Goal: Information Seeking & Learning: Compare options

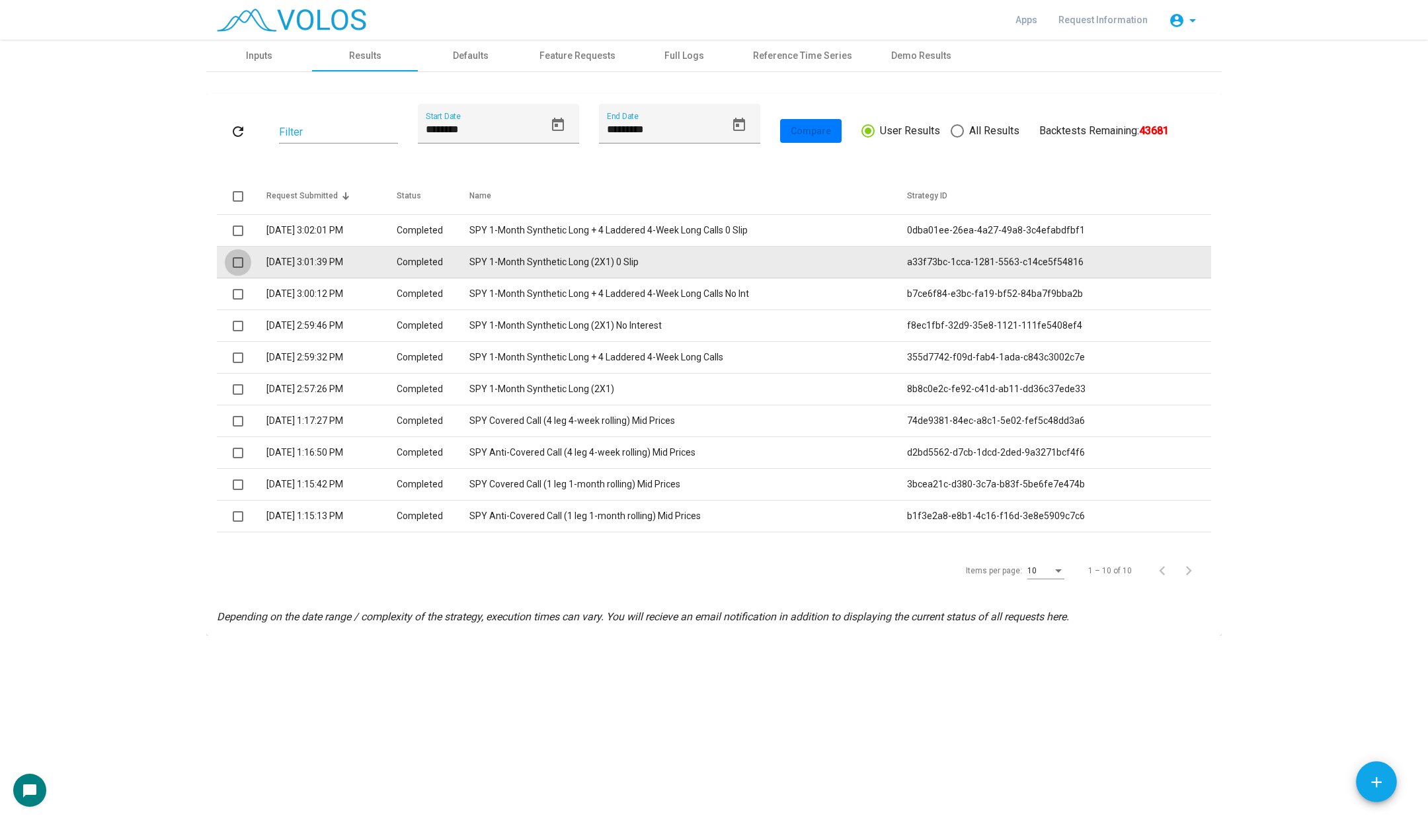
click at [237, 261] on span at bounding box center [238, 262] width 11 height 11
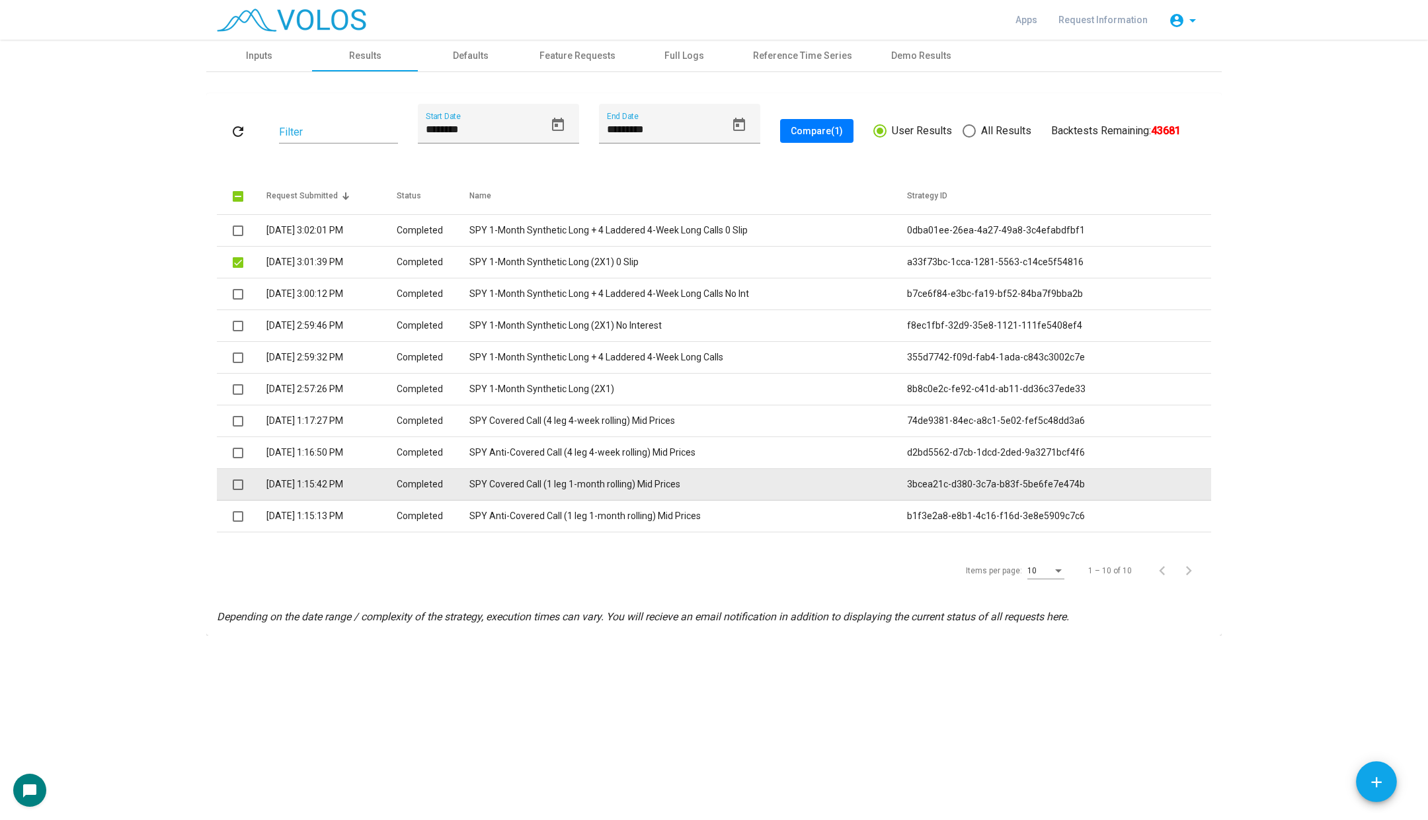
click at [237, 485] on span at bounding box center [238, 484] width 11 height 11
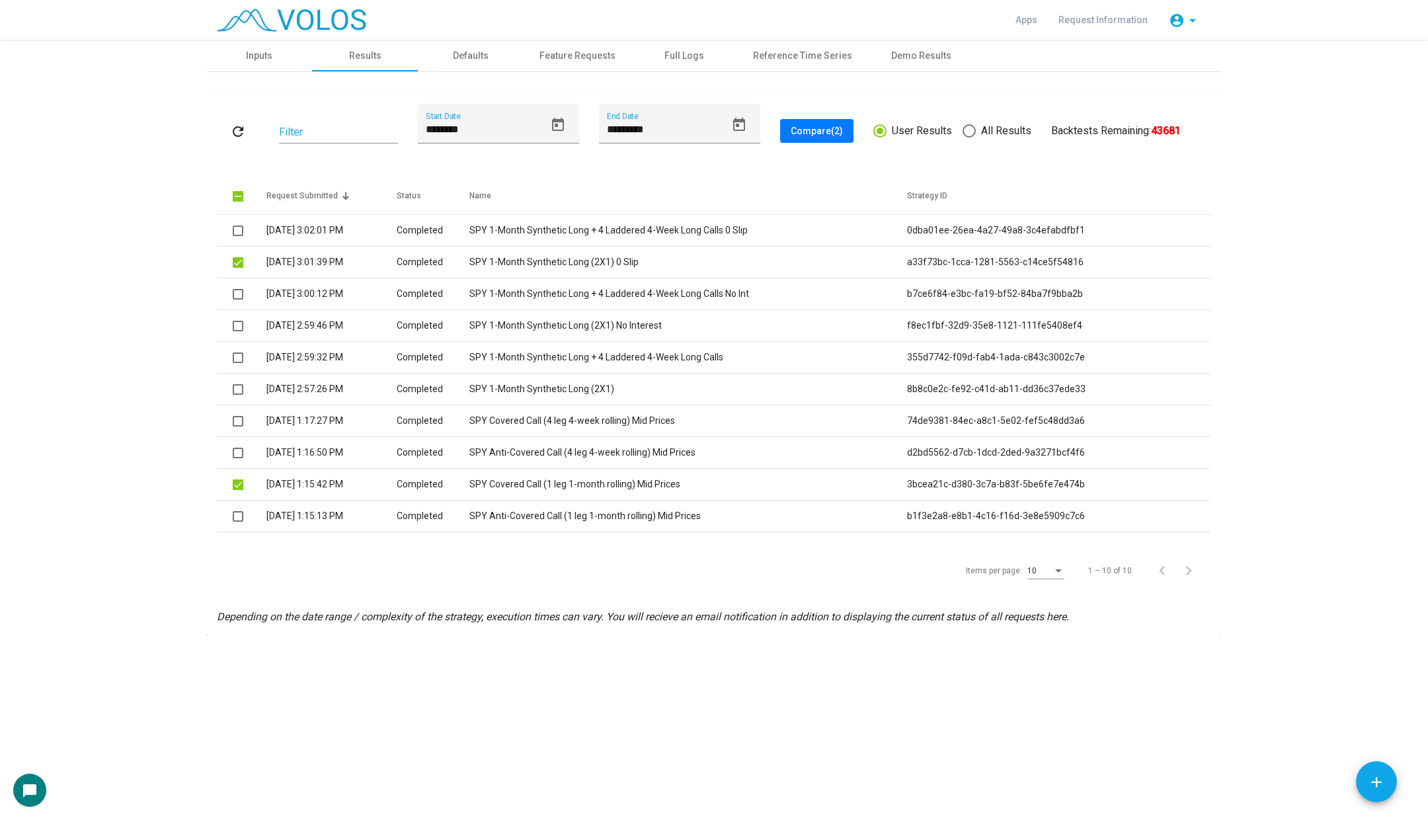
click at [1044, 567] on div "10" at bounding box center [1039, 571] width 25 height 9
click at [1043, 592] on span "15" at bounding box center [1047, 594] width 37 height 24
click at [1052, 567] on div "15" at bounding box center [1039, 571] width 25 height 9
click at [1052, 633] on span "50" at bounding box center [1047, 642] width 37 height 24
click at [817, 134] on span "Compare (2)" at bounding box center [817, 131] width 52 height 11
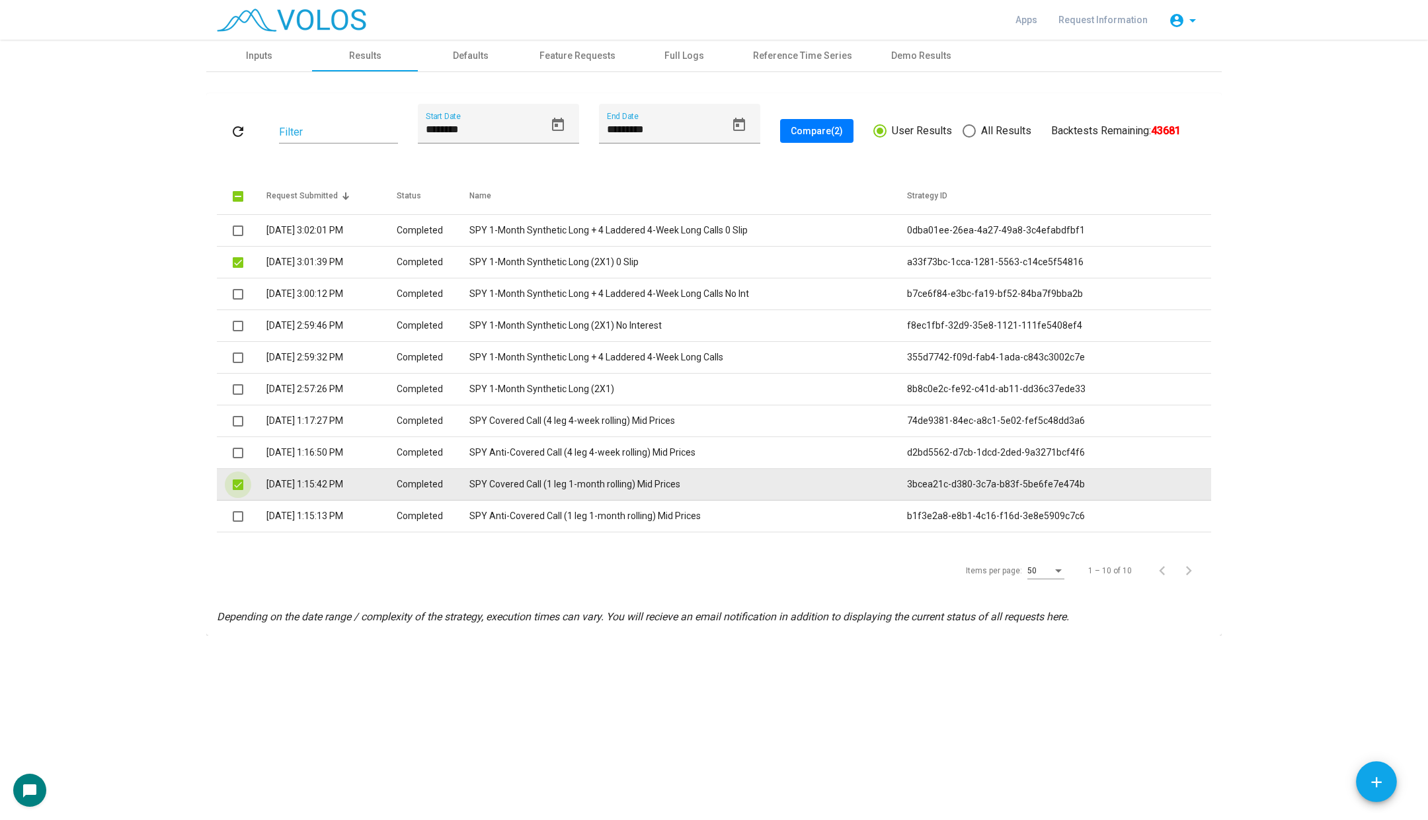
click at [238, 488] on span at bounding box center [238, 484] width 11 height 11
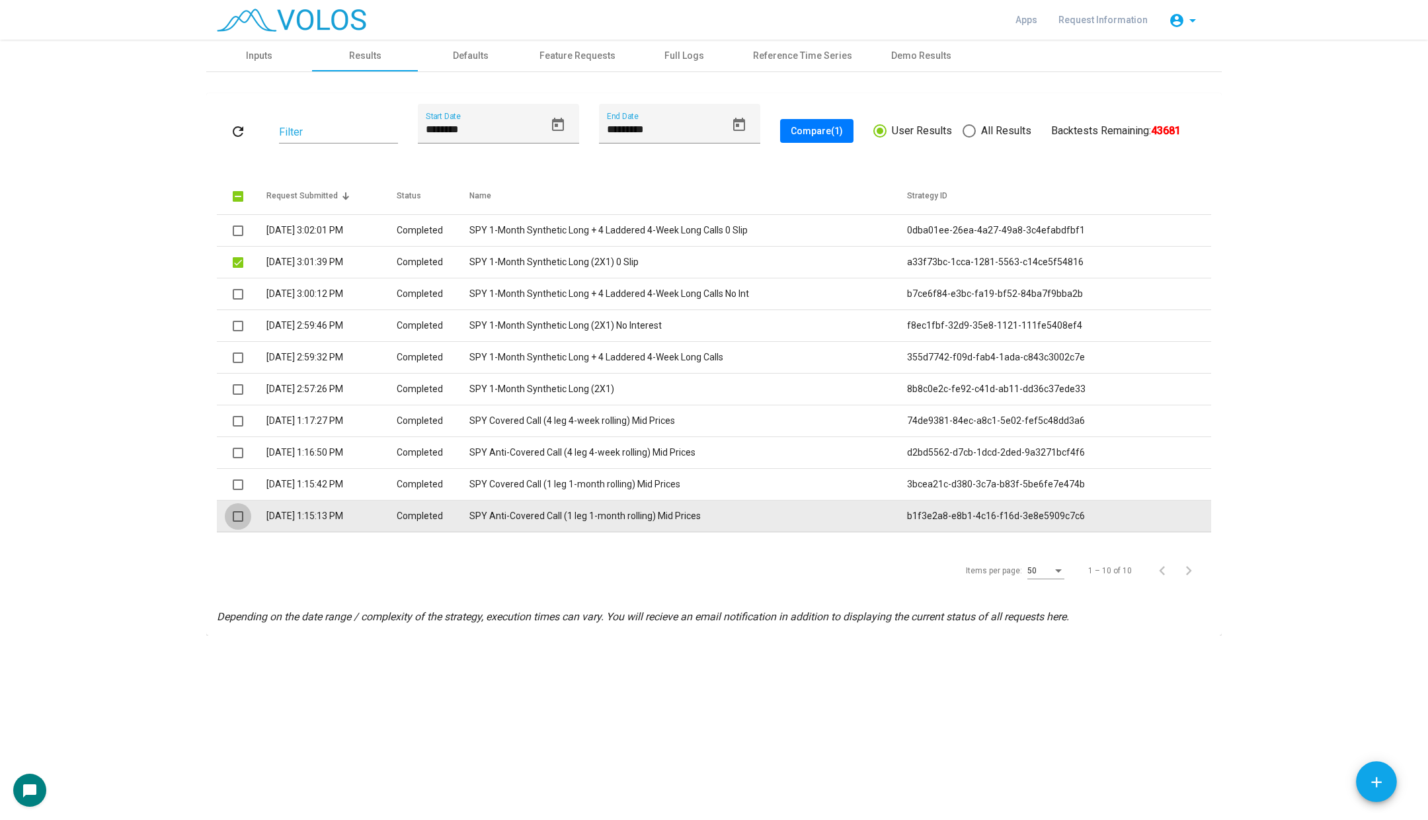
click at [241, 520] on span at bounding box center [238, 516] width 11 height 11
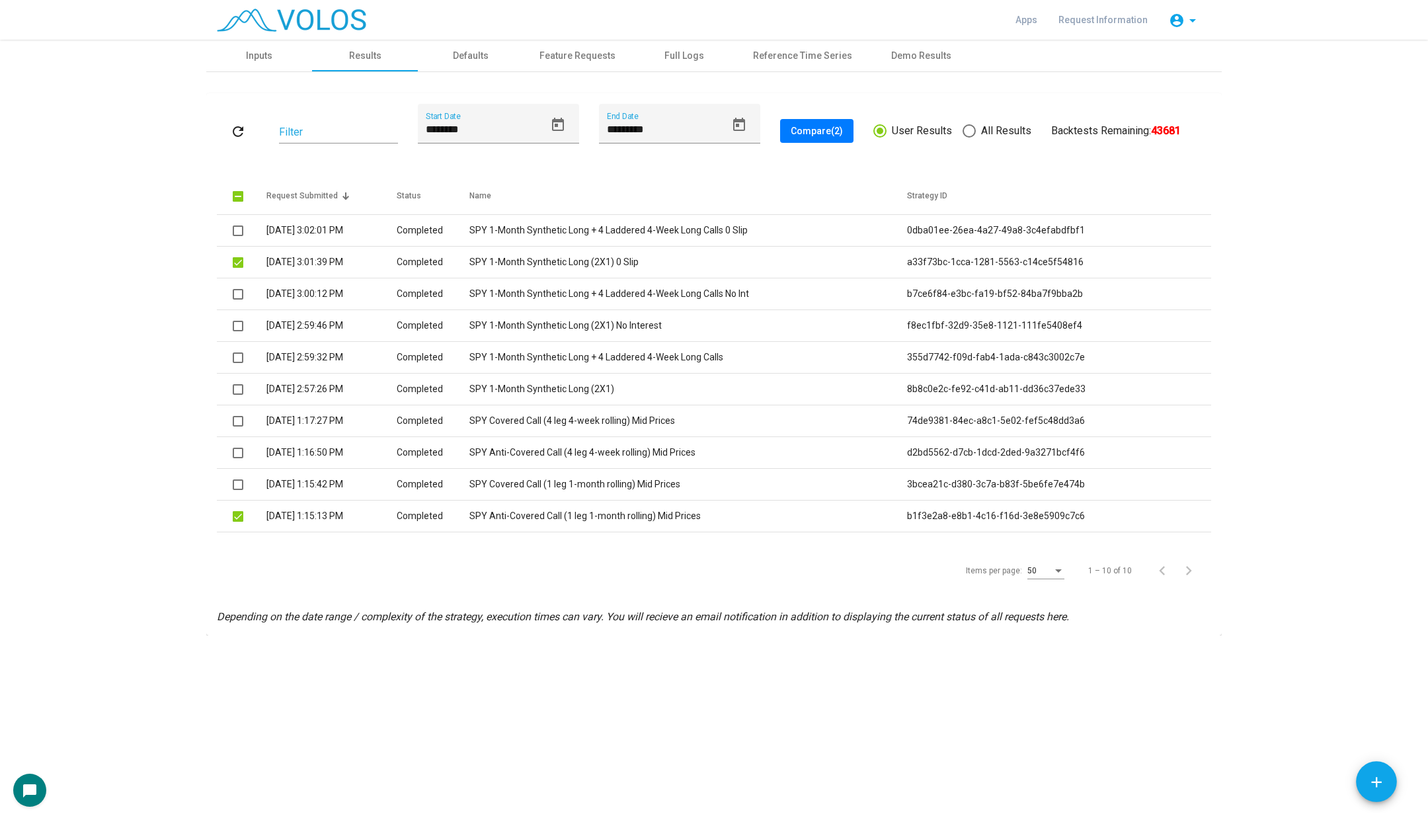
click at [799, 138] on button "Compare (2)" at bounding box center [816, 131] width 73 height 24
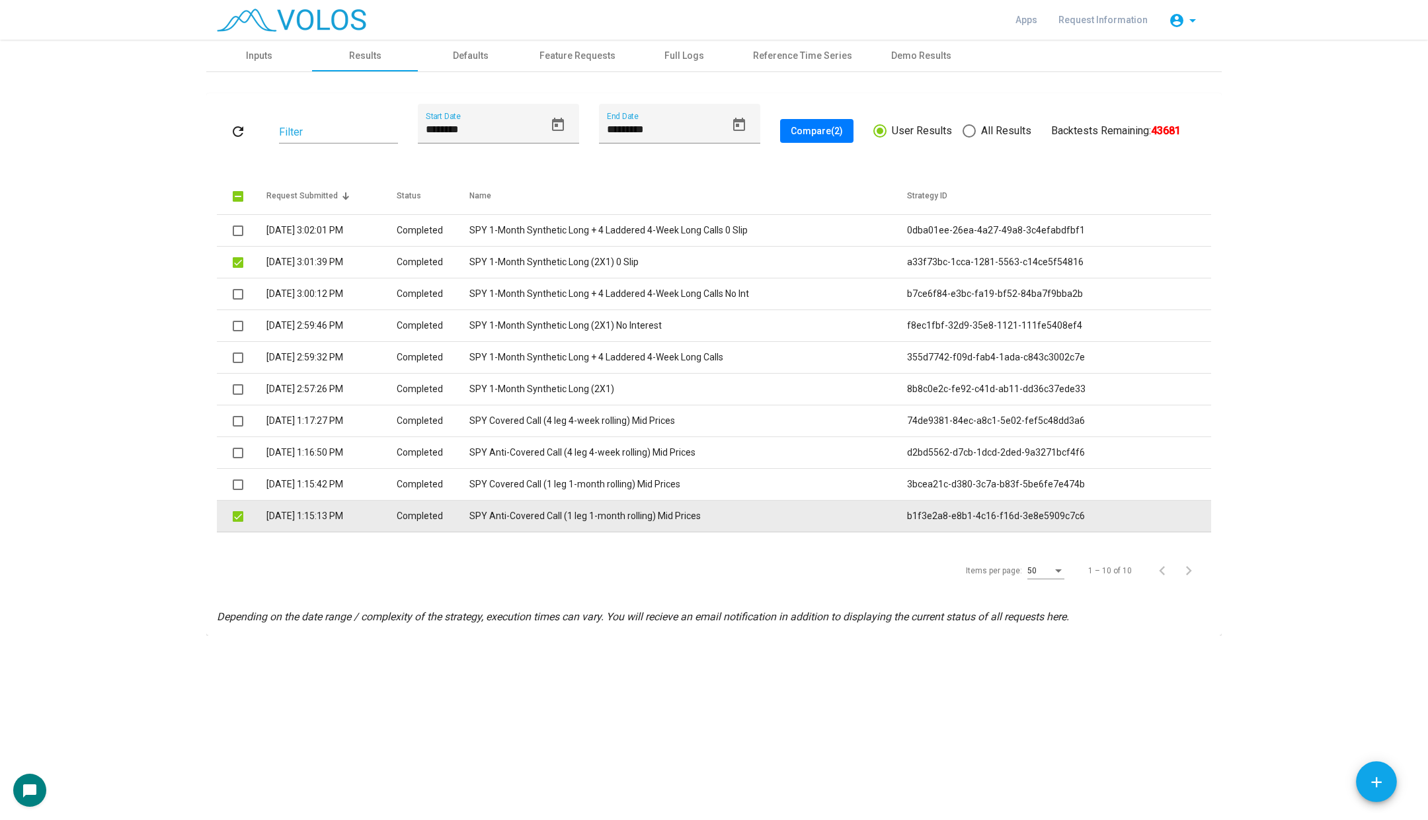
click at [633, 516] on td "SPY Anti-Covered Call (1 leg 1-month rolling) Mid Prices" at bounding box center [688, 516] width 438 height 32
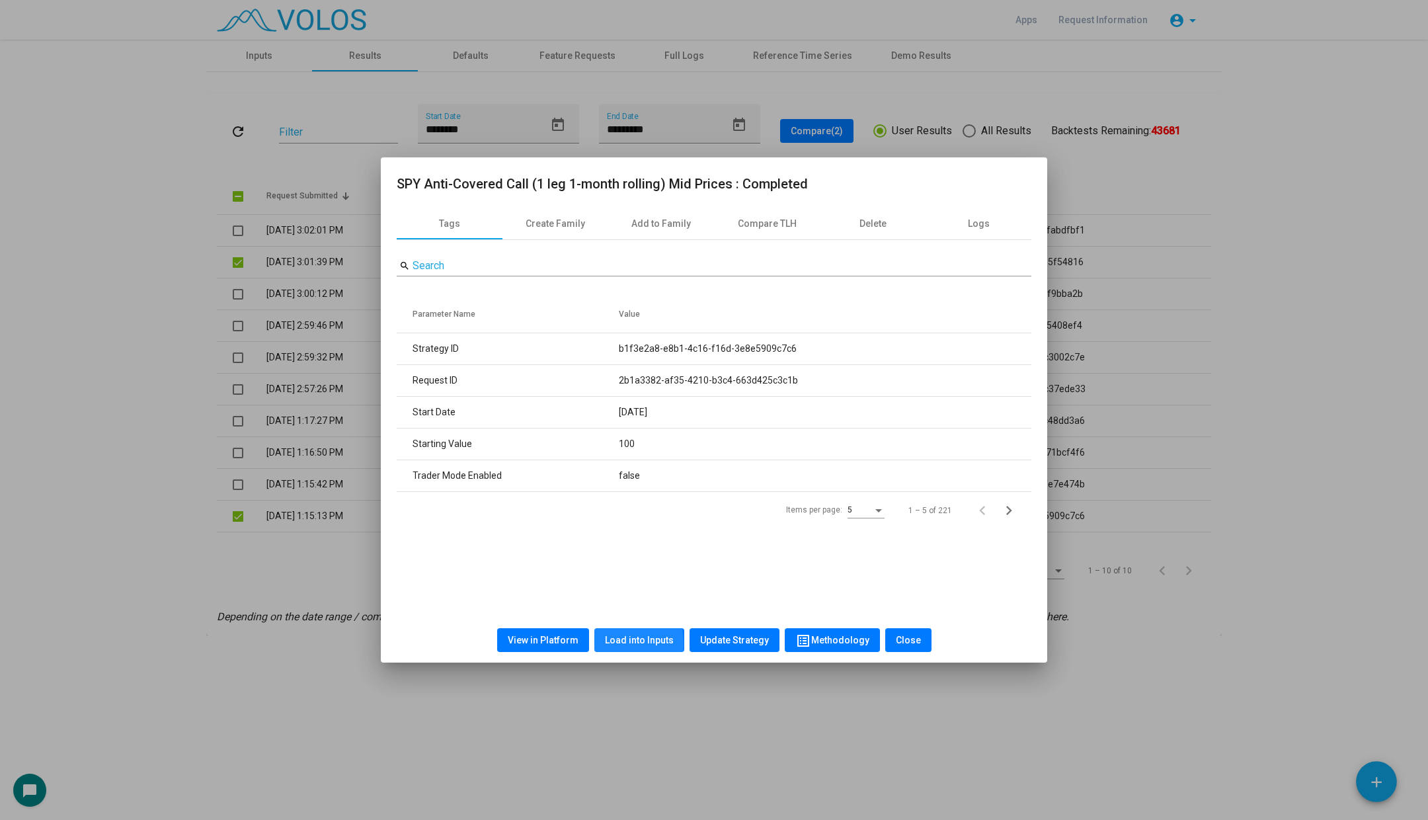
click at [619, 644] on span "Load into Inputs" at bounding box center [639, 640] width 69 height 11
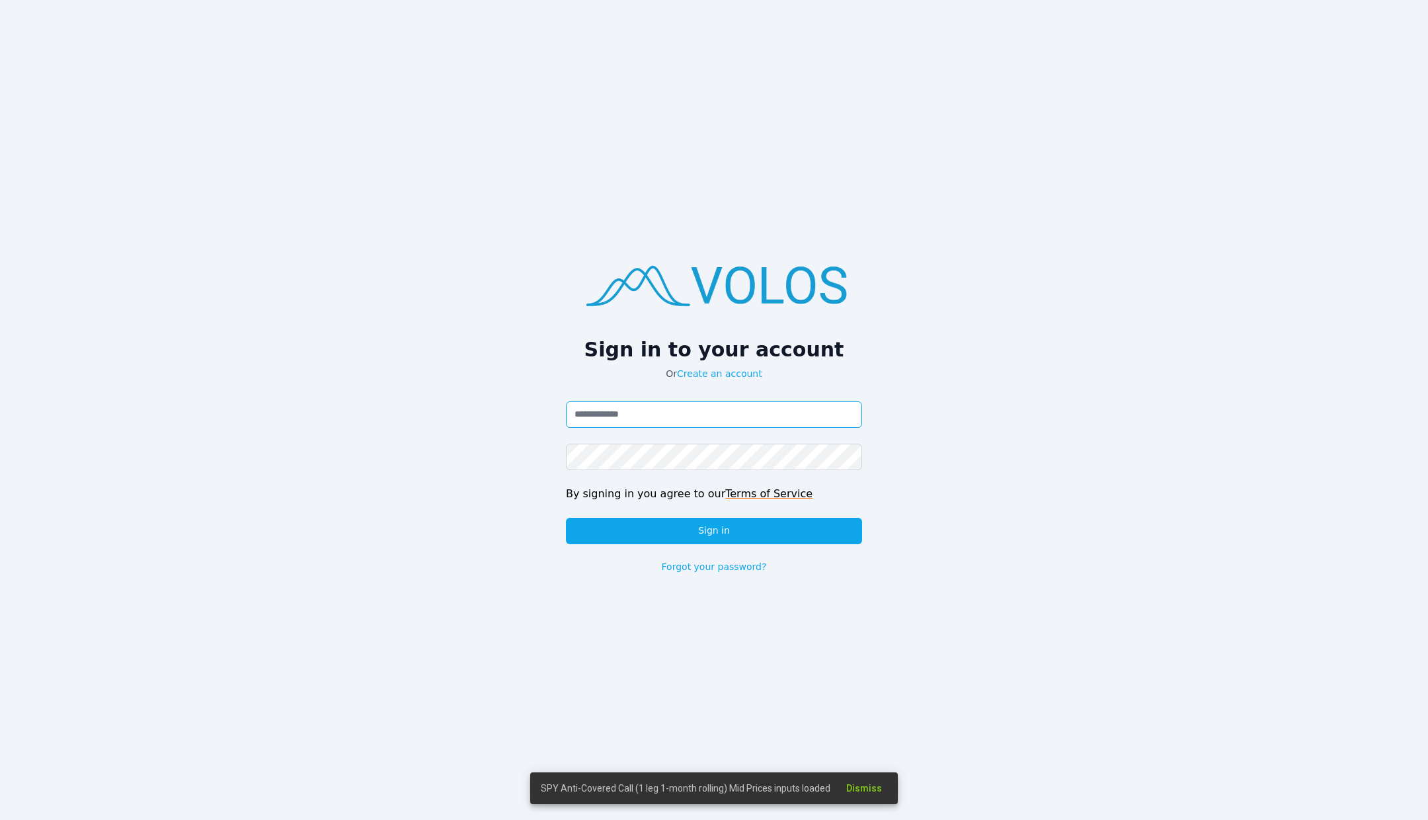
type input "**********"
click at [661, 528] on button "Sign in" at bounding box center [714, 531] width 296 height 26
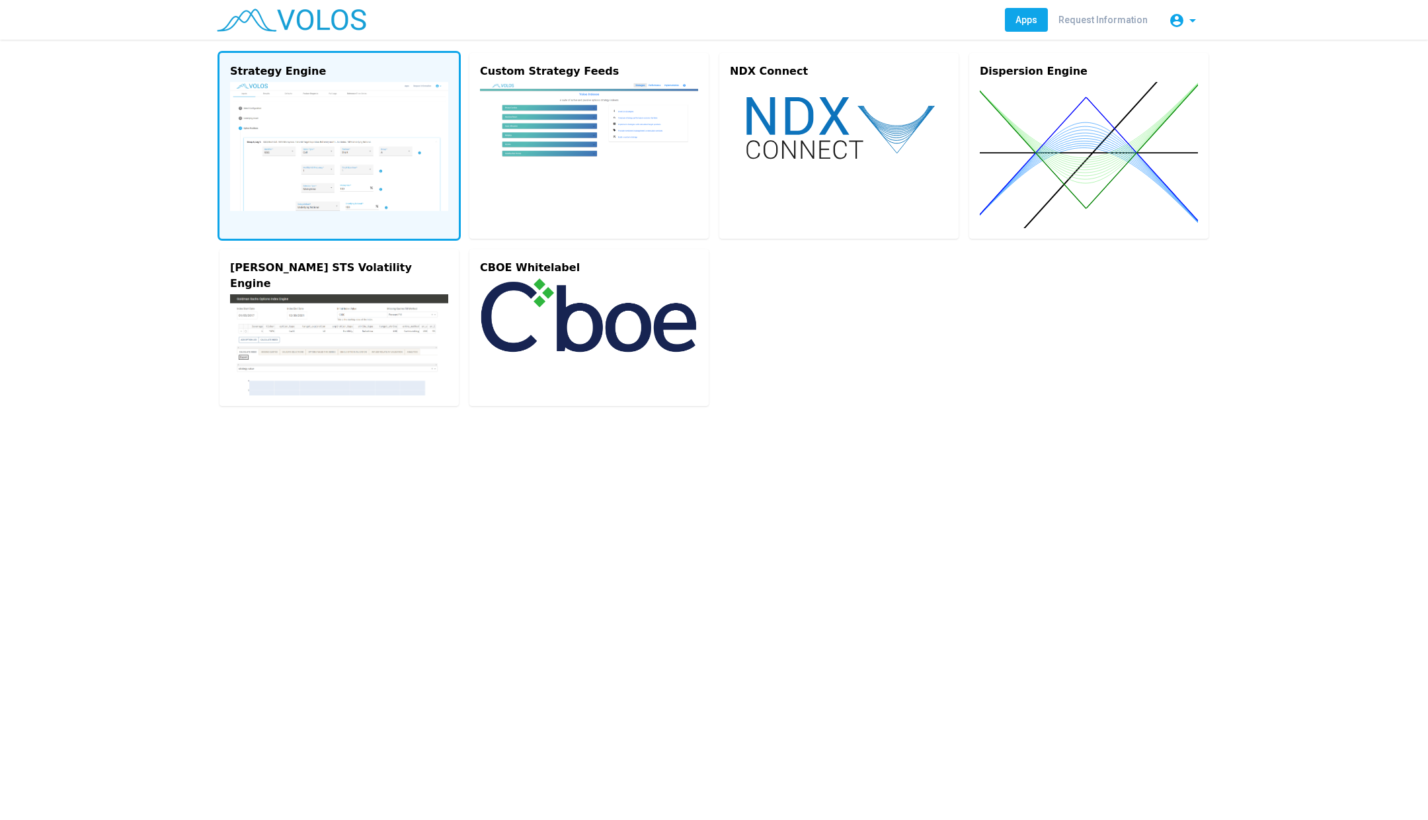
click at [346, 146] on img at bounding box center [339, 146] width 218 height 129
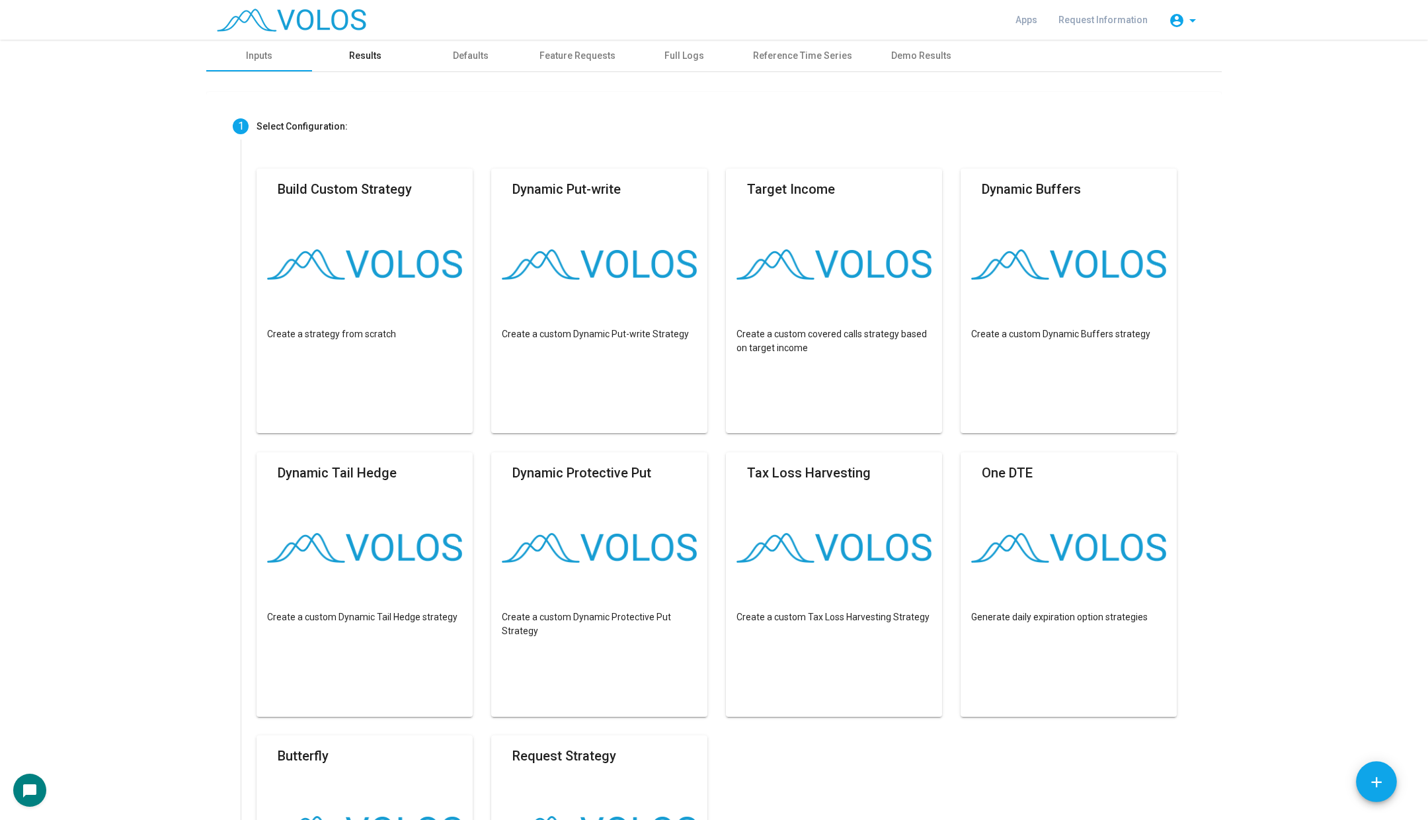
click at [379, 51] on div "Results" at bounding box center [365, 56] width 32 height 14
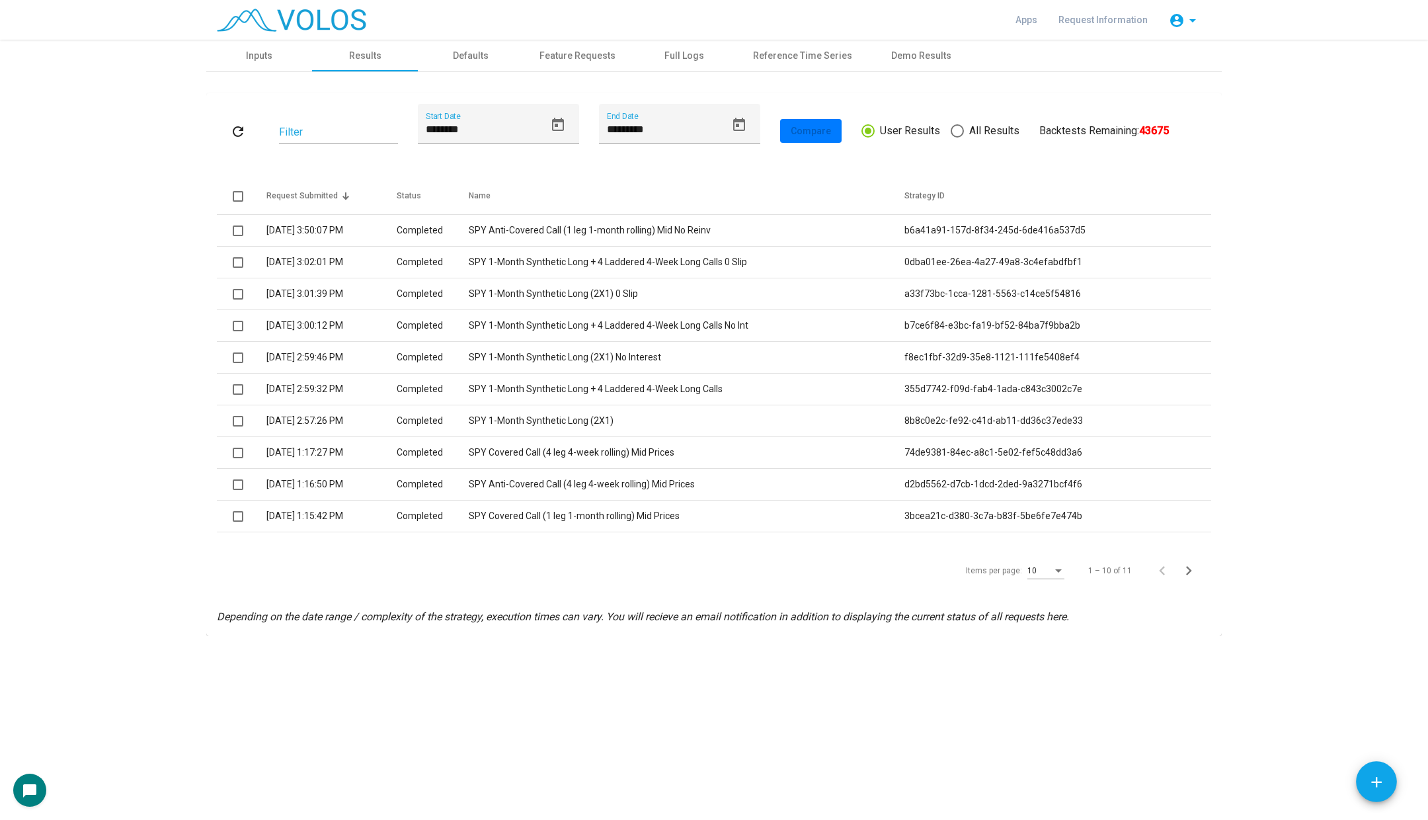
click at [1055, 567] on div "Items per page:" at bounding box center [1058, 571] width 12 height 9
click at [1047, 598] on span "15" at bounding box center [1047, 594] width 37 height 24
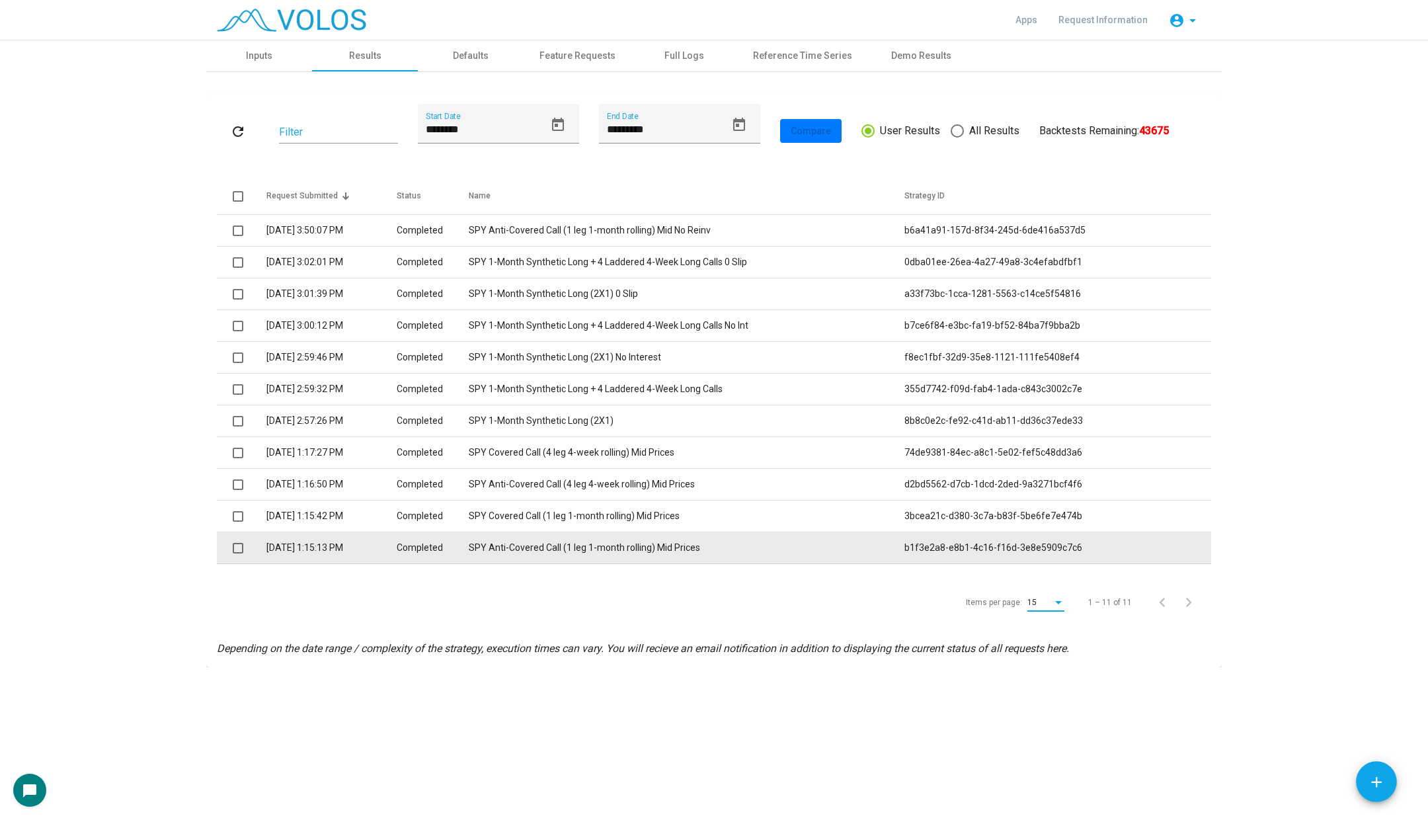
click at [596, 544] on td "SPY Anti-Covered Call (1 leg 1-month rolling) Mid Prices" at bounding box center [687, 548] width 436 height 32
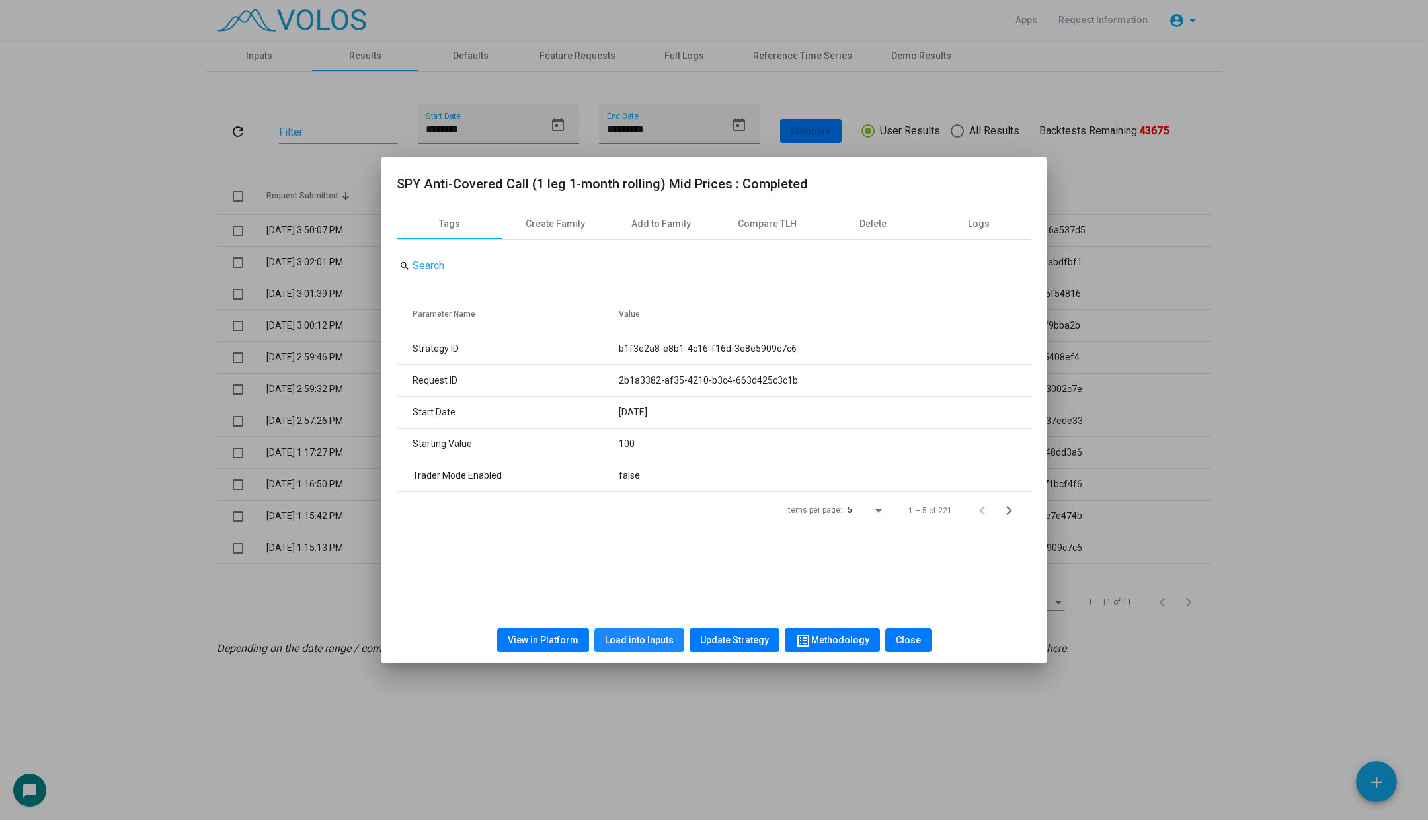
click at [643, 639] on span "Load into Inputs" at bounding box center [639, 640] width 69 height 11
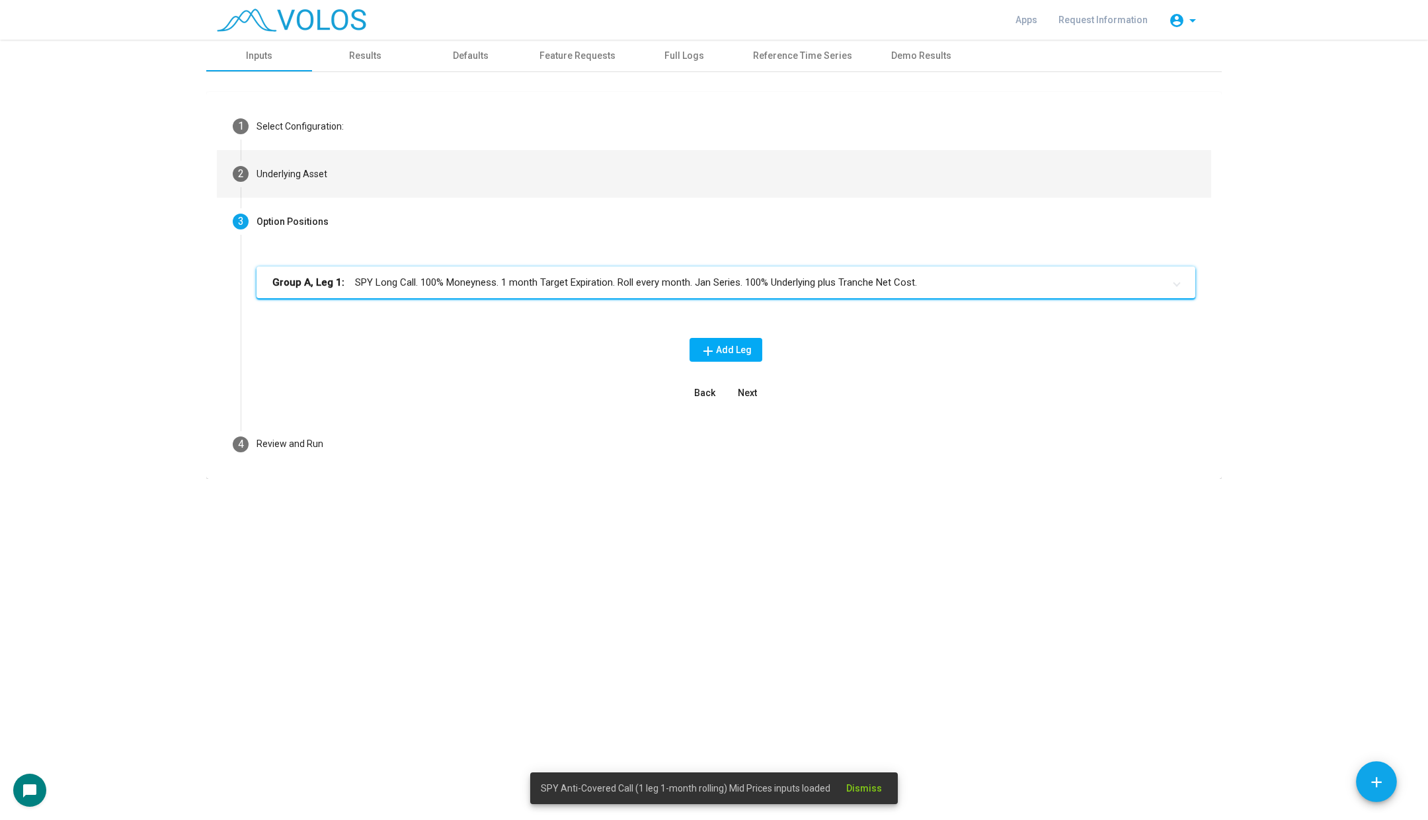
click at [430, 179] on mat-step-header "2 Underlying Asset" at bounding box center [714, 174] width 994 height 48
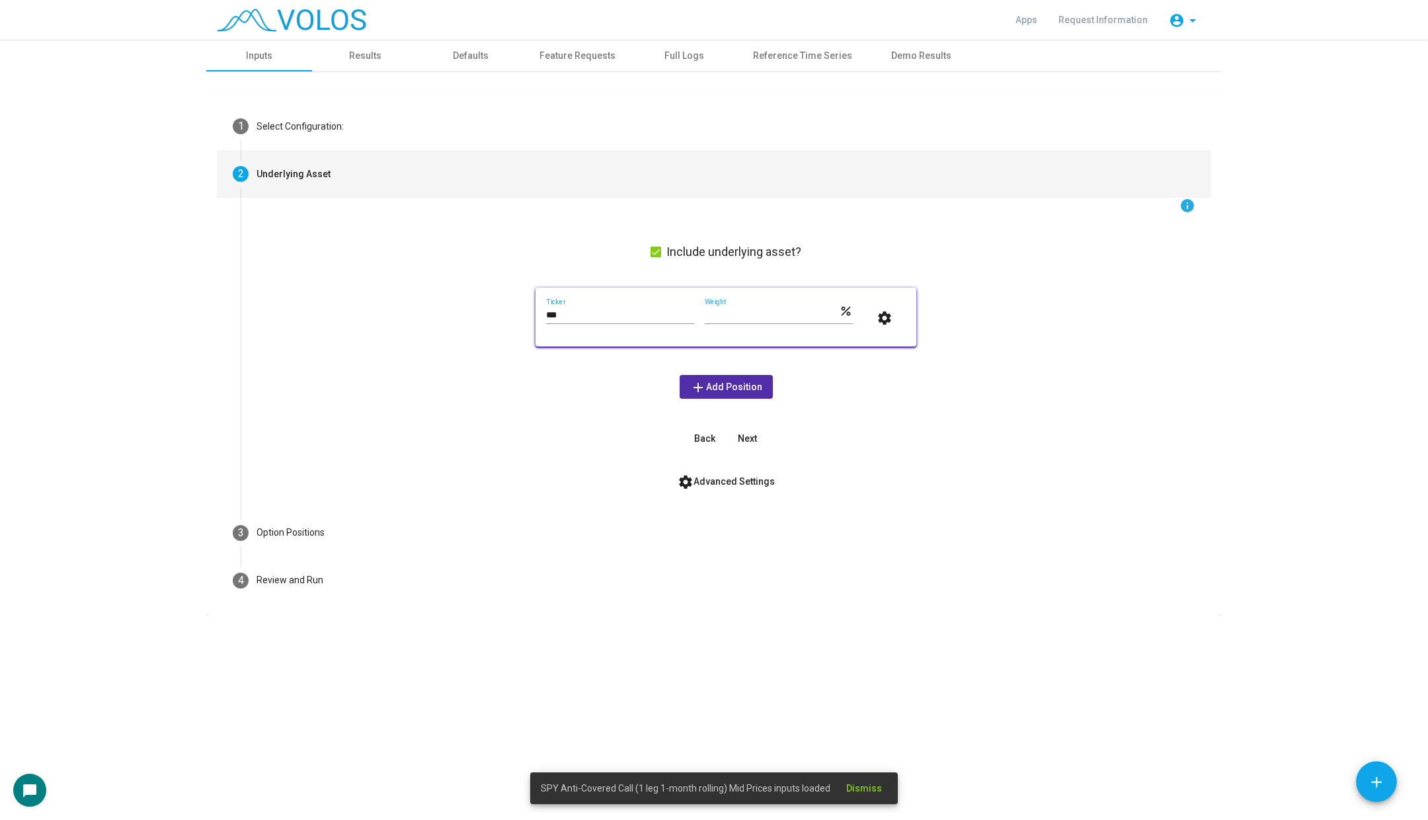
click at [602, 315] on input "***" at bounding box center [620, 315] width 148 height 11
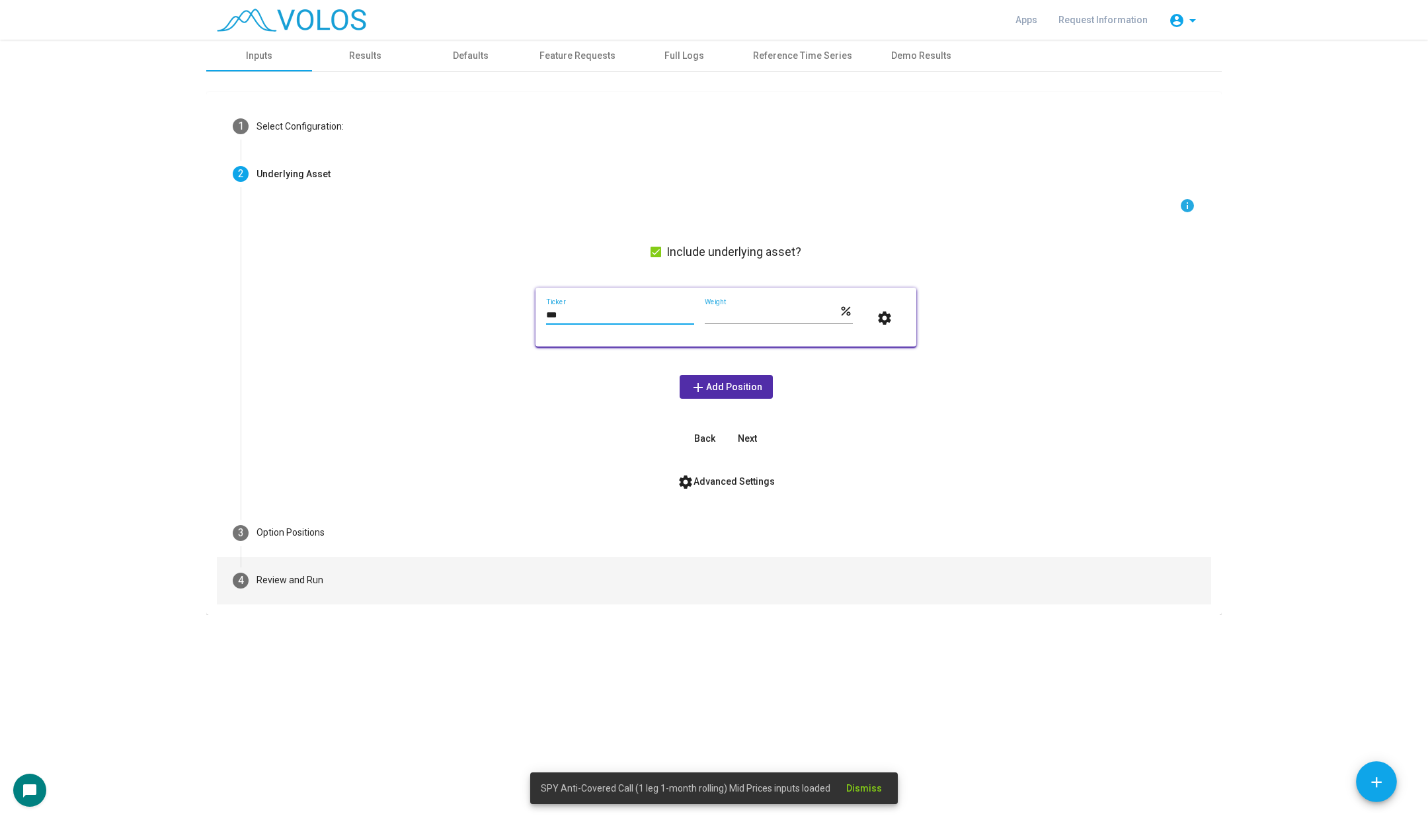
type input "***"
click at [320, 592] on mat-step-header "4 Review and Run" at bounding box center [714, 581] width 994 height 48
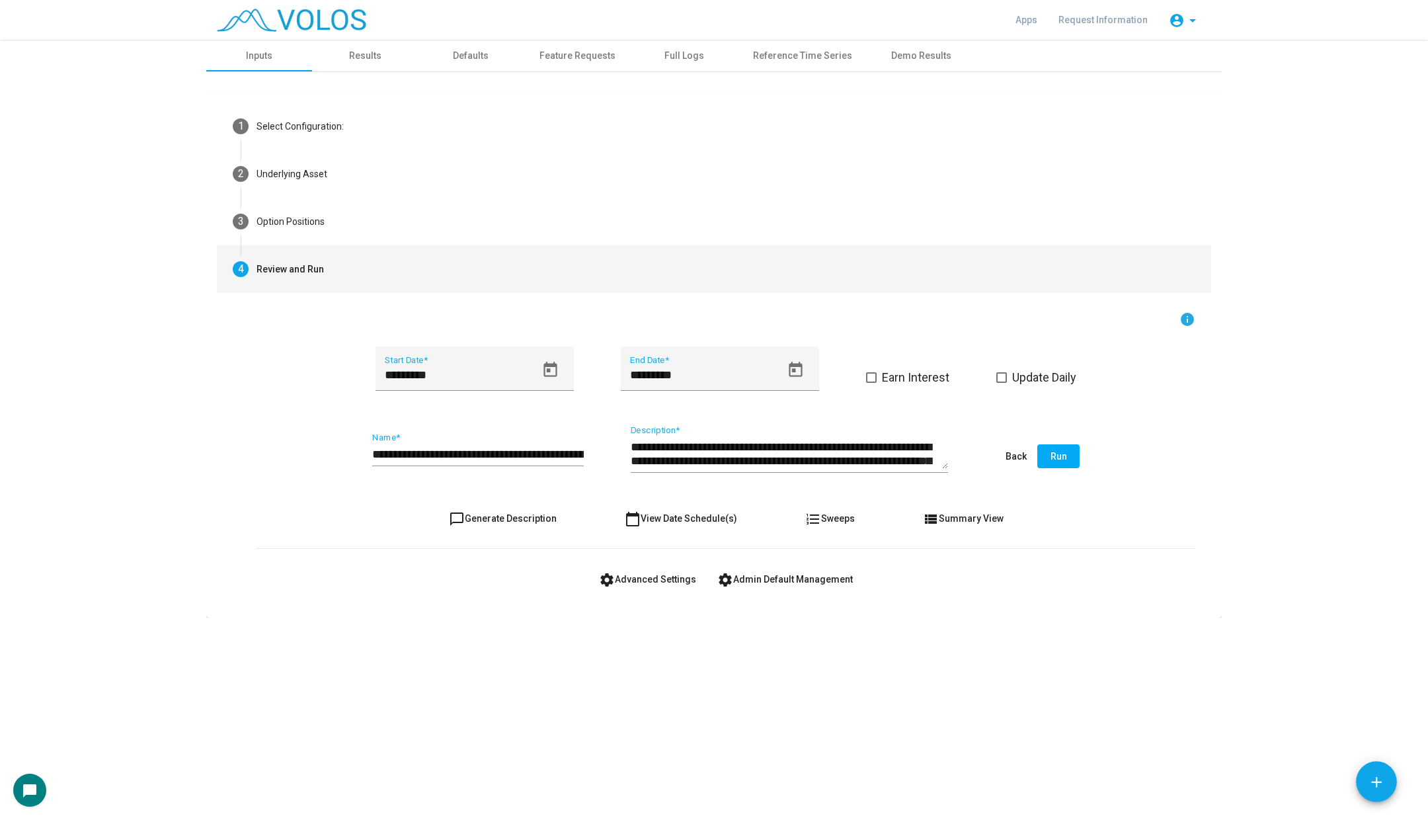
click at [405, 453] on input "**********" at bounding box center [478, 454] width 212 height 13
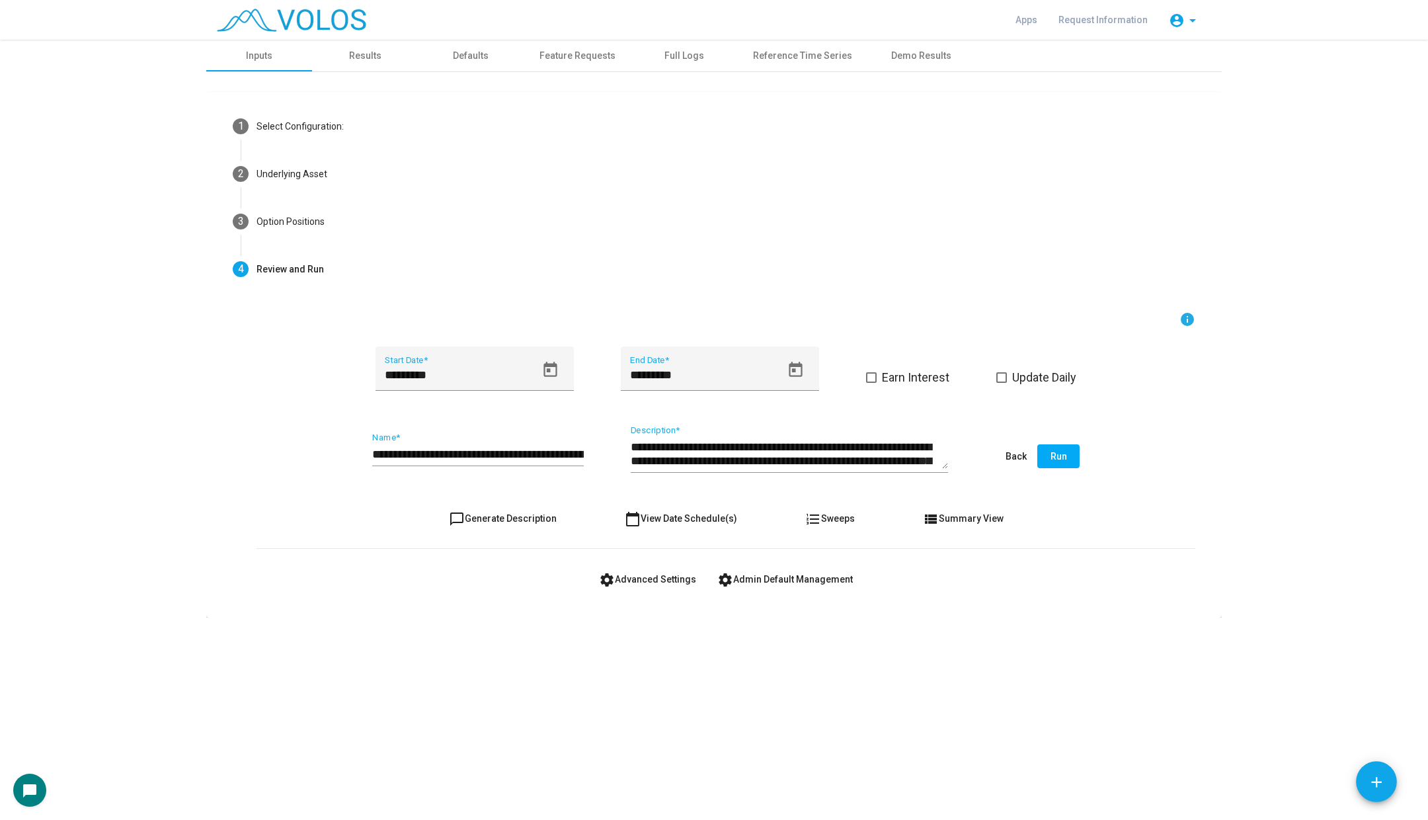
drag, startPoint x: 430, startPoint y: 445, endPoint x: 647, endPoint y: 463, distance: 217.6
click at [647, 463] on div "**********" at bounding box center [725, 457] width 939 height 62
click at [566, 453] on input "**********" at bounding box center [478, 454] width 212 height 13
drag, startPoint x: 533, startPoint y: 455, endPoint x: 645, endPoint y: 454, distance: 112.4
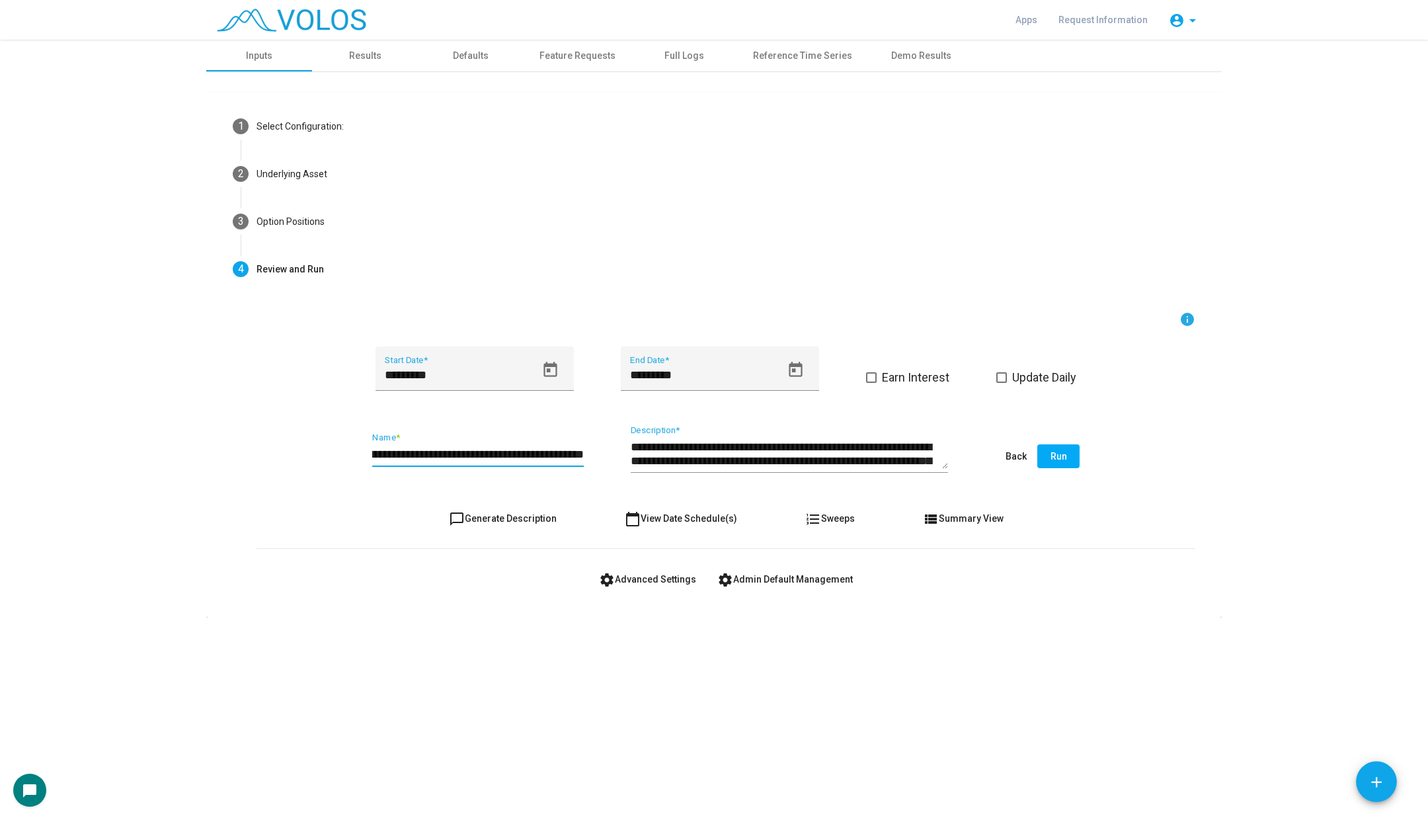
click at [645, 454] on div "**********" at bounding box center [725, 457] width 939 height 62
click at [581, 454] on input "**********" at bounding box center [478, 454] width 212 height 13
type input "**********"
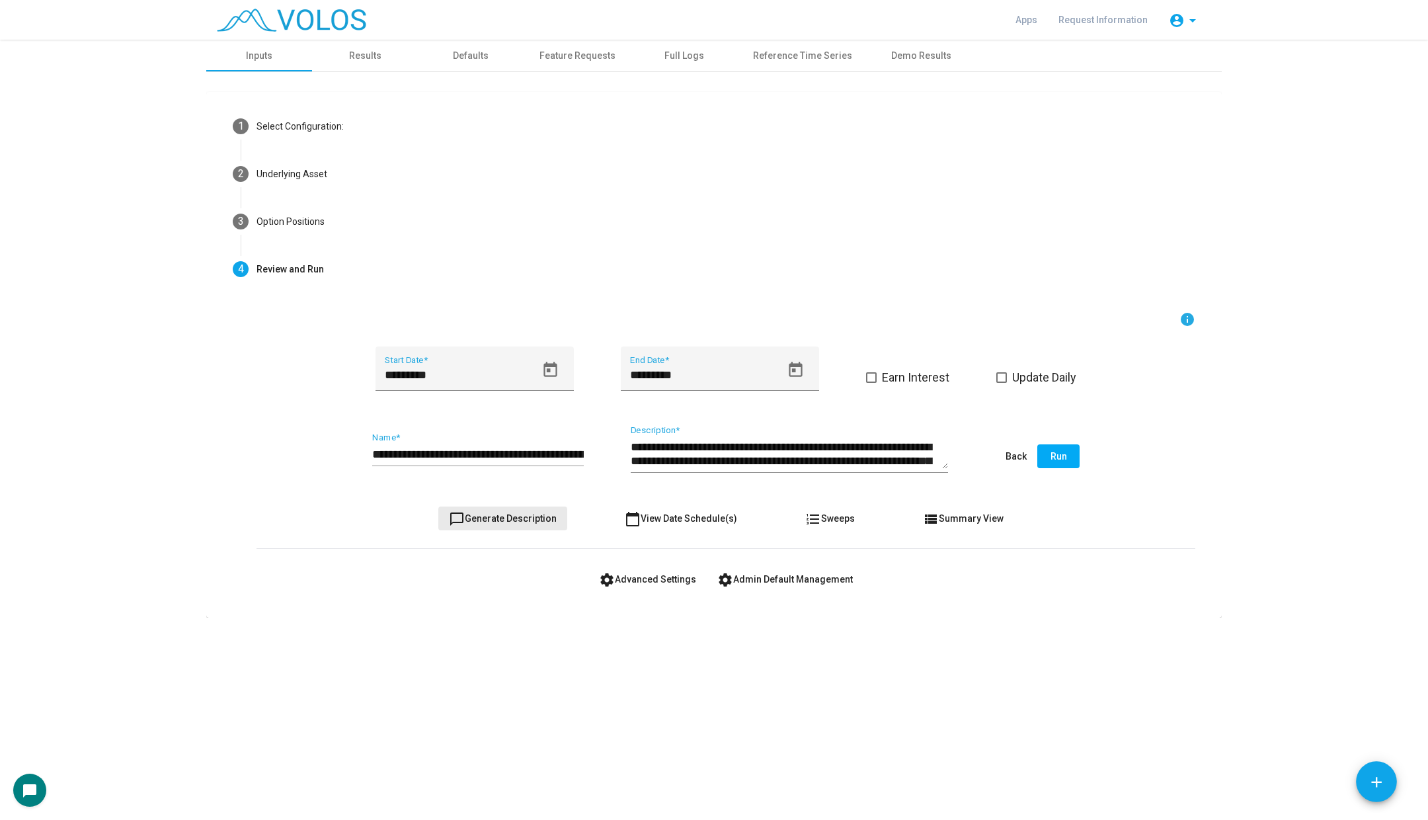
click at [533, 516] on span "chat_bubble_outline Generate Description" at bounding box center [503, 518] width 108 height 11
type textarea "**********"
click at [1066, 453] on button "Run" at bounding box center [1058, 456] width 42 height 24
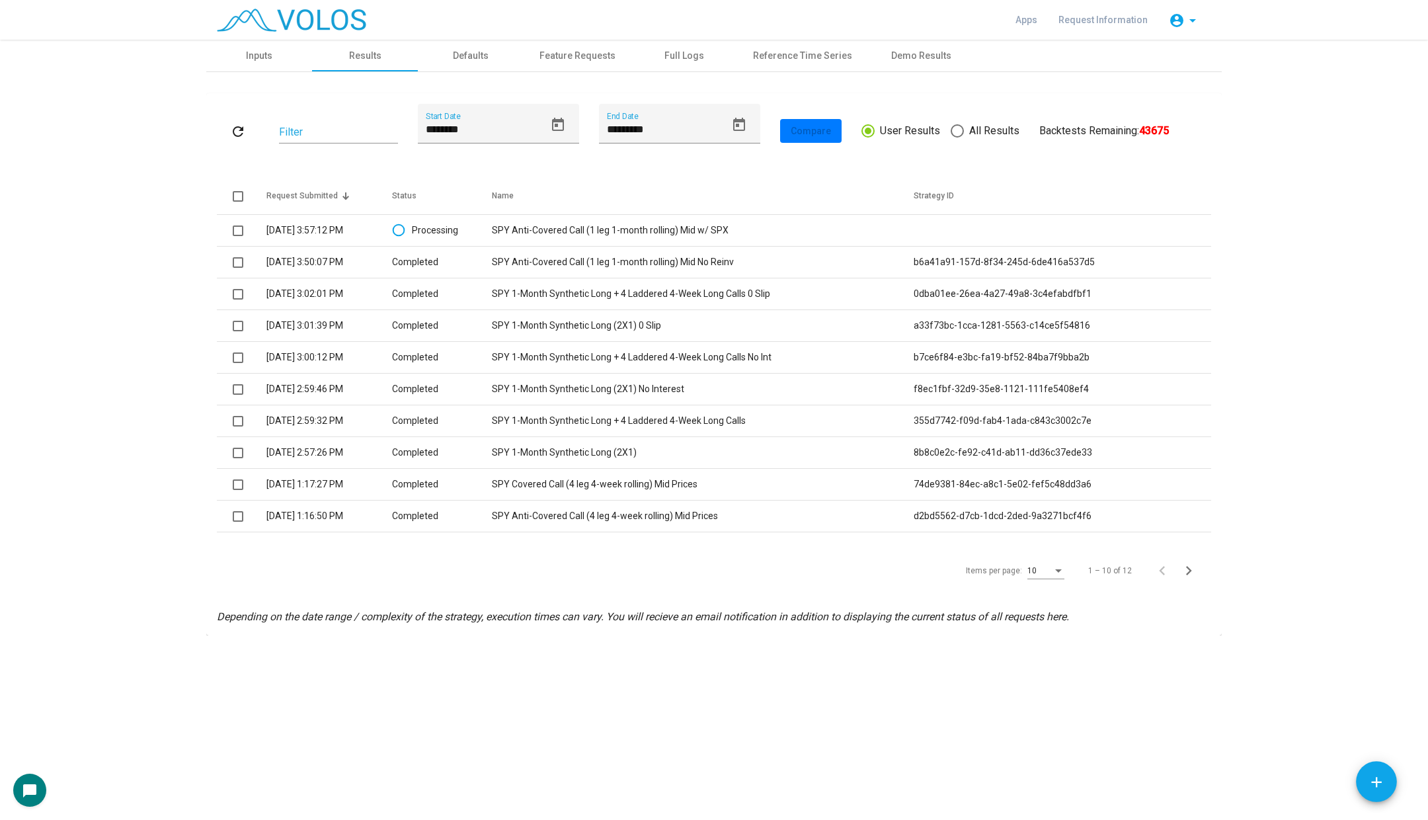
click at [638, 230] on td "SPY Anti-Covered Call (1 leg 1-month rolling) Mid w/ SPX" at bounding box center [703, 231] width 422 height 32
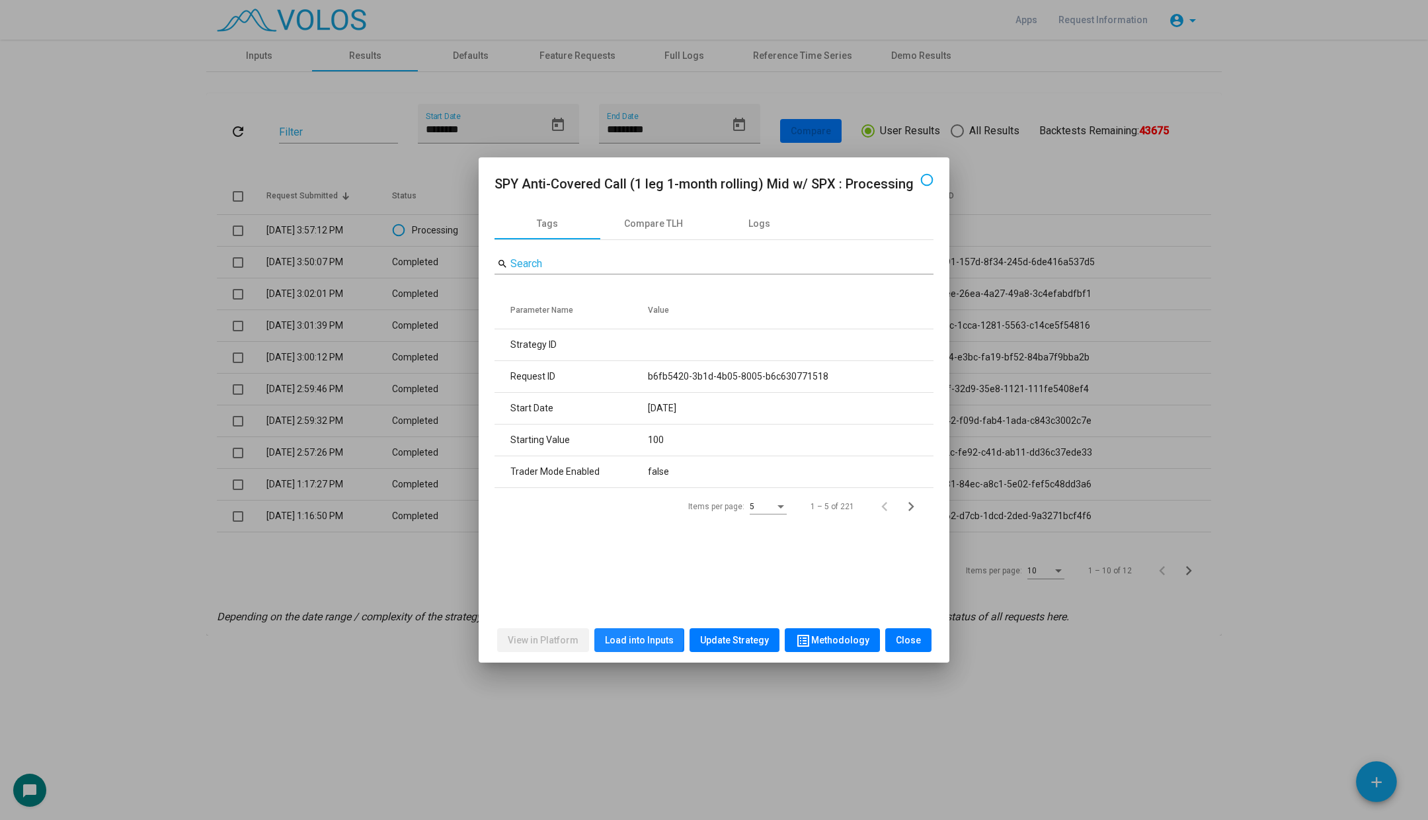
click at [626, 638] on span "Load into Inputs" at bounding box center [639, 640] width 69 height 11
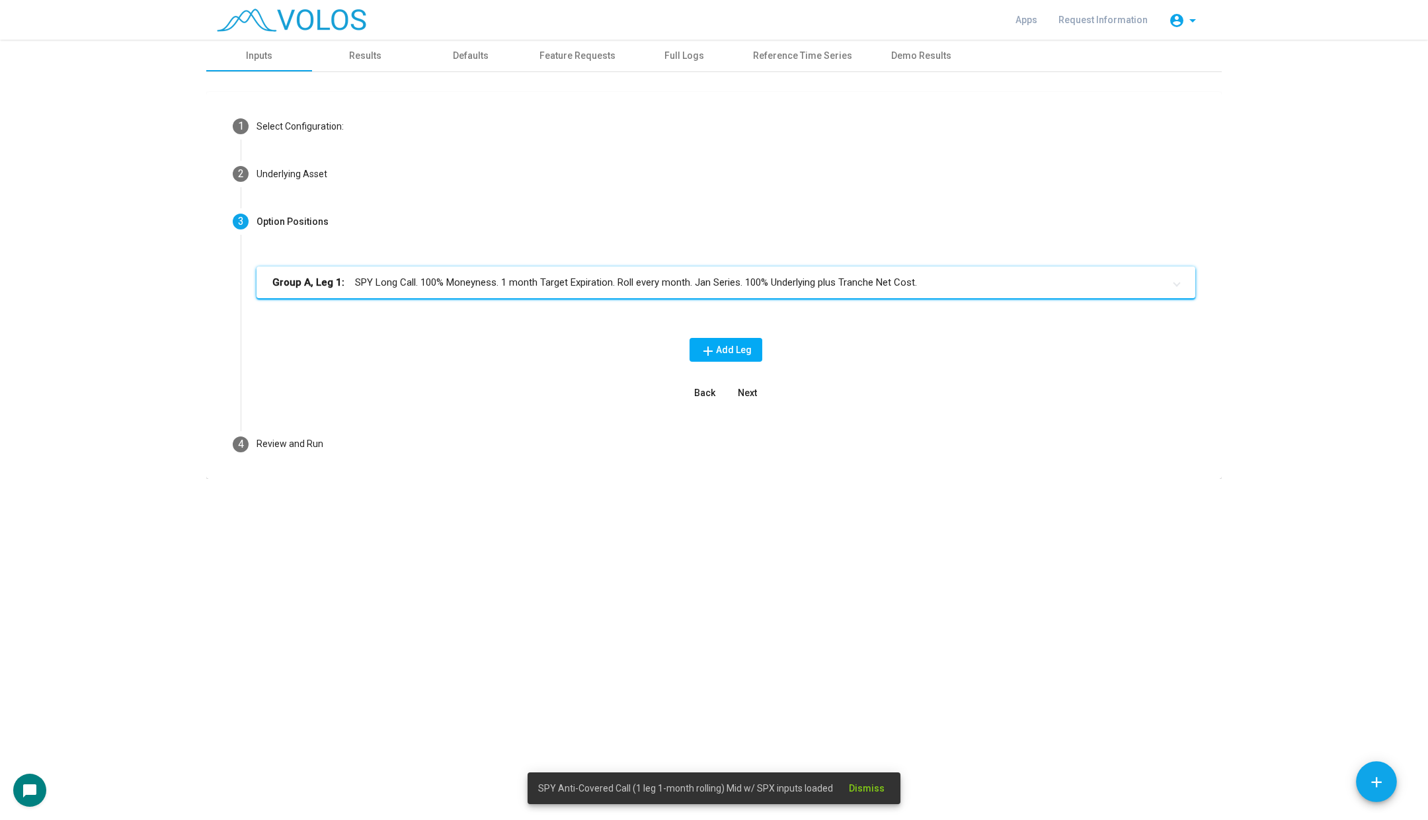
click at [439, 263] on div "Group A, Leg 1: SPY Long Call. 100% Moneyness. 1 month Target Expiration. Roll …" at bounding box center [726, 332] width 970 height 175
click at [437, 285] on mat-panel-title "Group A, Leg 1: SPY Long Call. 100% Moneyness. 1 month Target Expiration. Roll …" at bounding box center [717, 282] width 891 height 15
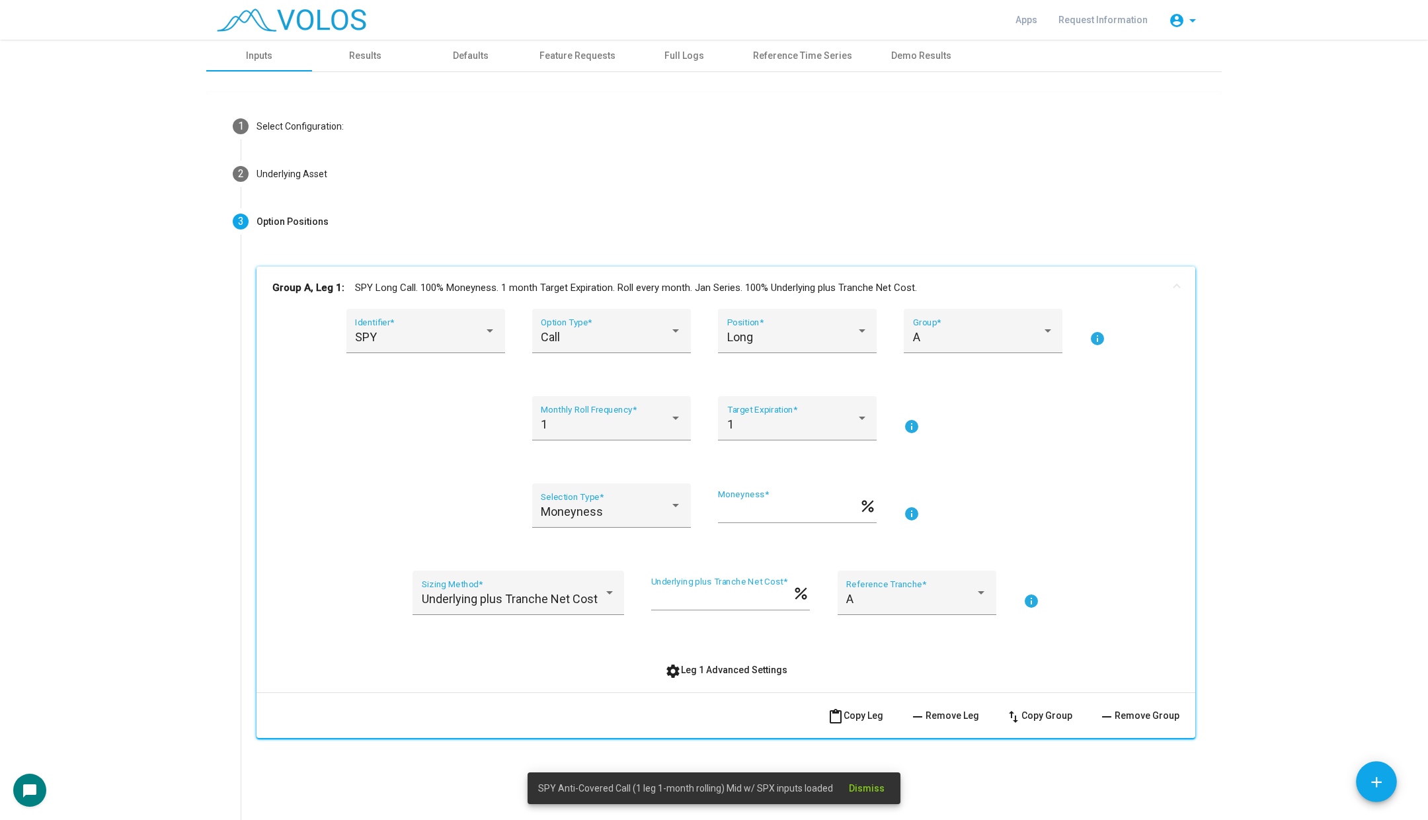
click at [949, 728] on mat-action-row "content_paste Copy Leg remove Remove Leg swap_vert Copy Group remove Remove Gro…" at bounding box center [725, 715] width 939 height 46
click at [950, 717] on span "remove Remove Leg" at bounding box center [944, 715] width 69 height 11
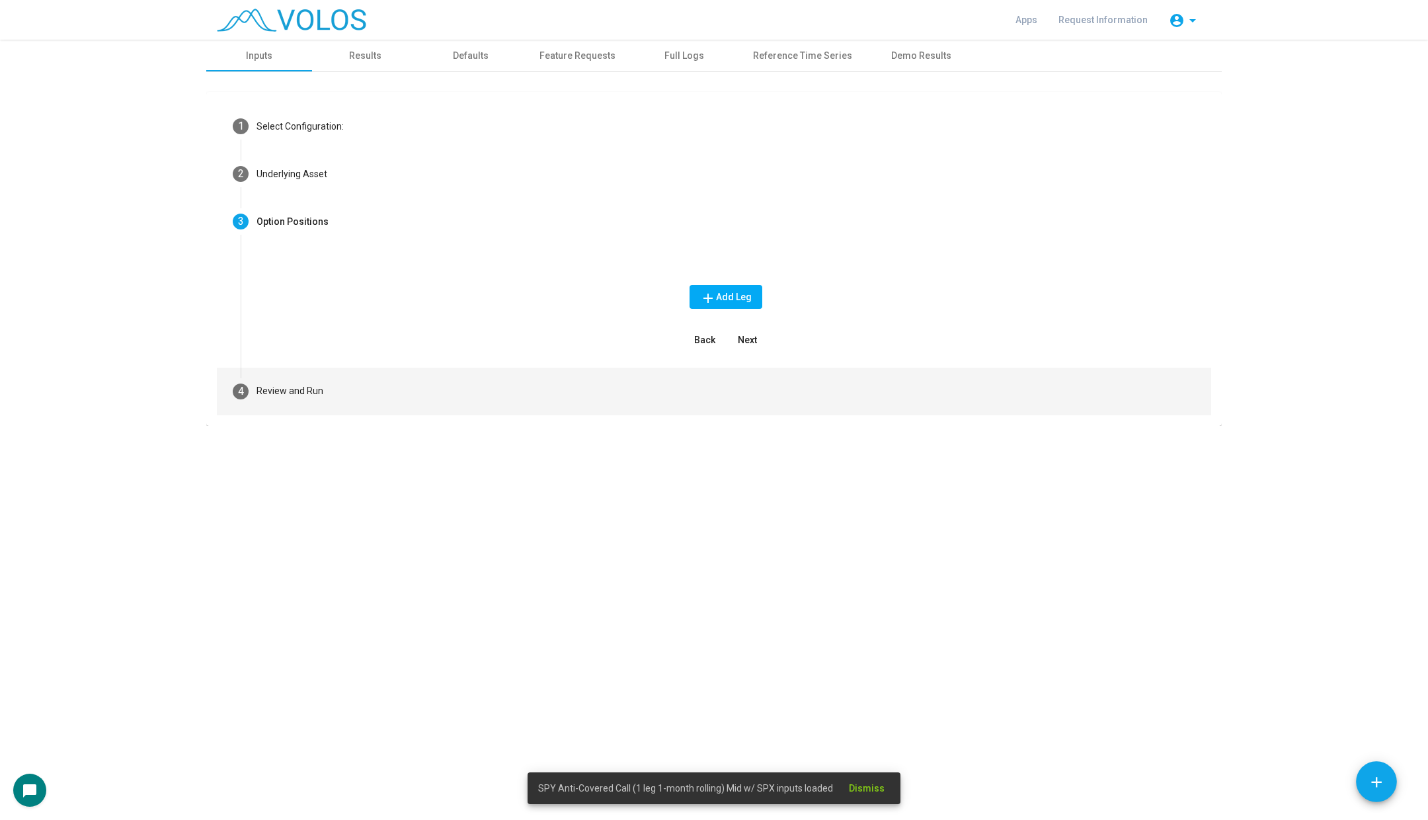
click at [350, 394] on mat-step-header "4 Review and Run" at bounding box center [714, 392] width 994 height 48
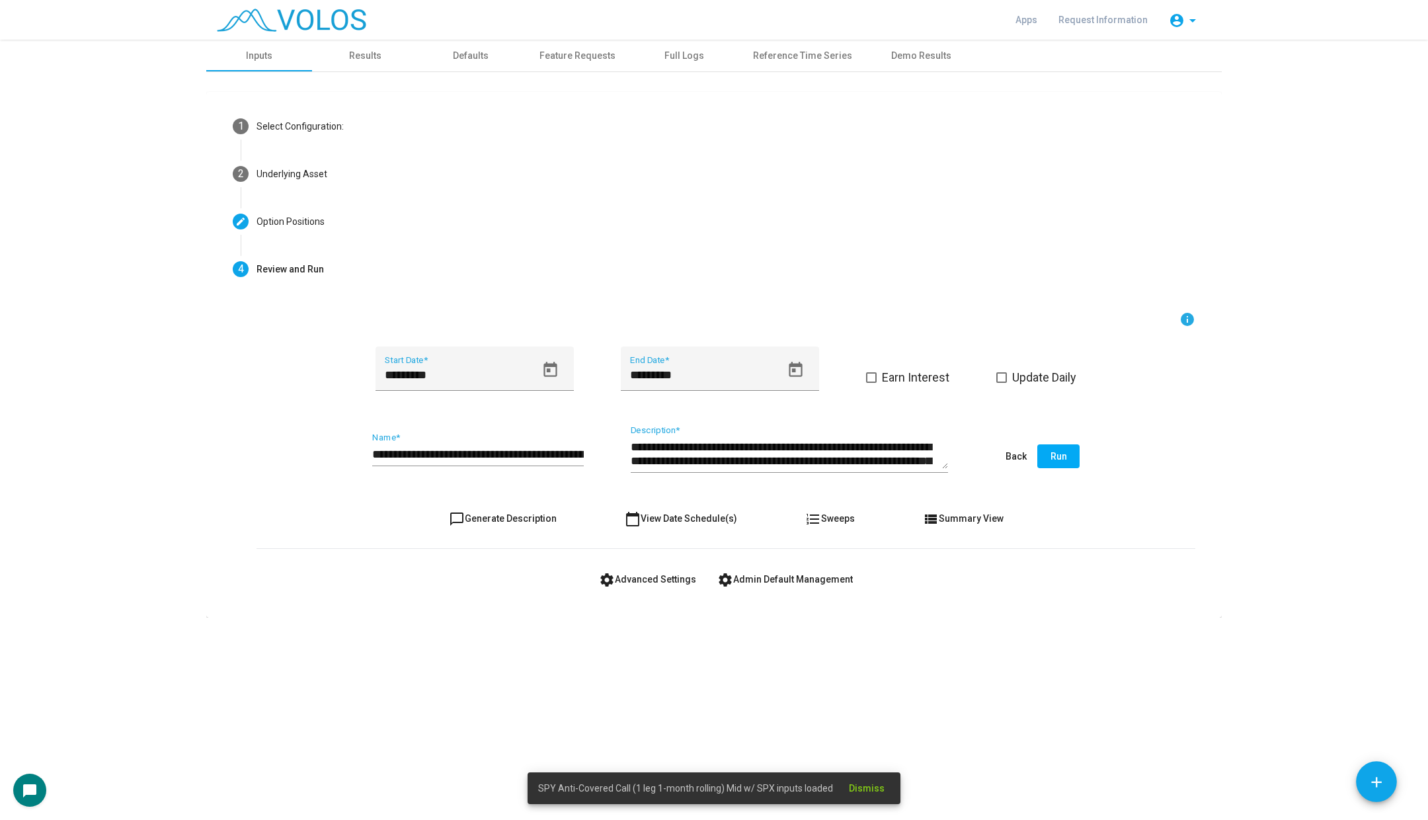
click at [423, 464] on div "**********" at bounding box center [478, 449] width 212 height 34
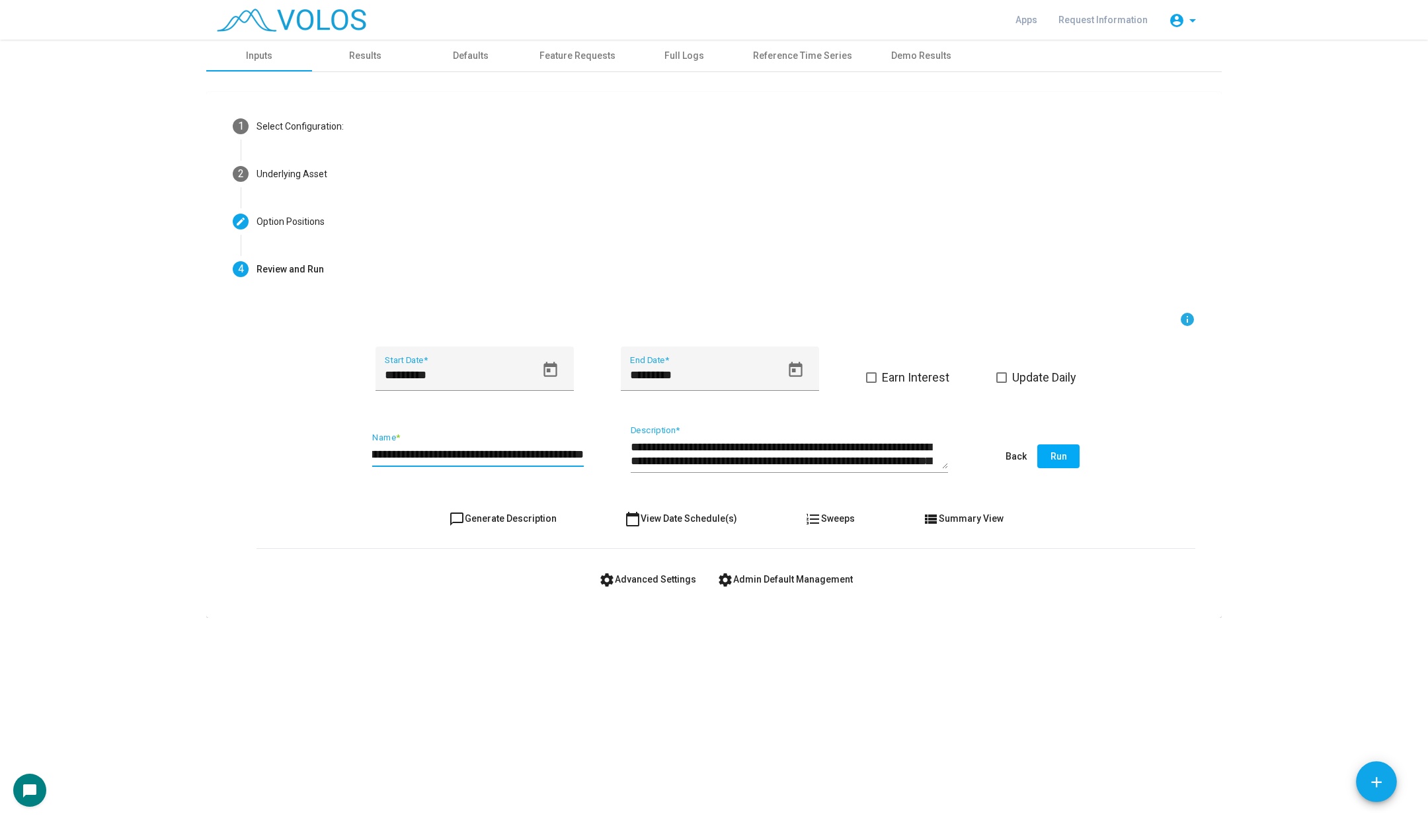
click at [428, 451] on input "**********" at bounding box center [478, 454] width 212 height 13
type input "********"
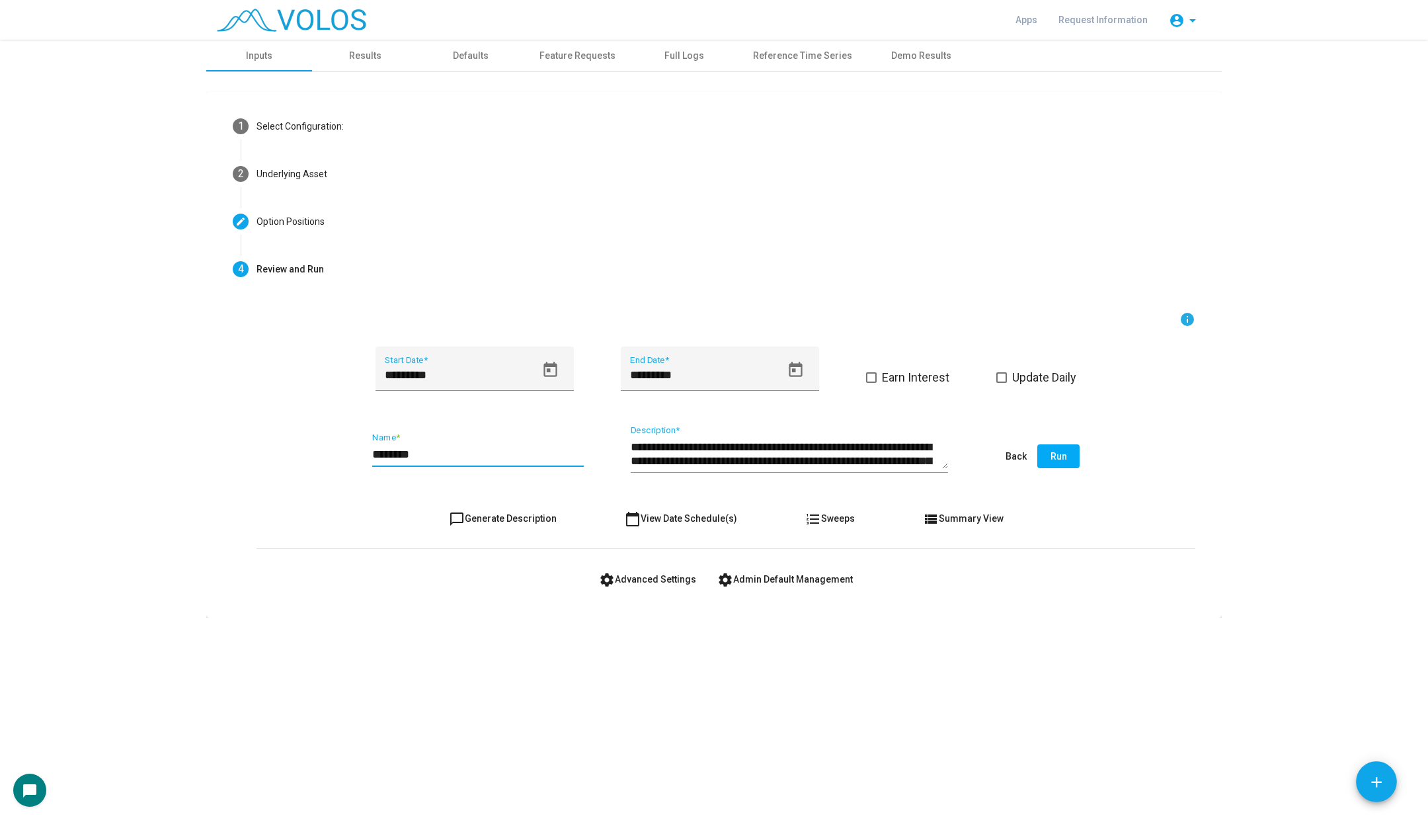
click at [481, 520] on span "chat_bubble_outline Generate Description" at bounding box center [503, 518] width 108 height 11
type textarea "**********"
click at [1074, 459] on button "Run" at bounding box center [1058, 456] width 42 height 24
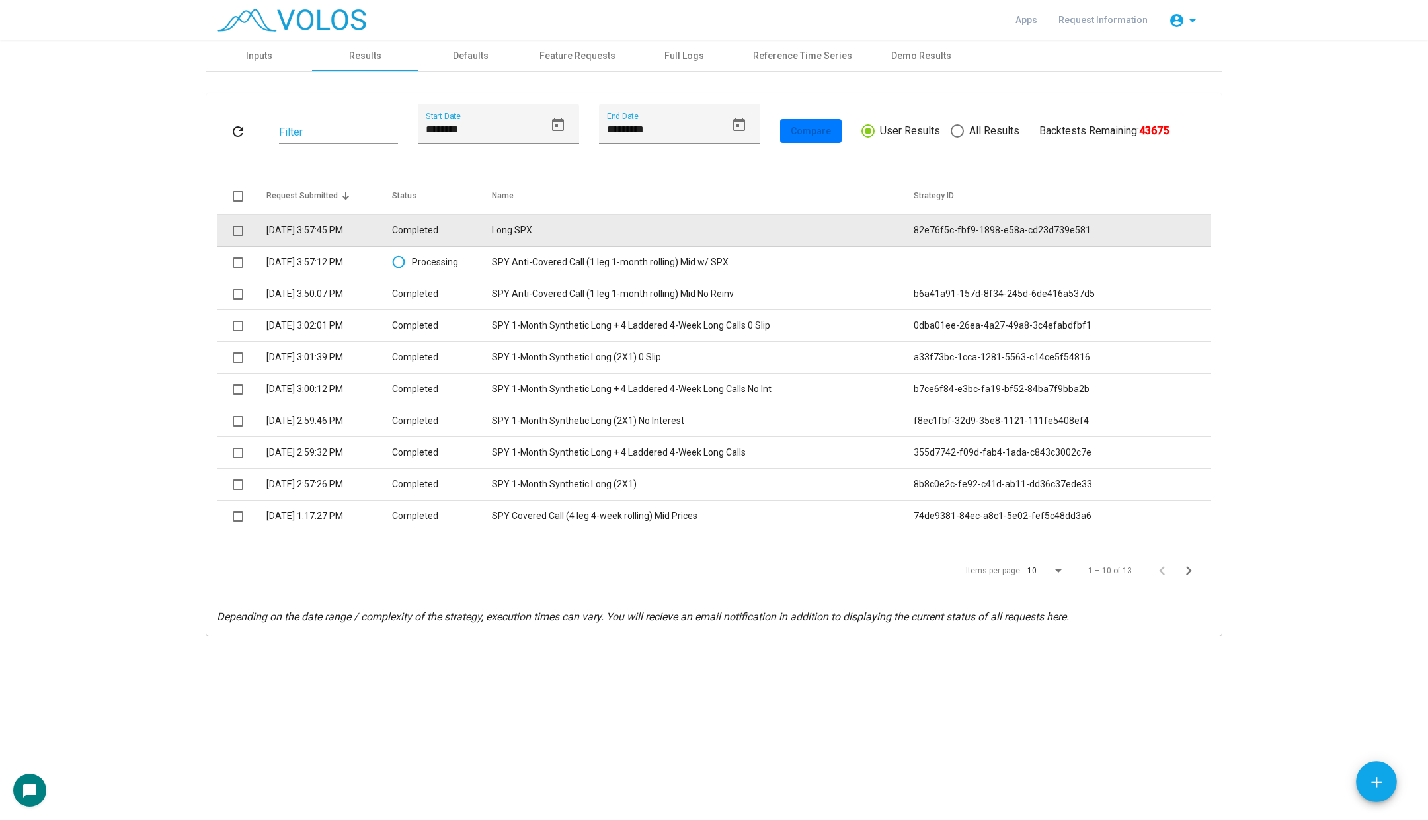
click at [235, 232] on span at bounding box center [238, 230] width 11 height 11
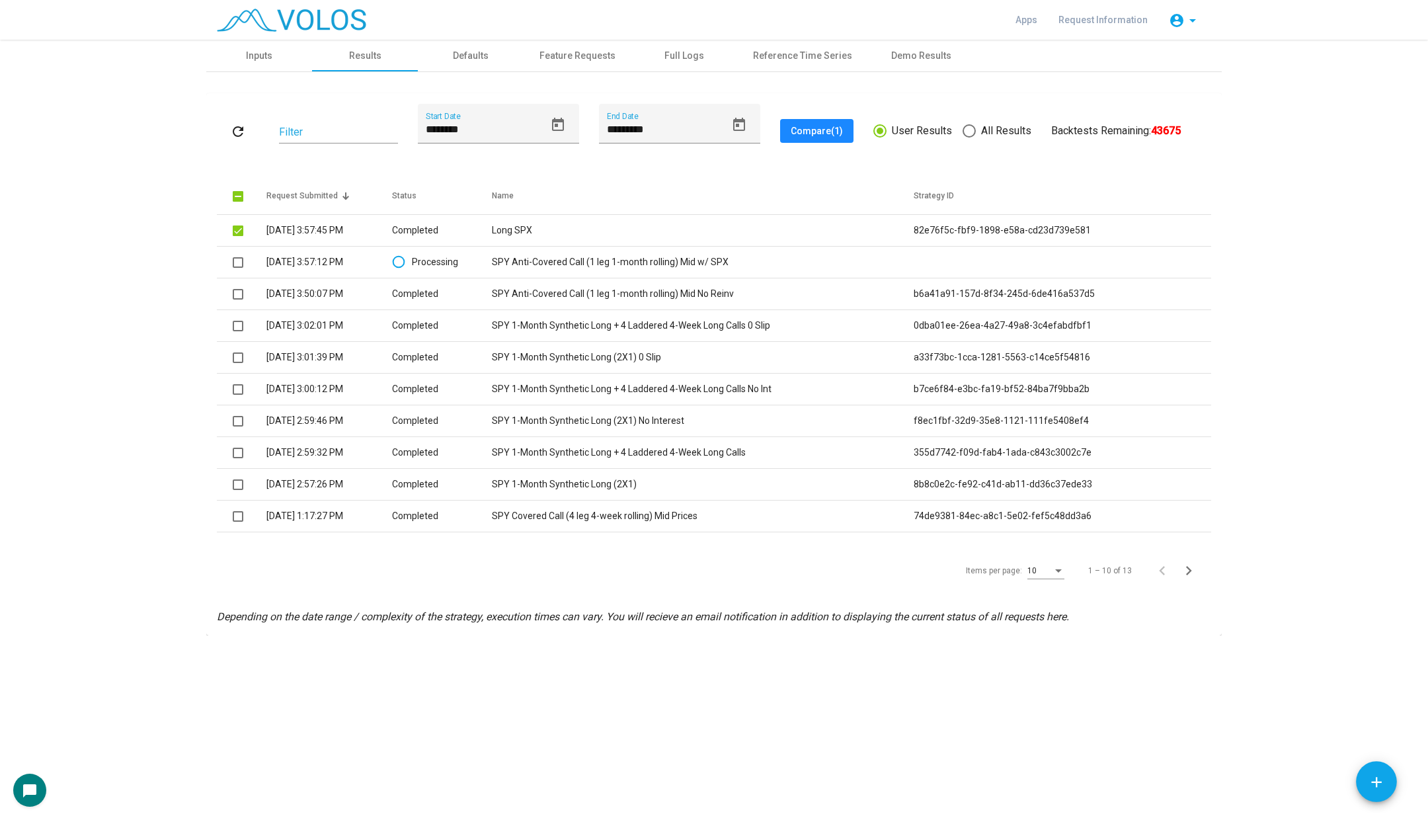
click at [831, 124] on button "Compare (1)" at bounding box center [816, 131] width 73 height 24
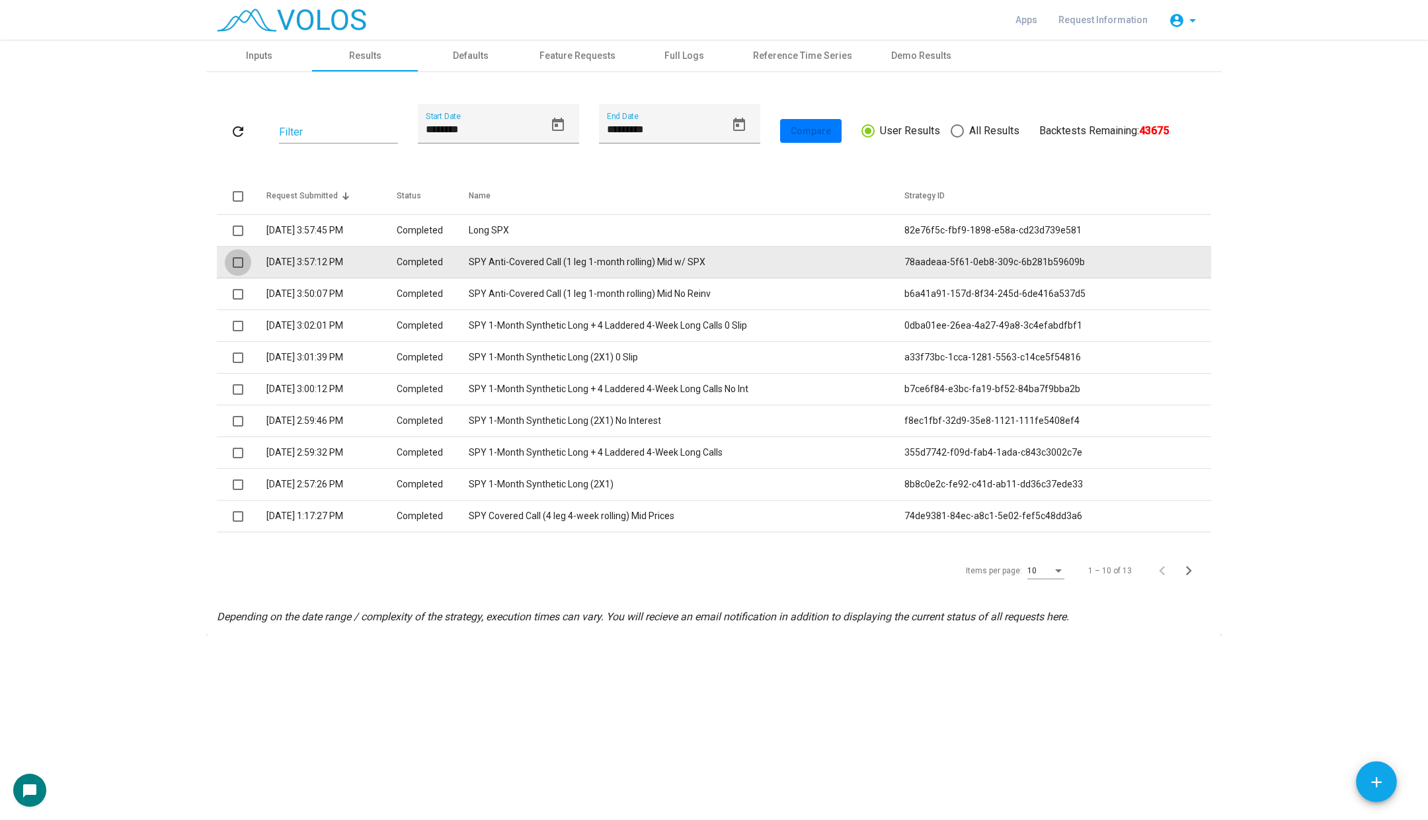
click at [238, 260] on span at bounding box center [238, 262] width 11 height 11
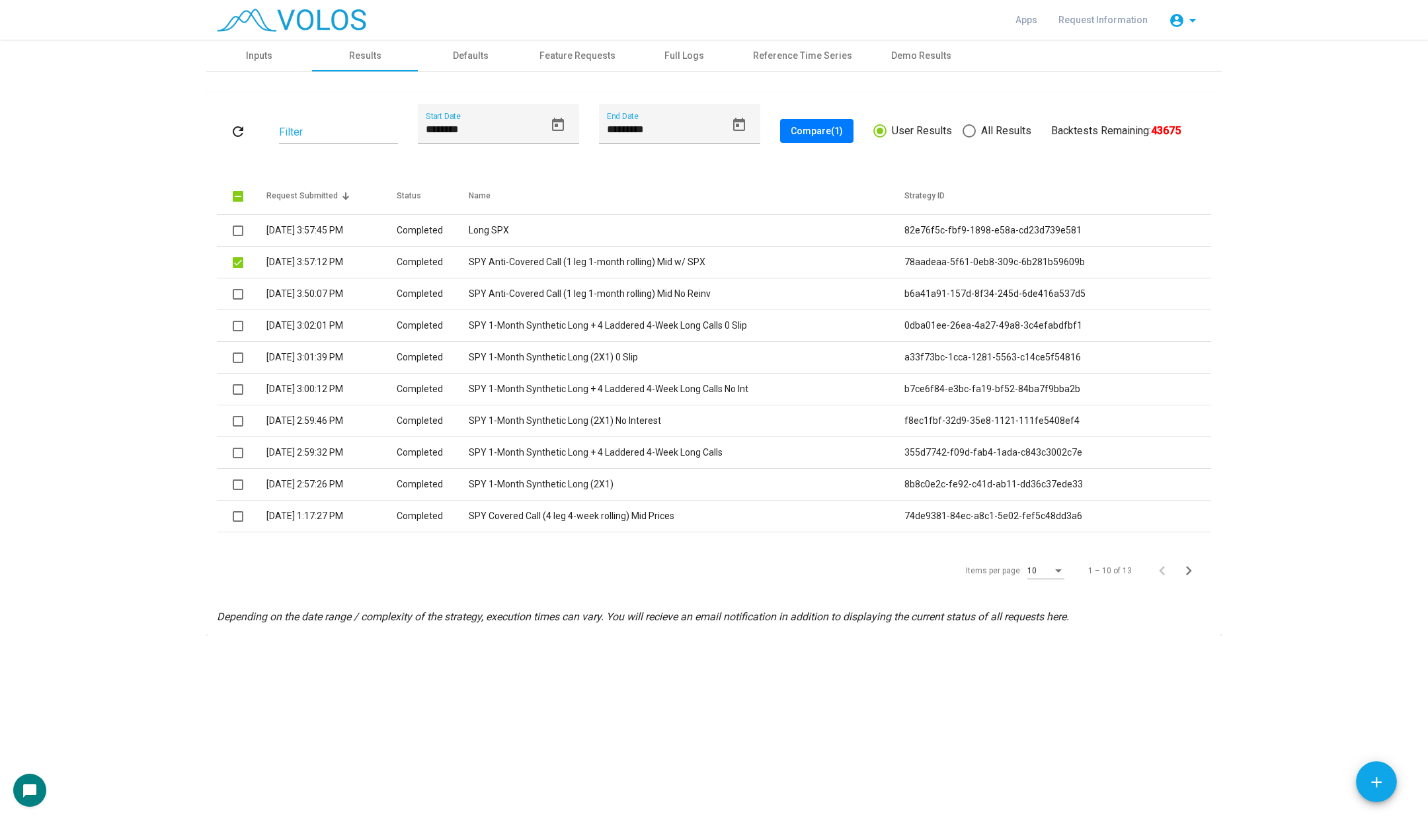
click at [1033, 553] on div "Items per page: 10" at bounding box center [1015, 571] width 104 height 36
click at [1033, 567] on span "10" at bounding box center [1031, 570] width 9 height 9
click at [1041, 629] on span "20" at bounding box center [1047, 618] width 37 height 24
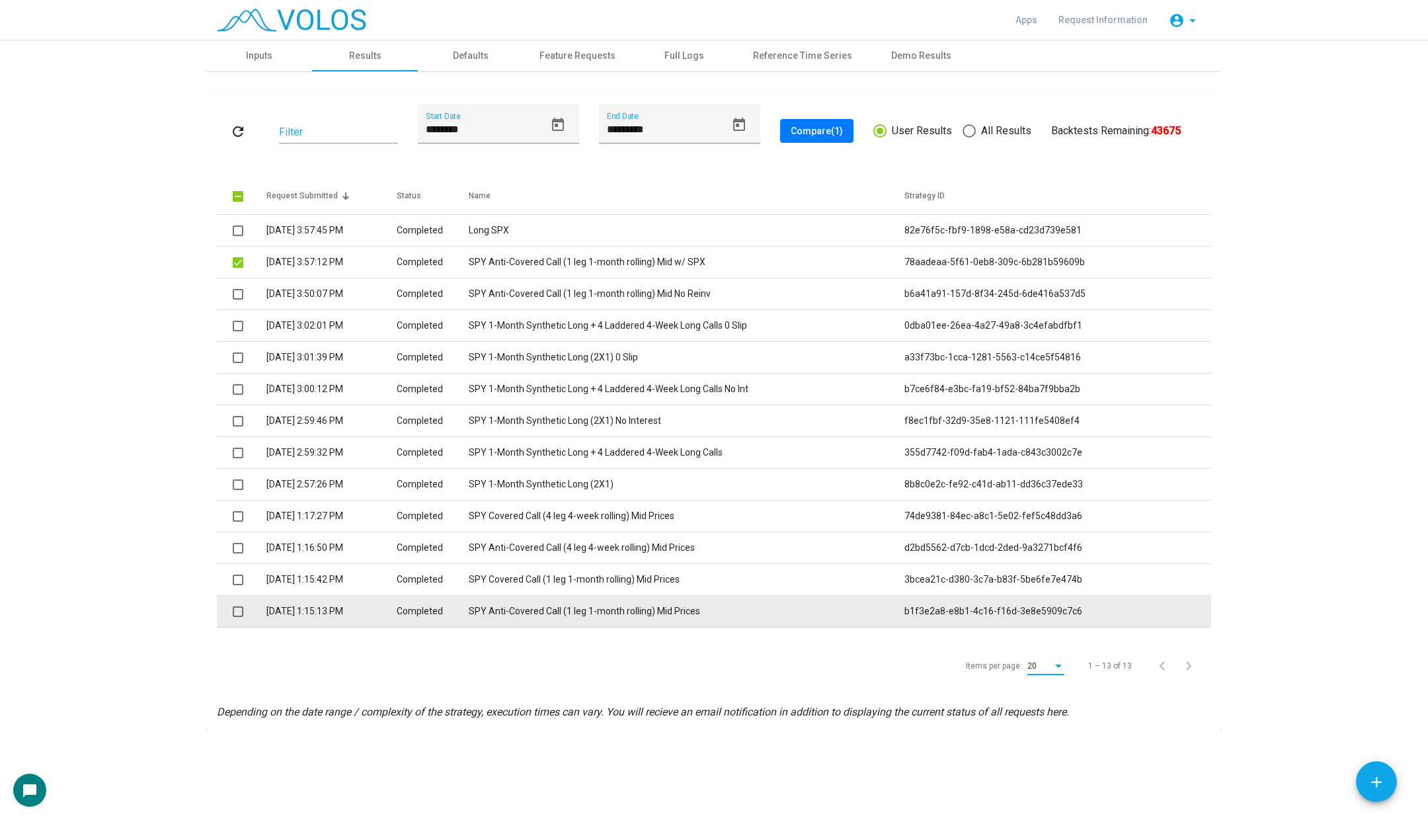
click at [237, 618] on td at bounding box center [242, 612] width 50 height 32
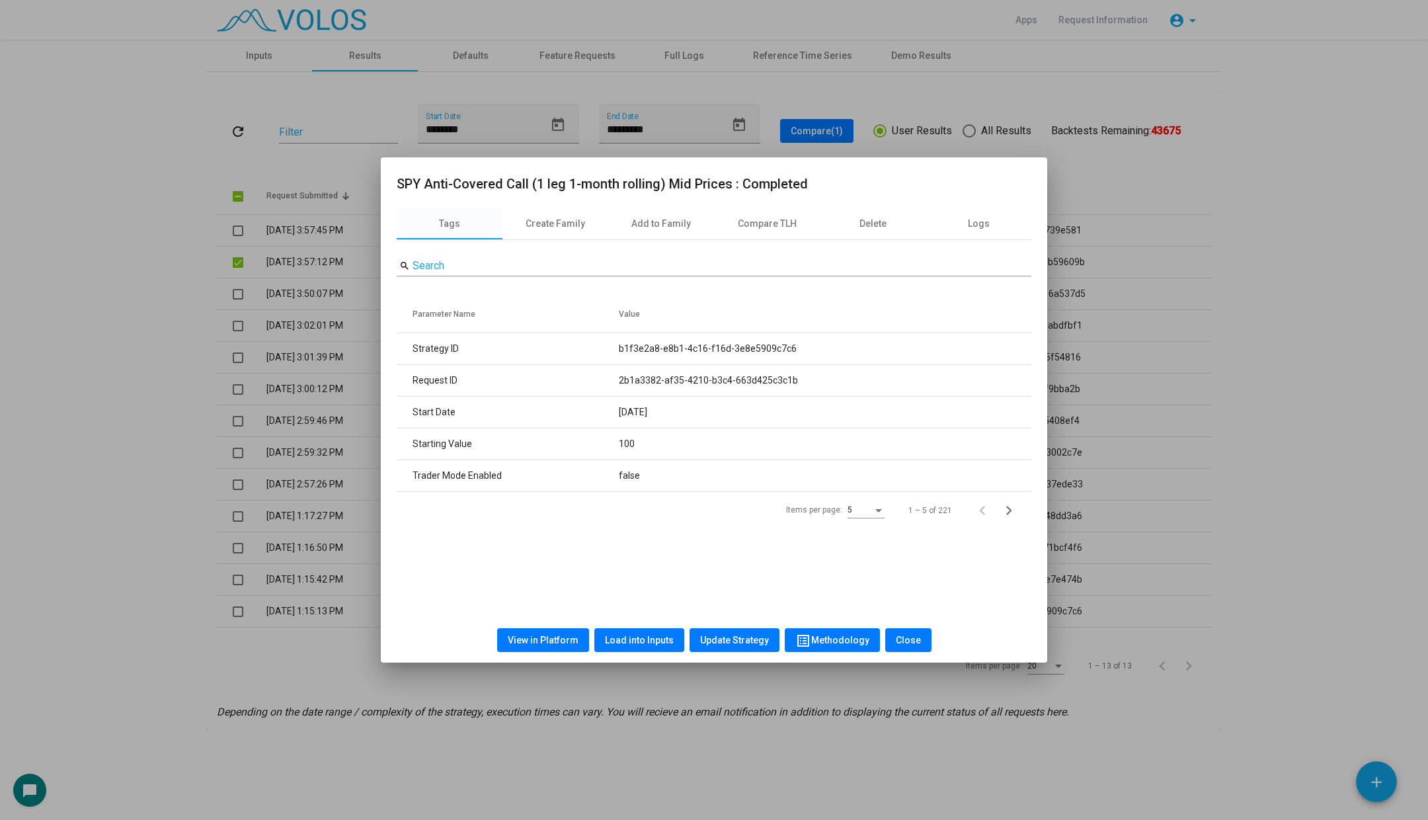
click at [237, 607] on div at bounding box center [714, 410] width 1428 height 820
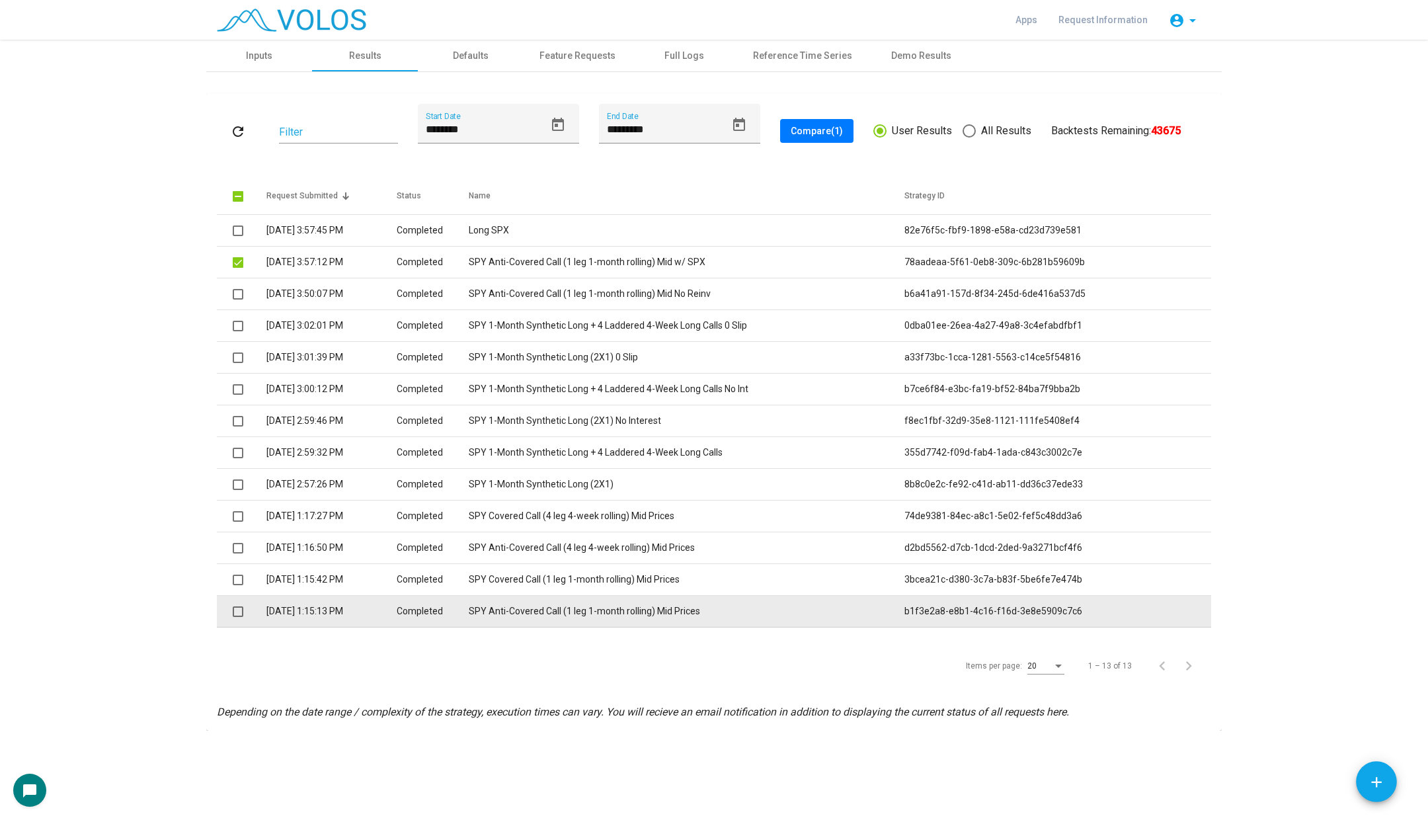
click at [237, 612] on span at bounding box center [238, 611] width 11 height 11
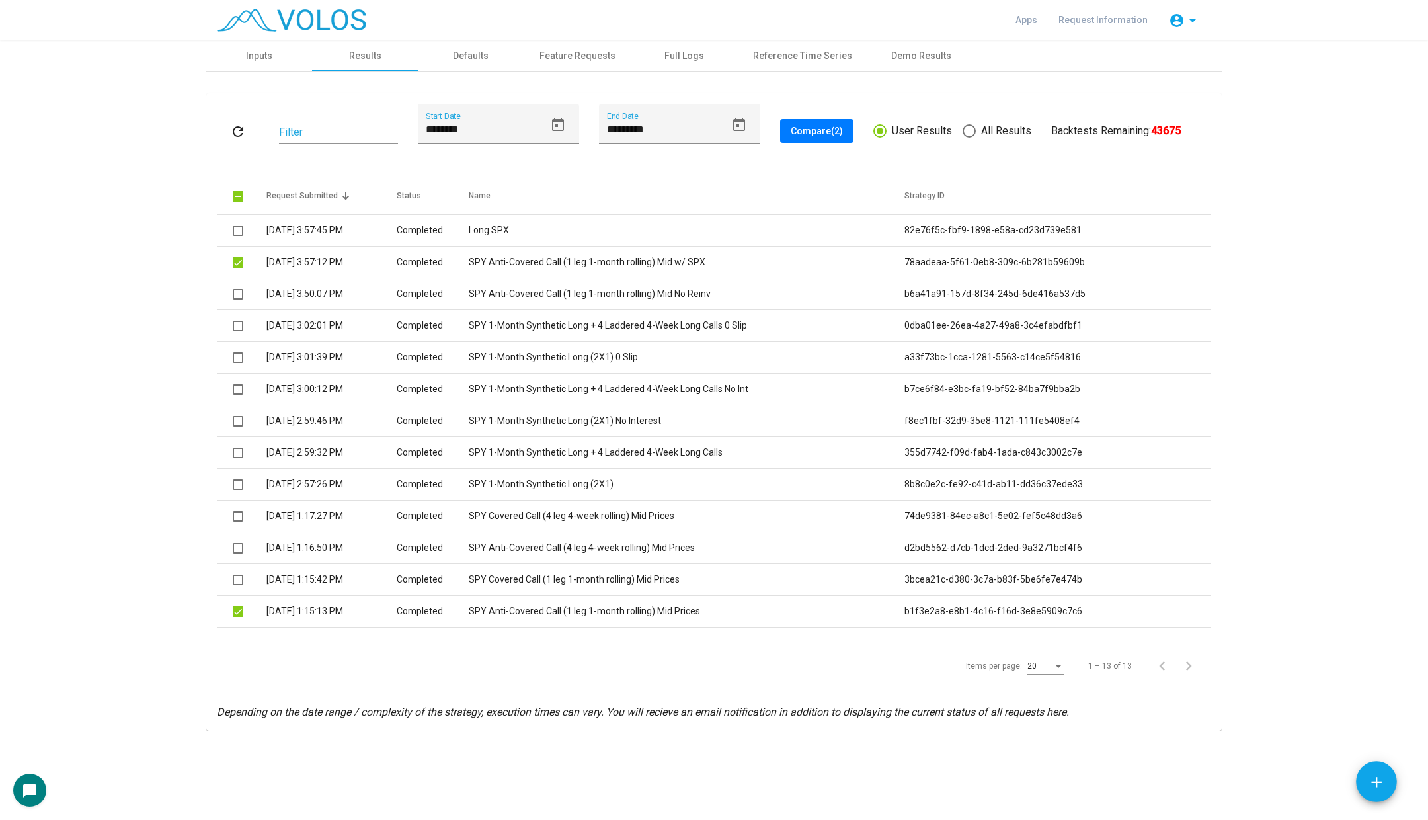
click at [822, 129] on span "Compare (2)" at bounding box center [817, 131] width 52 height 11
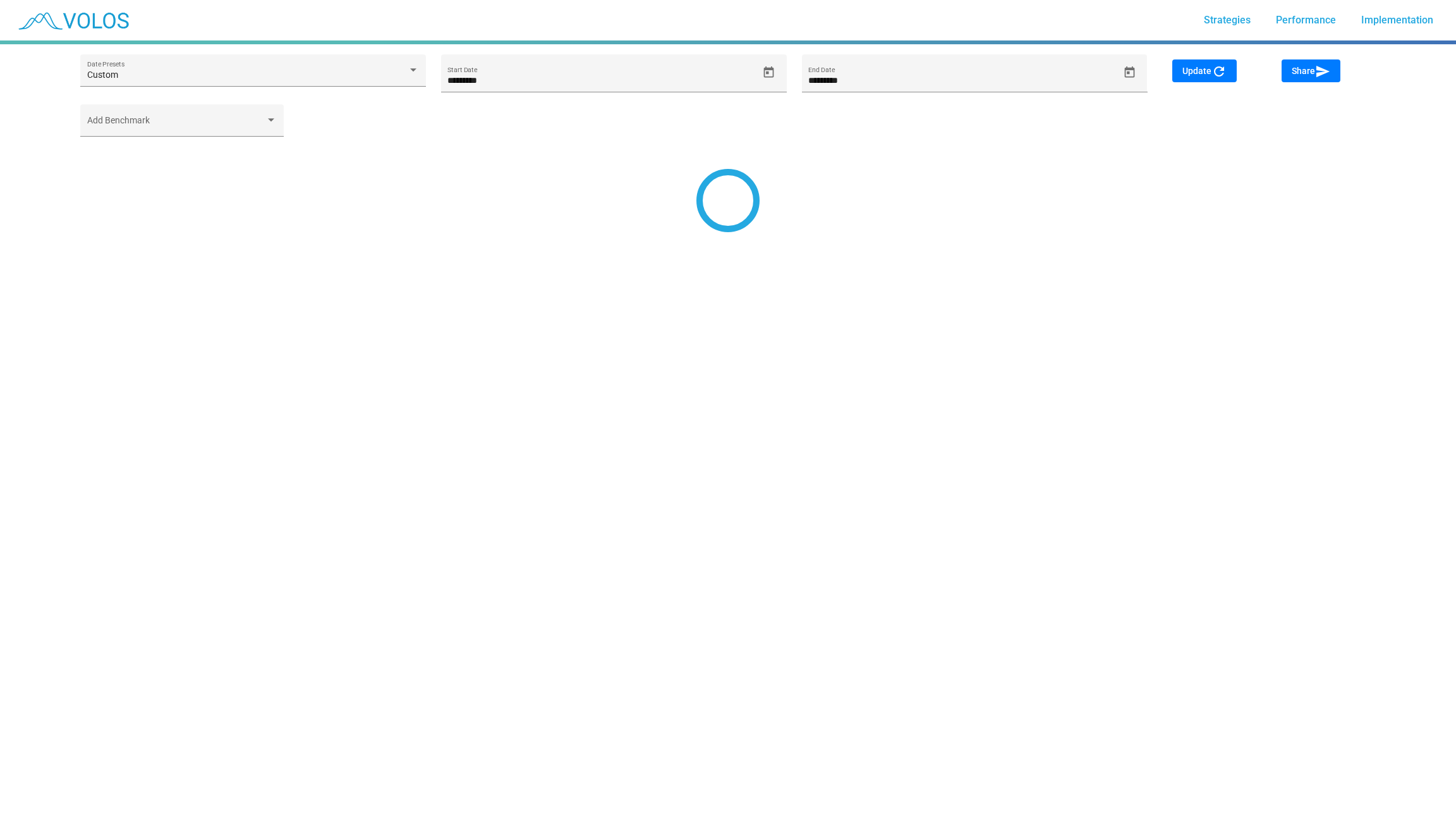
type input "********"
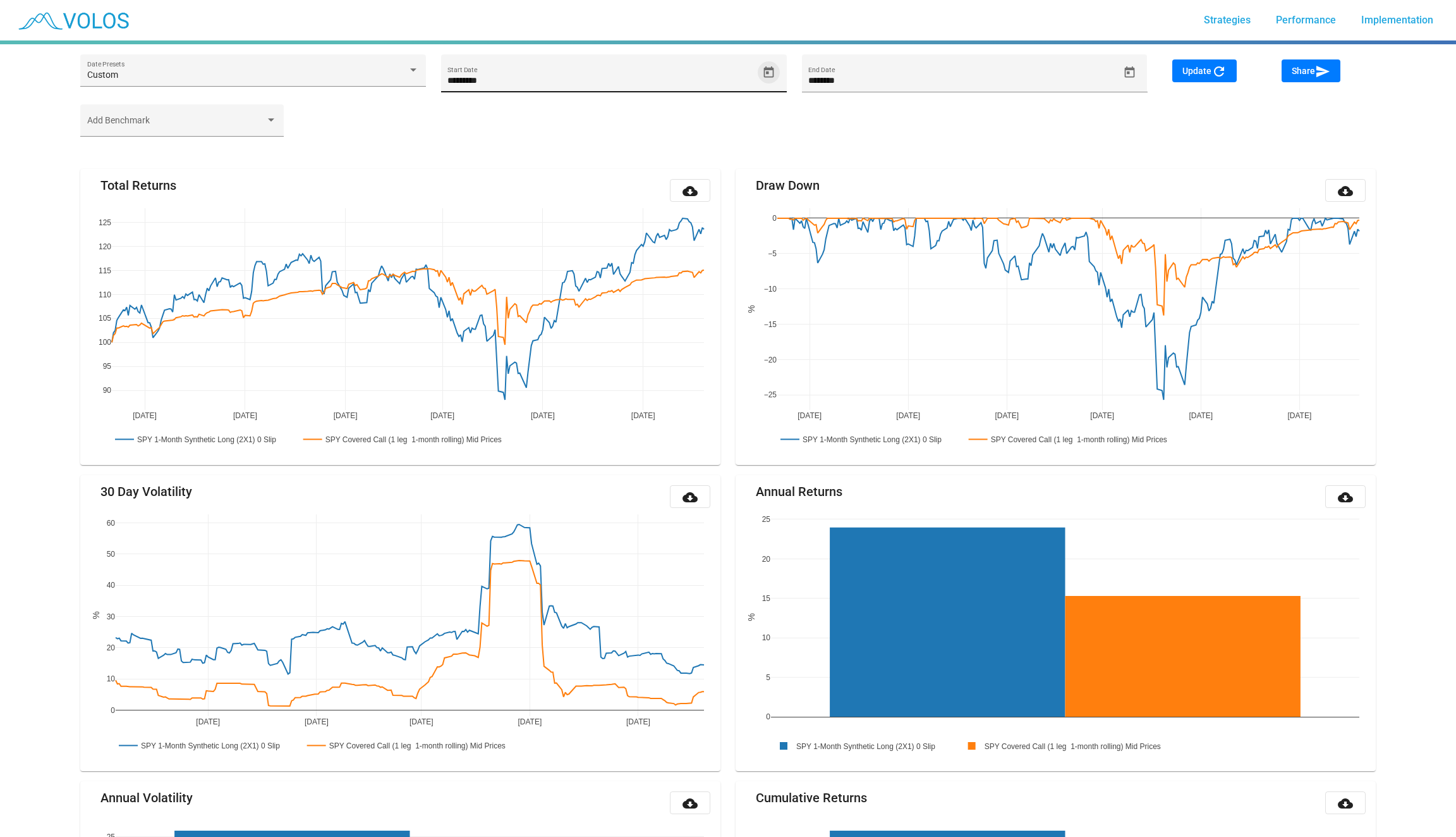
click at [768, 81] on button "Open calendar" at bounding box center [769, 72] width 22 height 22
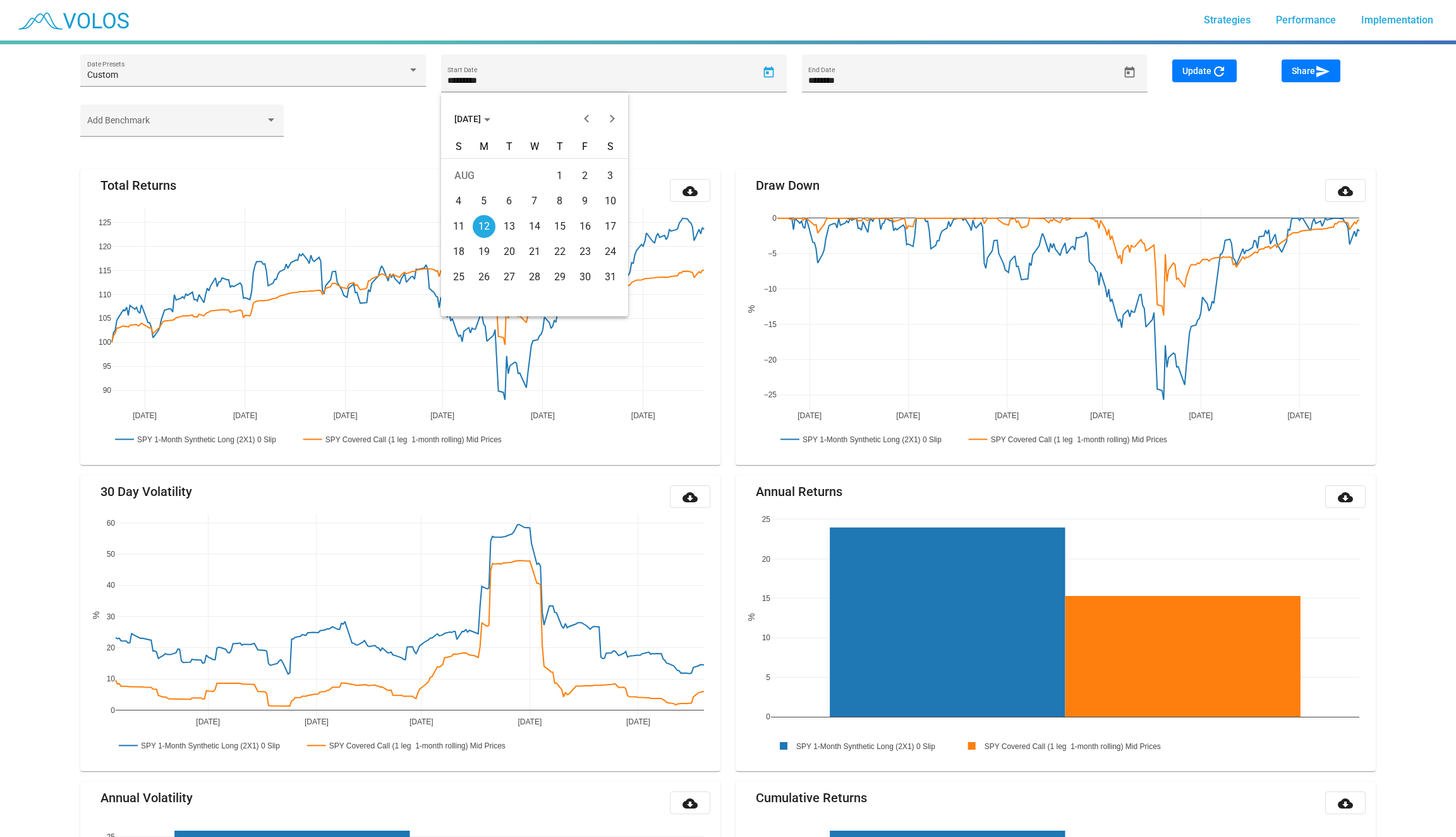
click at [474, 113] on button "AUG 2024" at bounding box center [472, 119] width 56 height 25
click at [584, 119] on button "Previous 20 years" at bounding box center [587, 119] width 25 height 25
click at [510, 232] on div "2005" at bounding box center [512, 234] width 40 height 23
click at [487, 180] on div "JAN" at bounding box center [468, 184] width 40 height 23
click at [609, 174] on div "1" at bounding box center [611, 176] width 23 height 23
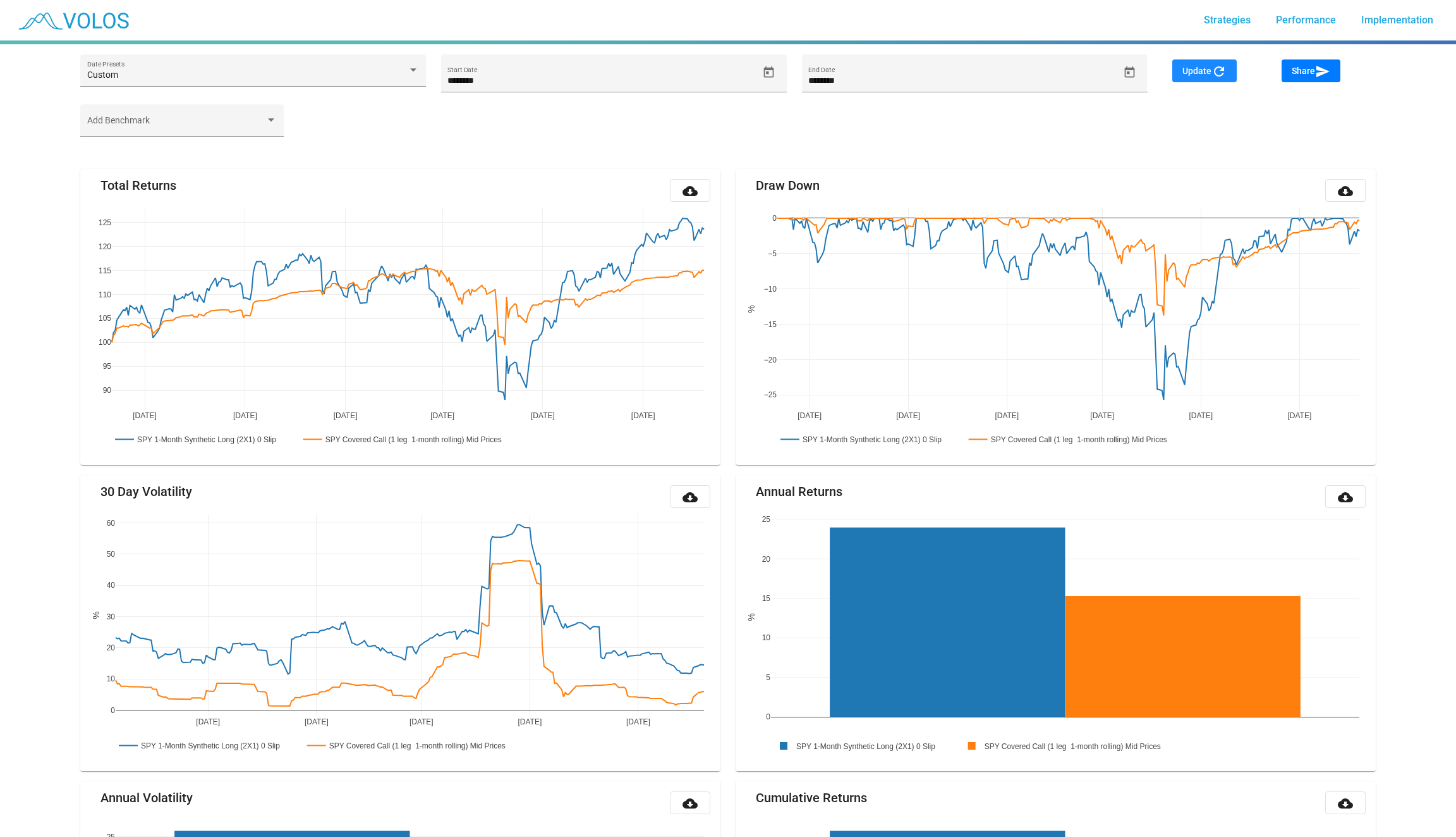
click at [1217, 60] on button "Update refresh" at bounding box center [1204, 71] width 64 height 23
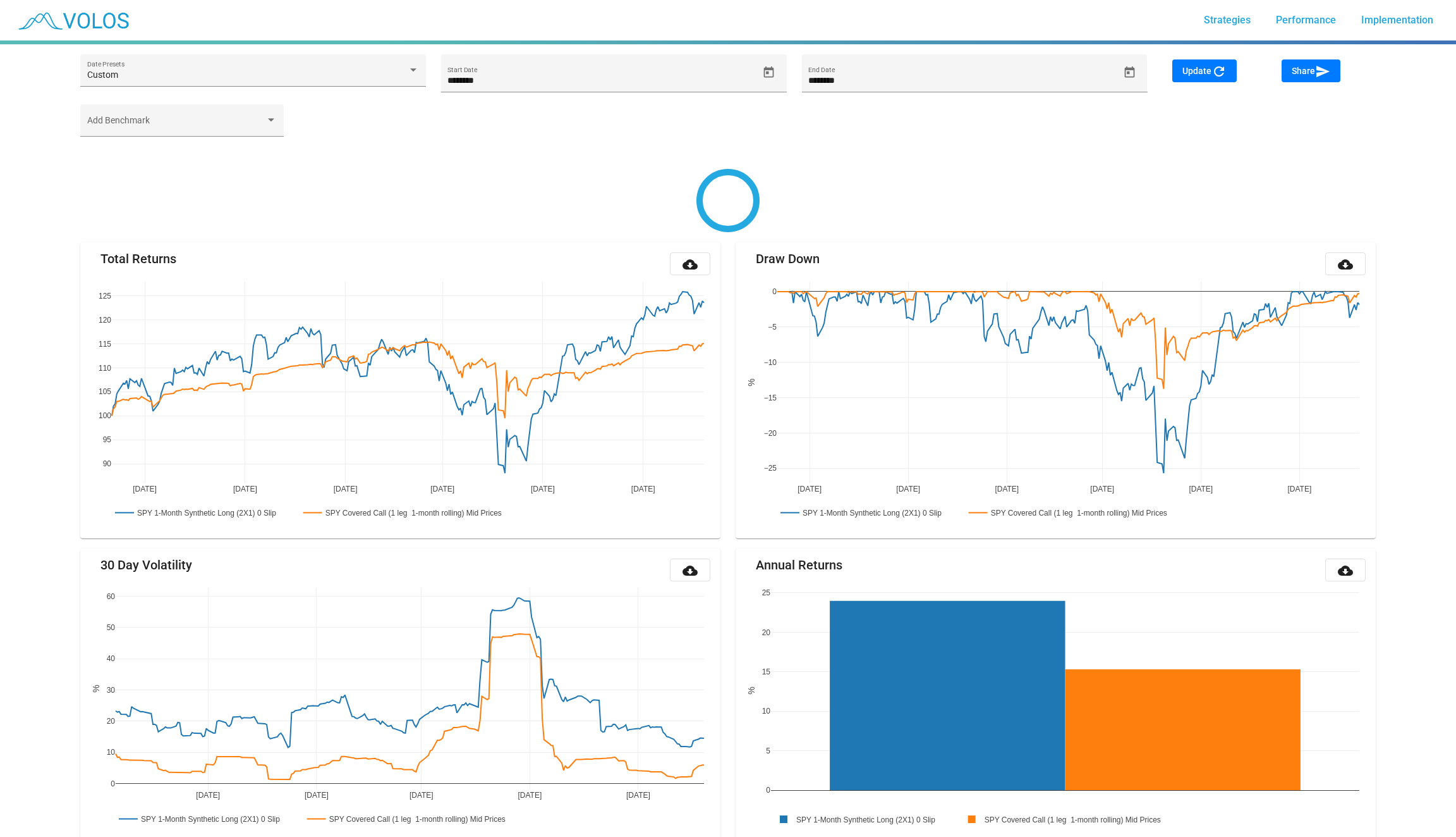
type input "*********"
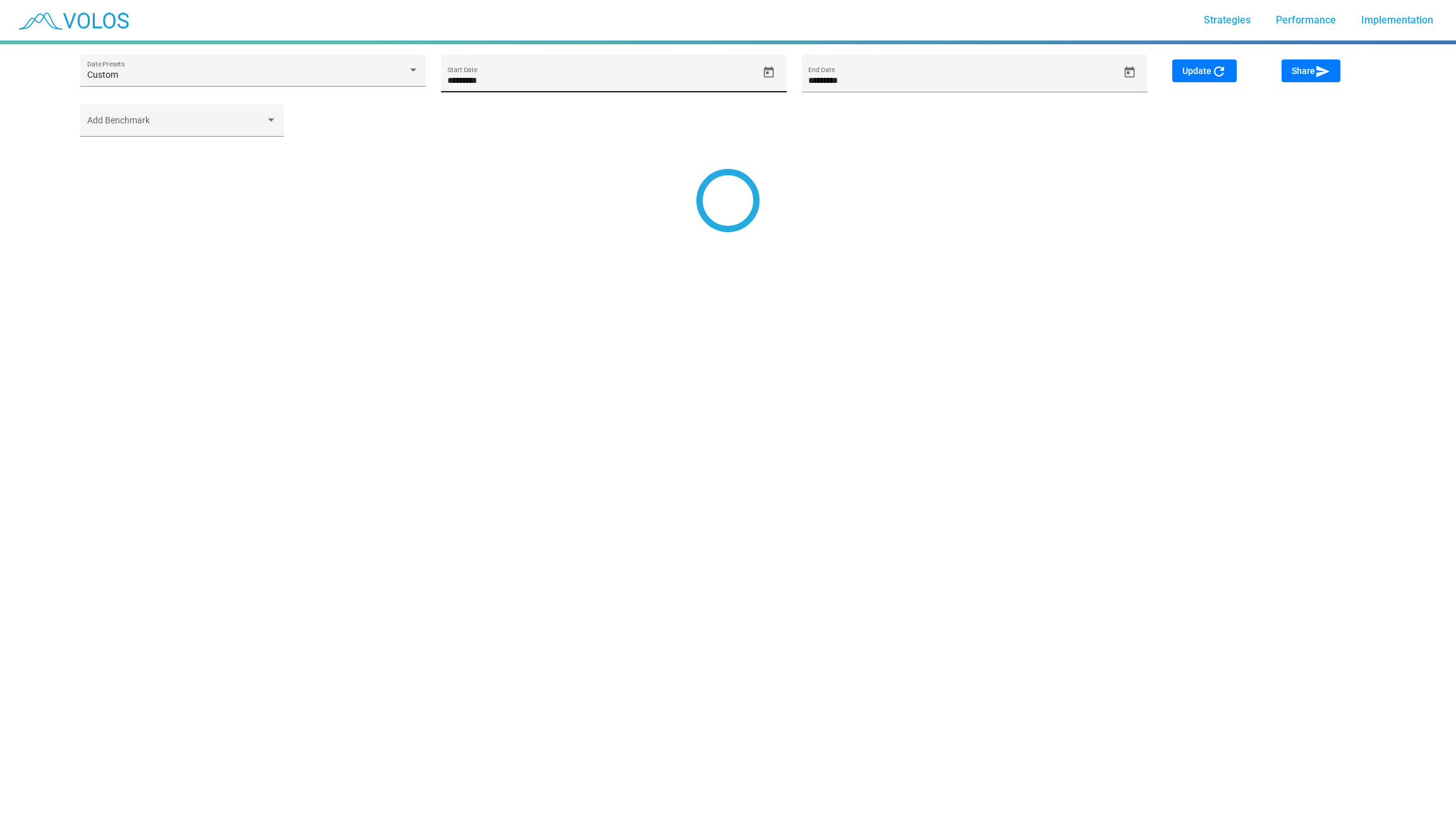
type input "********"
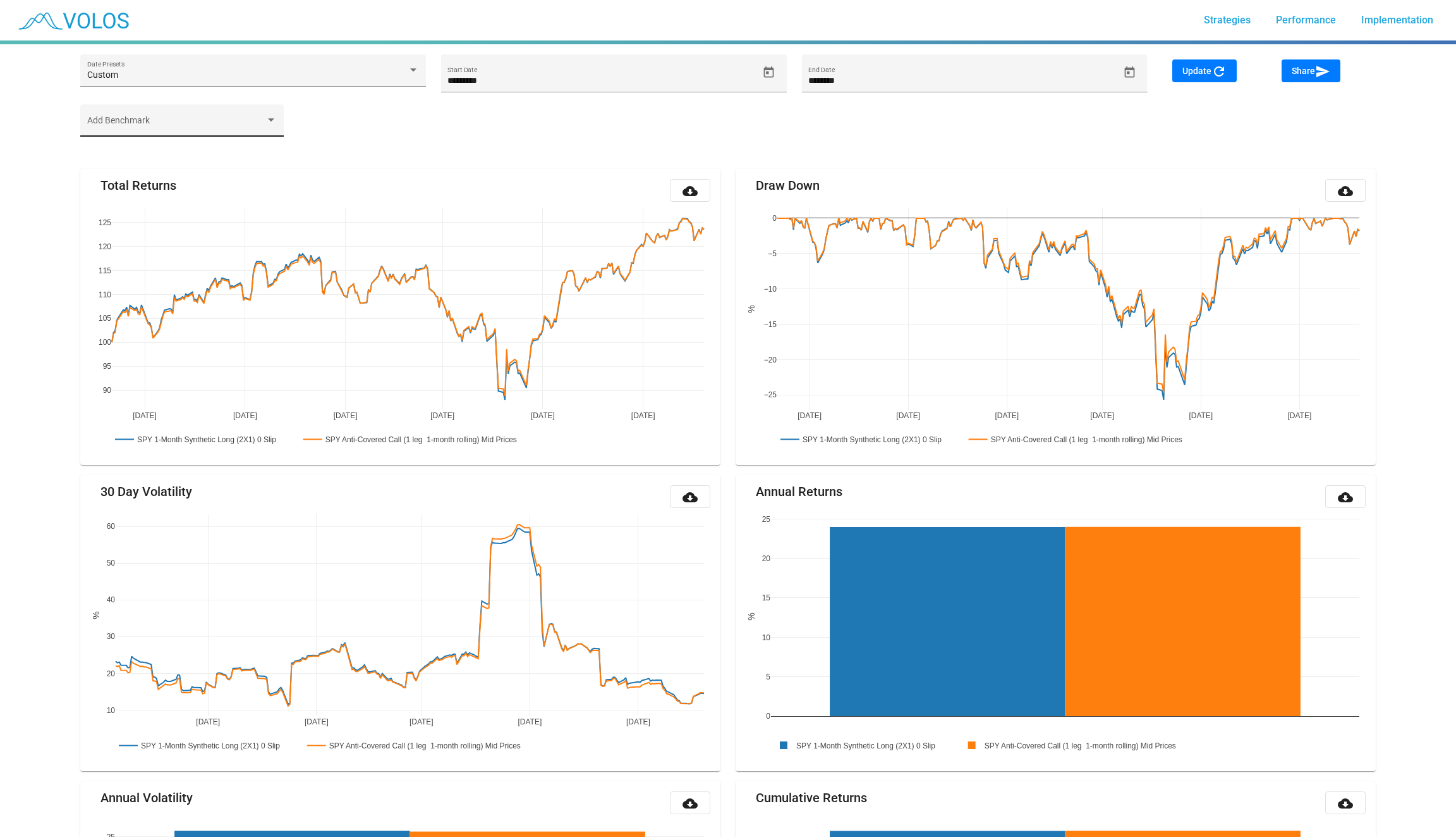
click at [215, 105] on div "Add Benchmark" at bounding box center [182, 121] width 204 height 33
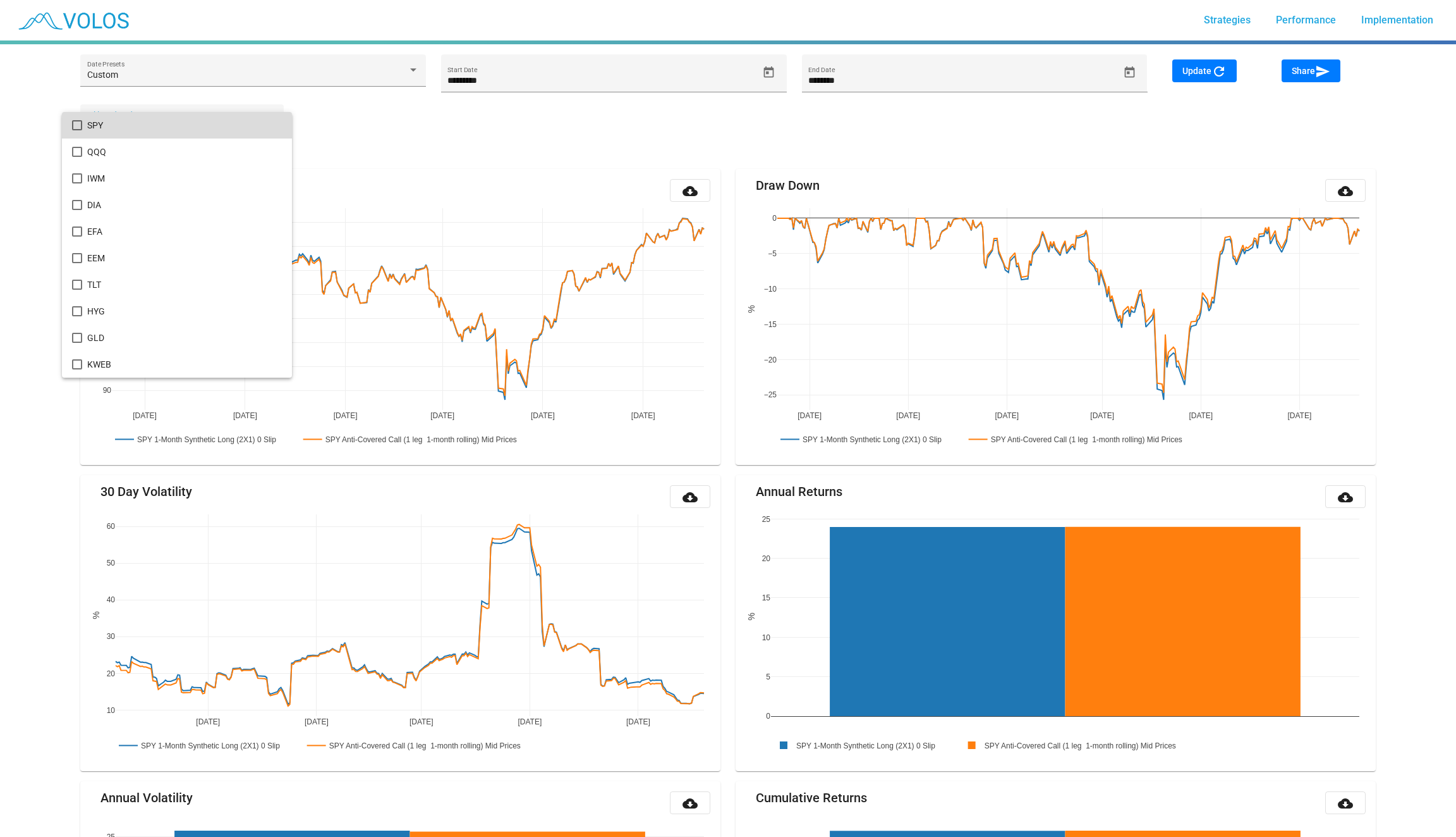
click at [210, 130] on span "SPY" at bounding box center [185, 125] width 195 height 27
click at [776, 65] on div at bounding box center [728, 418] width 1456 height 837
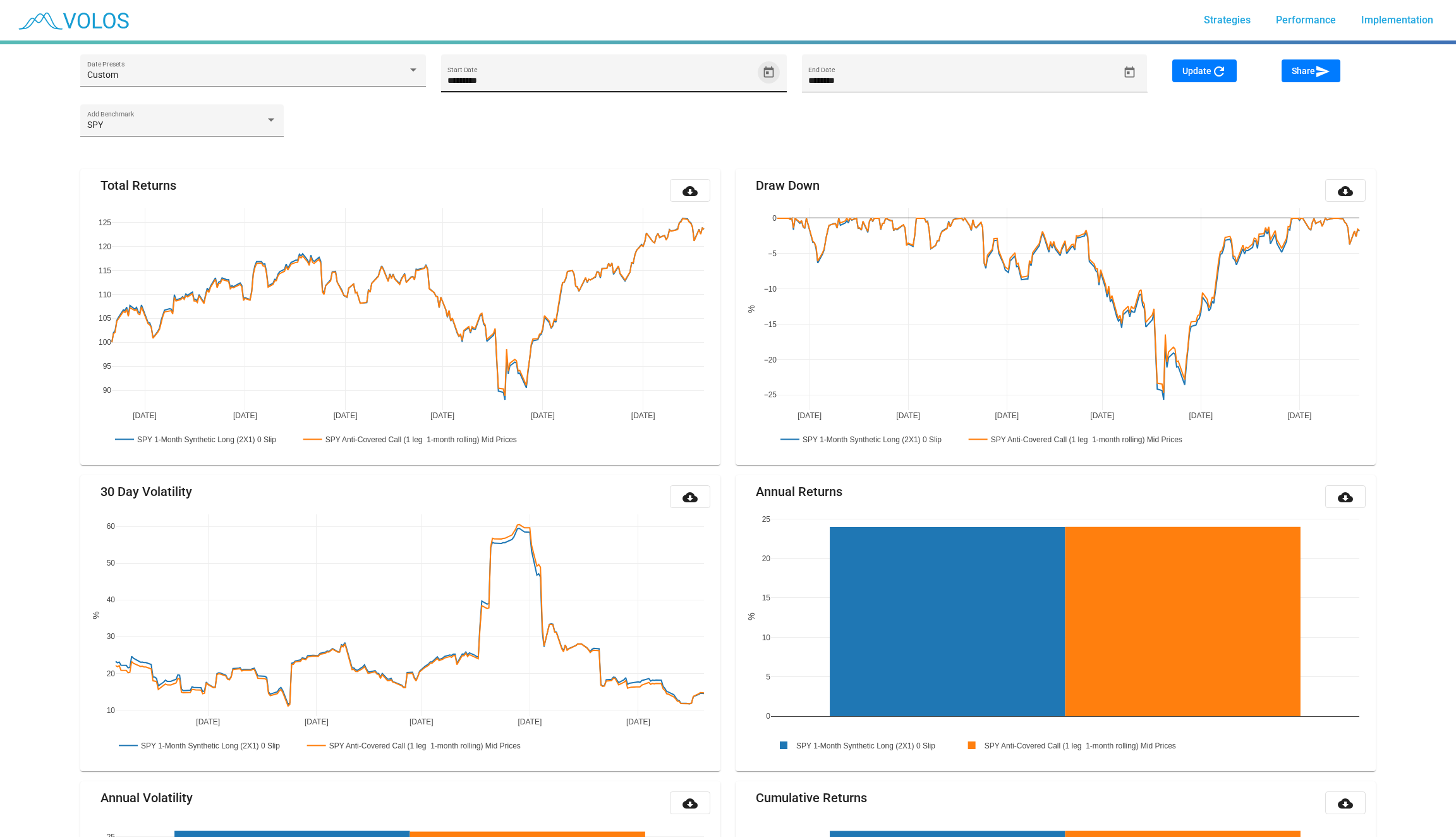
click at [774, 68] on icon "Open calendar" at bounding box center [769, 73] width 13 height 13
click at [488, 122] on span "AUG 2024" at bounding box center [472, 119] width 36 height 11
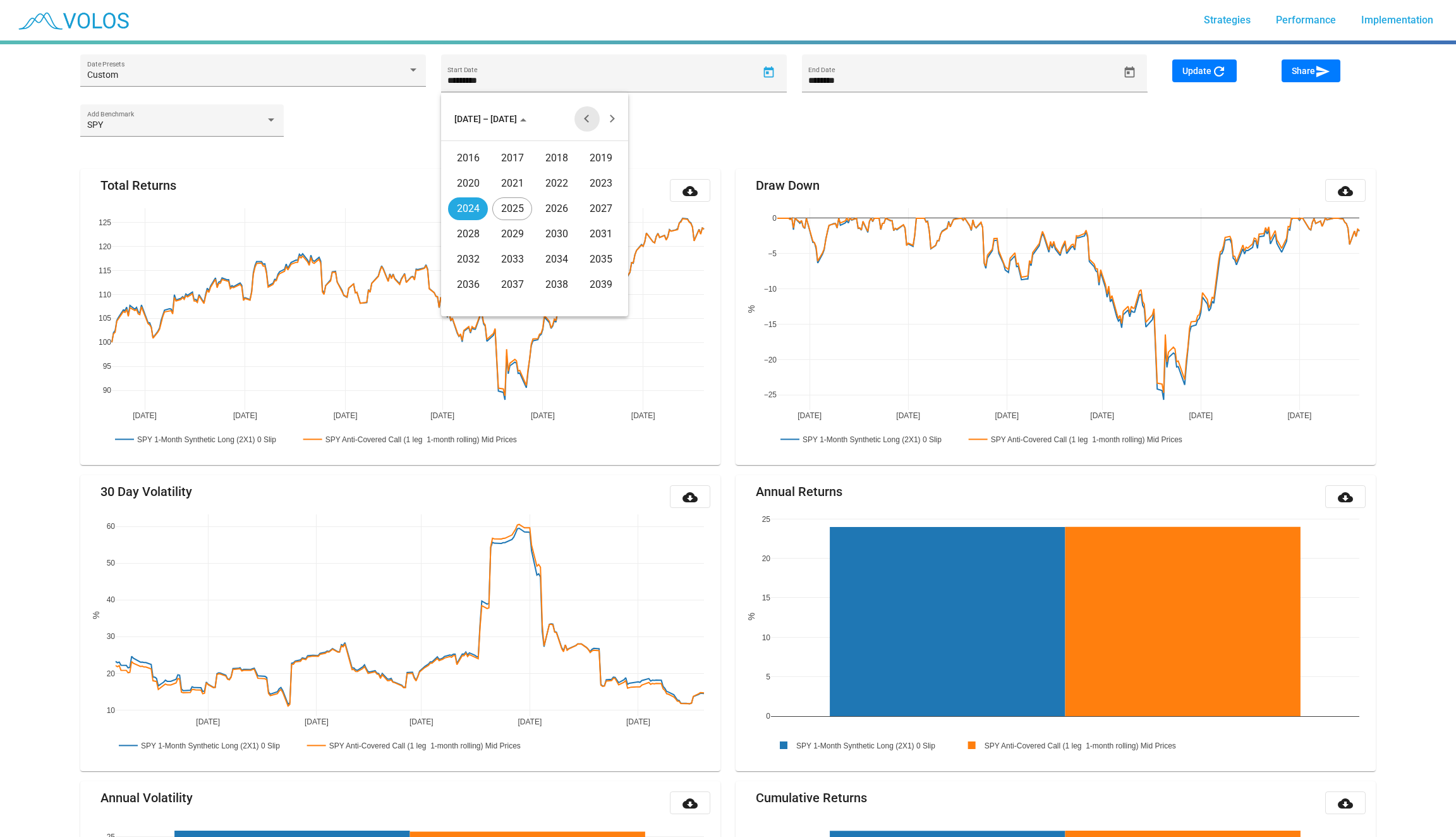
click at [579, 119] on button "Previous 20 years" at bounding box center [587, 119] width 25 height 25
click at [511, 230] on div "2005" at bounding box center [512, 234] width 40 height 23
click at [464, 184] on div "JAN" at bounding box center [468, 184] width 40 height 23
click at [625, 167] on div "S M T W T F S JAN 1 2 3 4 5 6 7 8 9 10 11 12 13 14 15 16 17 18 19 20 21 22 23 2…" at bounding box center [534, 231] width 187 height 180
click at [617, 178] on div "1" at bounding box center [611, 176] width 23 height 23
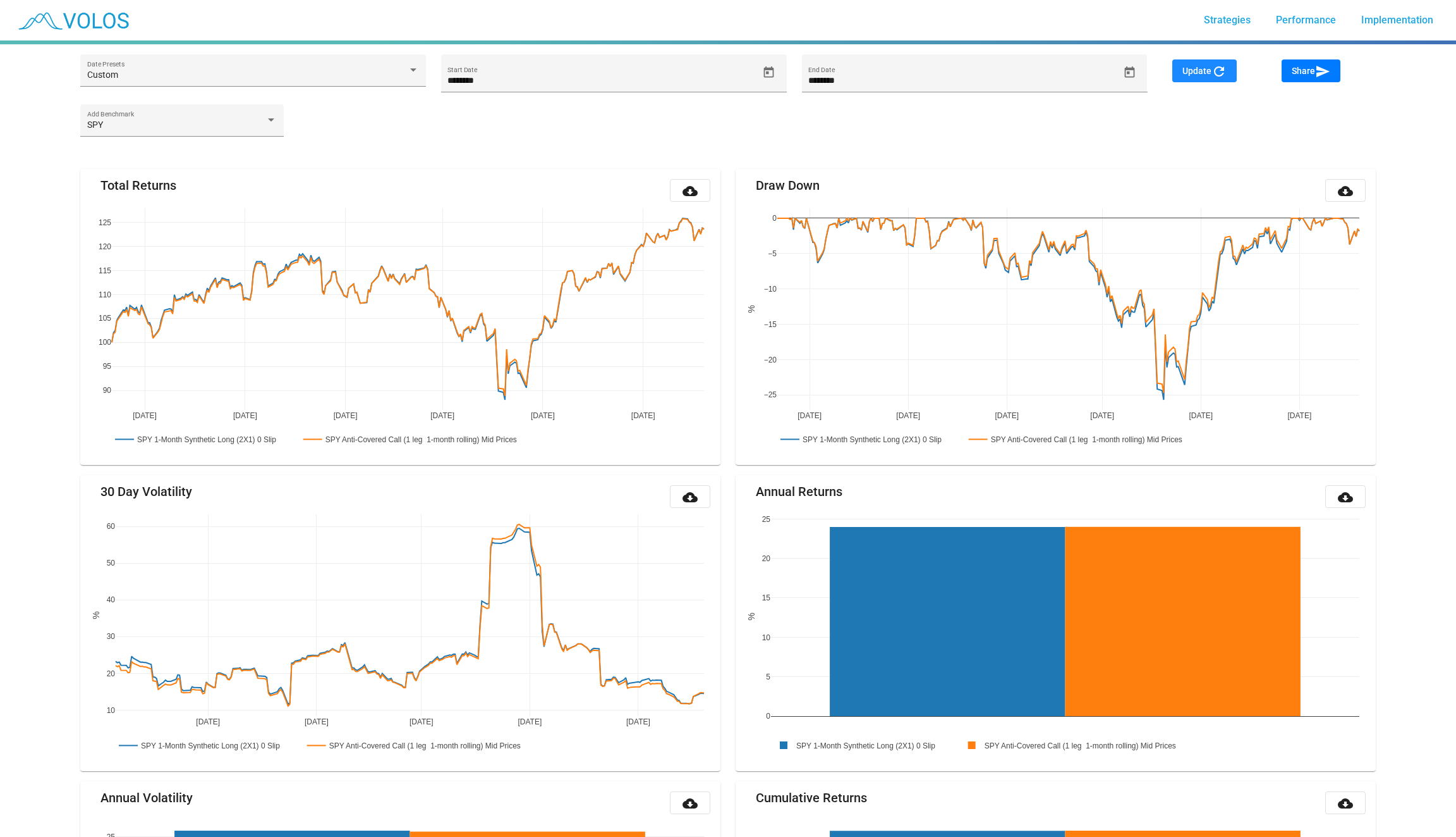
click at [1206, 78] on button "Update refresh" at bounding box center [1204, 71] width 64 height 23
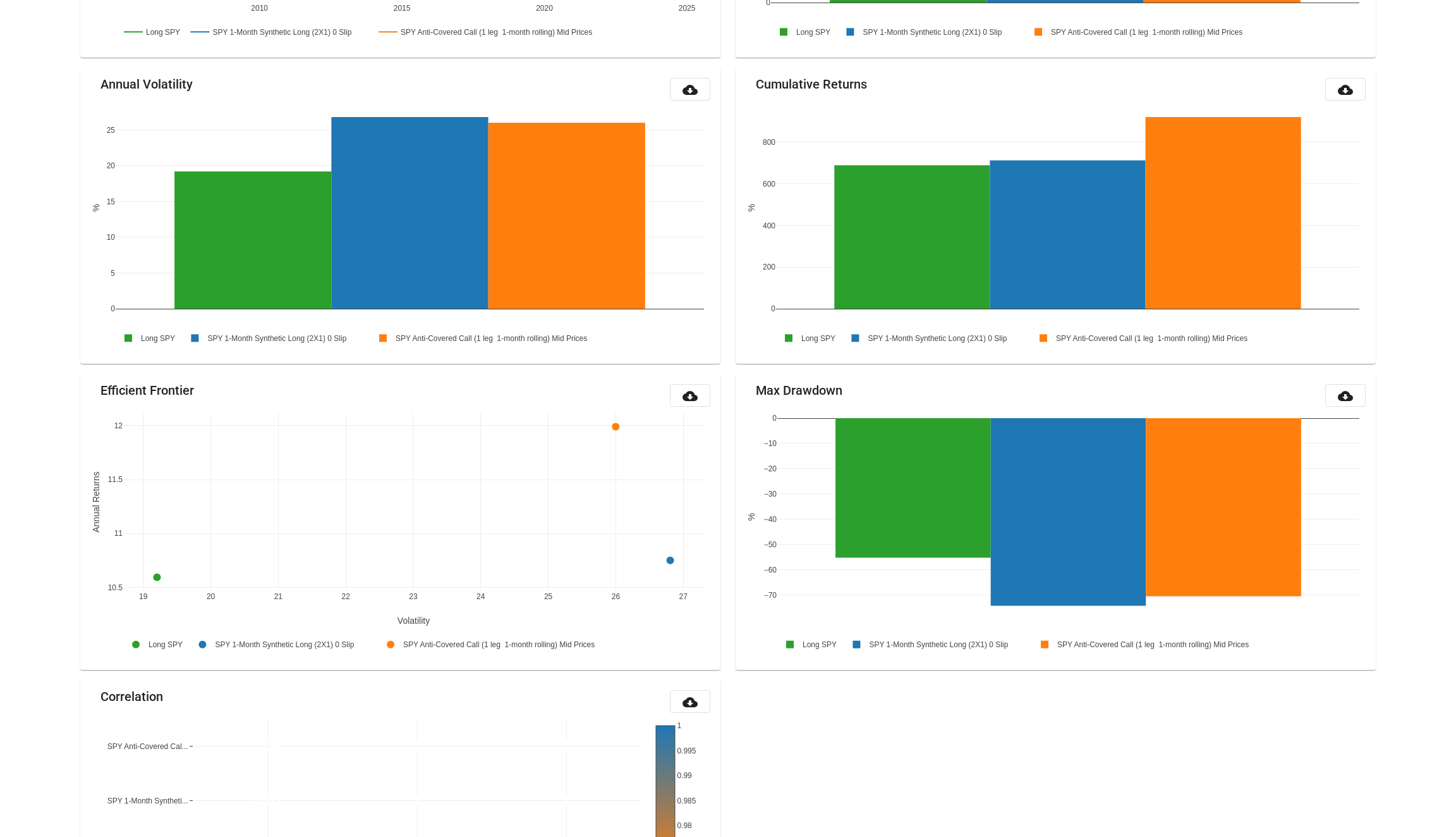
scroll to position [1049, 0]
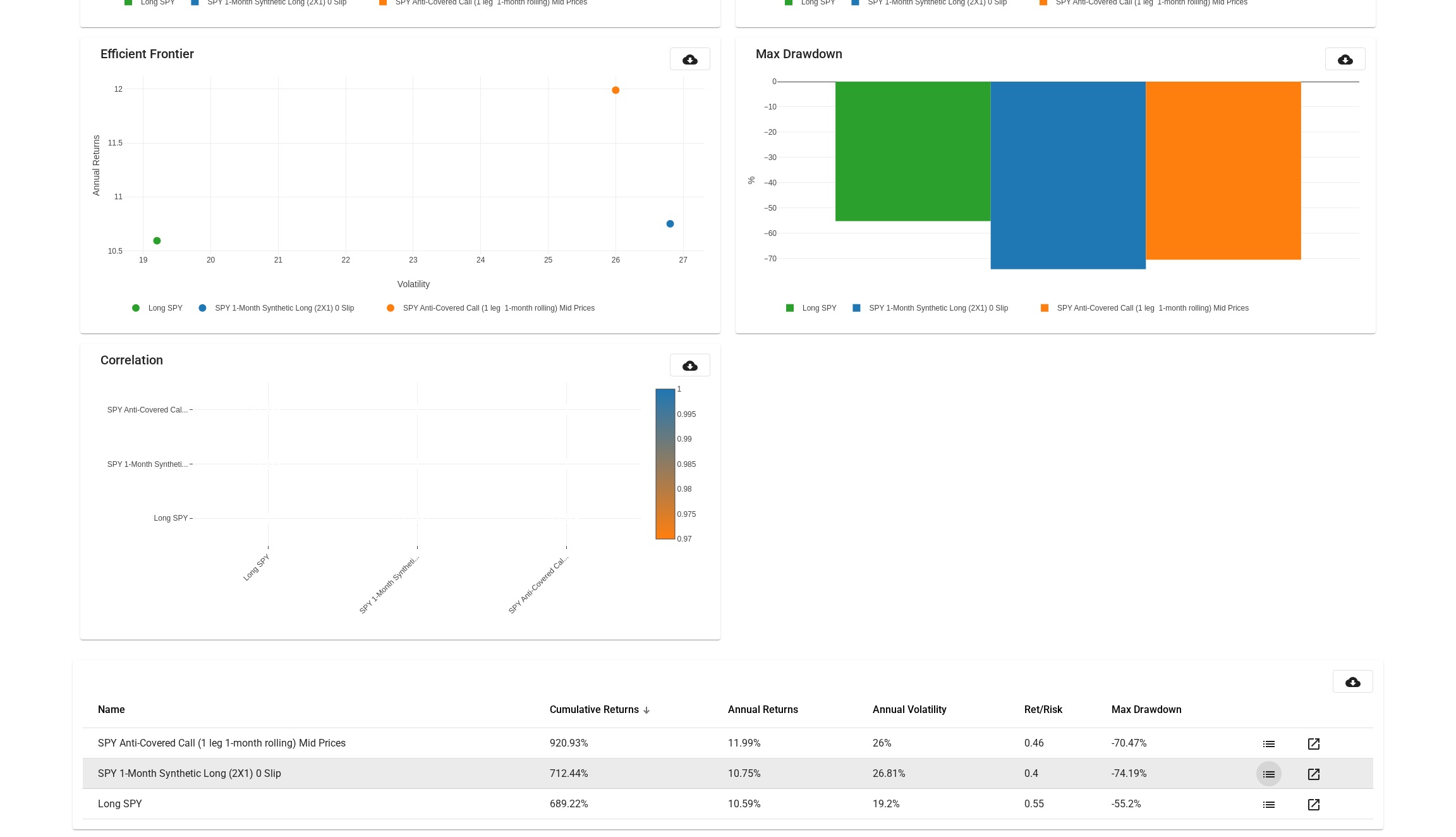
click at [1267, 771] on mat-icon "list" at bounding box center [1269, 774] width 15 height 15
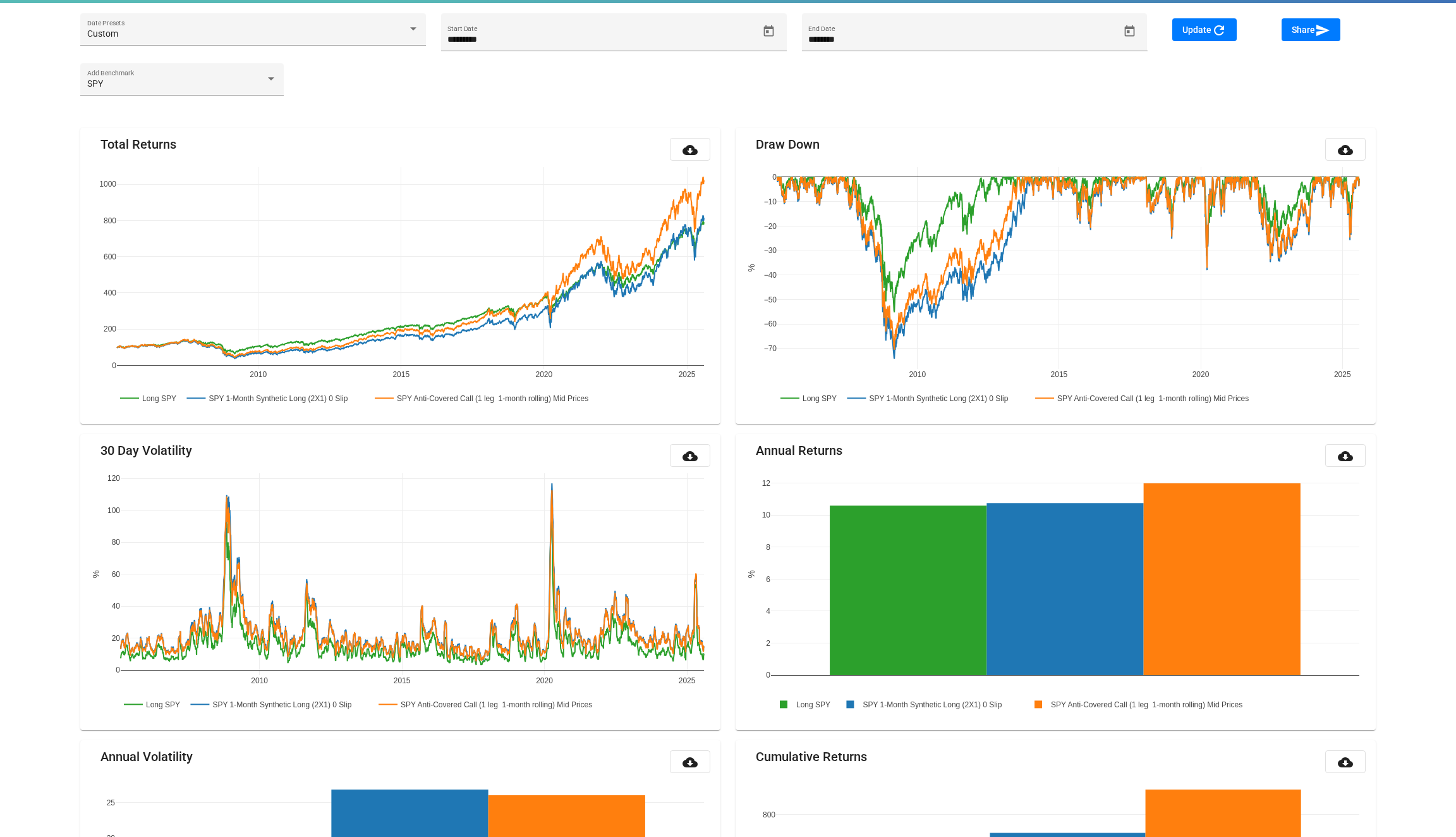
scroll to position [44, 0]
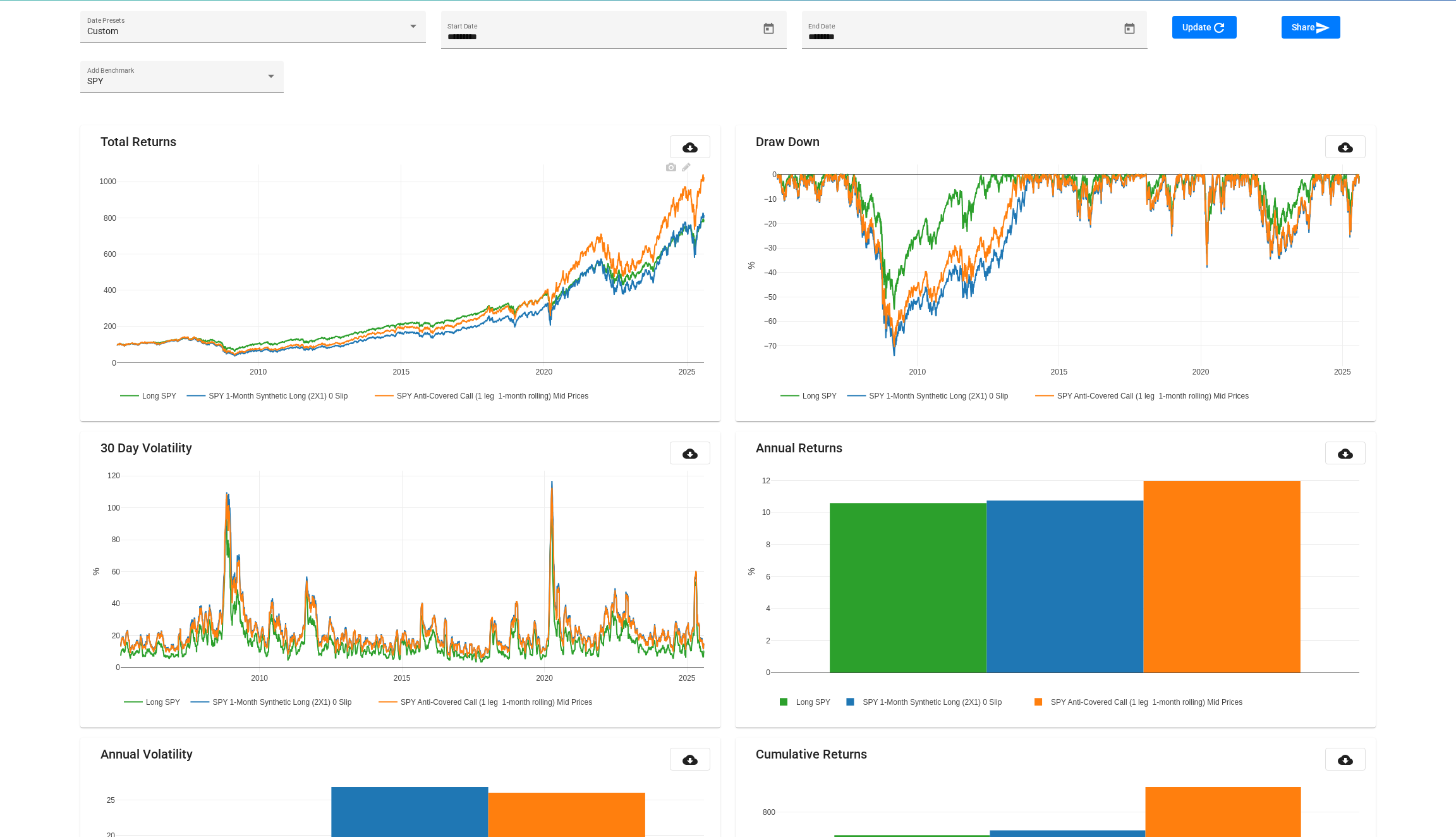
click at [157, 396] on rect at bounding box center [149, 395] width 65 height 12
click at [772, 33] on icon "Open calendar" at bounding box center [769, 28] width 11 height 11
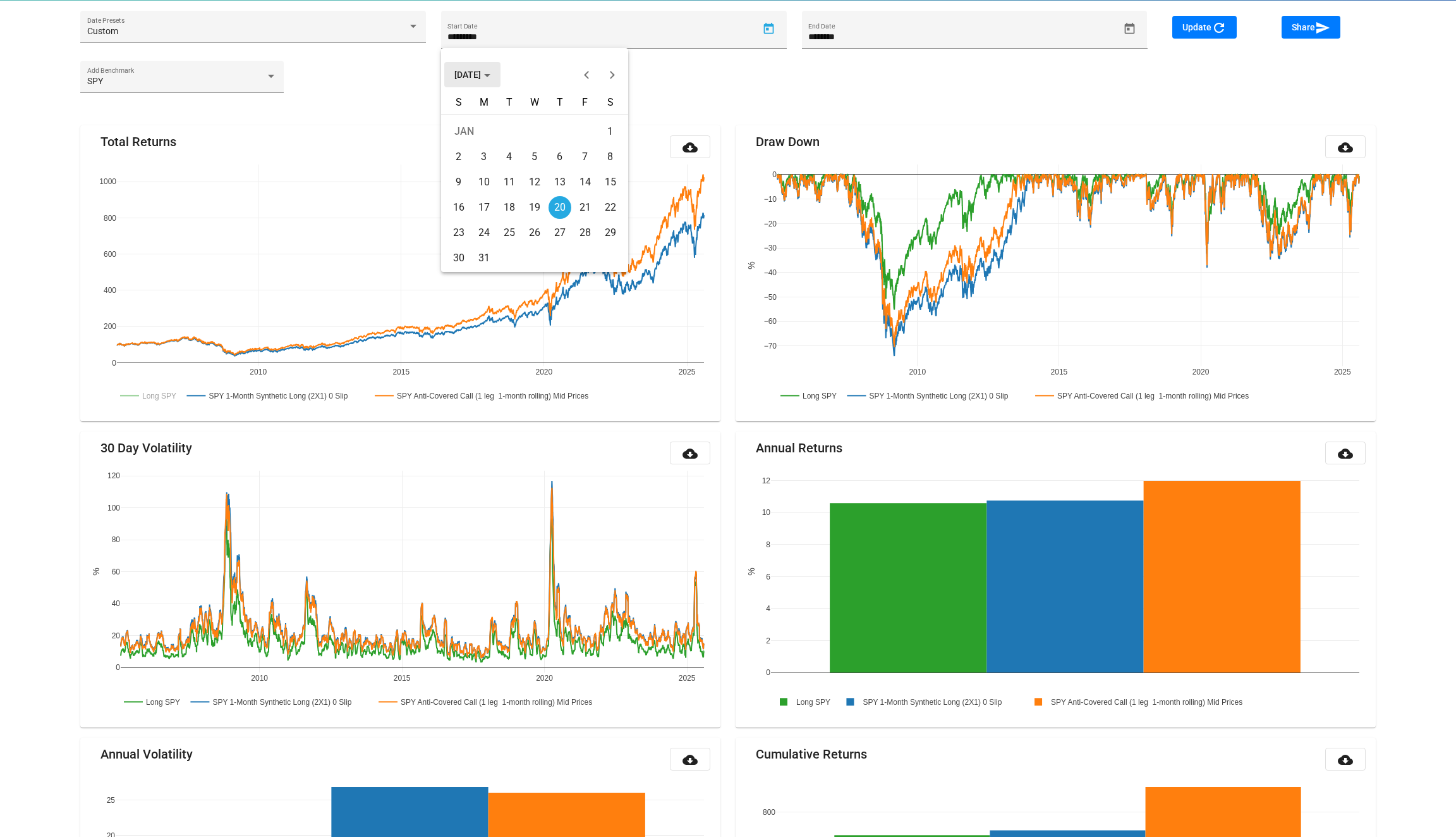
click at [481, 72] on span "JAN 2005" at bounding box center [472, 75] width 36 height 11
click at [607, 79] on button "Next 20 years" at bounding box center [612, 75] width 25 height 25
click at [474, 142] on div "2020" at bounding box center [468, 140] width 40 height 23
click at [456, 137] on div "JAN" at bounding box center [468, 140] width 40 height 23
click at [538, 123] on div "1" at bounding box center [534, 132] width 23 height 23
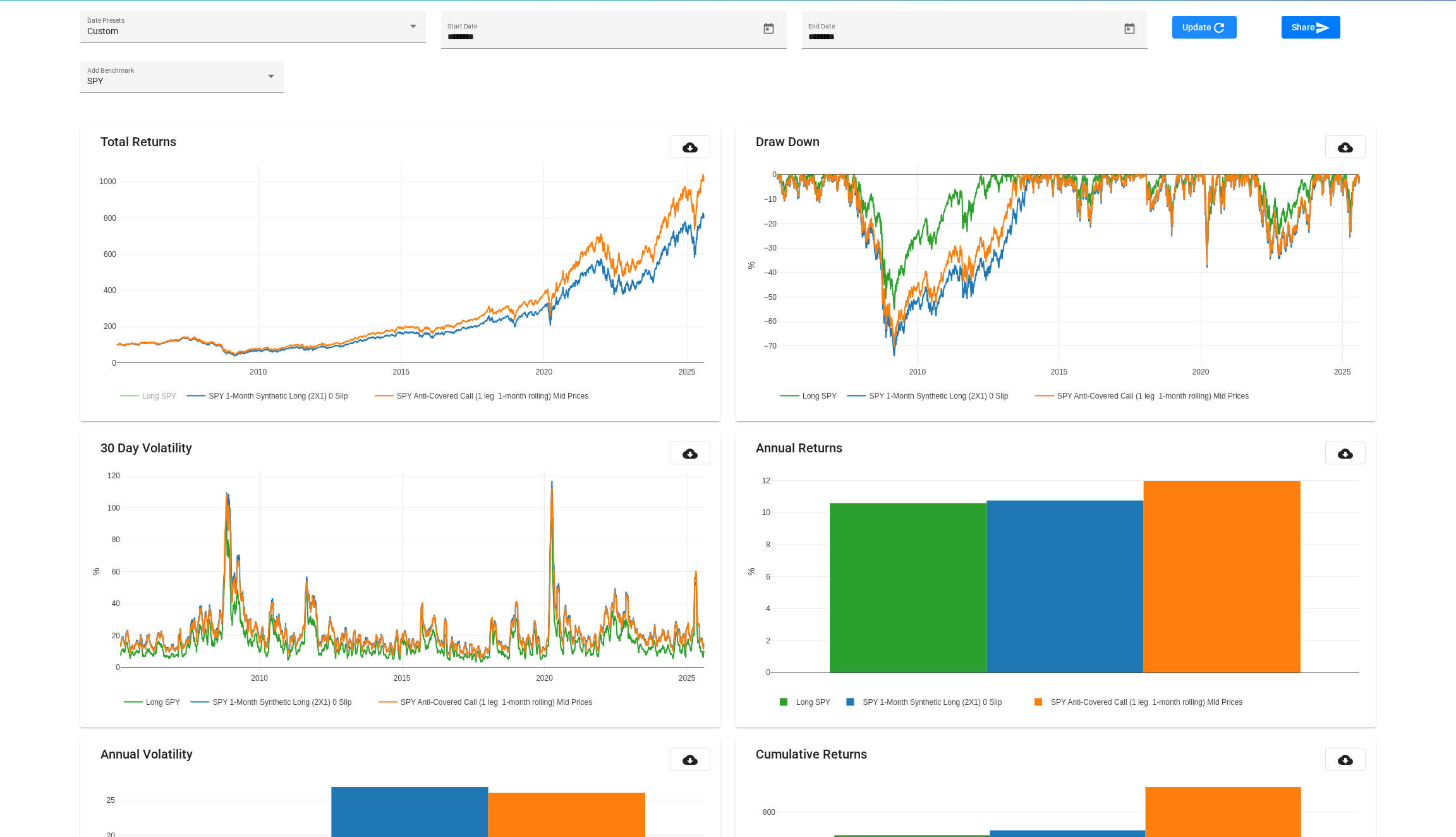
click at [1200, 31] on span "Update refresh" at bounding box center [1205, 27] width 44 height 11
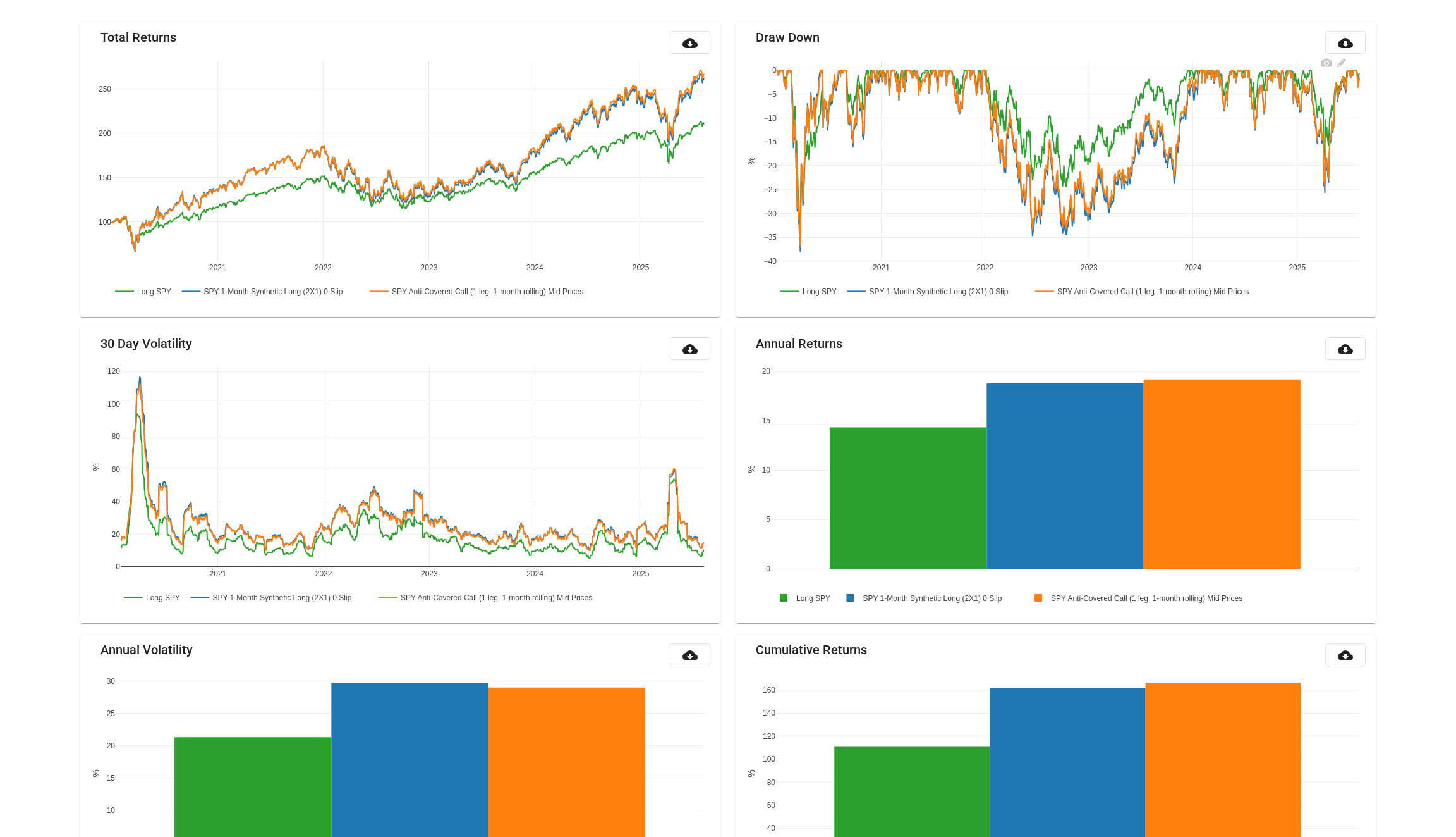
scroll to position [1049, 0]
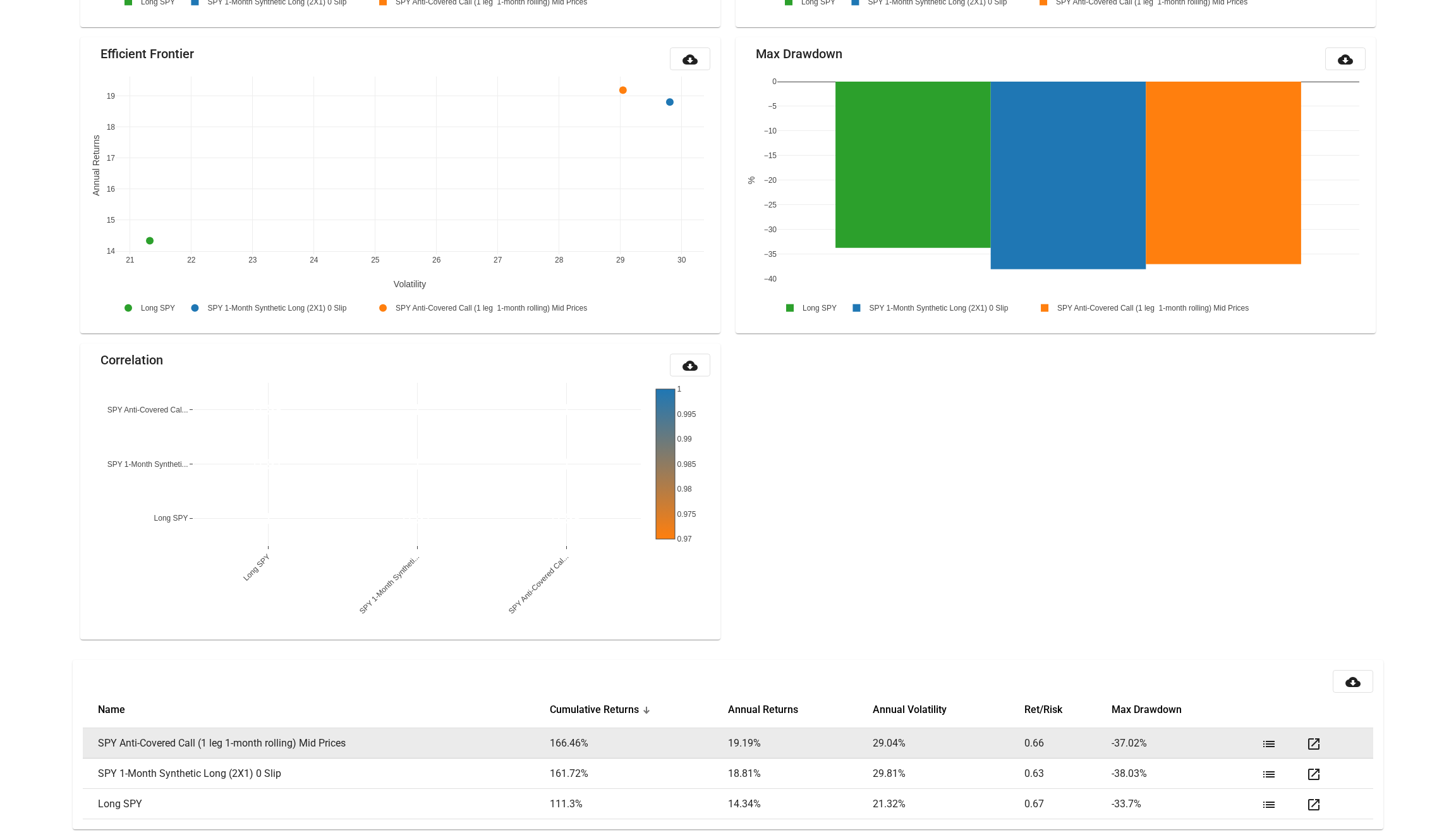
click at [1270, 746] on mat-icon "list" at bounding box center [1269, 743] width 15 height 15
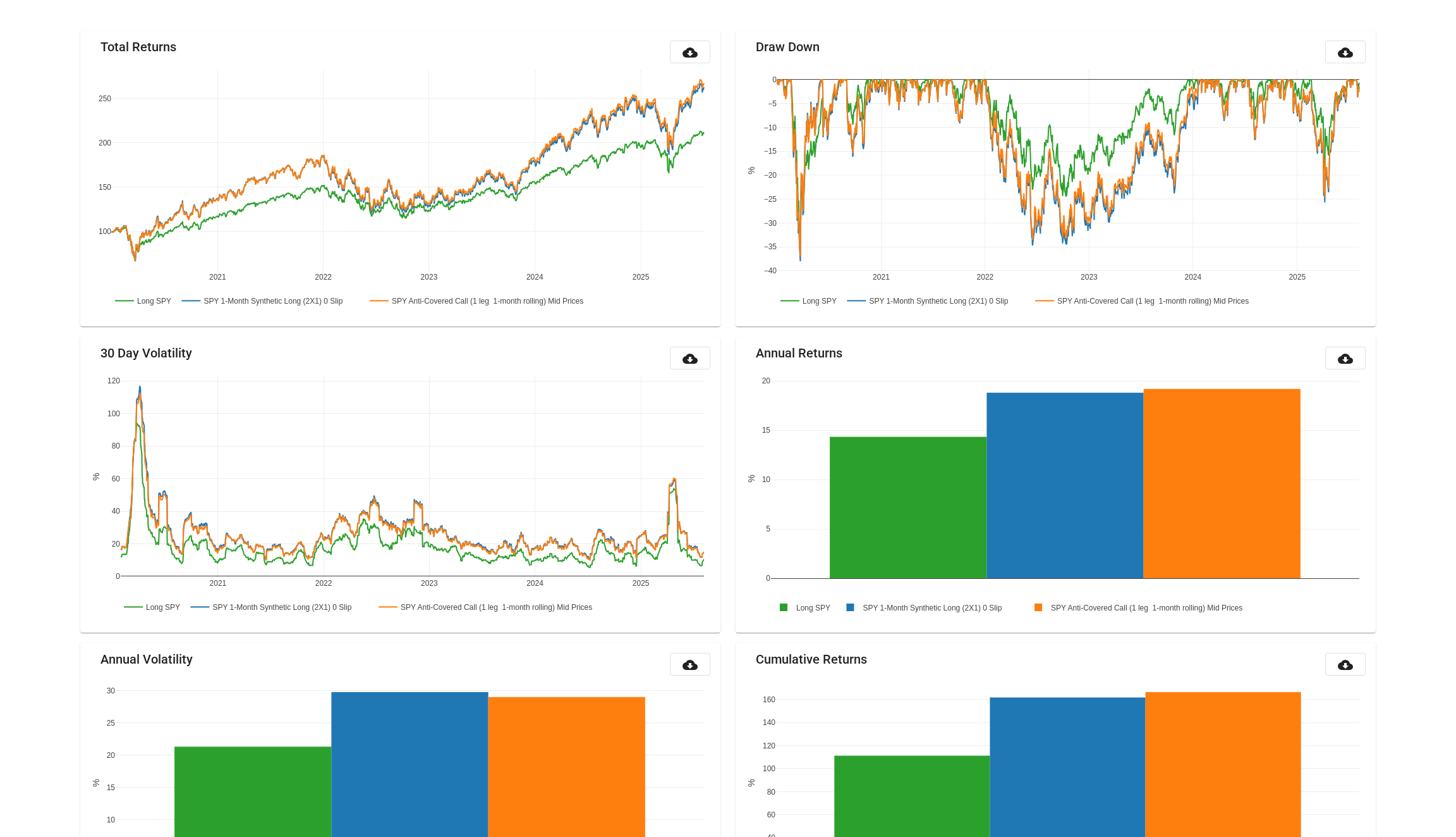
scroll to position [0, 0]
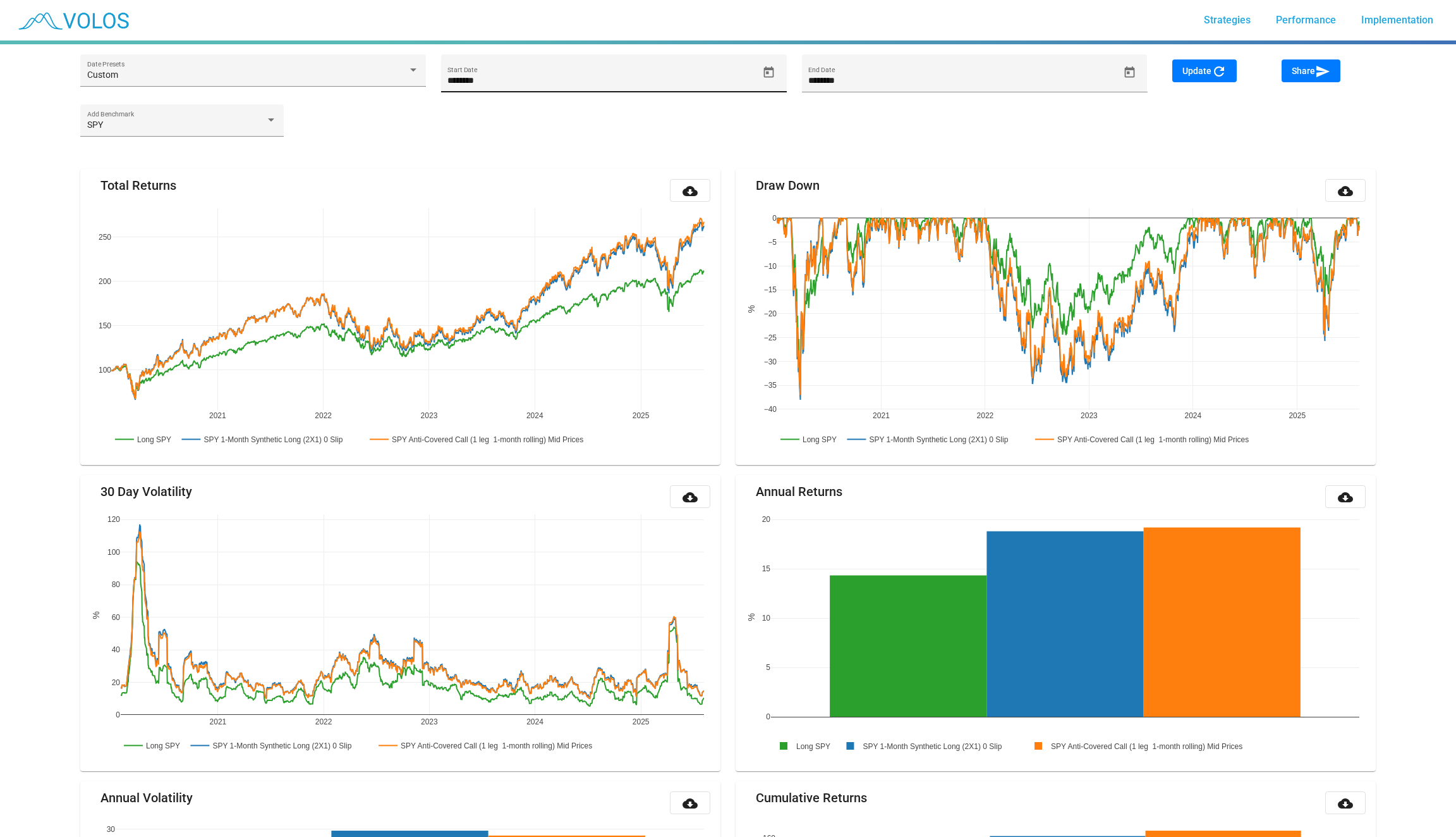
click at [769, 62] on button "Open calendar" at bounding box center [769, 72] width 22 height 22
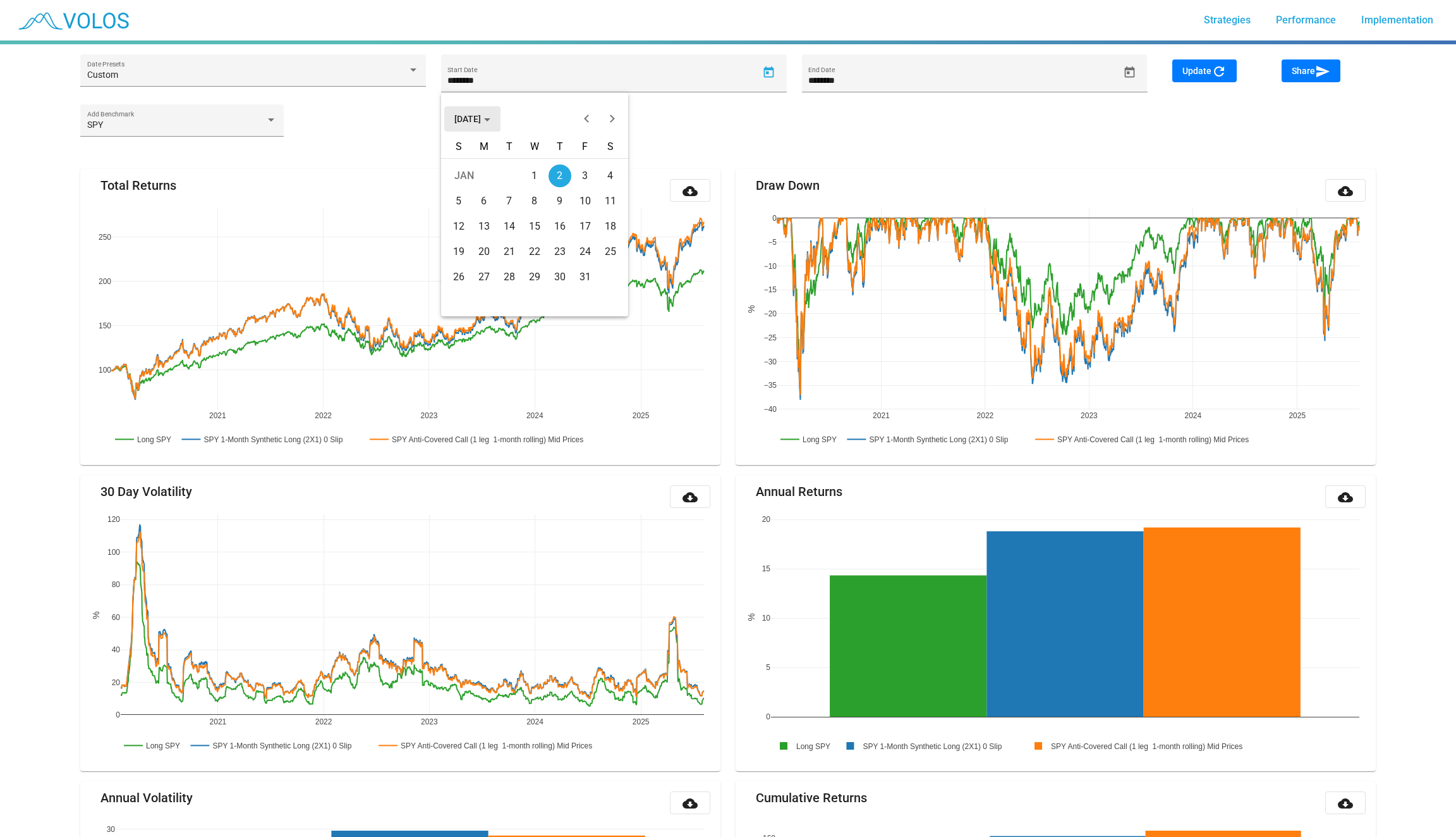
click at [448, 124] on button "JAN 2020" at bounding box center [472, 119] width 56 height 25
click at [584, 109] on button "Previous 20 years" at bounding box center [587, 119] width 25 height 25
click at [502, 229] on div "2005" at bounding box center [512, 234] width 40 height 23
click at [482, 177] on div "JAN" at bounding box center [468, 184] width 40 height 23
click at [610, 174] on div "1" at bounding box center [611, 176] width 23 height 23
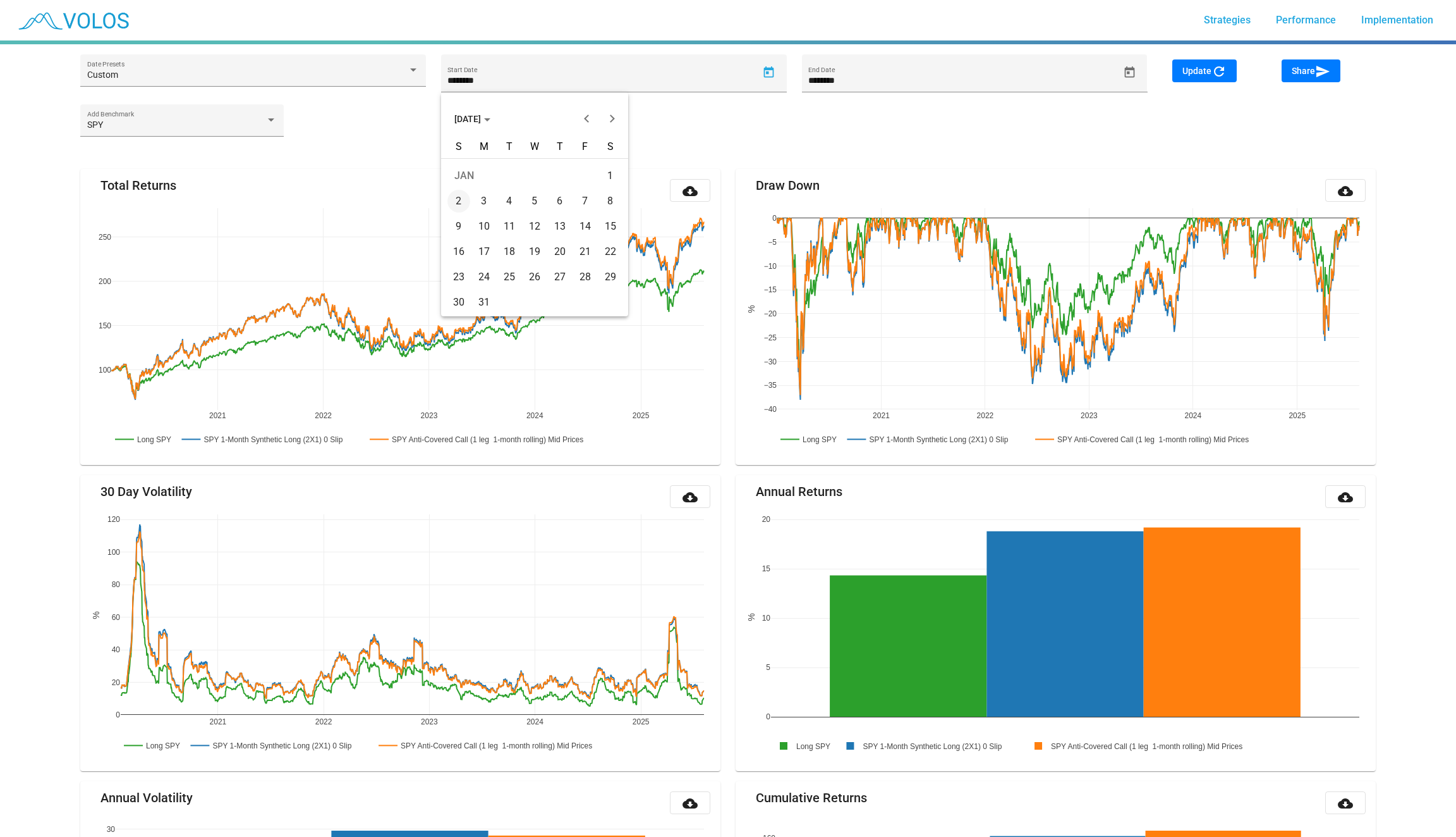
type input "********"
click at [1126, 76] on icon "Open calendar" at bounding box center [1130, 73] width 13 height 13
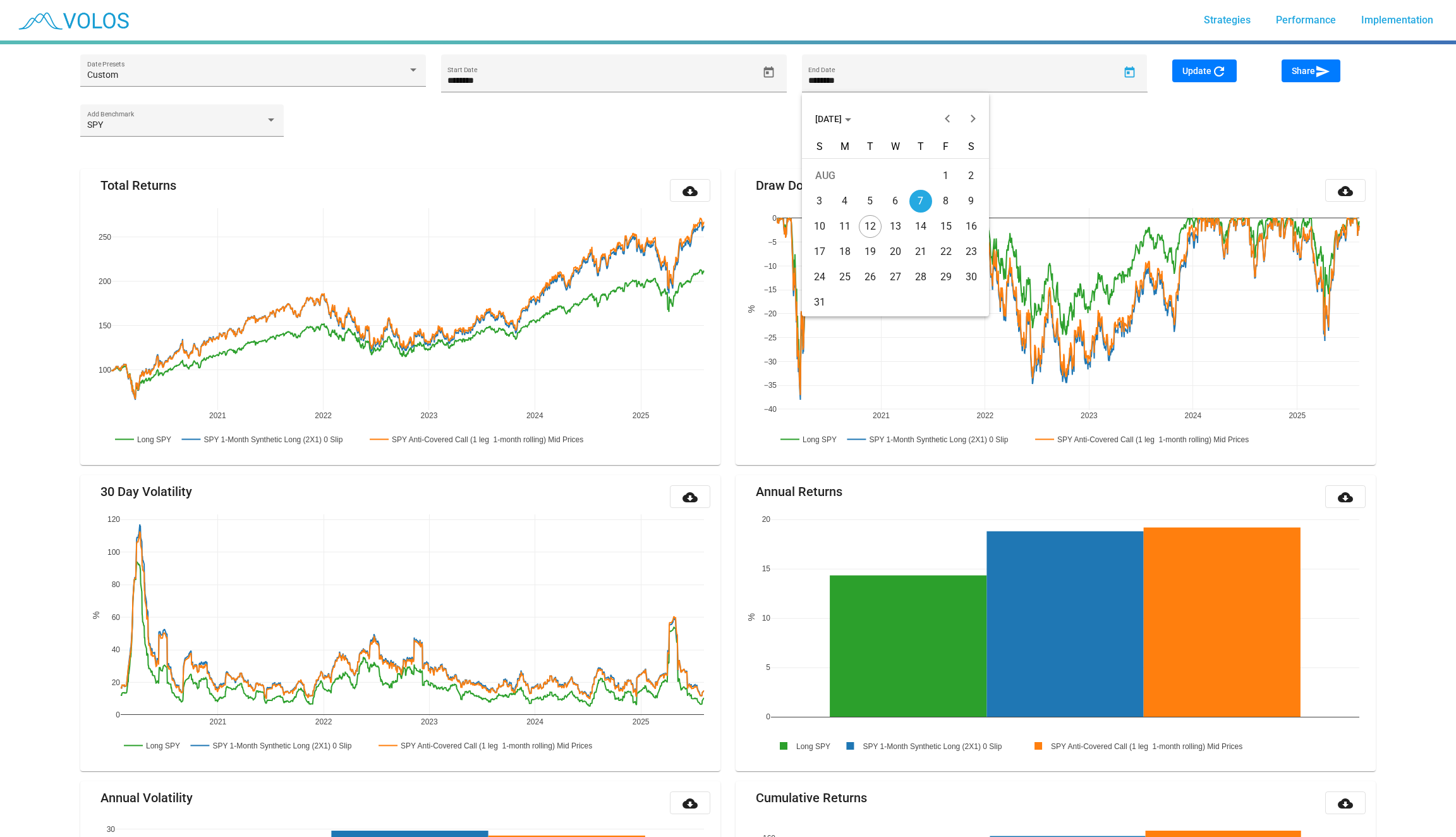
click at [843, 109] on button "AUG 2025" at bounding box center [833, 119] width 56 height 25
click at [879, 215] on div "2025" at bounding box center [873, 209] width 40 height 23
click at [952, 110] on button "Previous year" at bounding box center [947, 119] width 25 height 25
click at [817, 120] on span "2024" at bounding box center [830, 119] width 30 height 11
click at [838, 119] on span "[DATE]" at bounding box center [834, 119] width 36 height 11
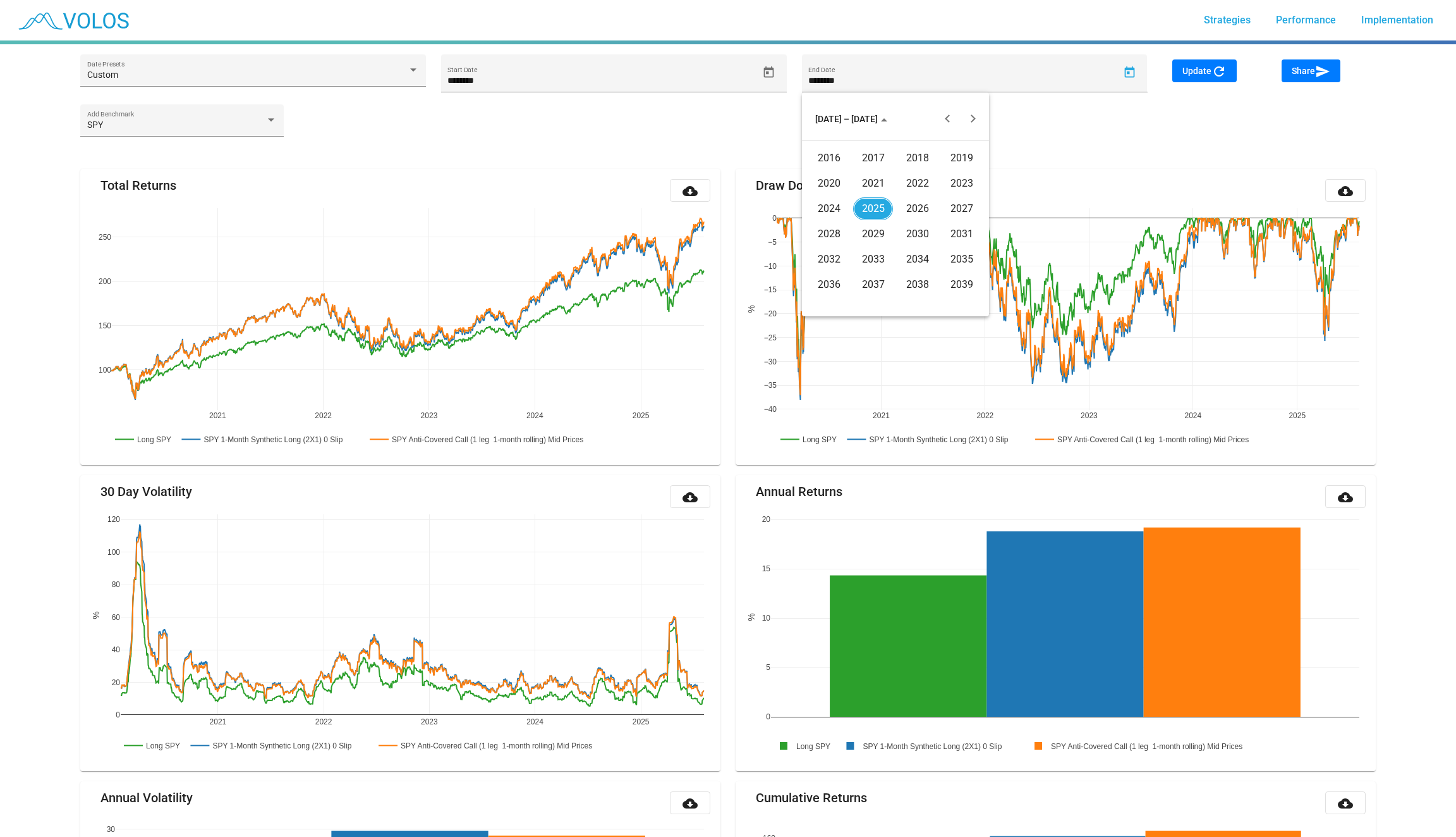
click at [826, 176] on div "2020" at bounding box center [829, 184] width 40 height 23
click at [832, 186] on div "JAN" at bounding box center [829, 184] width 40 height 23
click at [898, 176] on div "1" at bounding box center [896, 176] width 23 height 23
type input "********"
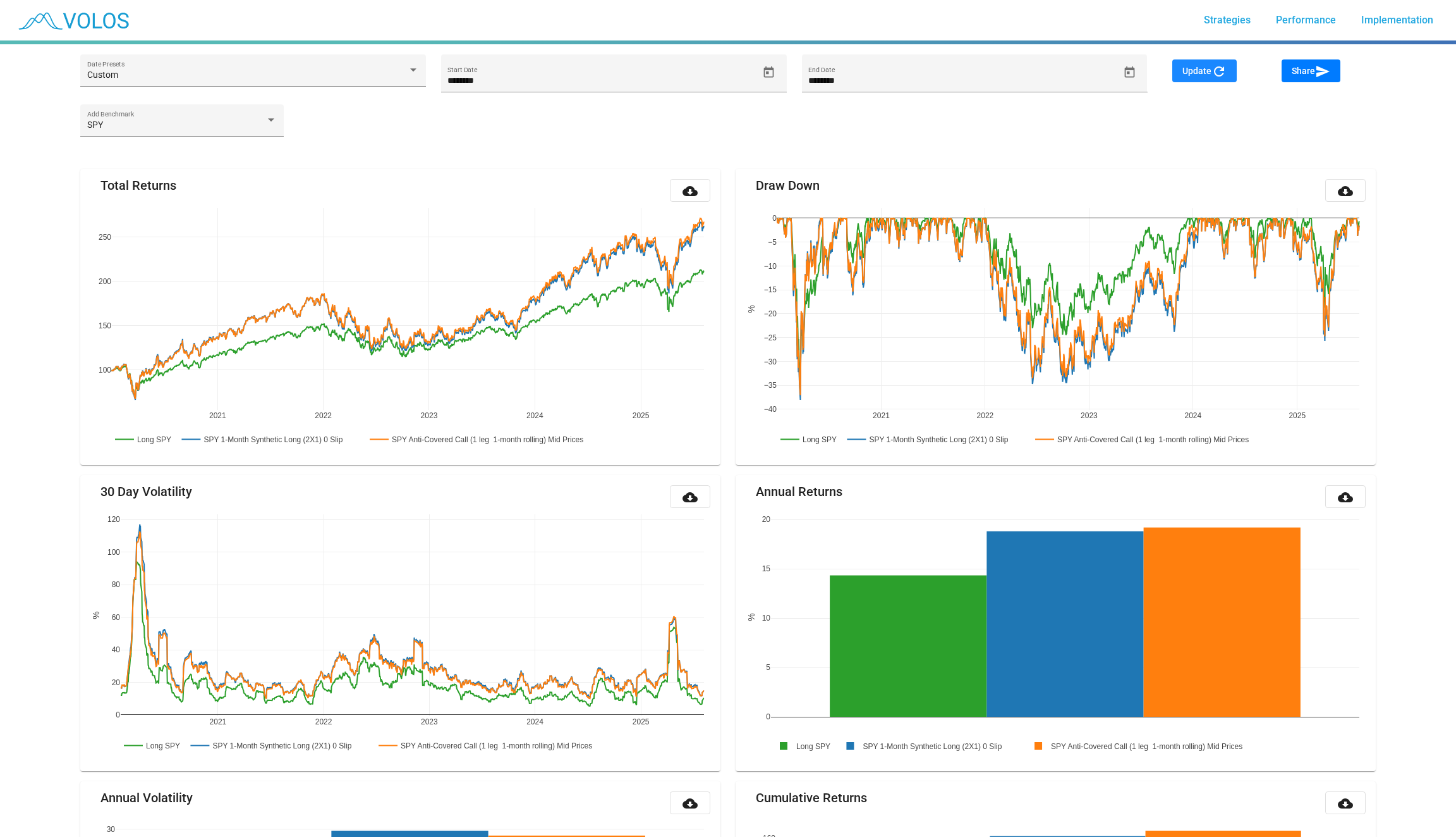
click at [1189, 67] on span "Update refresh" at bounding box center [1205, 71] width 44 height 11
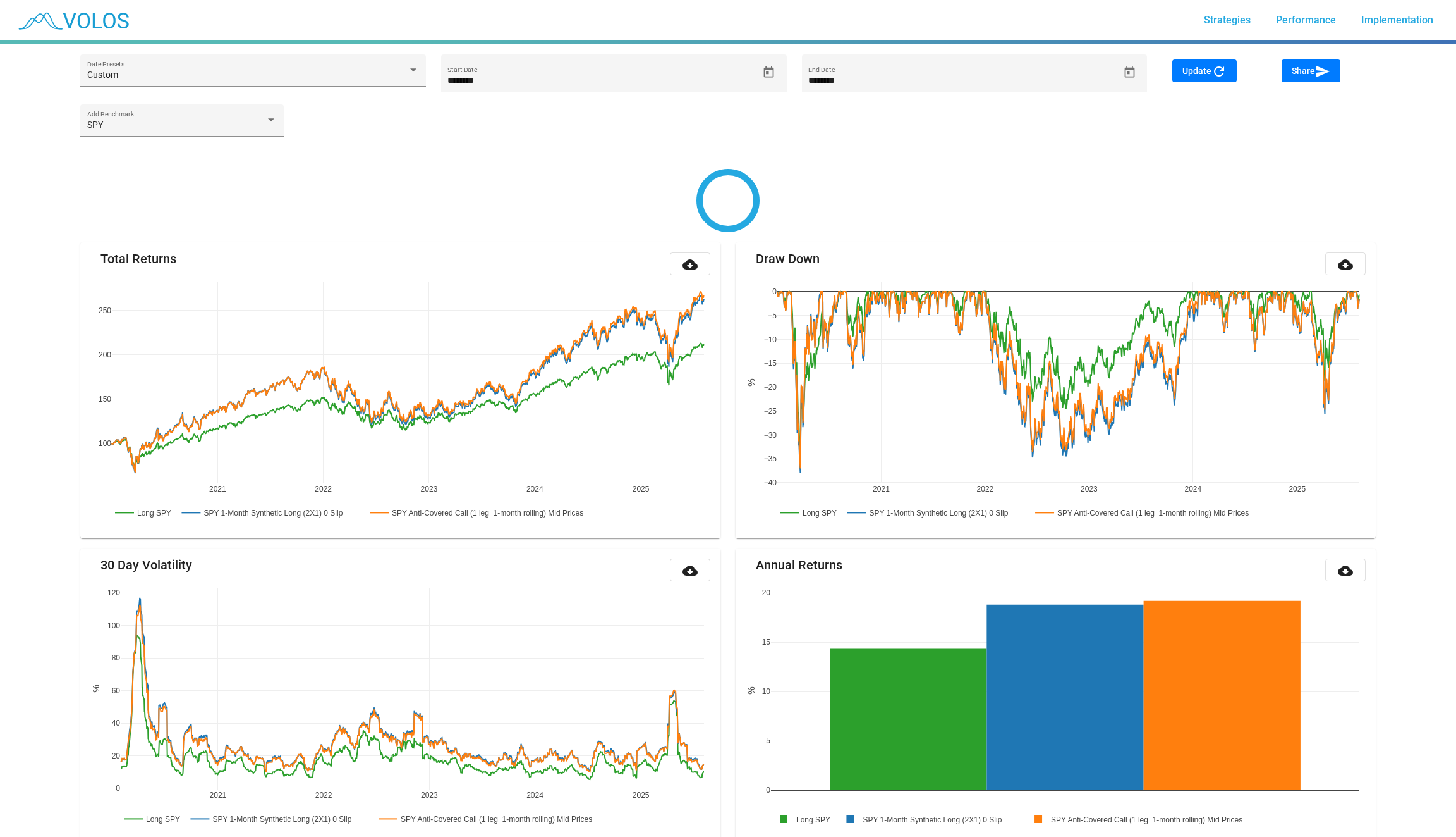
type input "*********"
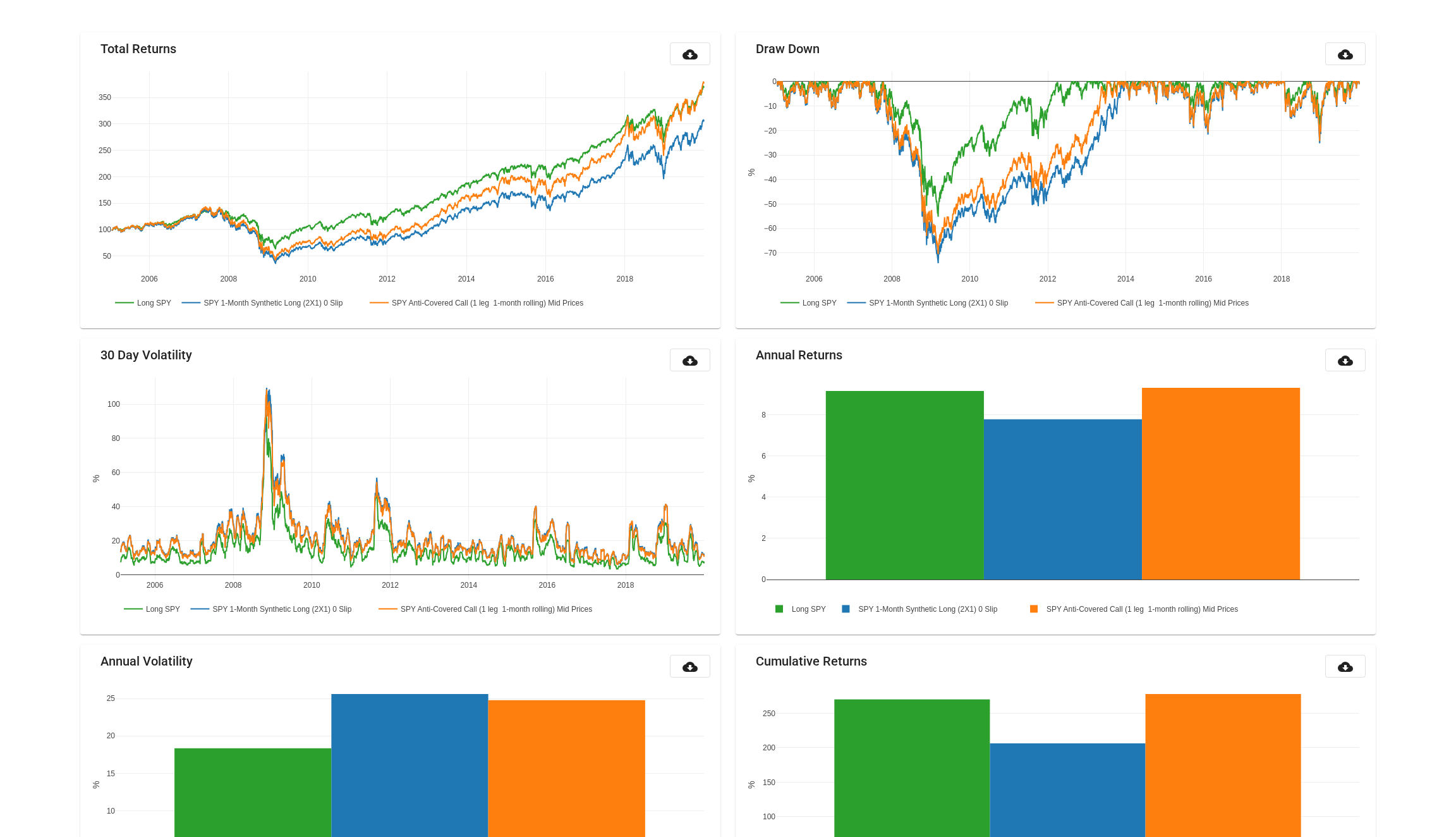
scroll to position [148, 0]
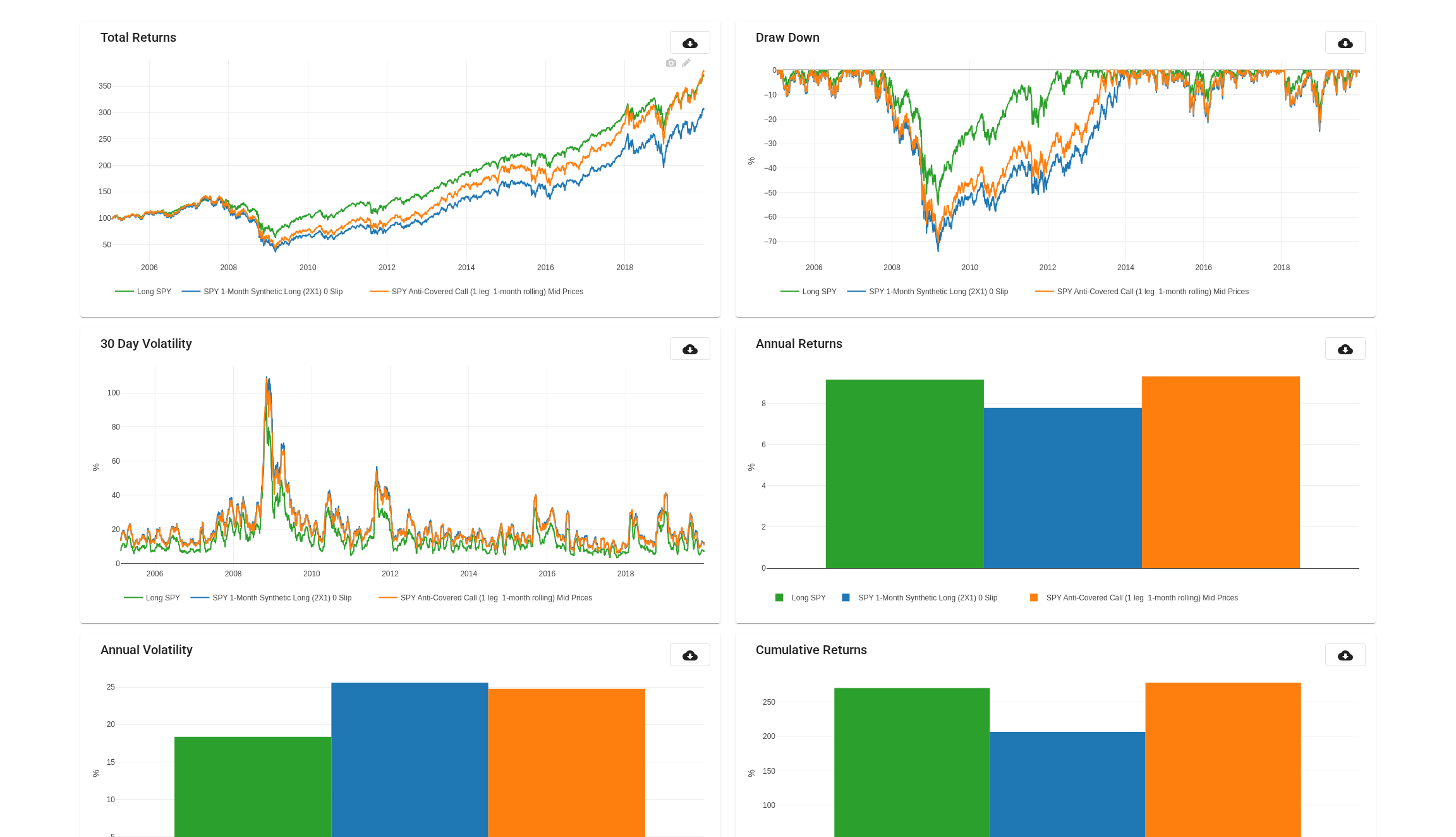
click at [154, 294] on rect at bounding box center [144, 291] width 65 height 12
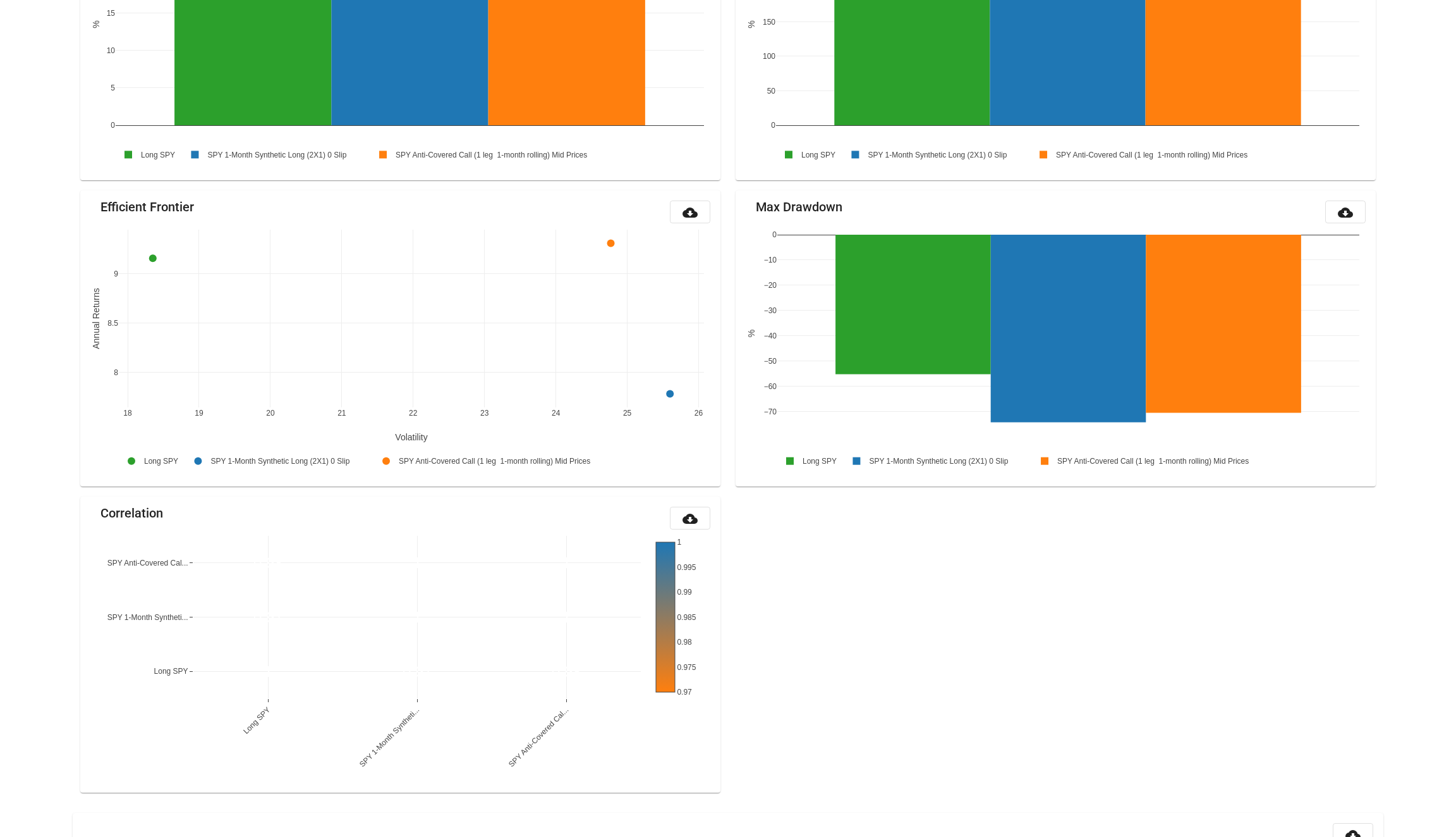
scroll to position [1049, 0]
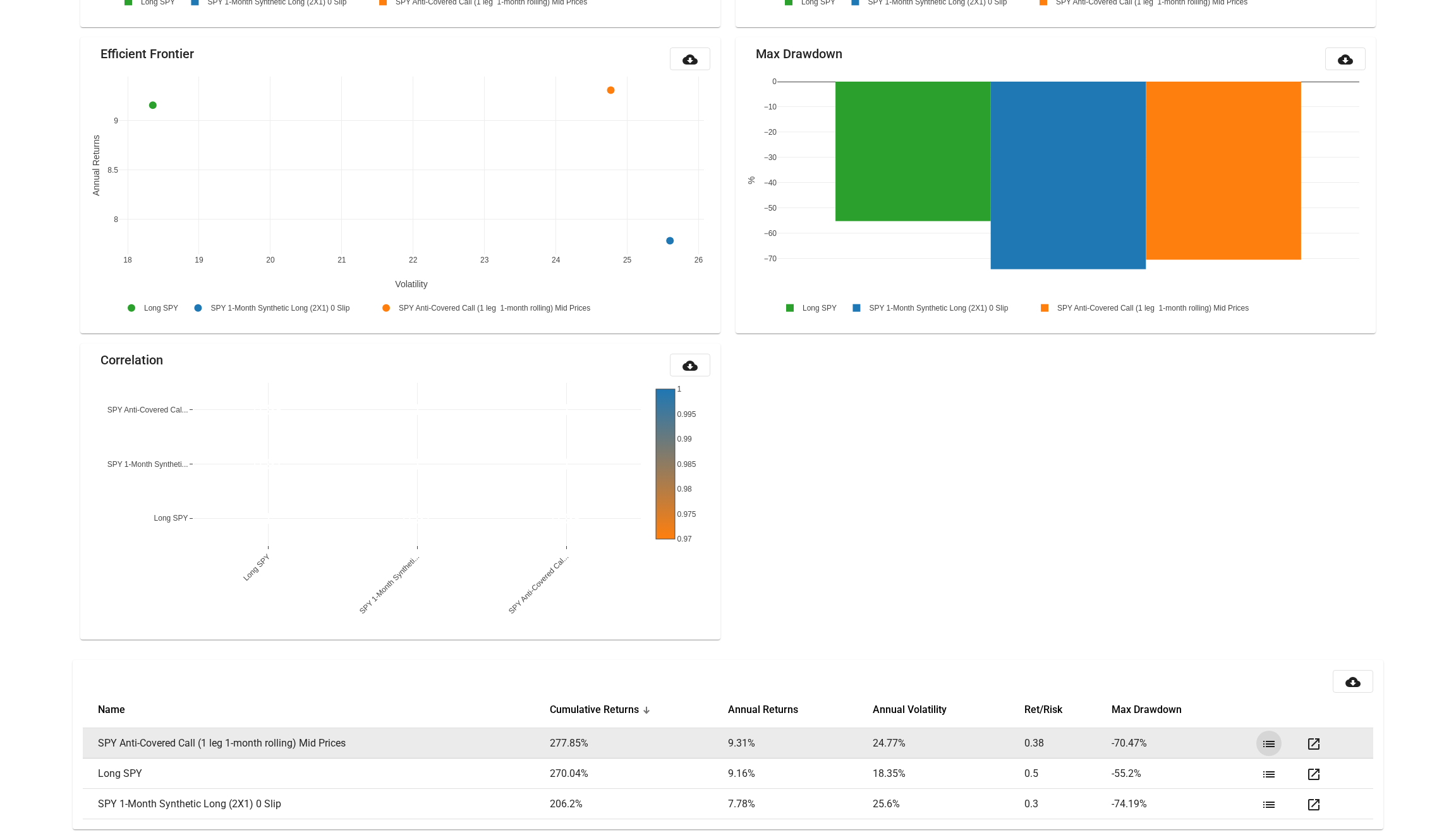
click at [1272, 747] on mat-icon "list" at bounding box center [1269, 743] width 15 height 15
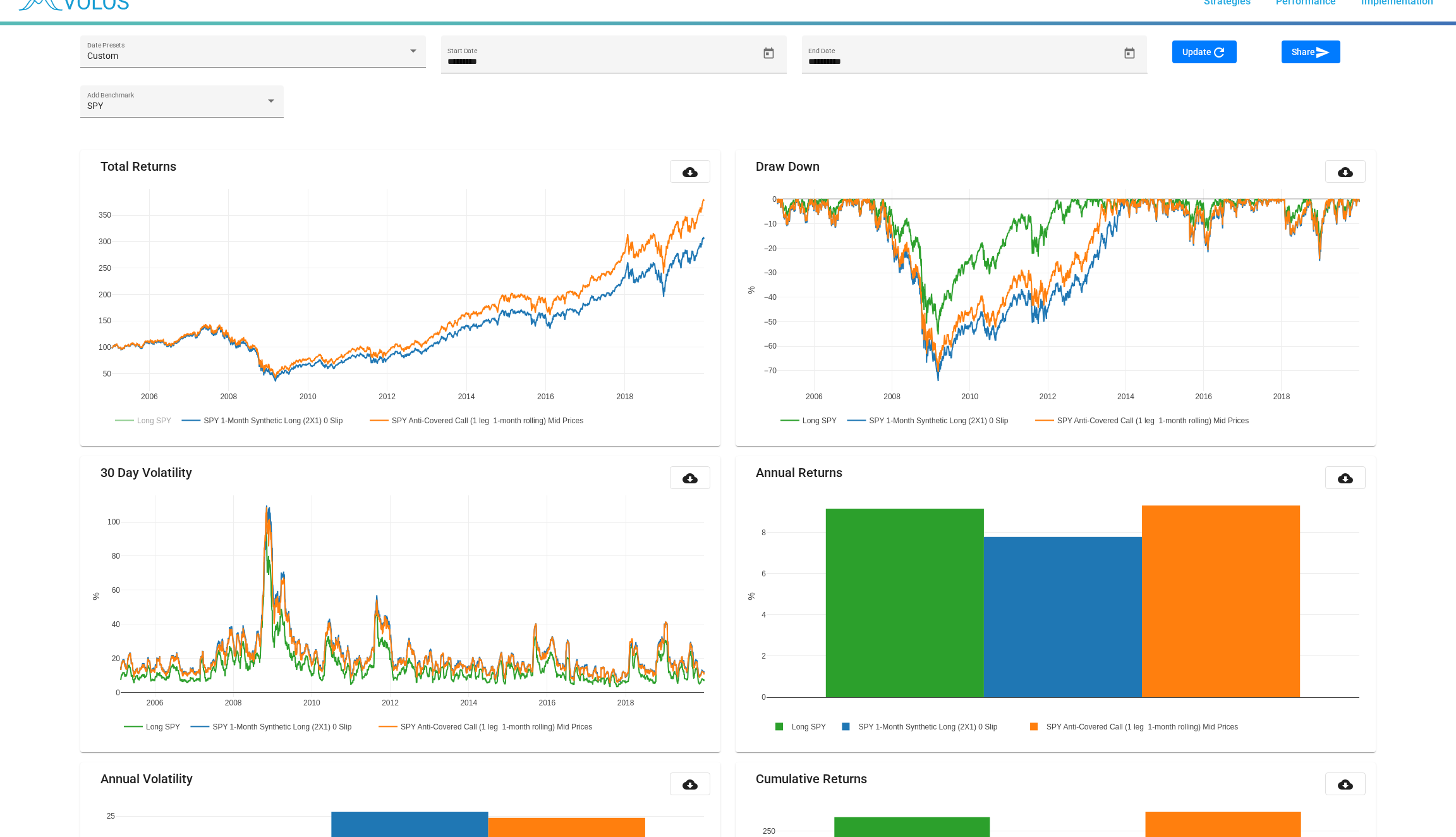
scroll to position [0, 0]
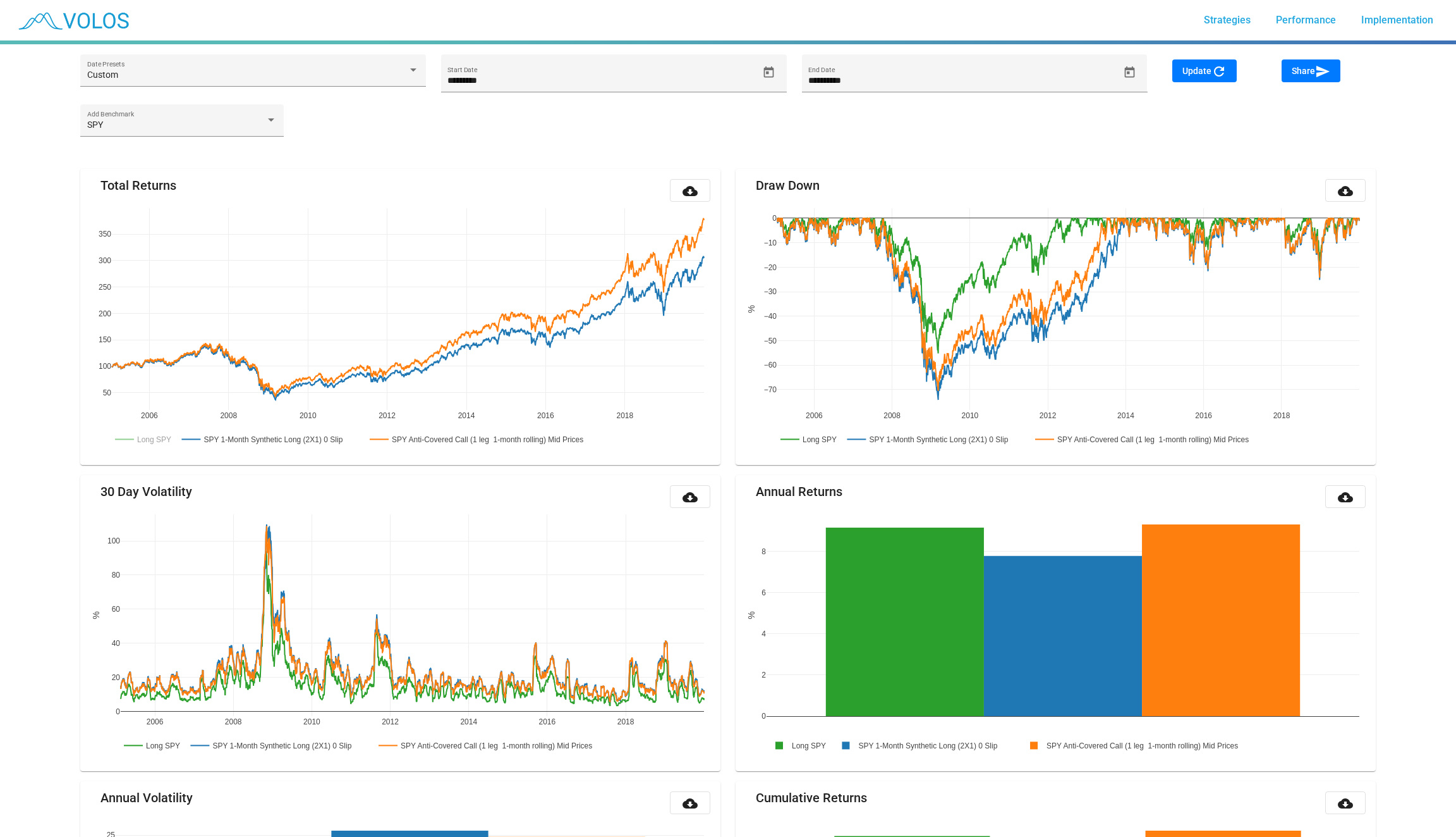
click at [497, 174] on mat-card "Total Returns cloud_download 2006 2008 2010 2012 2014 2016 2018 50 100 150 200 …" at bounding box center [401, 317] width 641 height 296
click at [1135, 76] on icon "Open calendar" at bounding box center [1130, 73] width 13 height 13
click at [831, 120] on span "DEC 2019" at bounding box center [834, 119] width 36 height 11
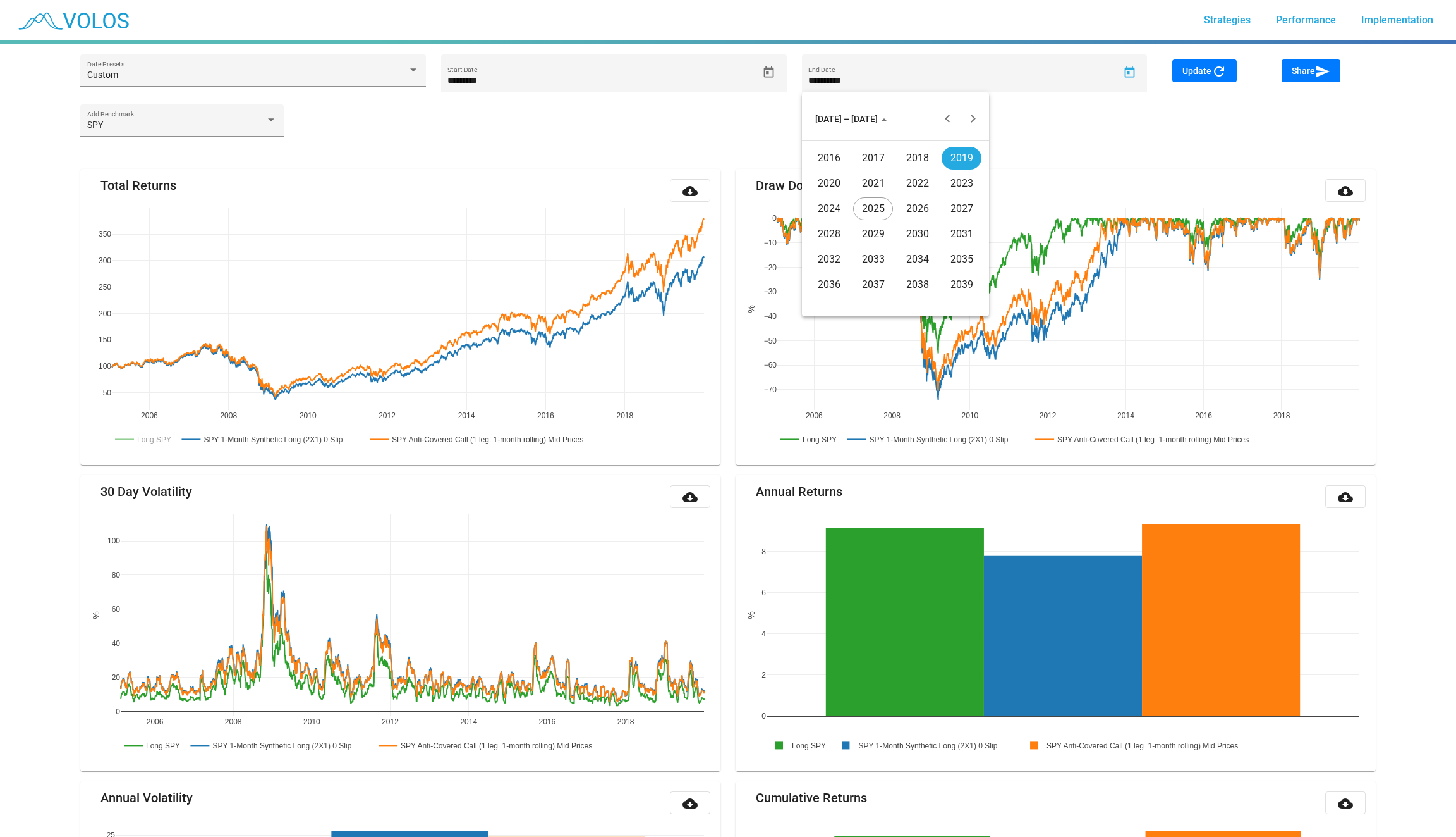
click at [870, 193] on div "2021" at bounding box center [873, 184] width 40 height 23
click at [829, 119] on span "2021" at bounding box center [830, 119] width 30 height 11
click at [831, 98] on div "DEC 2021" at bounding box center [896, 112] width 187 height 39
click at [830, 115] on span "DEC 2021" at bounding box center [834, 119] width 36 height 11
click at [874, 209] on div "2025" at bounding box center [873, 209] width 40 height 23
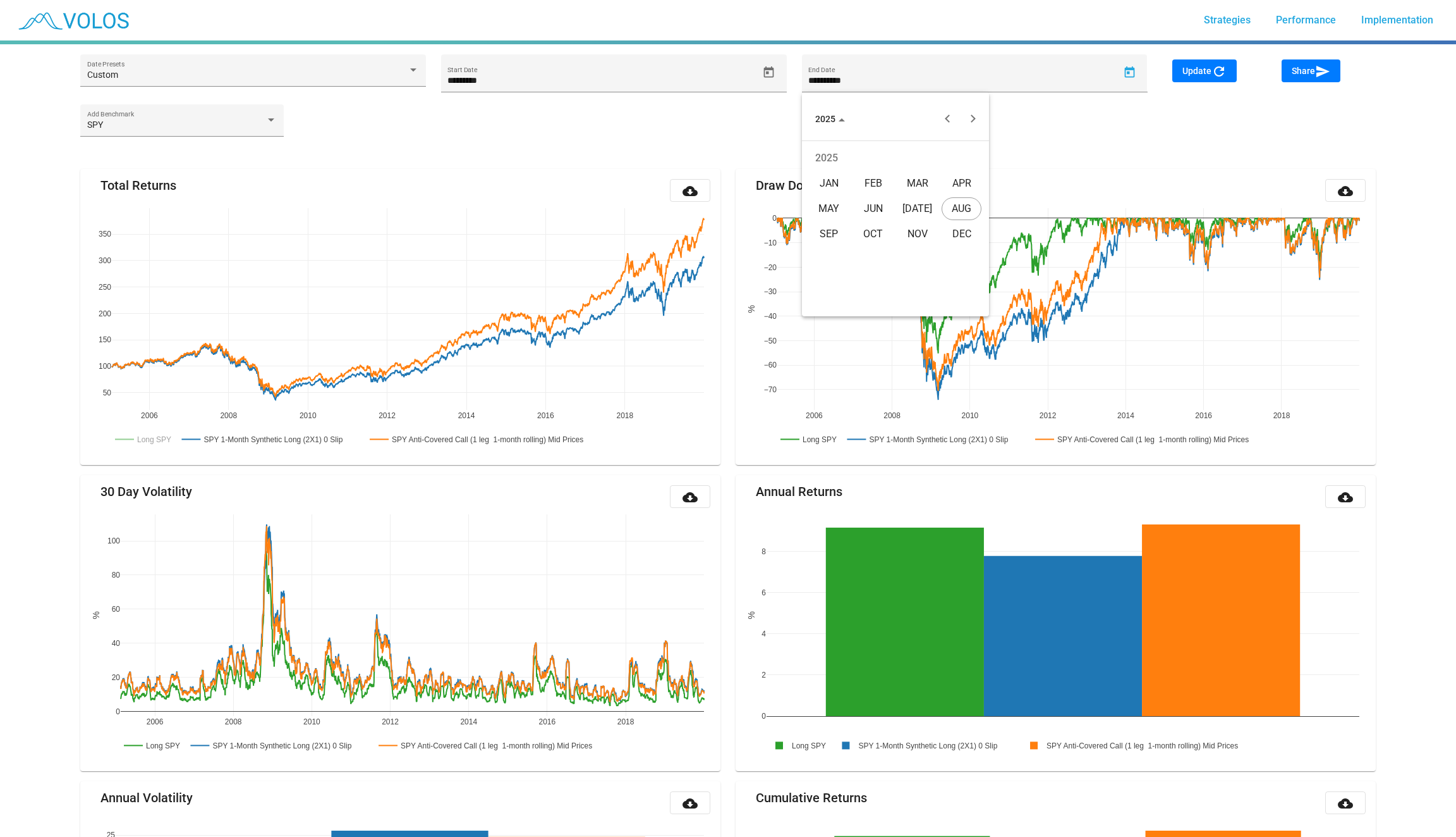
click at [961, 206] on div "AUG" at bounding box center [962, 209] width 40 height 23
click at [816, 300] on div "31" at bounding box center [820, 302] width 23 height 23
click at [1184, 72] on span "Update refresh" at bounding box center [1205, 71] width 44 height 11
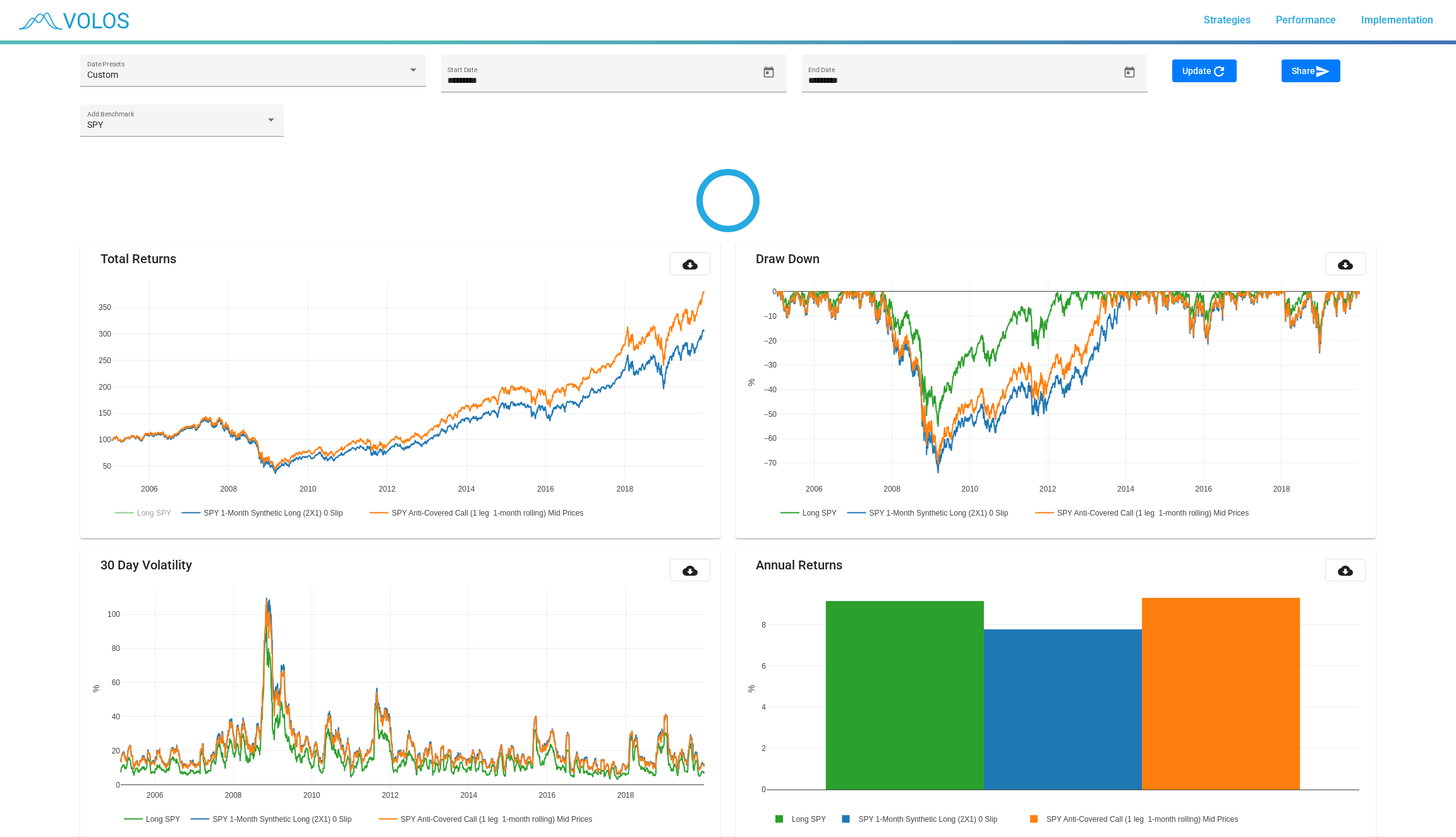
type input "********"
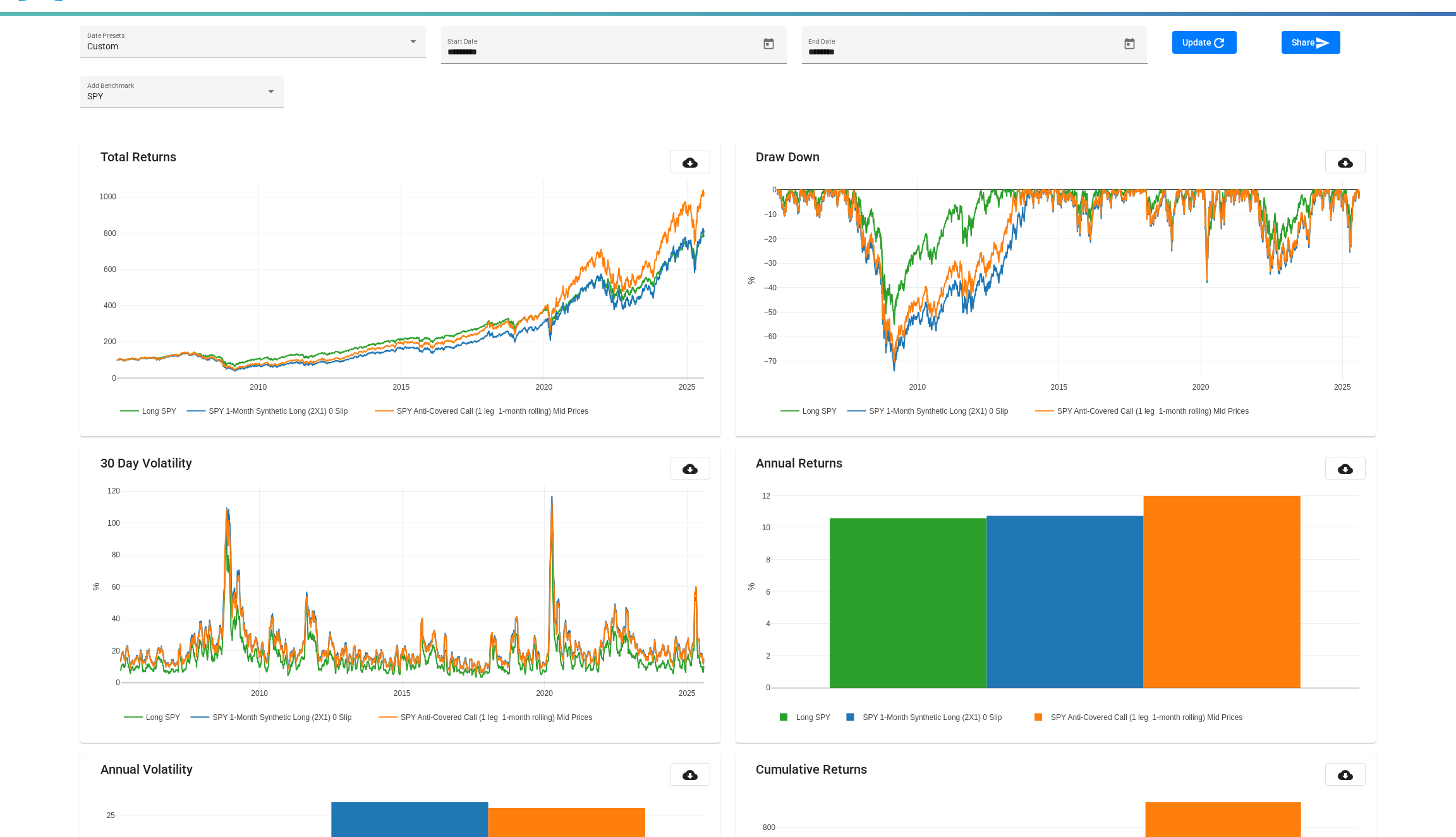
scroll to position [26, 0]
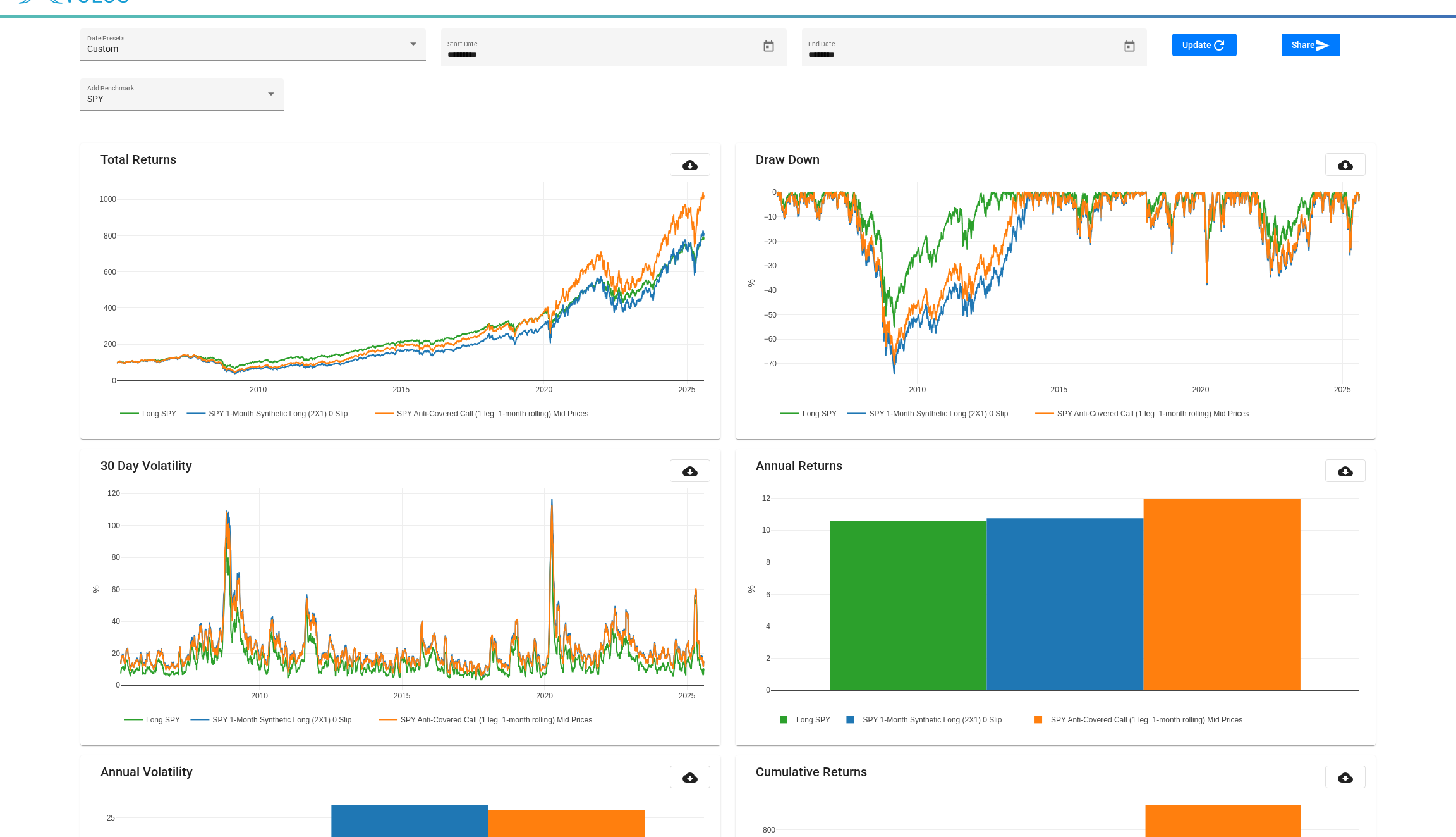
click at [730, 120] on div "SPY Add Benchmark" at bounding box center [728, 100] width 1311 height 44
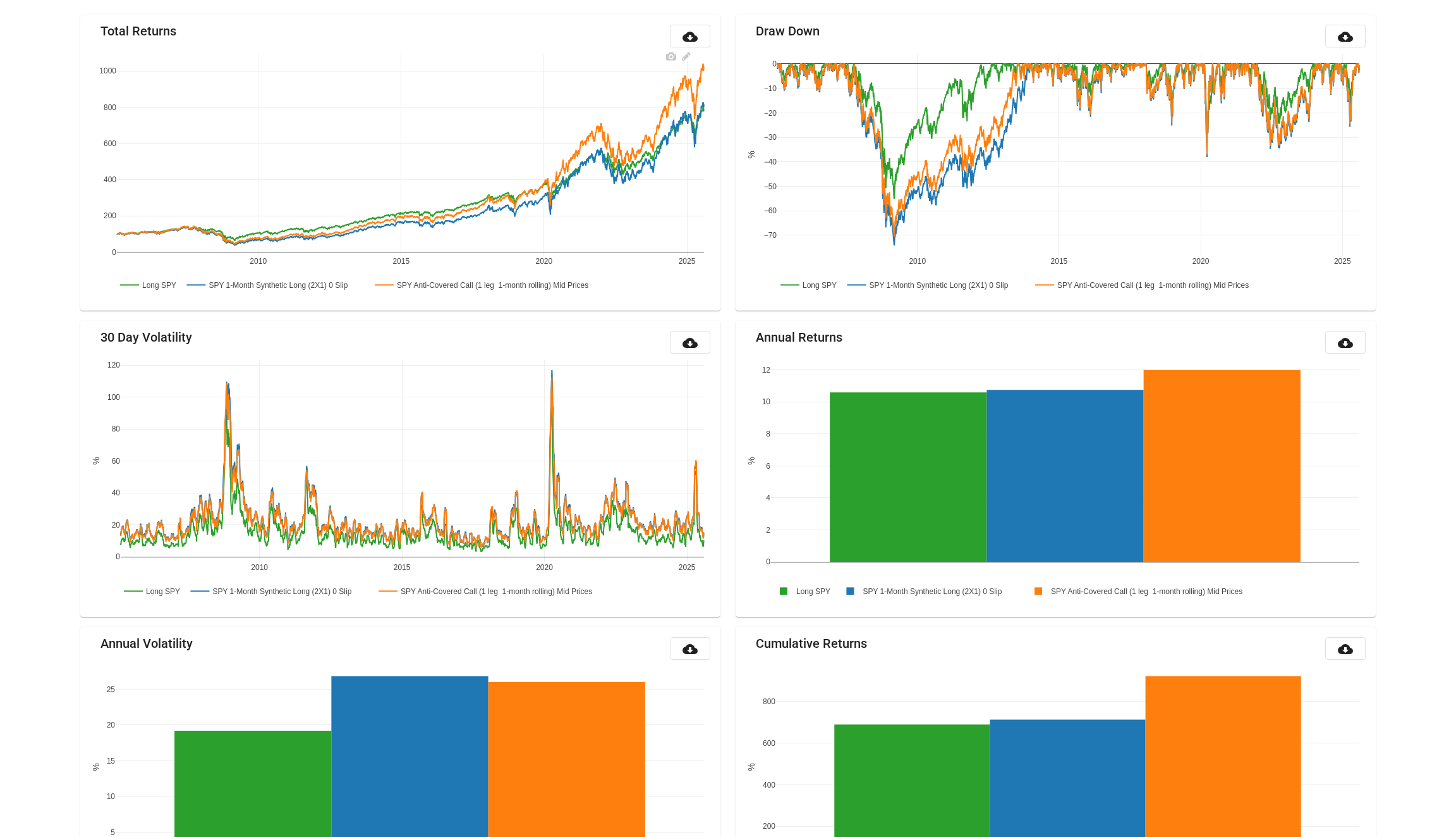
scroll to position [0, 0]
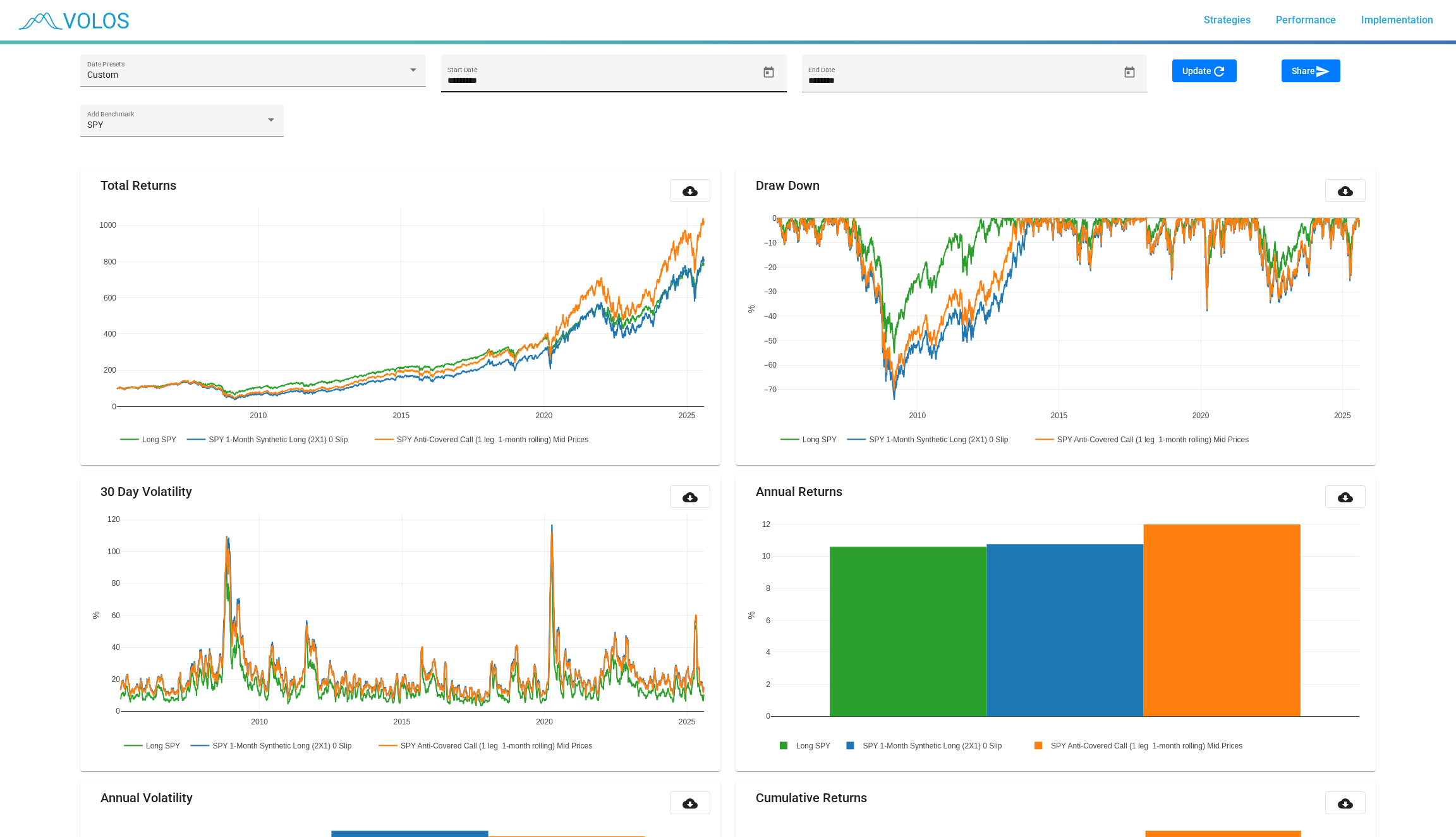
click at [771, 76] on icon "Open calendar" at bounding box center [769, 72] width 11 height 11
click at [489, 118] on span "JAN 2005" at bounding box center [472, 119] width 36 height 11
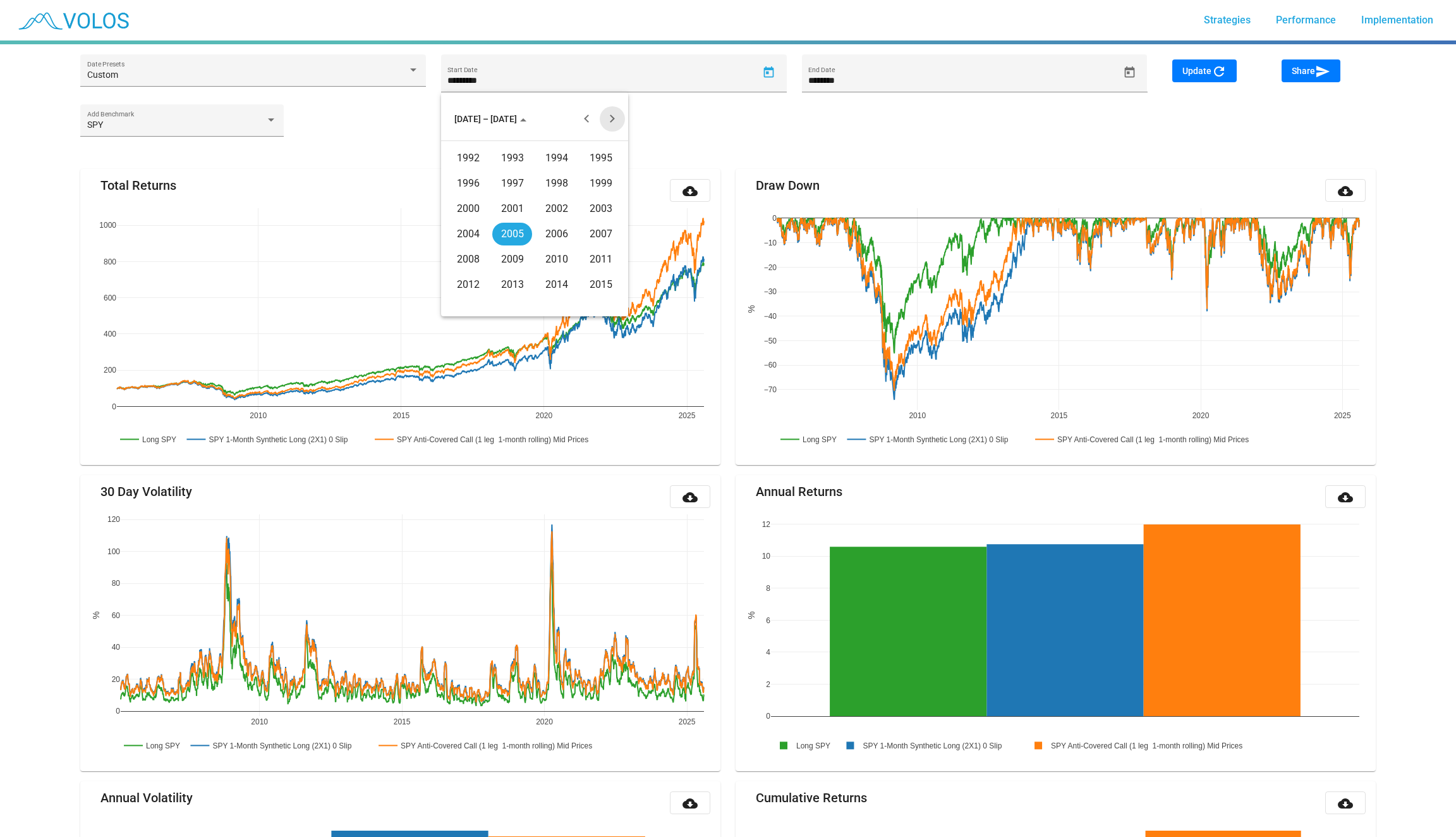
click at [614, 120] on button "Next 20 years" at bounding box center [612, 119] width 25 height 25
click at [466, 178] on div "2020" at bounding box center [468, 184] width 40 height 23
click at [470, 184] on div "JAN" at bounding box center [468, 184] width 40 height 23
click at [532, 176] on div "1" at bounding box center [534, 176] width 23 height 23
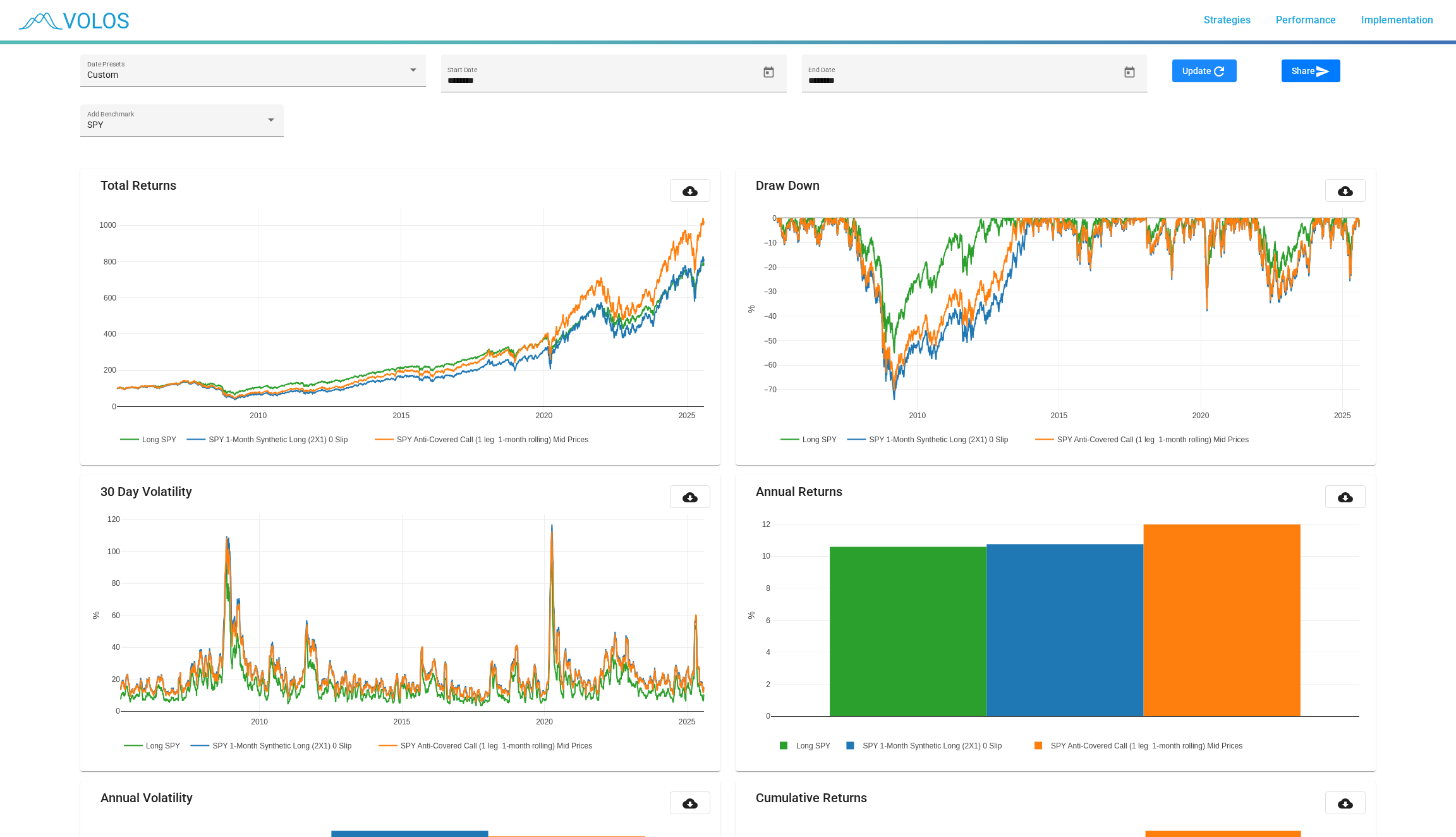
click at [1194, 68] on span "Update refresh" at bounding box center [1205, 71] width 44 height 11
type input "********"
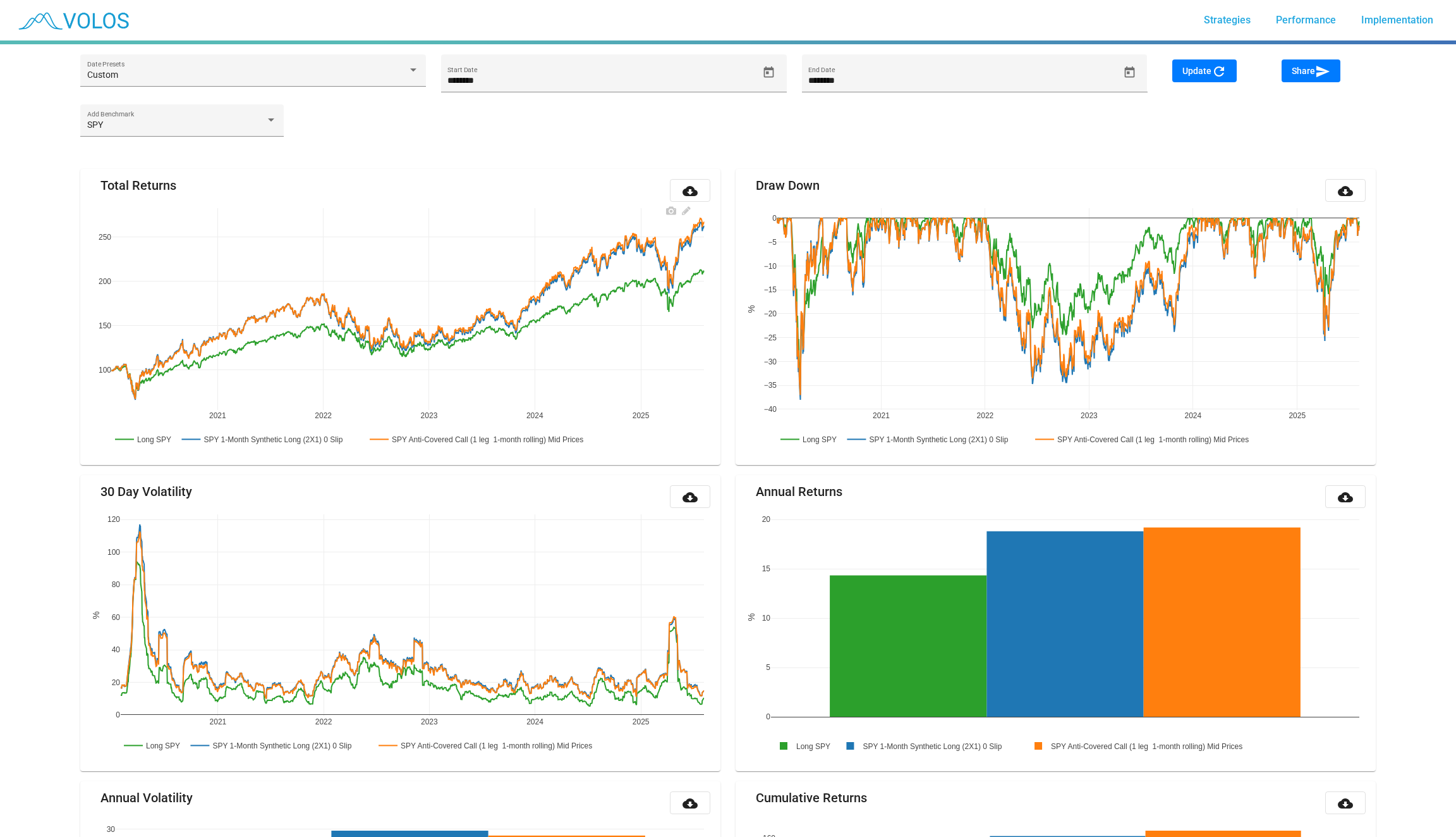
click at [314, 439] on rect at bounding box center [272, 439] width 186 height 12
click at [300, 433] on rect at bounding box center [272, 439] width 186 height 12
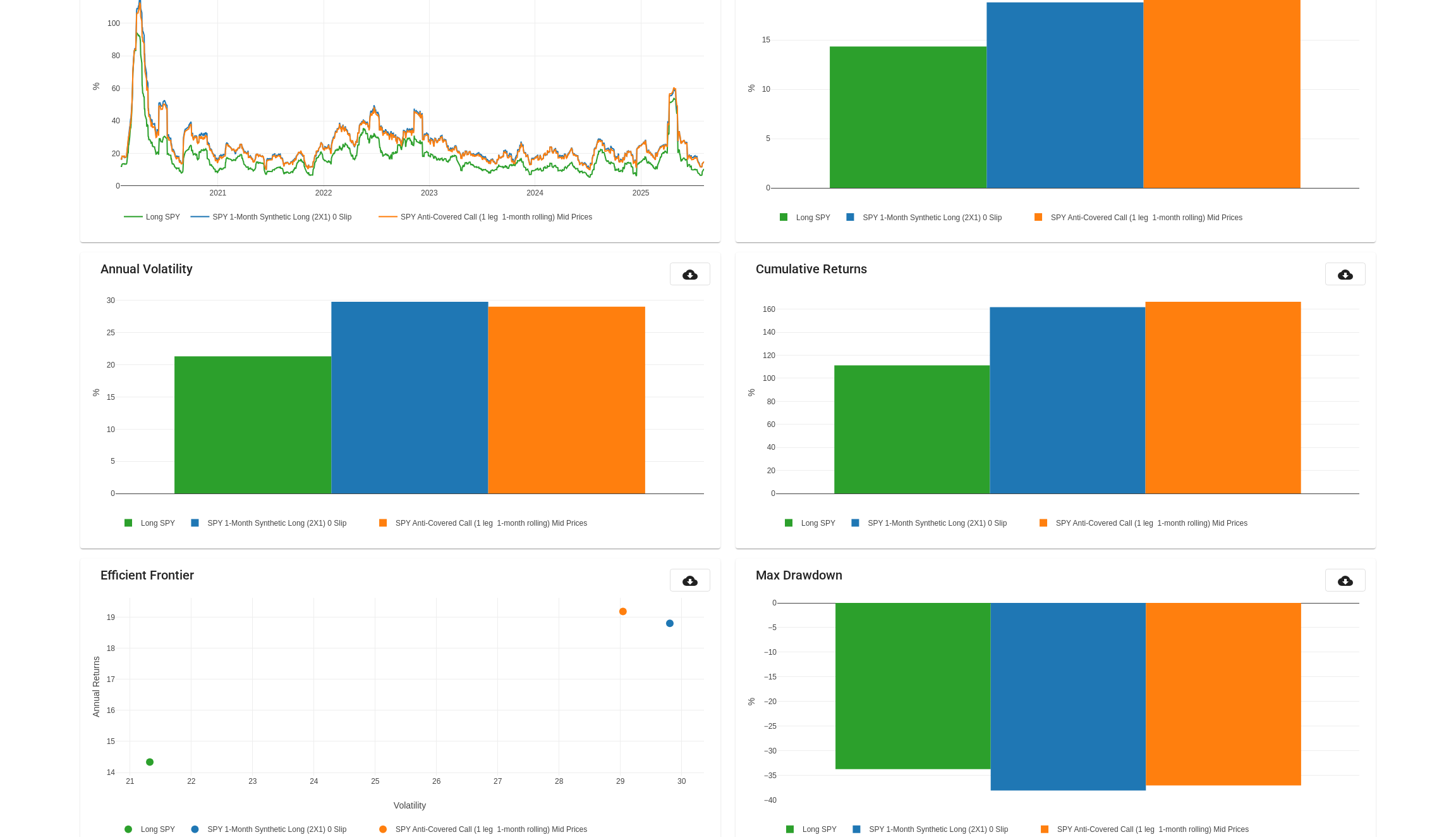
scroll to position [1049, 0]
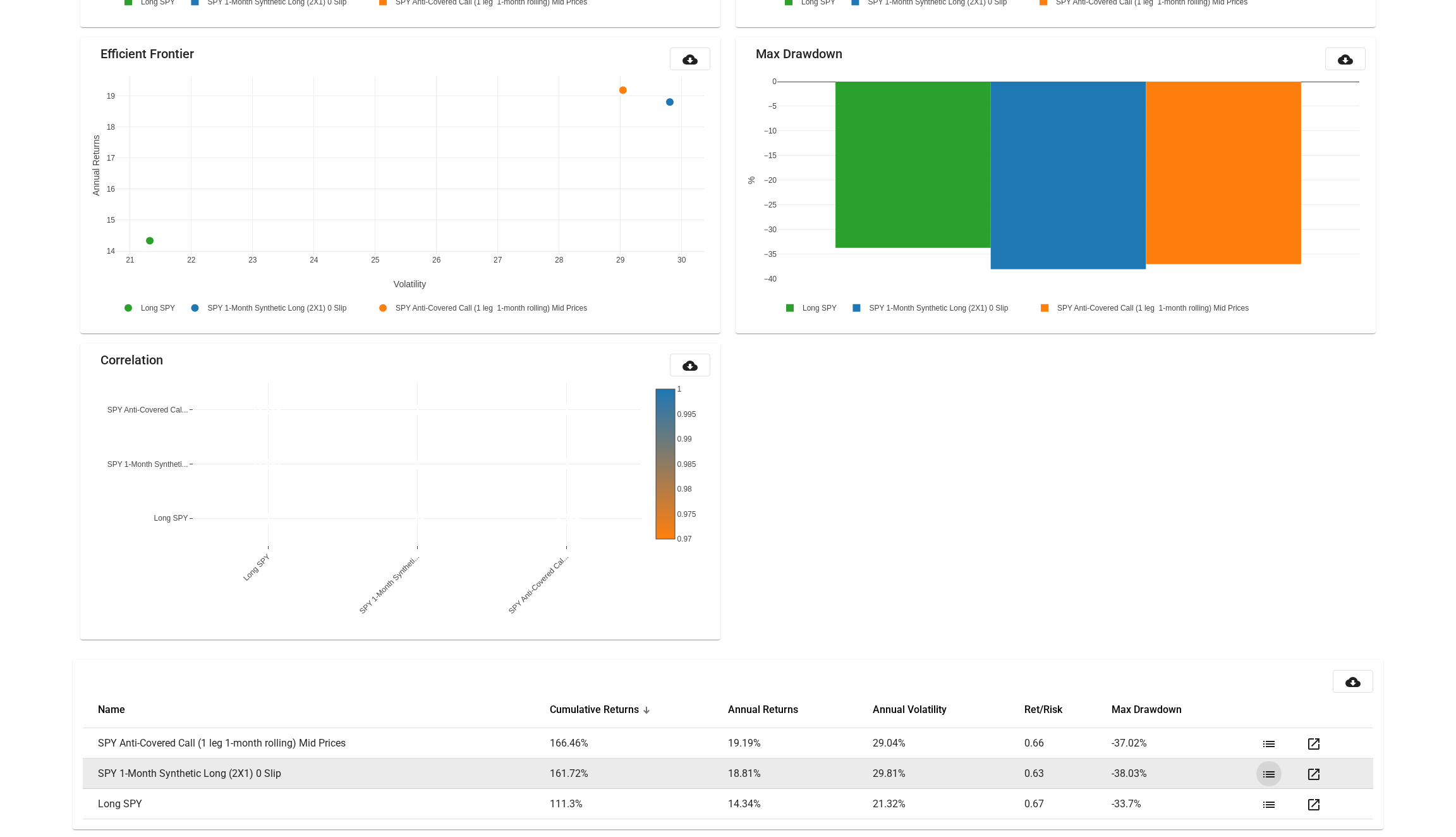
click at [1270, 766] on mat-icon "list" at bounding box center [1269, 774] width 15 height 15
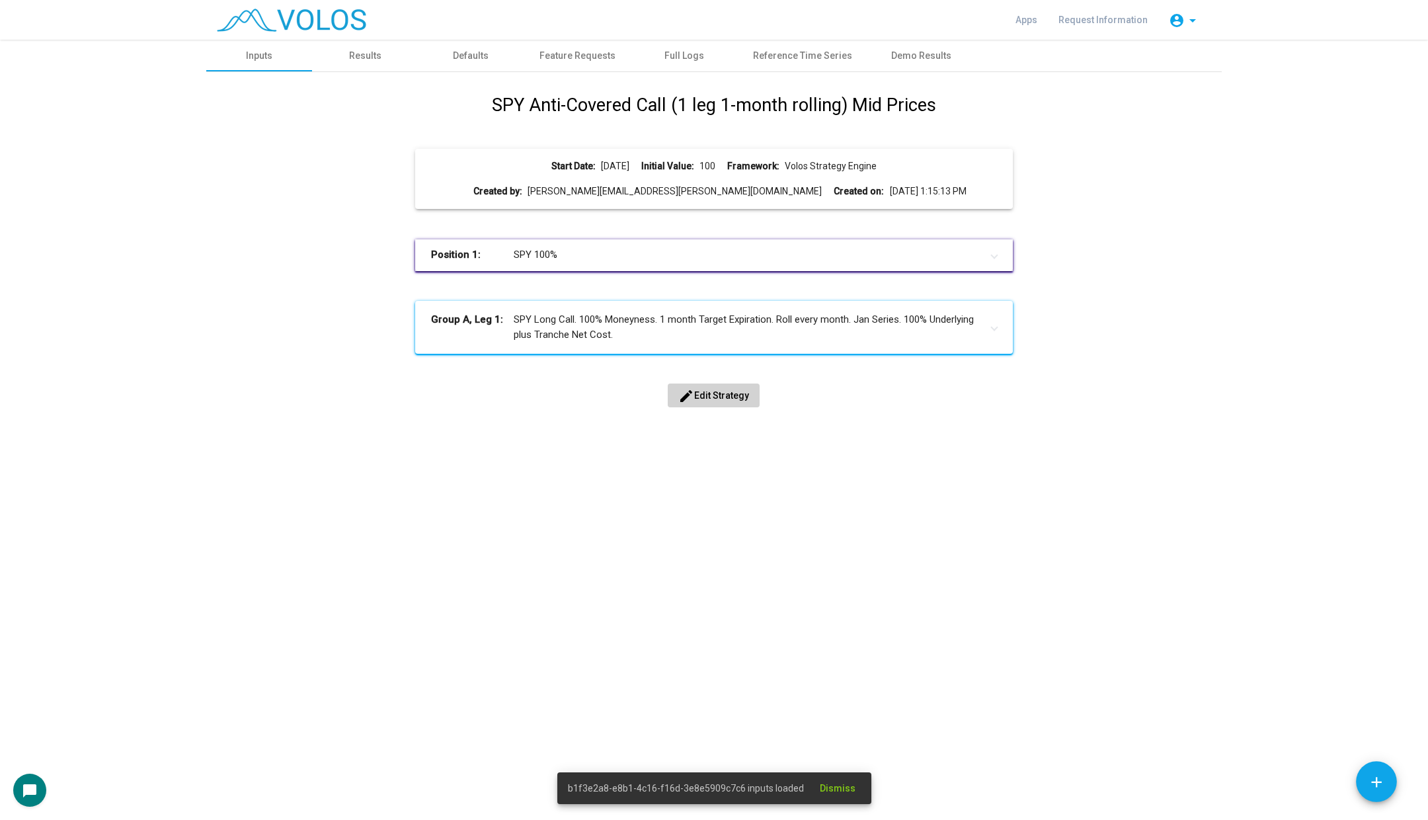
click at [724, 395] on span "edit Edit Strategy" at bounding box center [713, 395] width 71 height 11
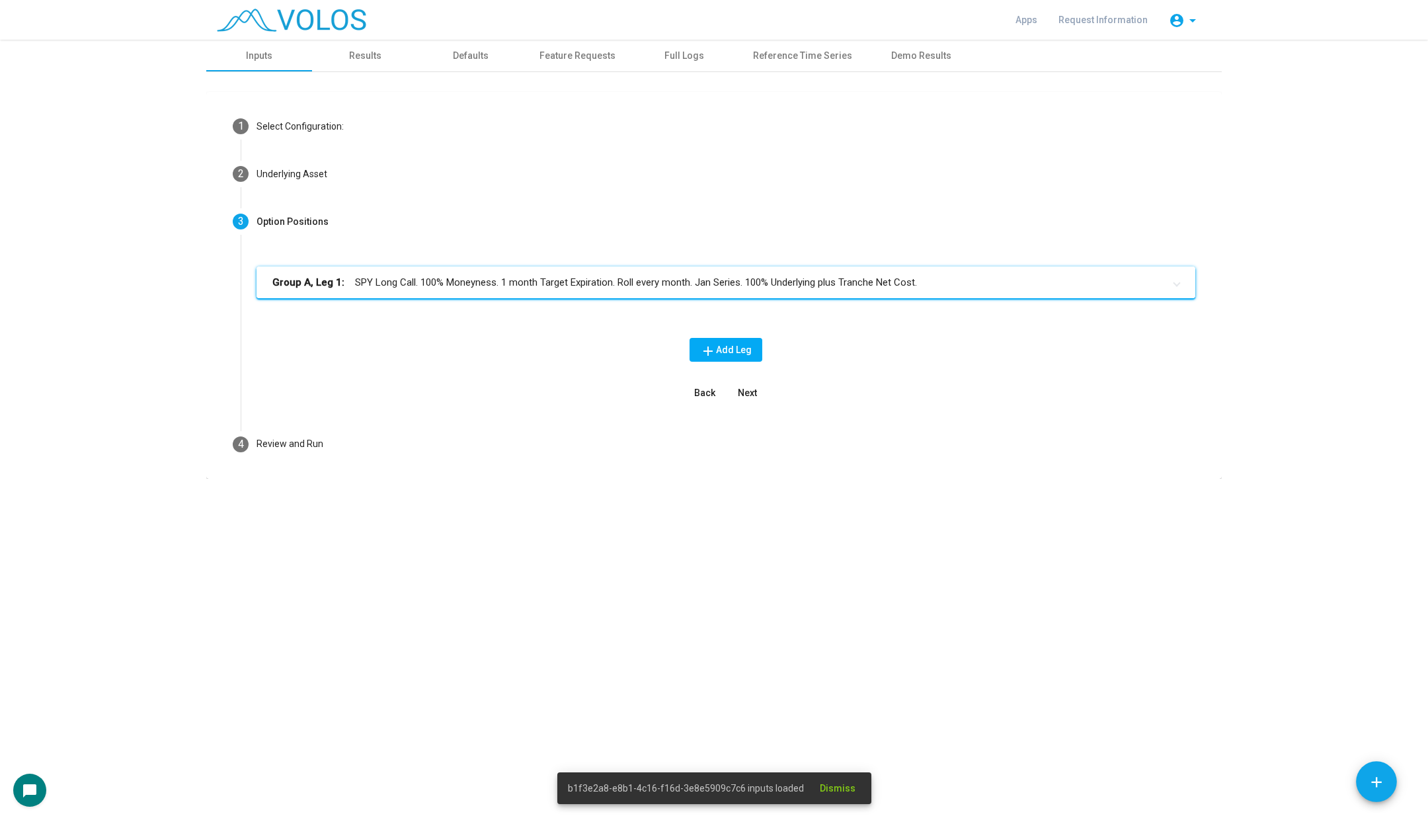
click at [598, 290] on mat-expansion-panel-header "Group A, Leg 1: SPY Long Call. 100% Moneyness. 1 month Target Expiration. Roll …" at bounding box center [725, 282] width 939 height 32
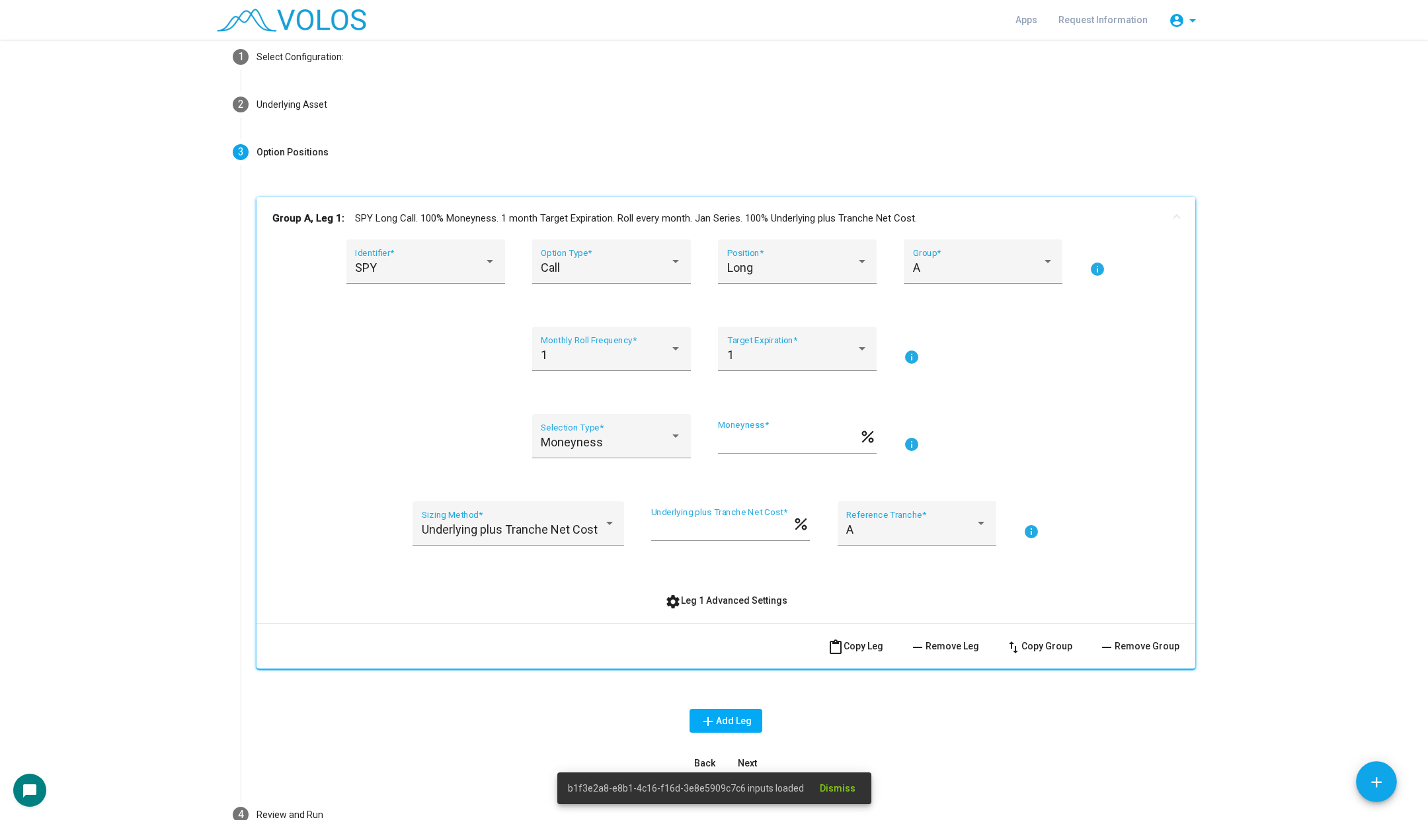
scroll to position [151, 0]
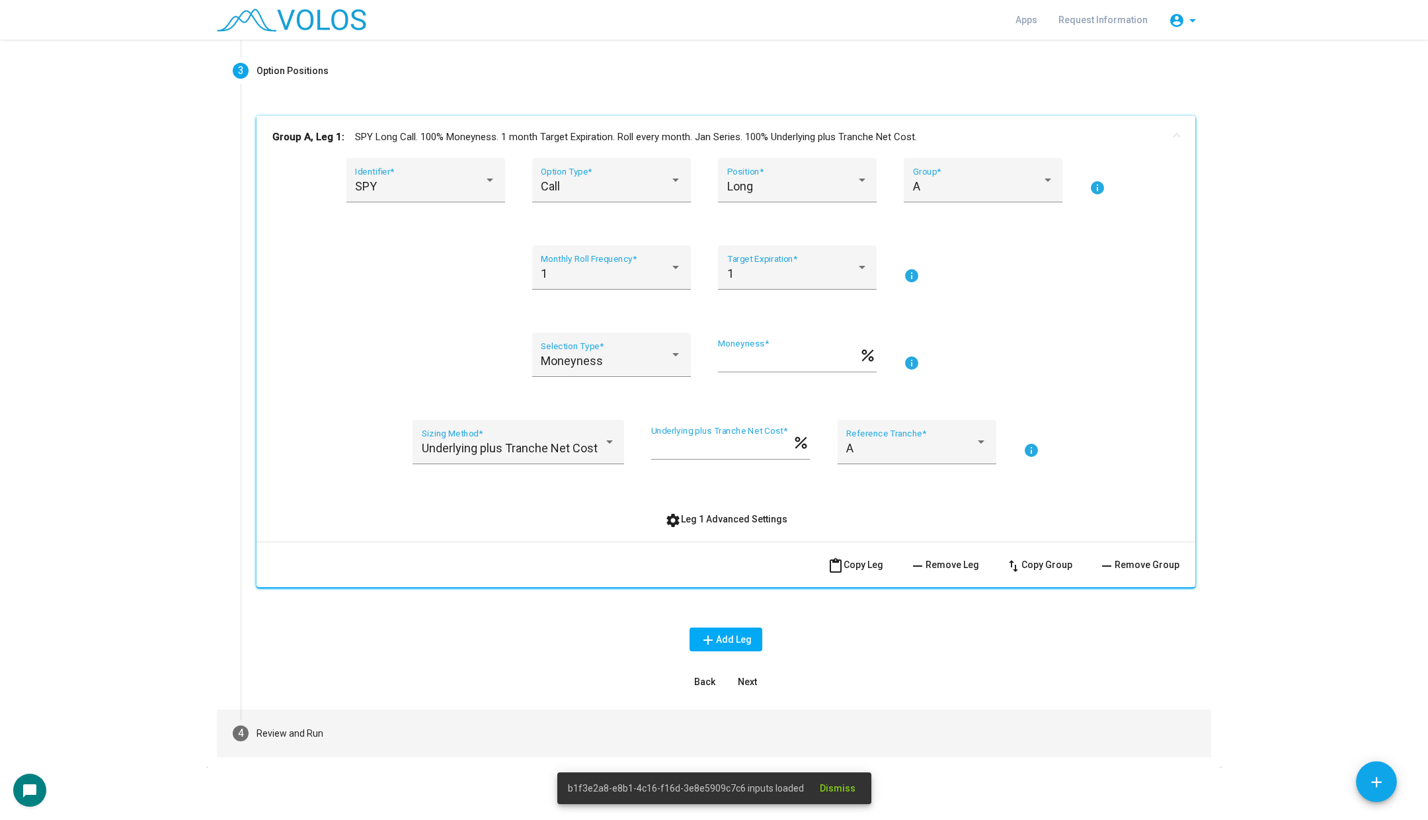
click at [317, 714] on mat-step-header "4 Review and Run" at bounding box center [714, 733] width 994 height 48
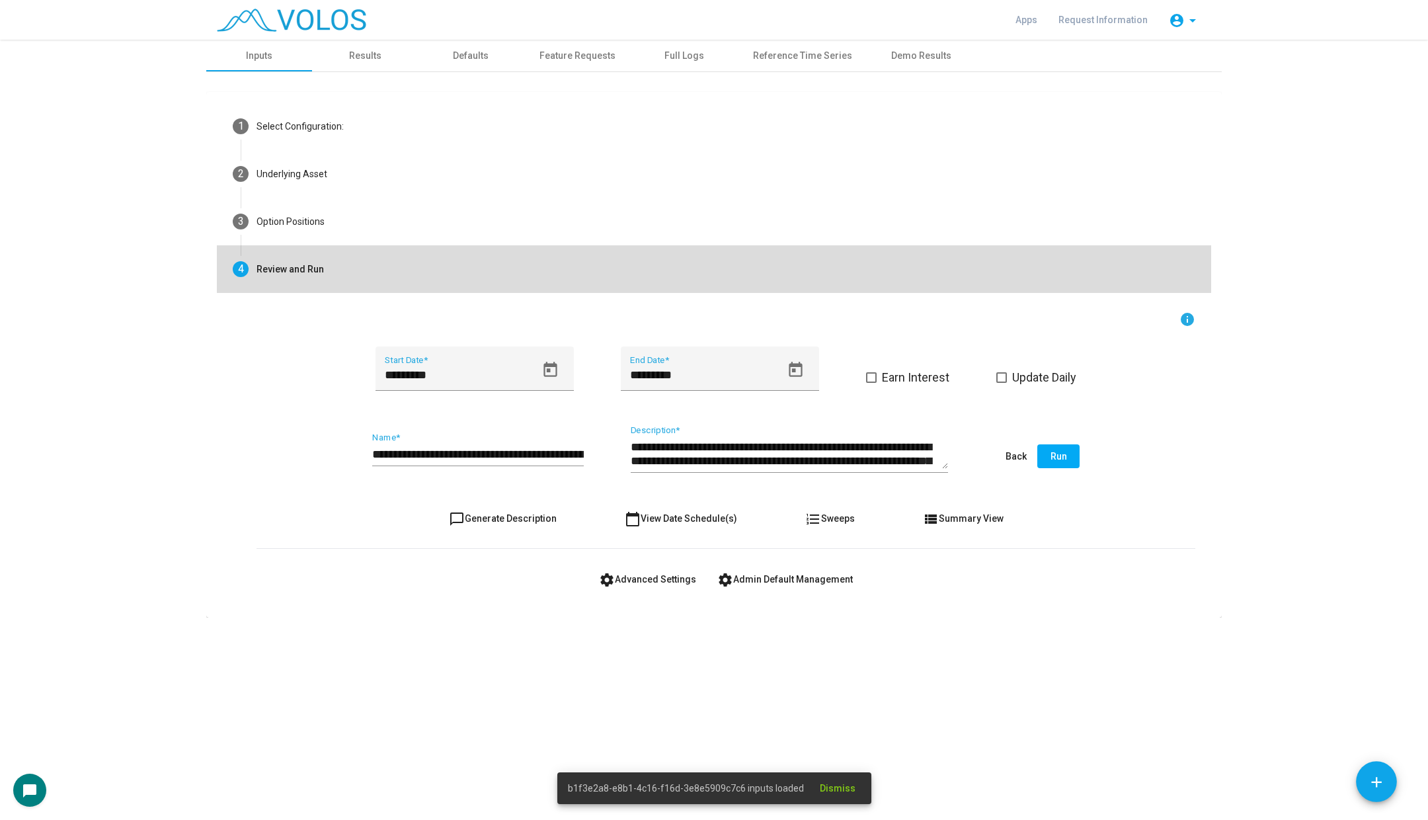
scroll to position [0, 0]
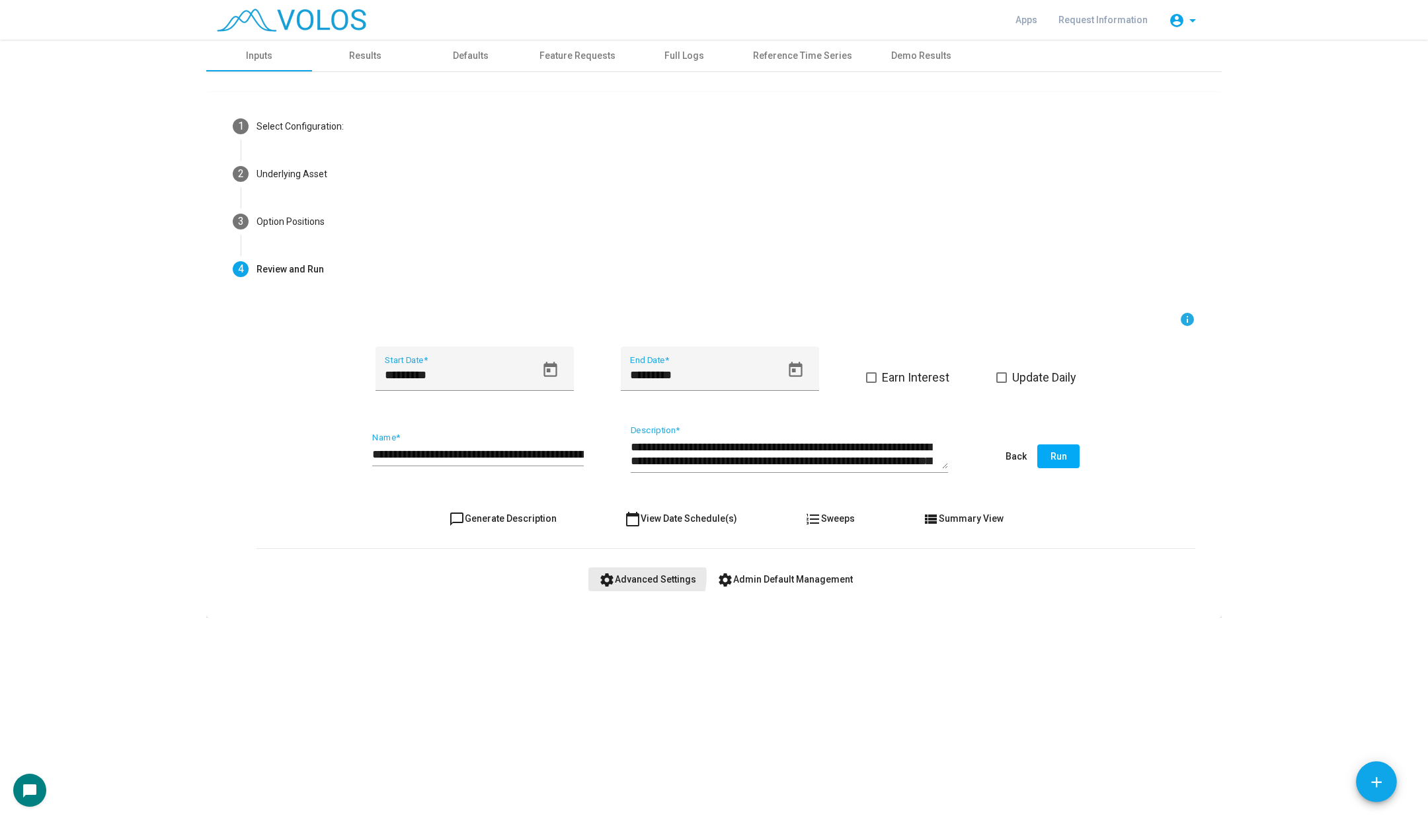
click at [638, 575] on span "settings Advanced Settings" at bounding box center [647, 579] width 97 height 11
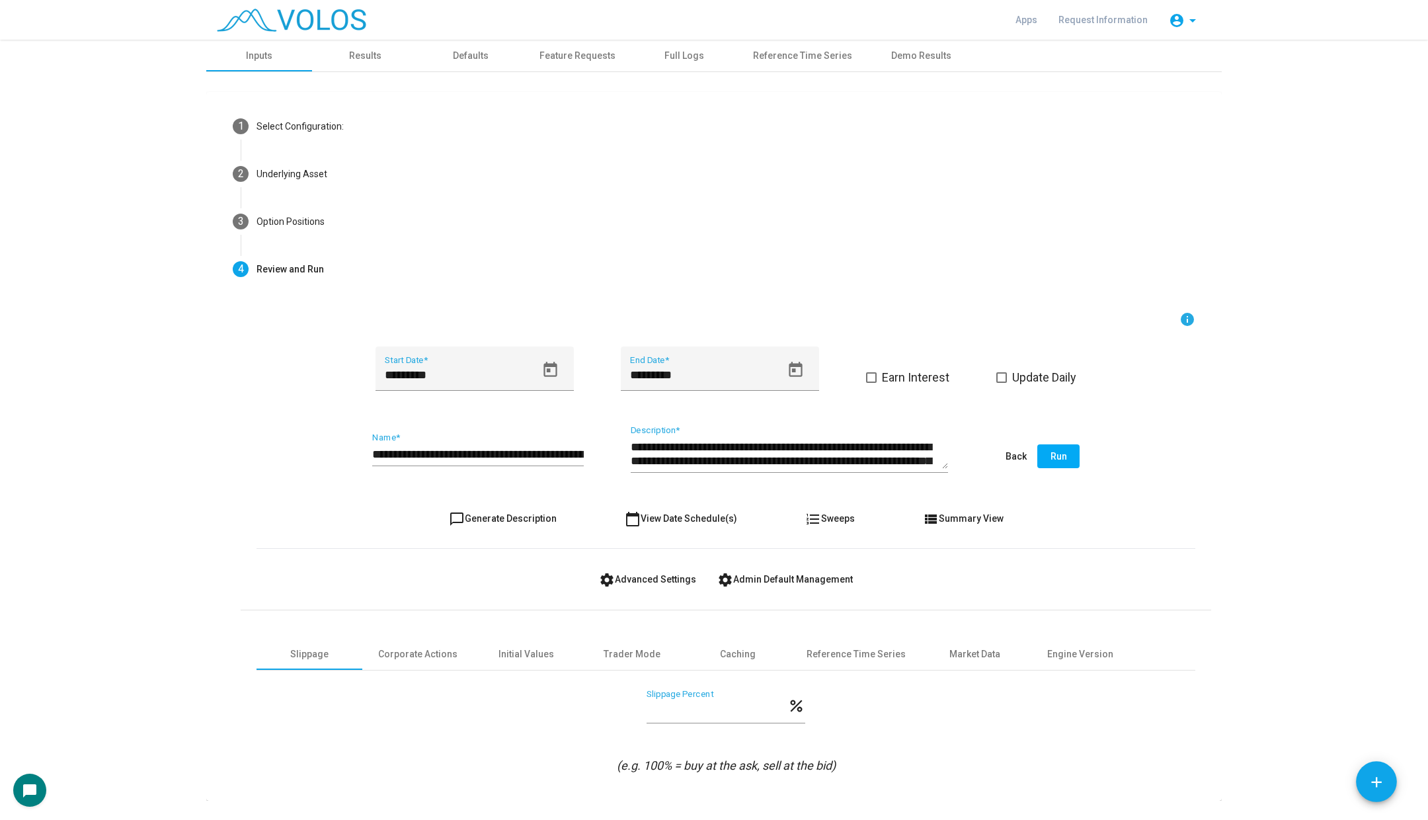
scroll to position [33, 0]
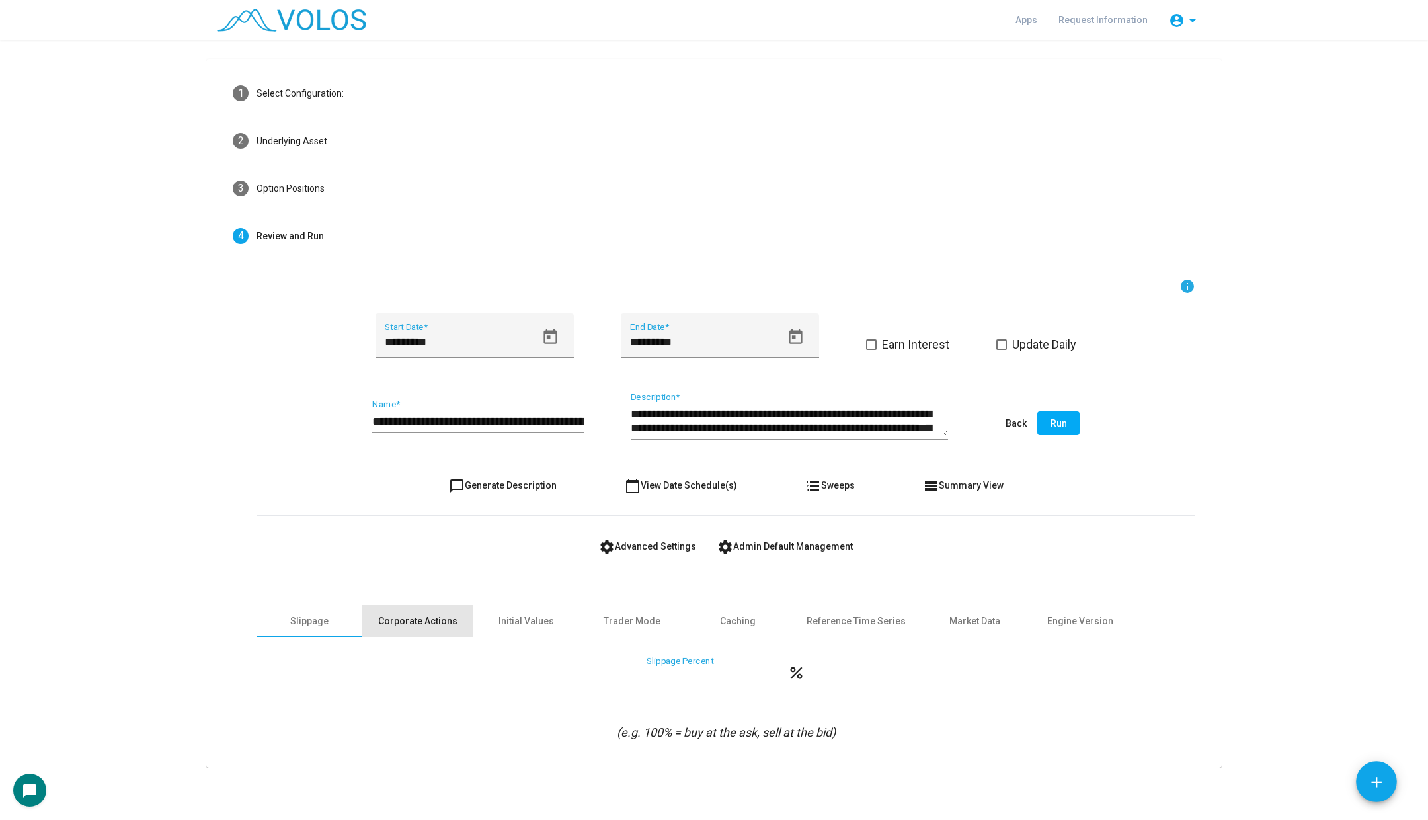
click at [418, 611] on div "Corporate Actions" at bounding box center [417, 621] width 111 height 32
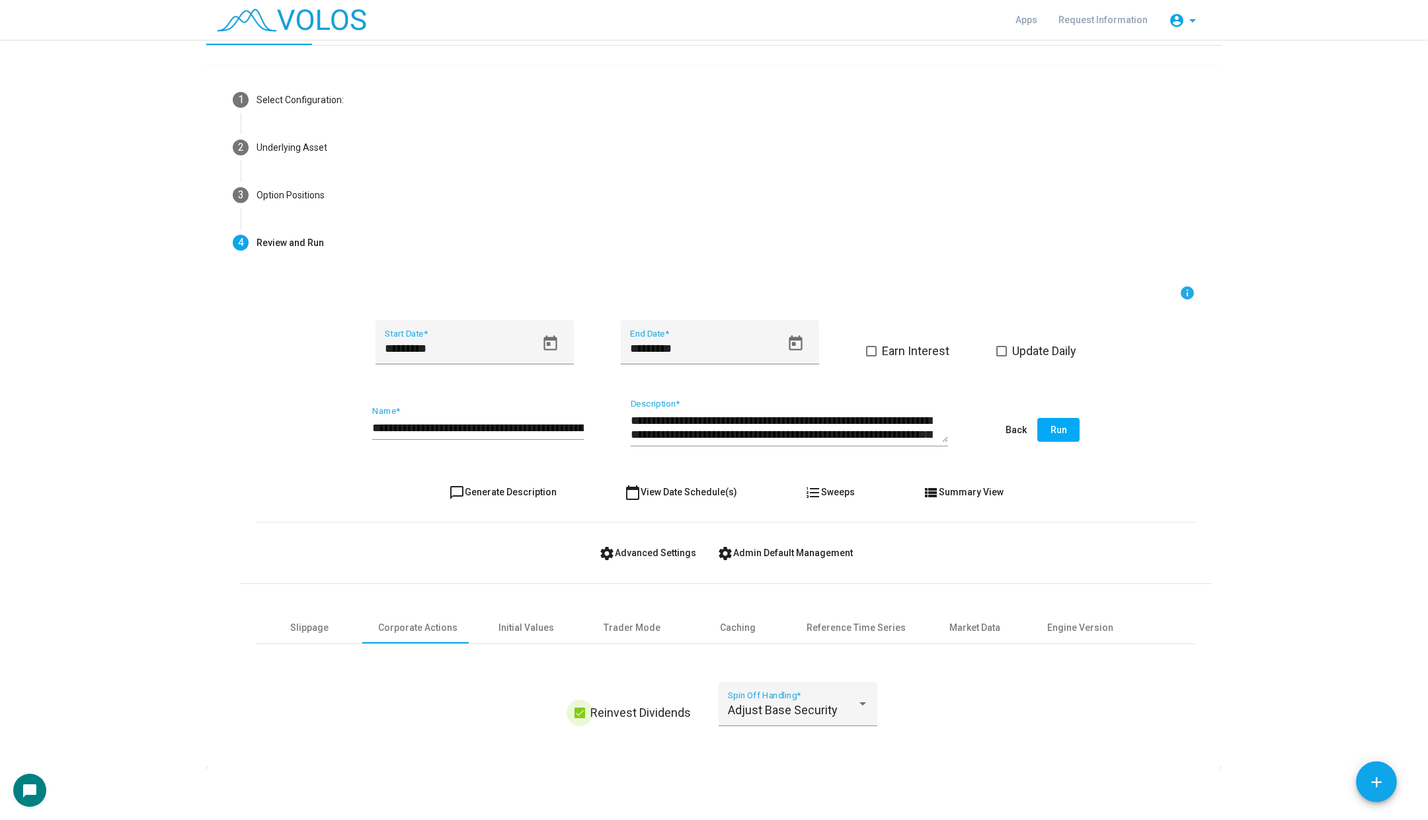
click at [635, 713] on span "Reinvest Dividends" at bounding box center [640, 713] width 100 height 16
drag, startPoint x: 544, startPoint y: 428, endPoint x: 631, endPoint y: 432, distance: 87.3
click at [631, 432] on div "**********" at bounding box center [725, 430] width 939 height 62
click at [543, 415] on div "**********" at bounding box center [478, 423] width 212 height 34
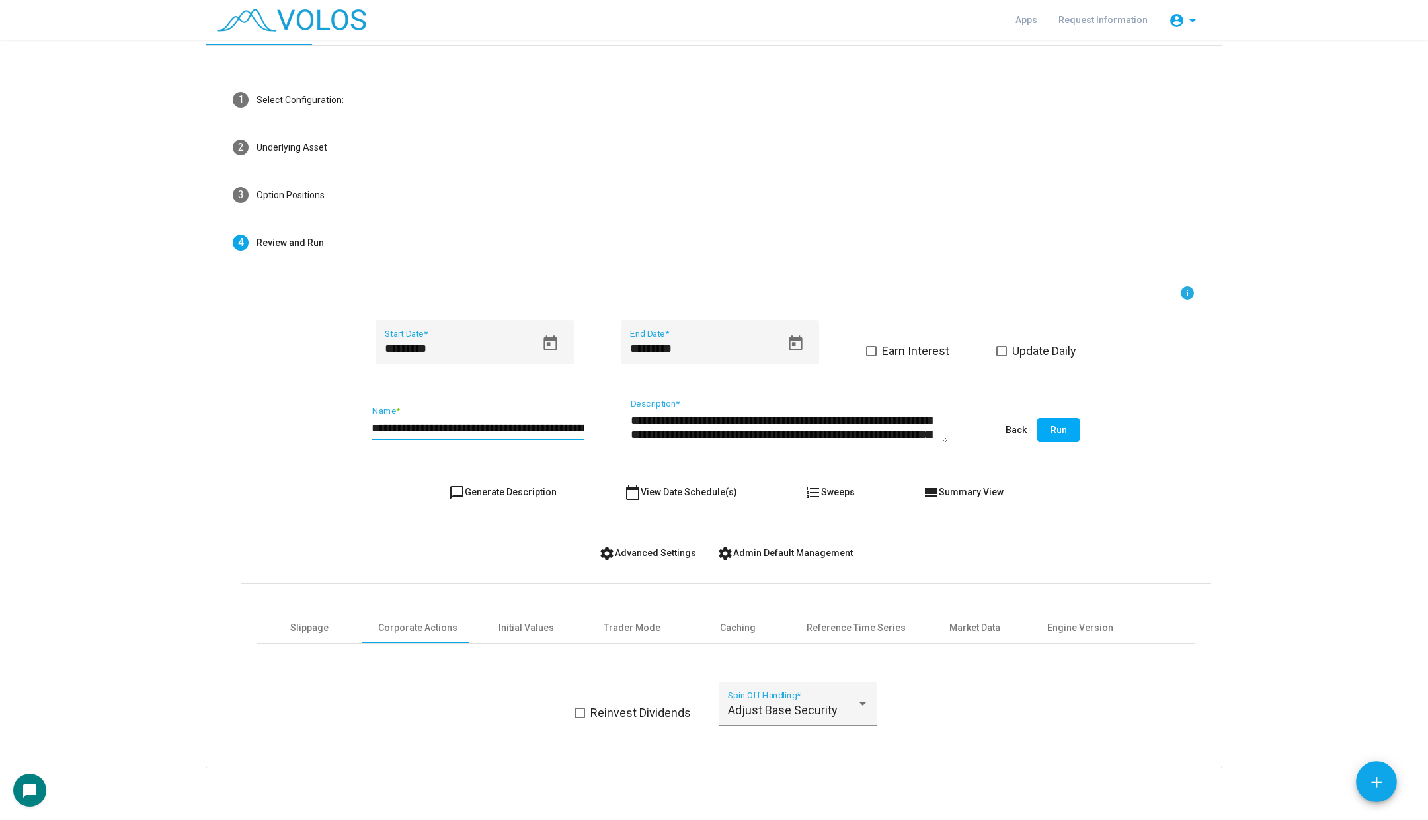
click at [523, 429] on input "**********" at bounding box center [478, 427] width 212 height 13
drag, startPoint x: 499, startPoint y: 427, endPoint x: 617, endPoint y: 430, distance: 118.4
click at [618, 430] on div "**********" at bounding box center [725, 430] width 939 height 62
click at [576, 426] on input "**********" at bounding box center [478, 427] width 212 height 13
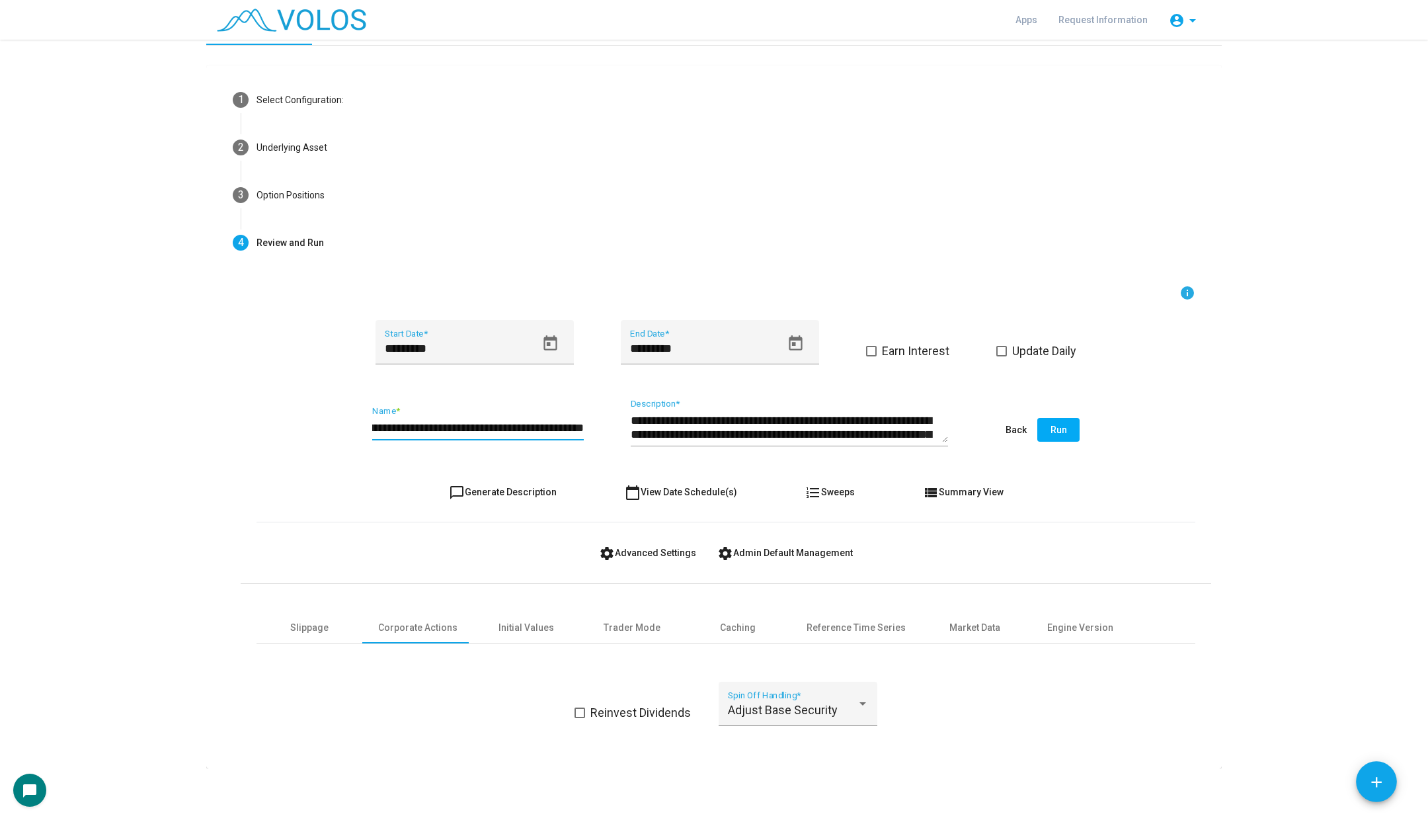
scroll to position [0, 99]
type input "**********"
click at [1076, 433] on button "Run" at bounding box center [1058, 430] width 42 height 24
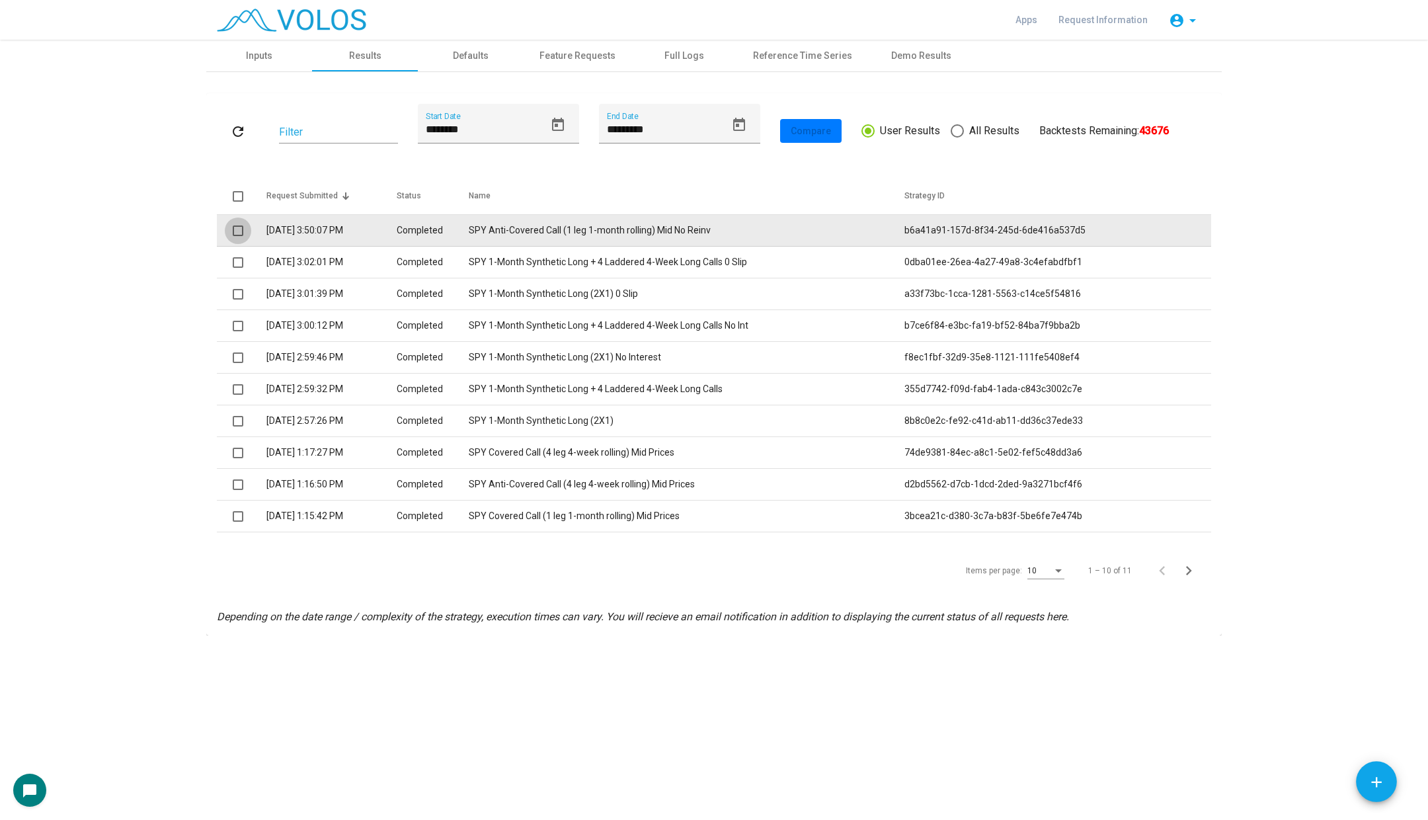
click at [239, 229] on span at bounding box center [238, 230] width 11 height 11
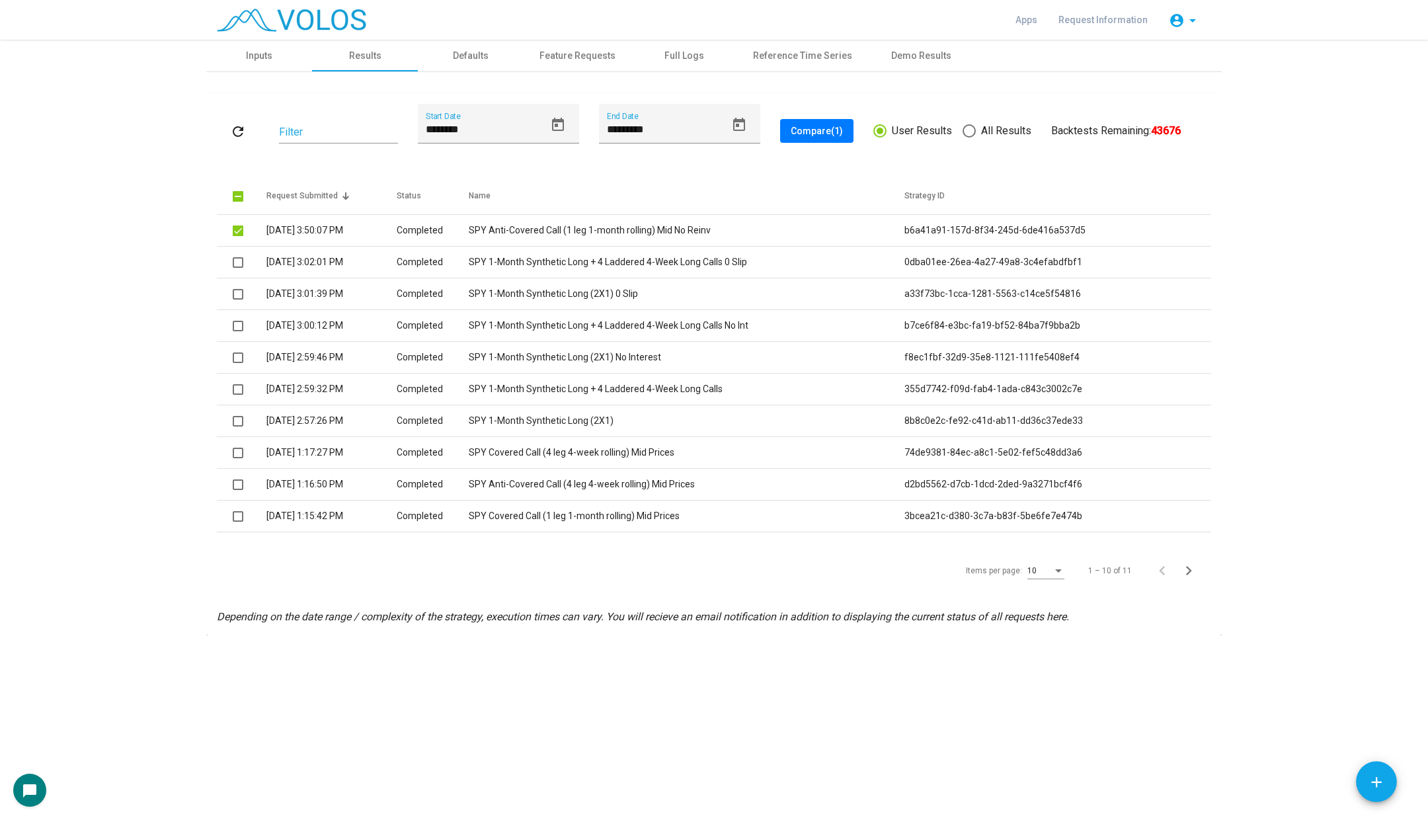
click at [1056, 574] on div "10" at bounding box center [1045, 568] width 37 height 22
click at [1054, 596] on span "15" at bounding box center [1047, 594] width 37 height 24
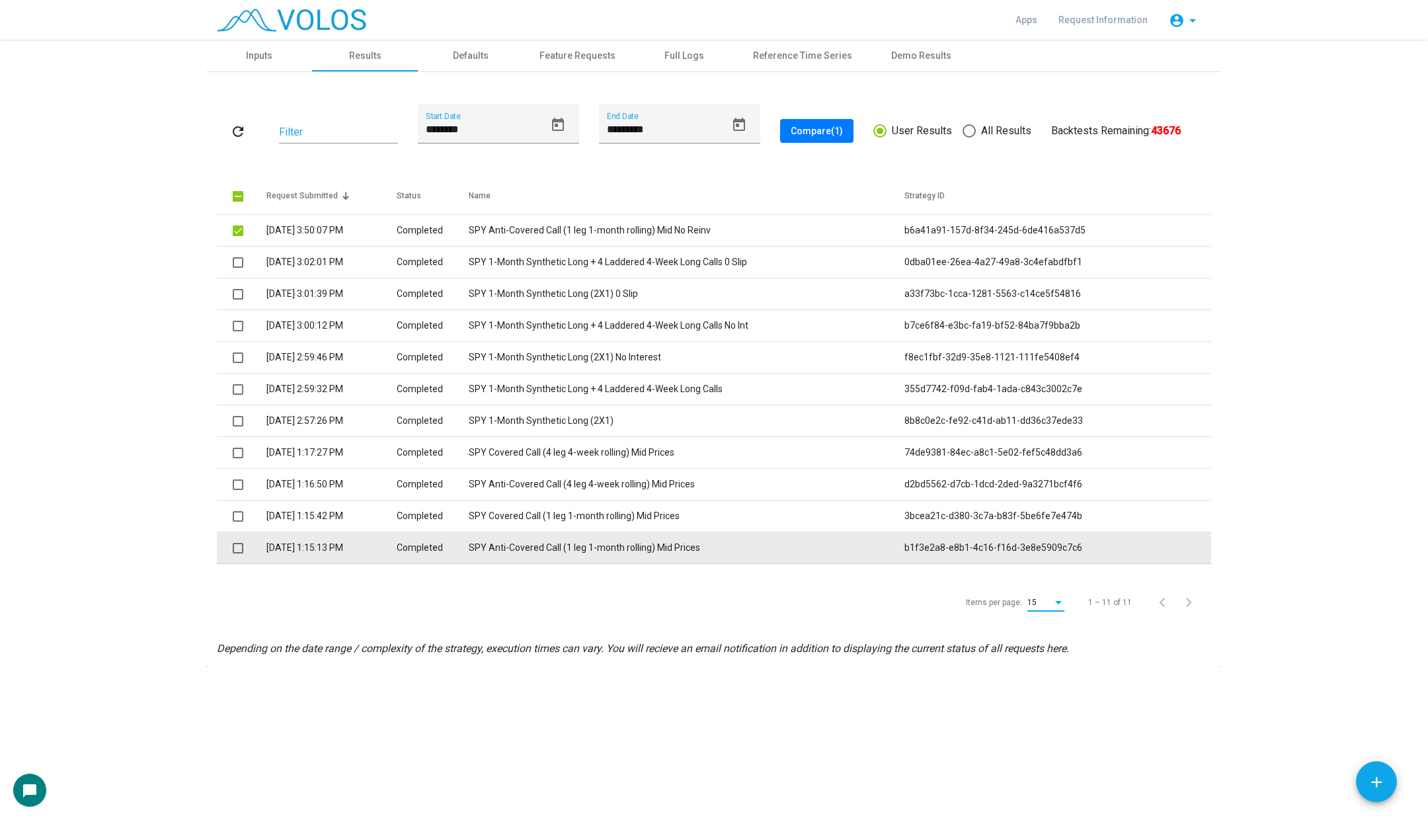
click at [243, 548] on span at bounding box center [238, 548] width 11 height 11
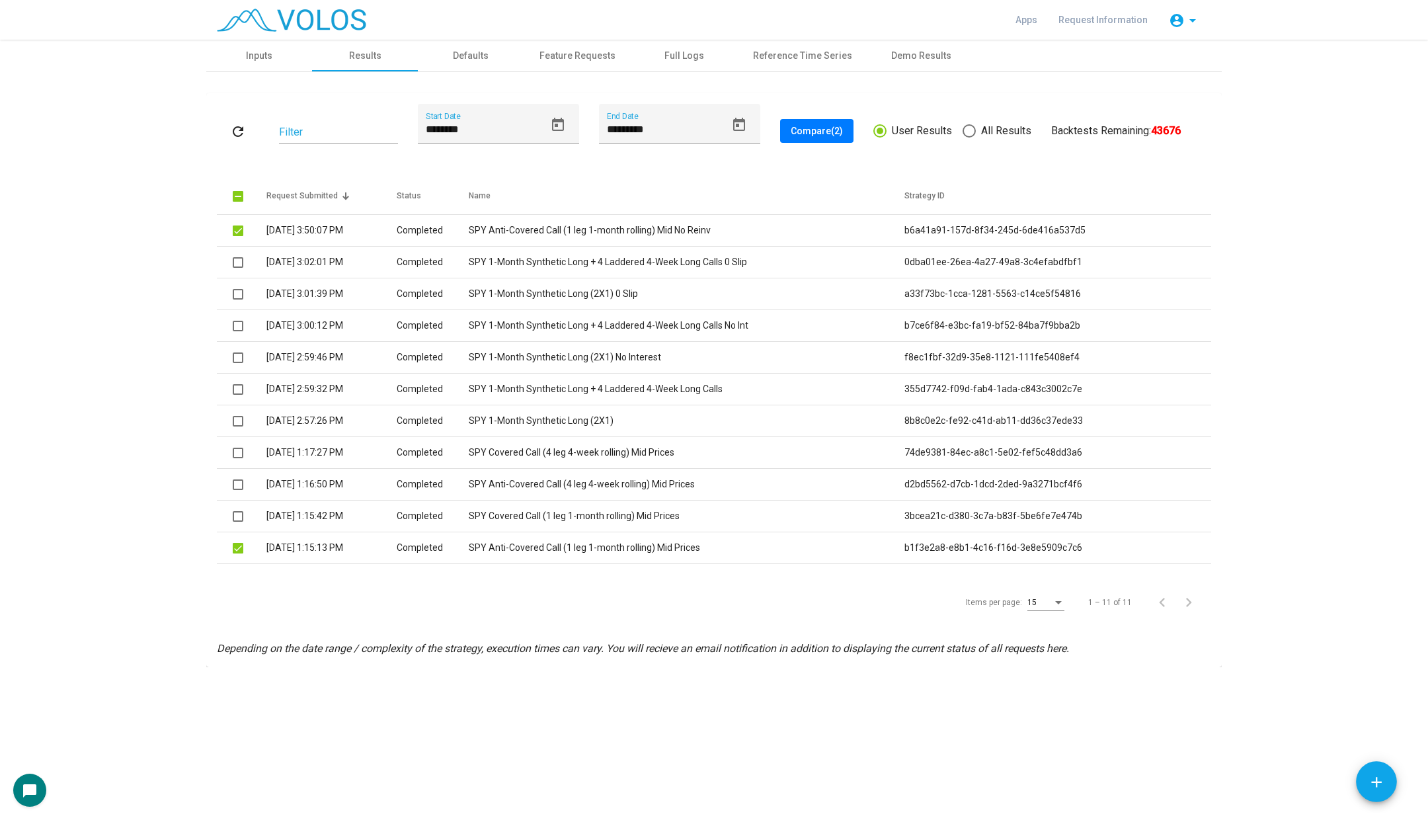
click at [853, 135] on div "refresh Filter ******** Start Date ********* End Date Compare (2) User Results …" at bounding box center [714, 131] width 994 height 54
click at [826, 135] on span "Compare (2)" at bounding box center [817, 131] width 52 height 11
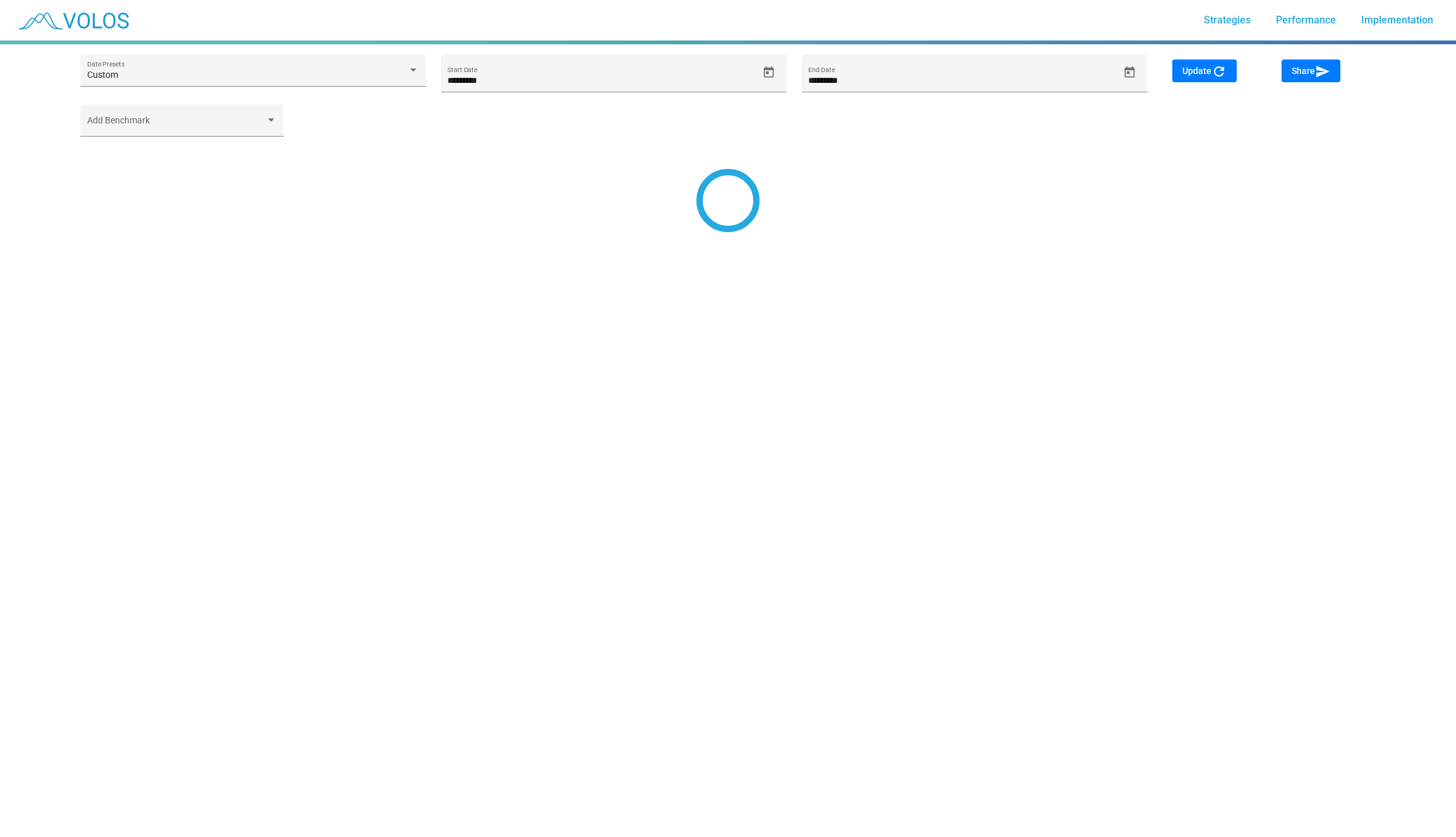
type input "********"
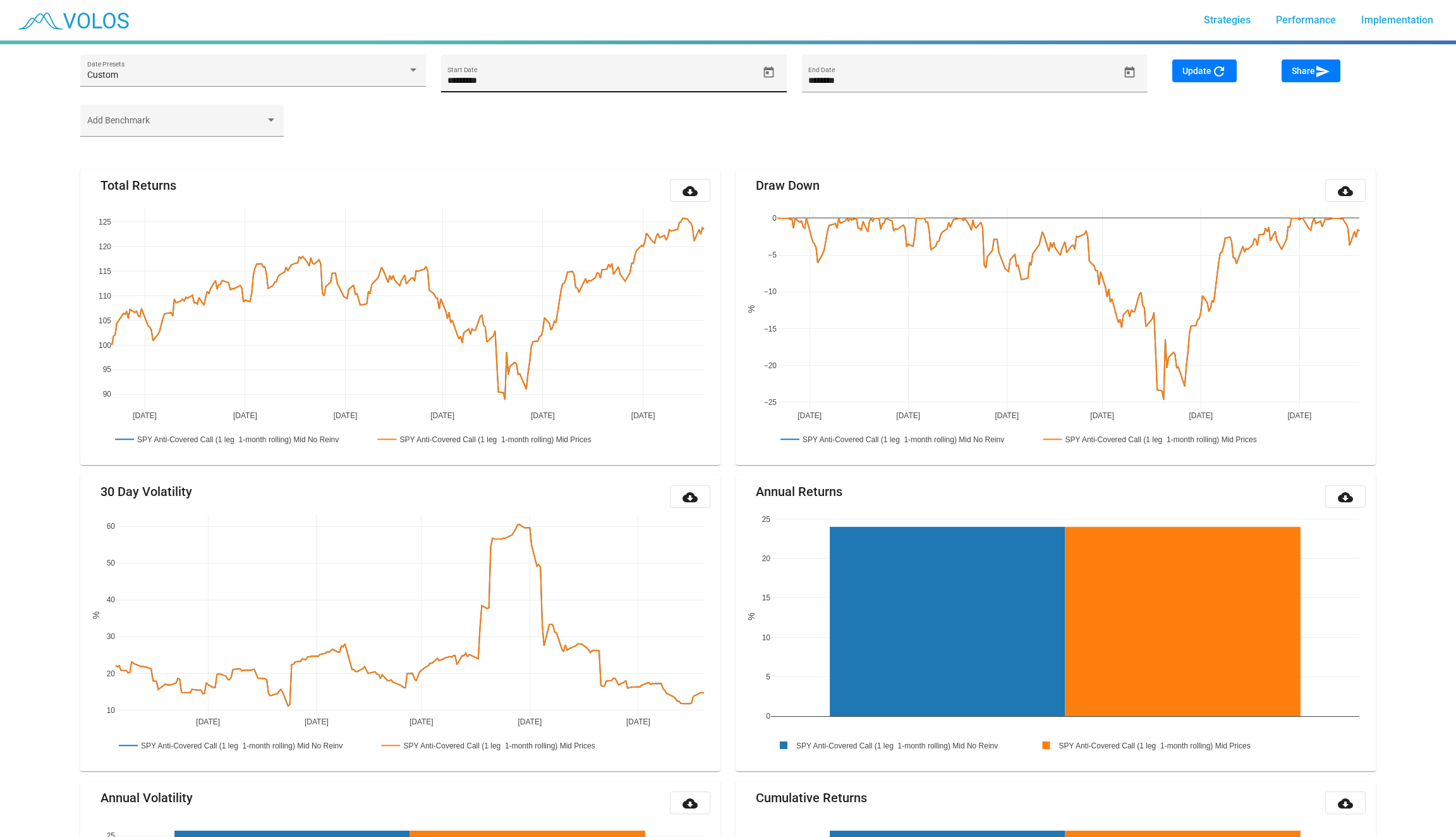
click at [786, 64] on div "********* Start Date" at bounding box center [614, 74] width 346 height 38
click at [773, 70] on icon "Open calendar" at bounding box center [769, 72] width 11 height 11
click at [426, 117] on div at bounding box center [728, 418] width 1456 height 837
click at [772, 73] on icon "Open calendar" at bounding box center [769, 73] width 13 height 13
click at [469, 132] on mat-calendar "[DATE] S M T W T F S [DATE] 2 3 4 5 6 7 8 9 10 11 12 13 14 15 16 17 18 19 20 21…" at bounding box center [534, 205] width 187 height 224
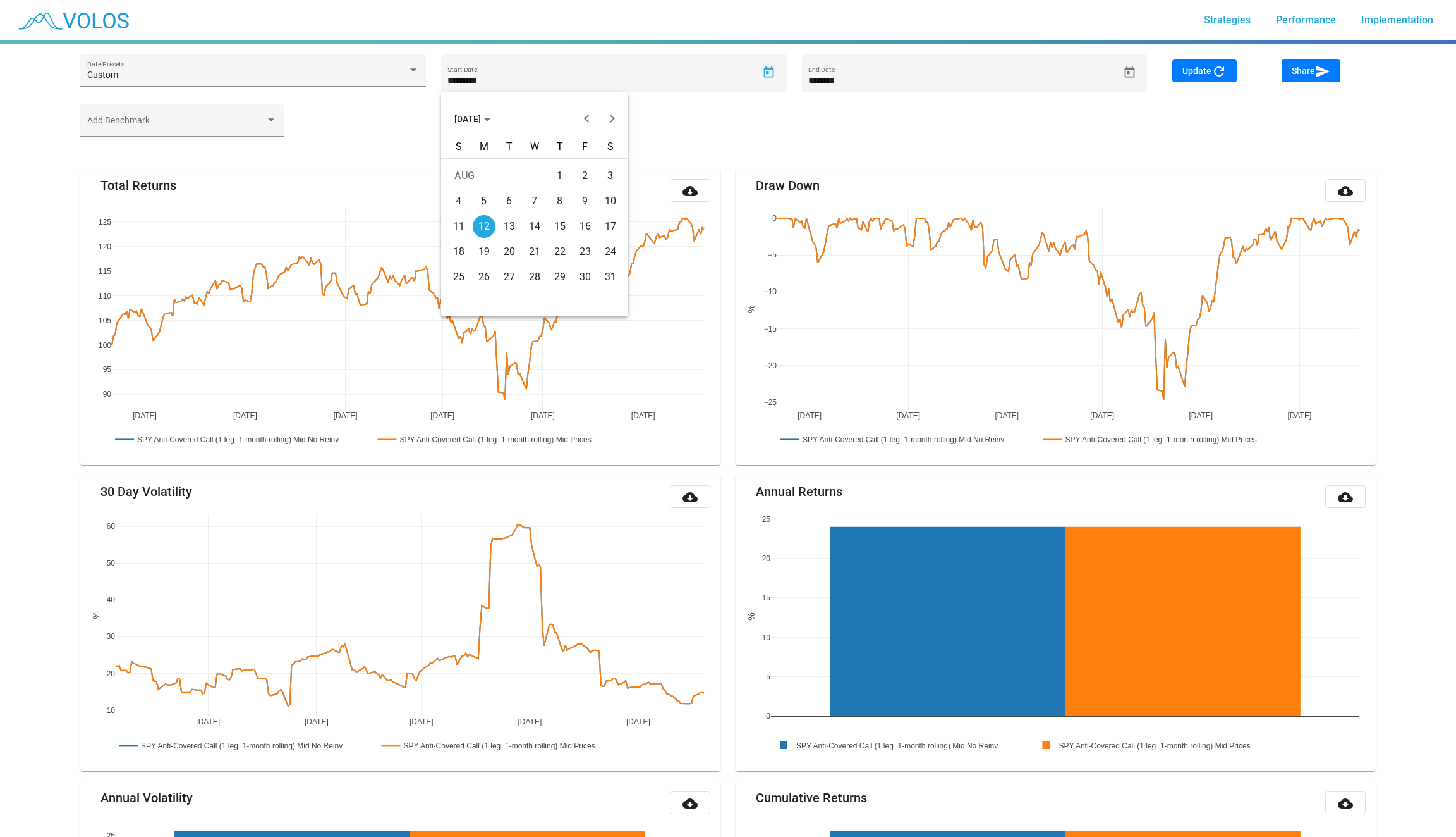
click at [470, 121] on span "[DATE]" at bounding box center [472, 119] width 36 height 11
click at [467, 160] on div "2016" at bounding box center [468, 158] width 40 height 23
click at [467, 184] on div "JAN" at bounding box center [468, 184] width 40 height 23
click at [471, 199] on td "4" at bounding box center [484, 201] width 25 height 25
click at [1206, 72] on span "Update refresh" at bounding box center [1205, 71] width 44 height 11
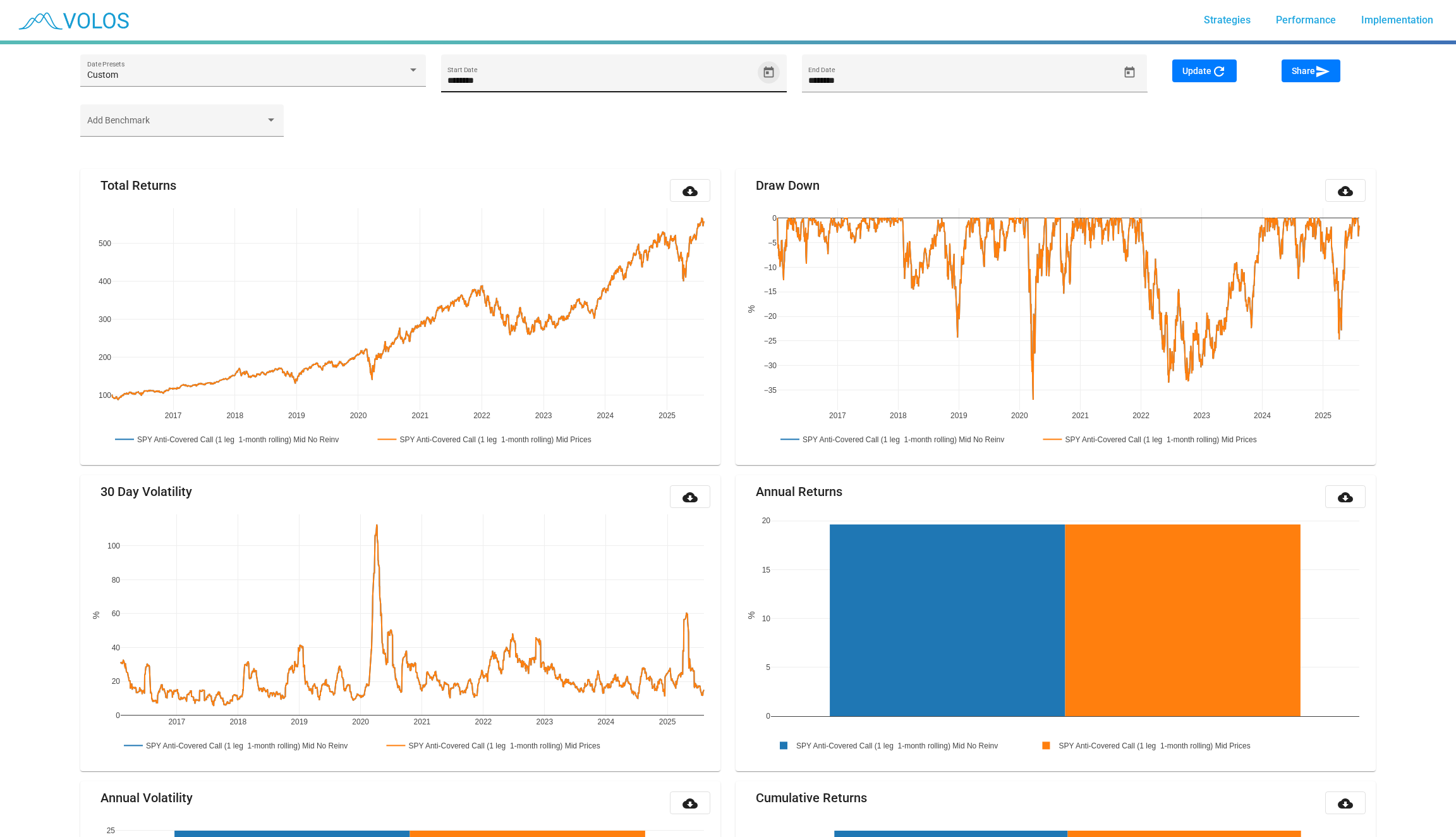
click at [771, 77] on icon "Open calendar" at bounding box center [769, 73] width 13 height 13
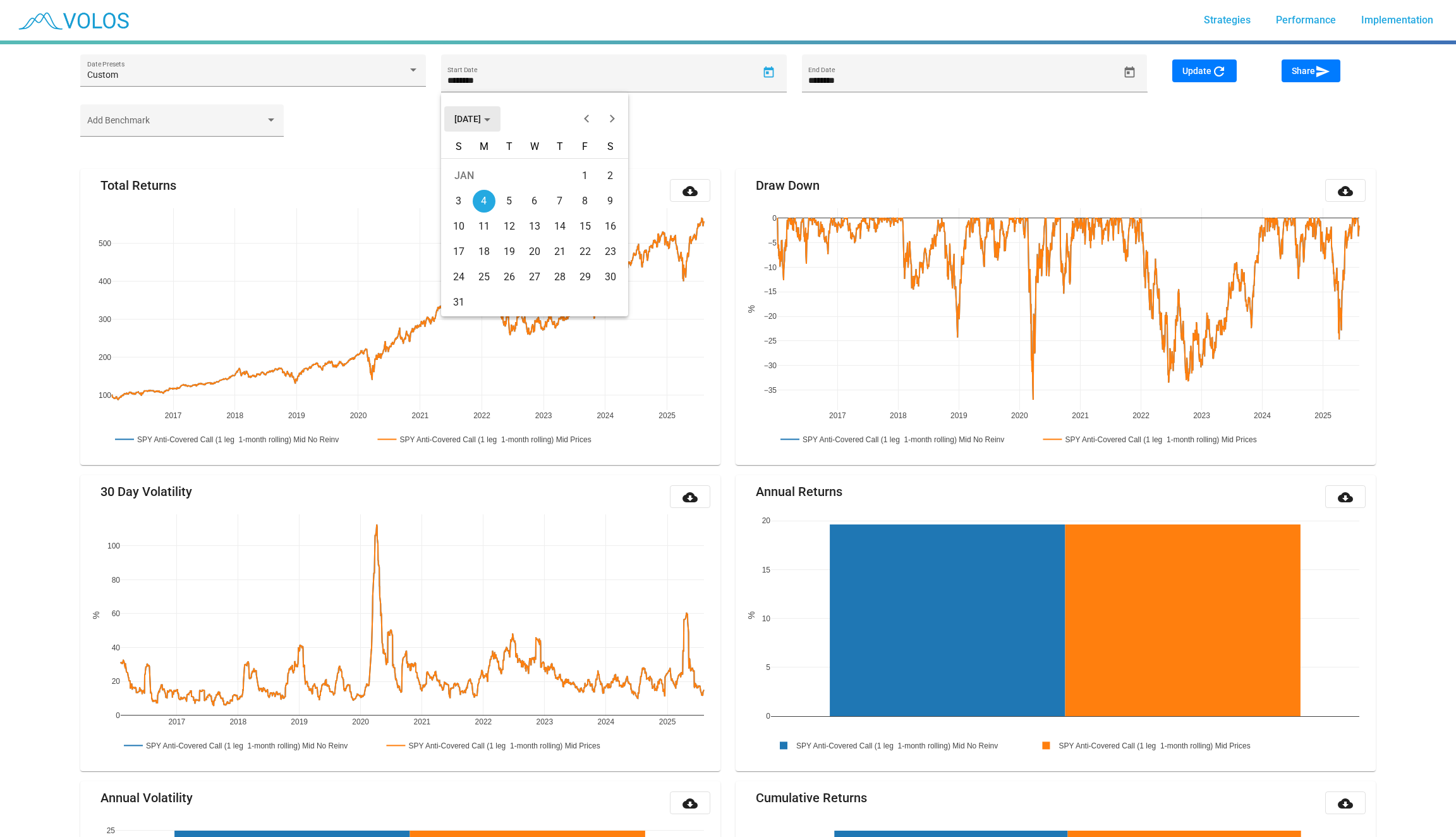
click at [479, 114] on span "[DATE]" at bounding box center [472, 119] width 36 height 11
click at [595, 114] on button "Previous 20 years" at bounding box center [587, 119] width 25 height 25
click at [484, 216] on div "2000" at bounding box center [468, 209] width 40 height 23
click at [473, 211] on div "MAY" at bounding box center [468, 209] width 40 height 23
click at [510, 230] on div "9" at bounding box center [510, 227] width 23 height 23
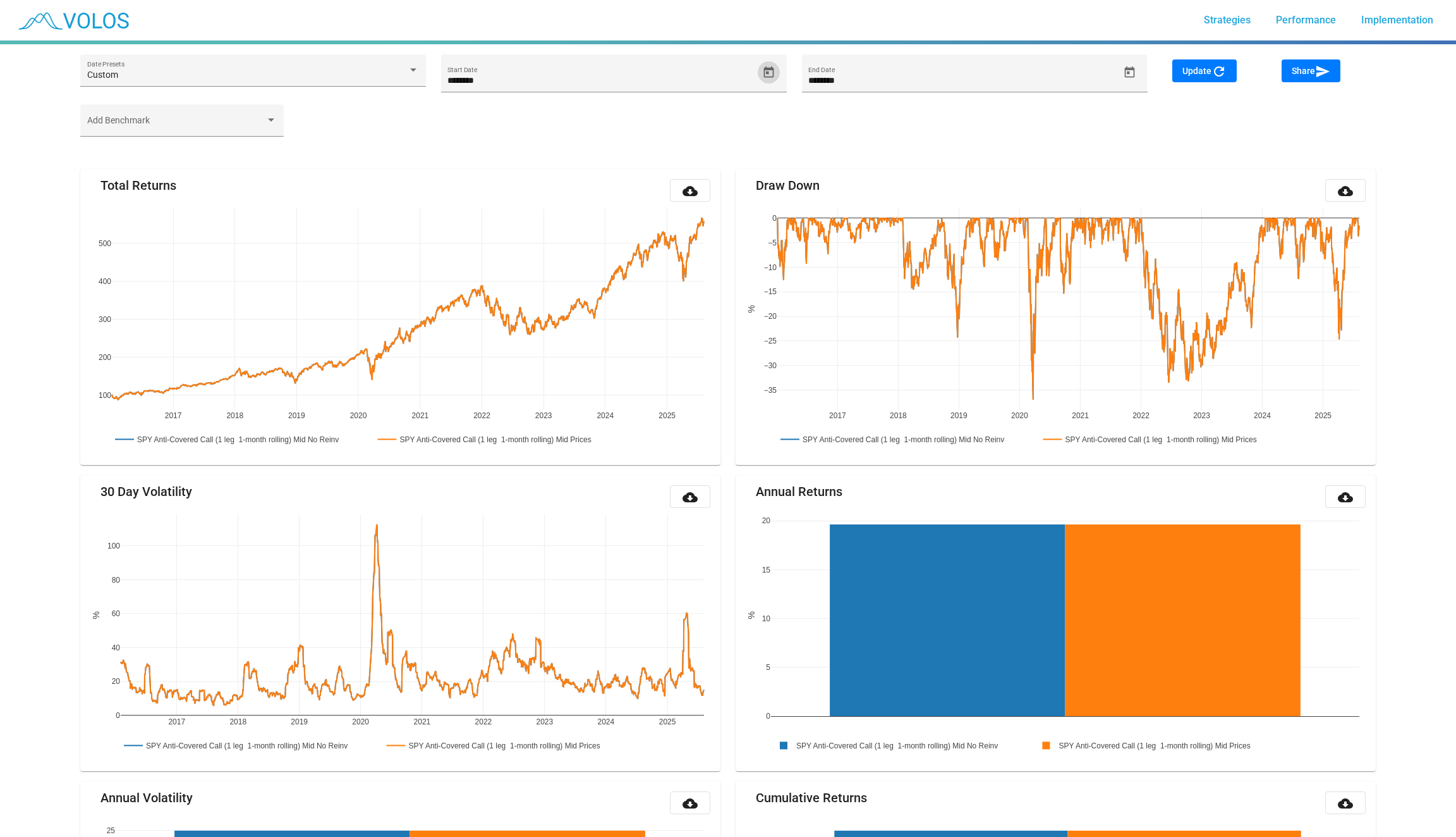
click at [1192, 66] on span "Update refresh" at bounding box center [1205, 71] width 44 height 11
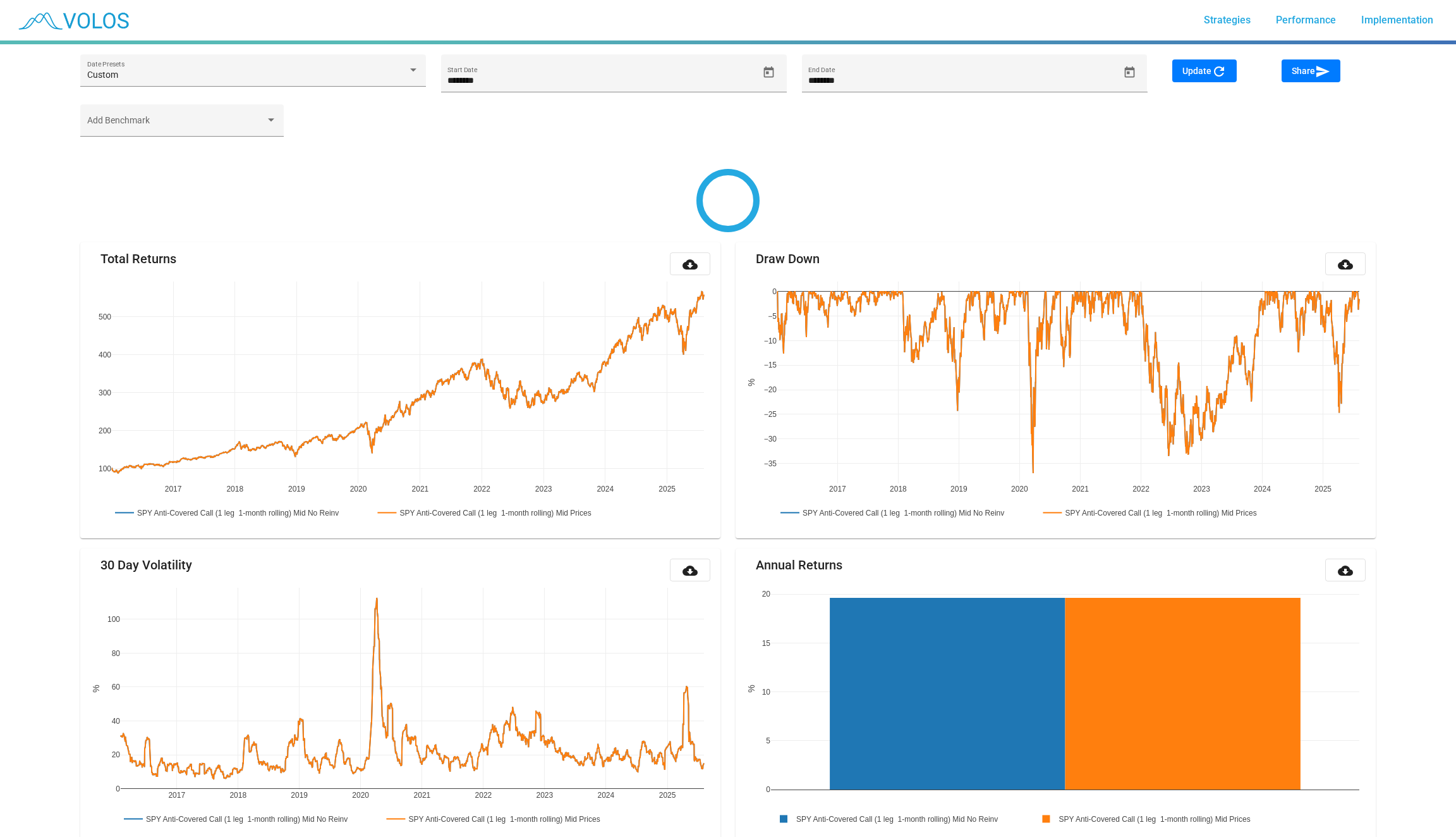
type input "*********"
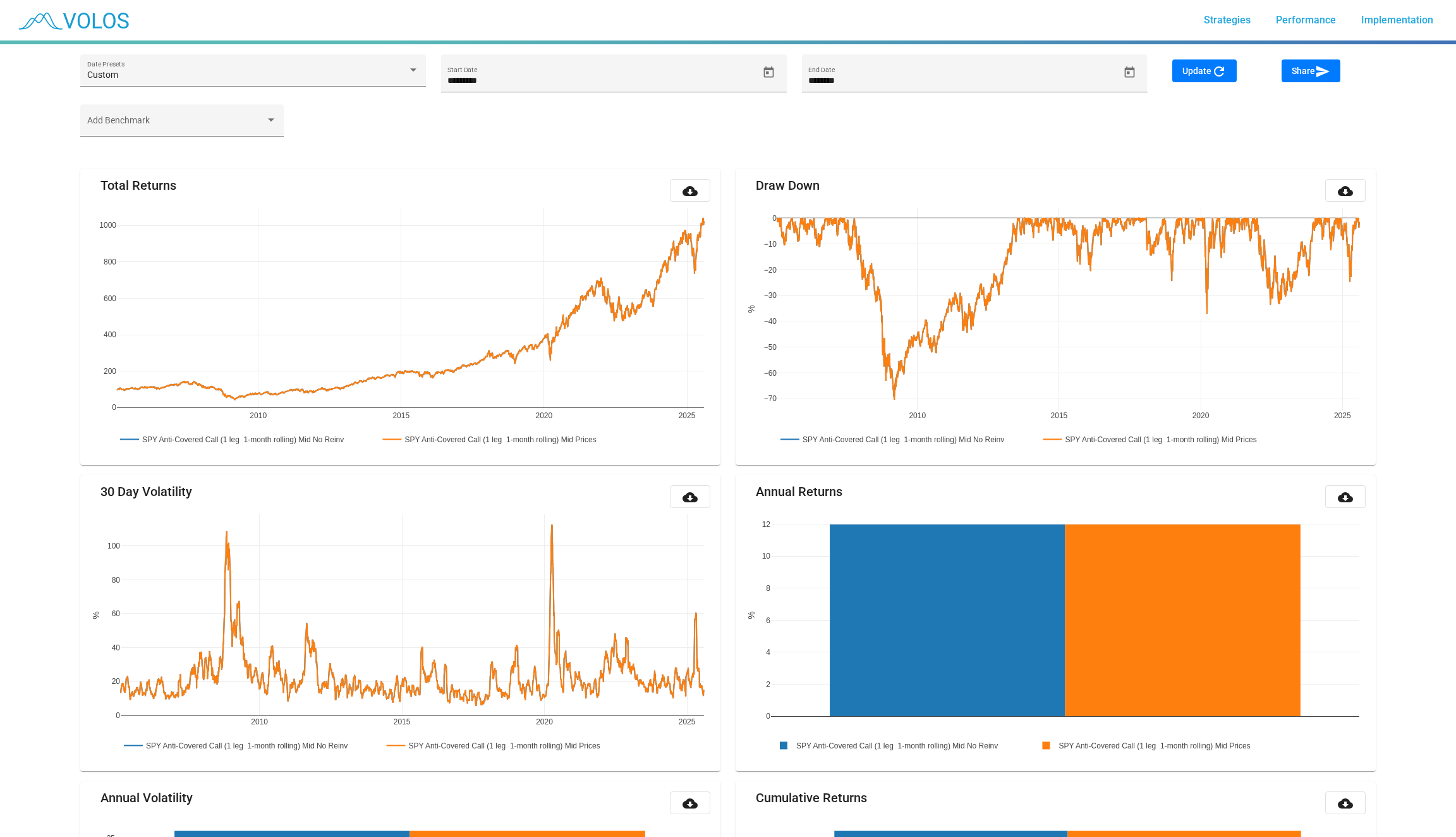
click at [764, 144] on div "Add Benchmark" at bounding box center [728, 126] width 1311 height 44
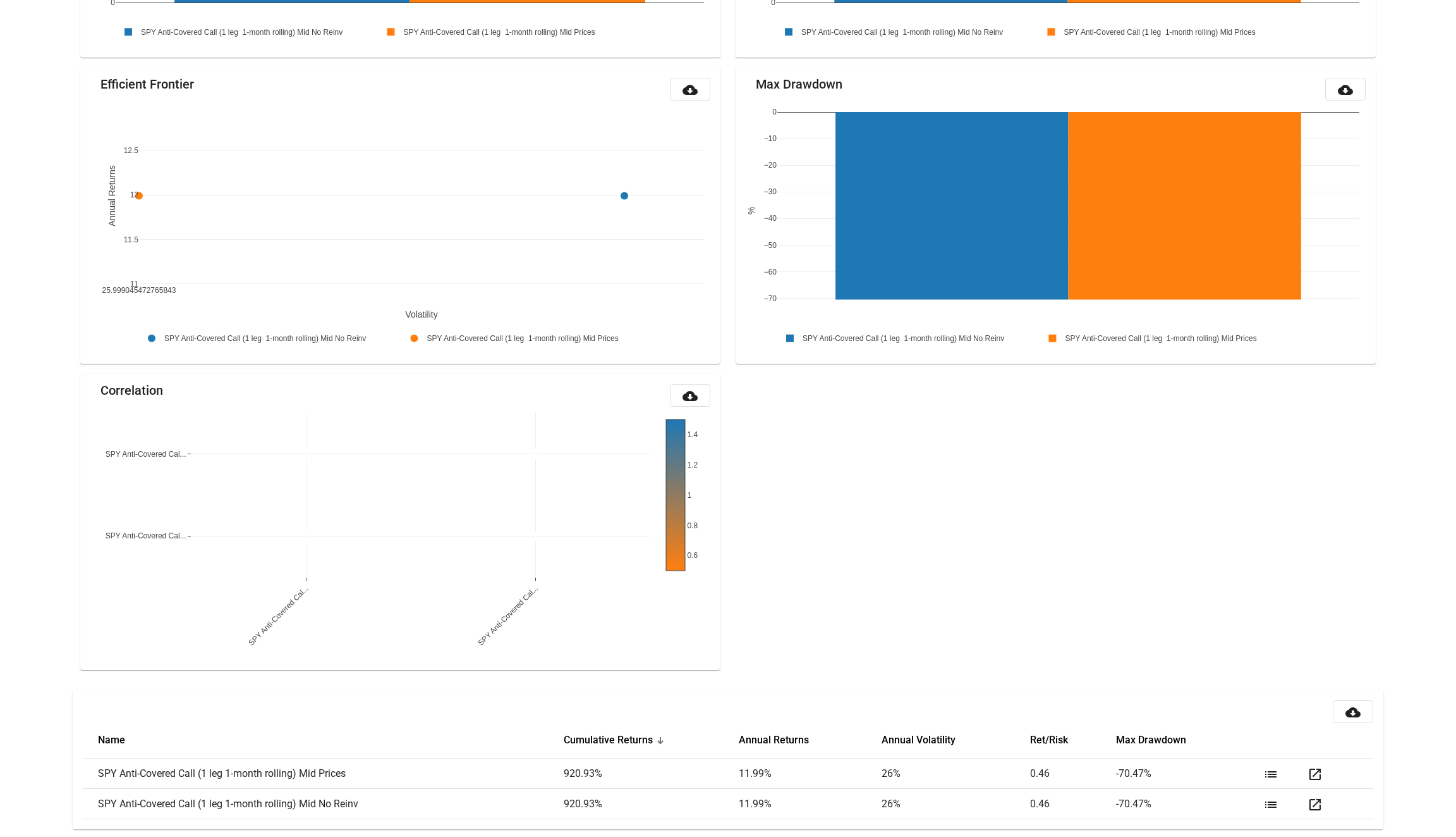
scroll to position [1020, 0]
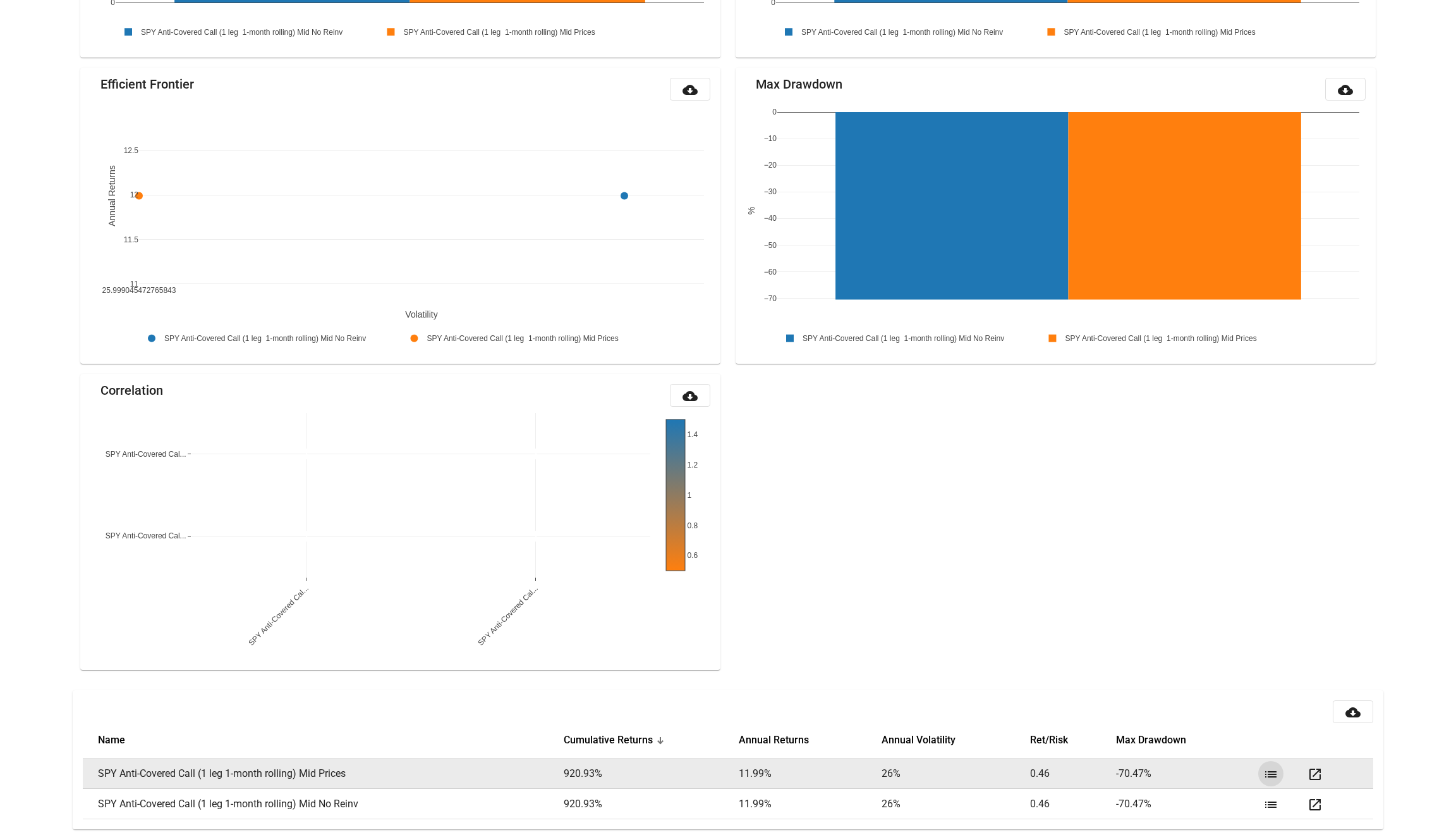
click at [1272, 772] on mat-icon "list" at bounding box center [1271, 774] width 15 height 15
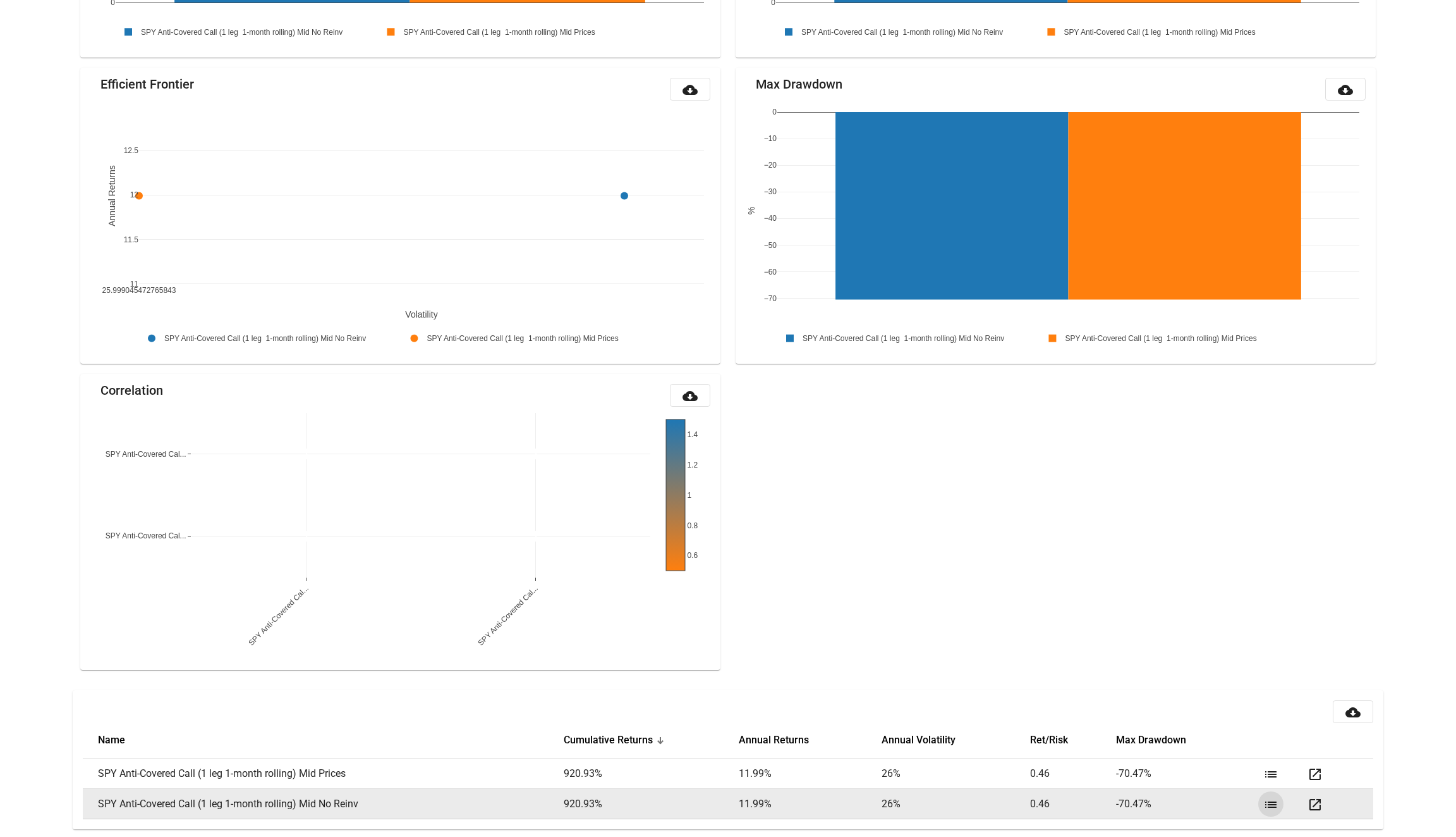
click at [1280, 800] on button "list" at bounding box center [1271, 804] width 25 height 25
click at [1317, 801] on mat-icon "open_in_new" at bounding box center [1315, 804] width 15 height 15
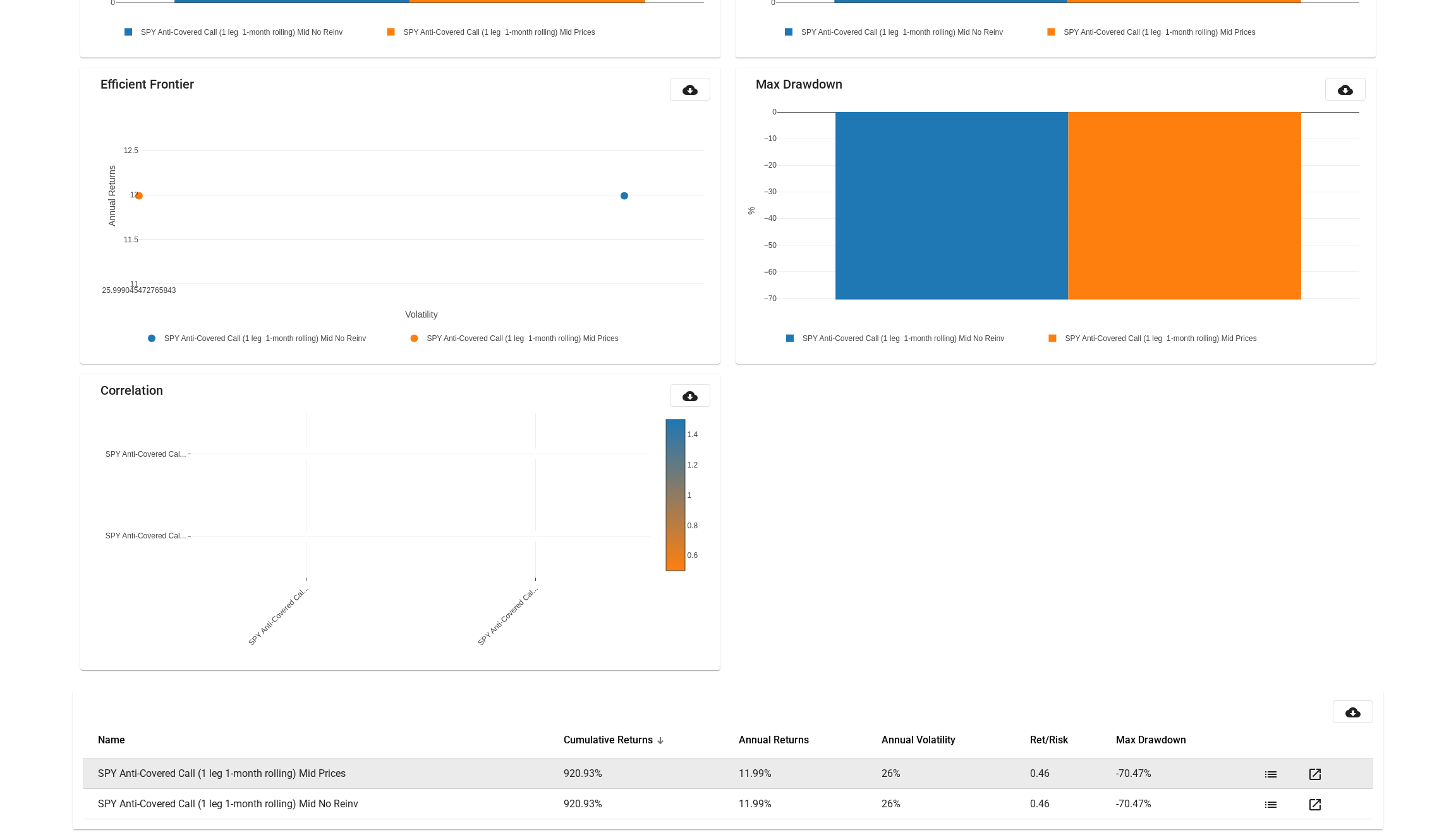
click at [1315, 768] on mat-icon "open_in_new" at bounding box center [1315, 774] width 15 height 15
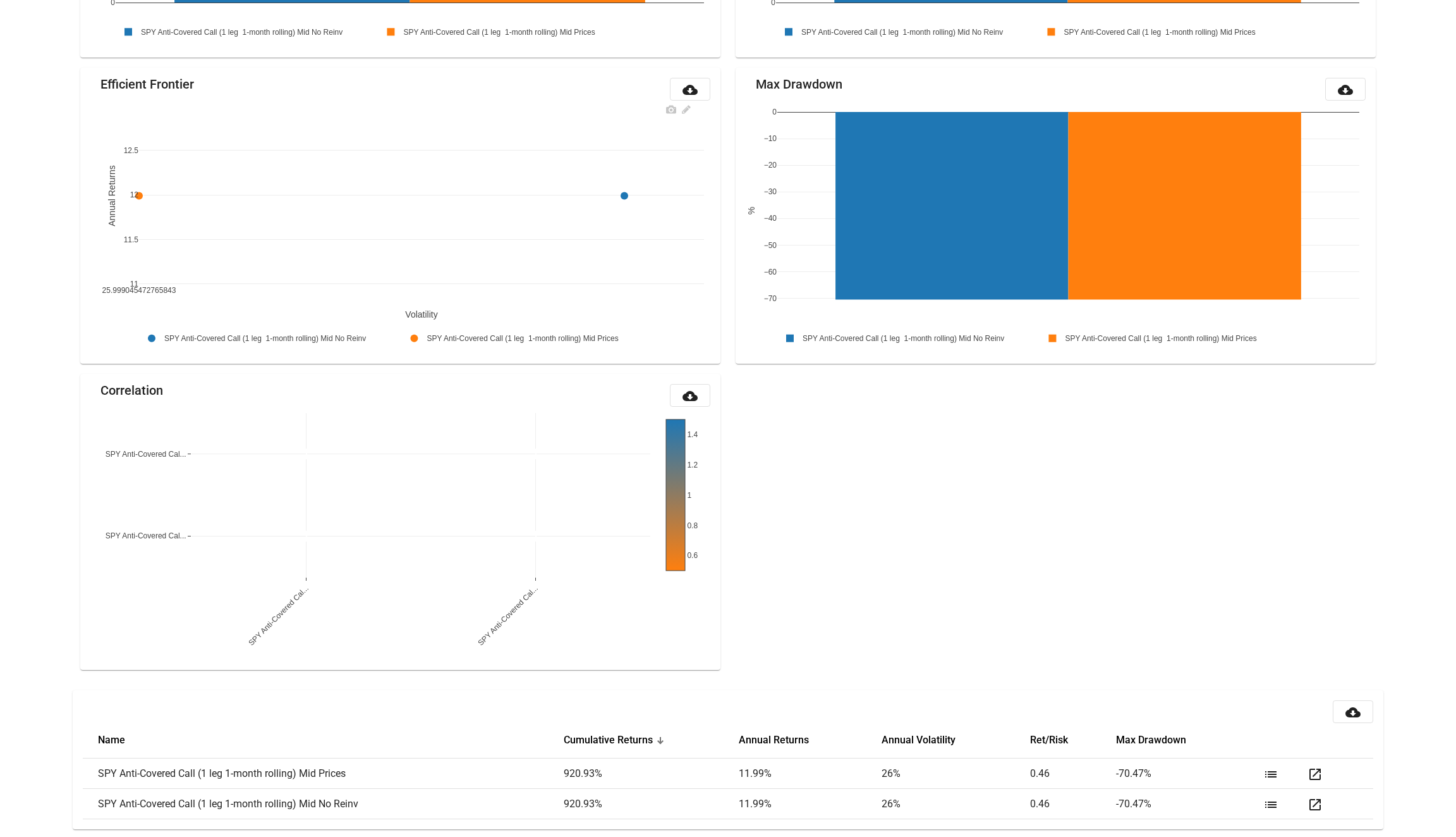
scroll to position [0, 0]
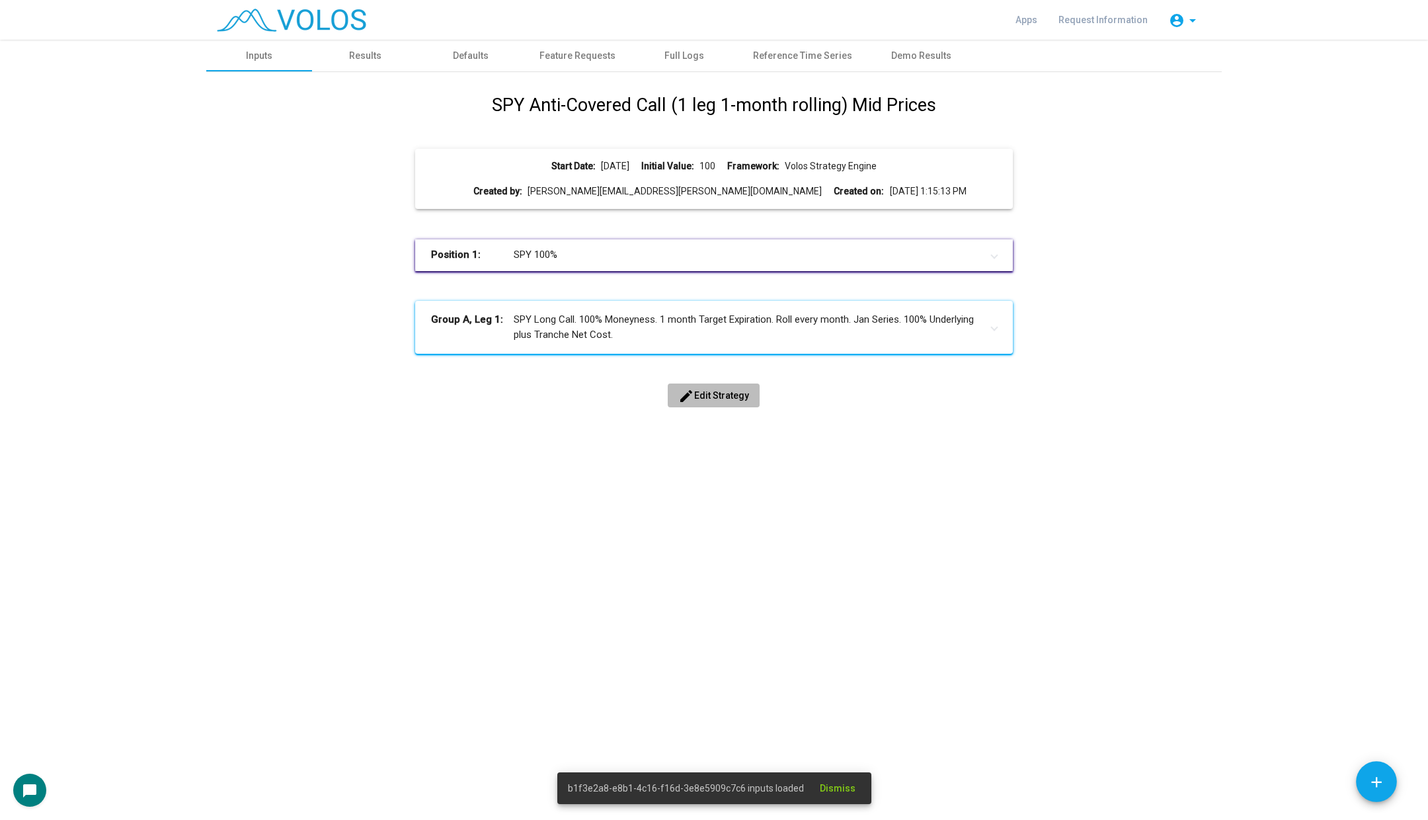
click at [730, 395] on span "edit Edit Strategy" at bounding box center [713, 395] width 71 height 11
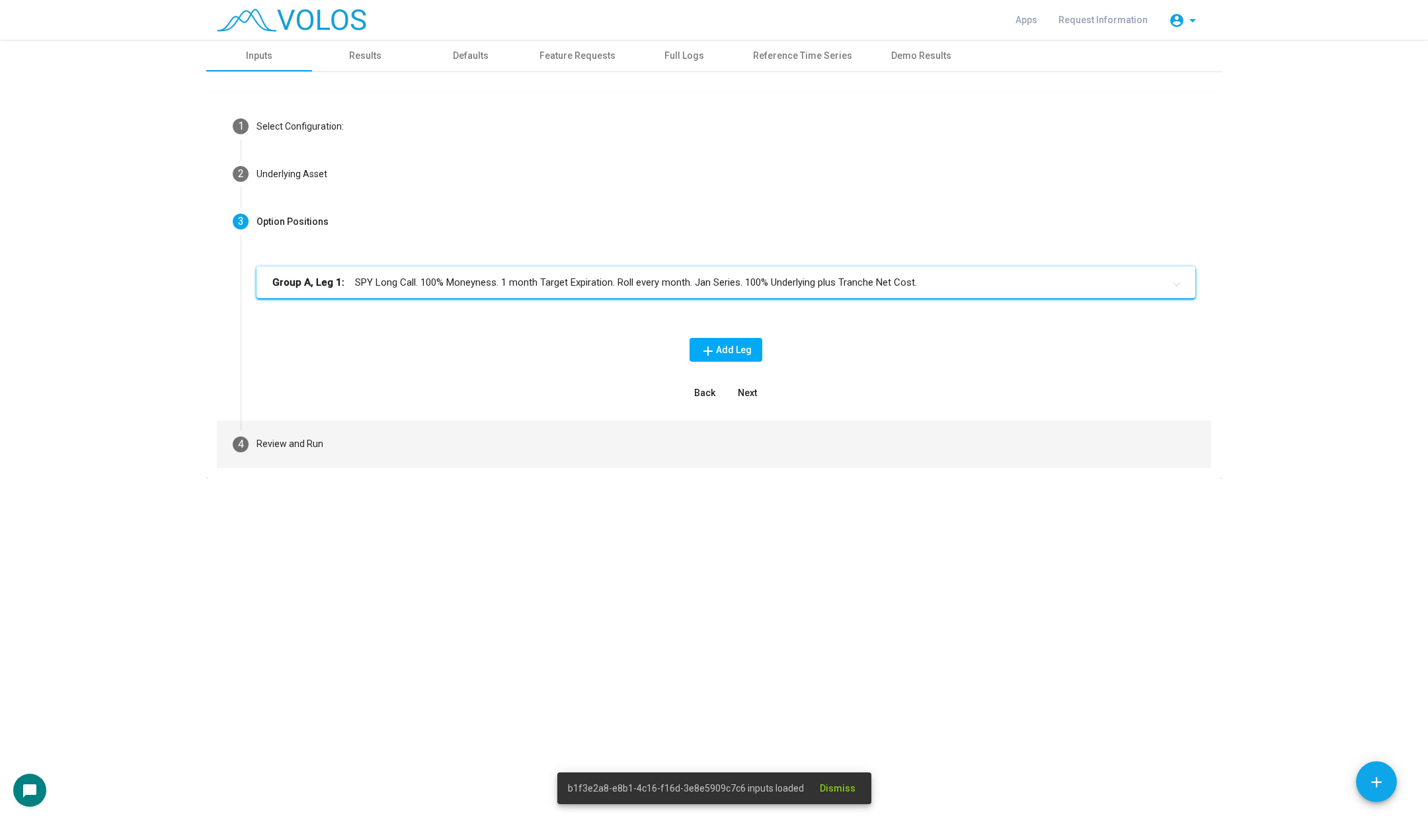
click at [362, 438] on mat-step-header "4 Review and Run" at bounding box center [714, 444] width 994 height 48
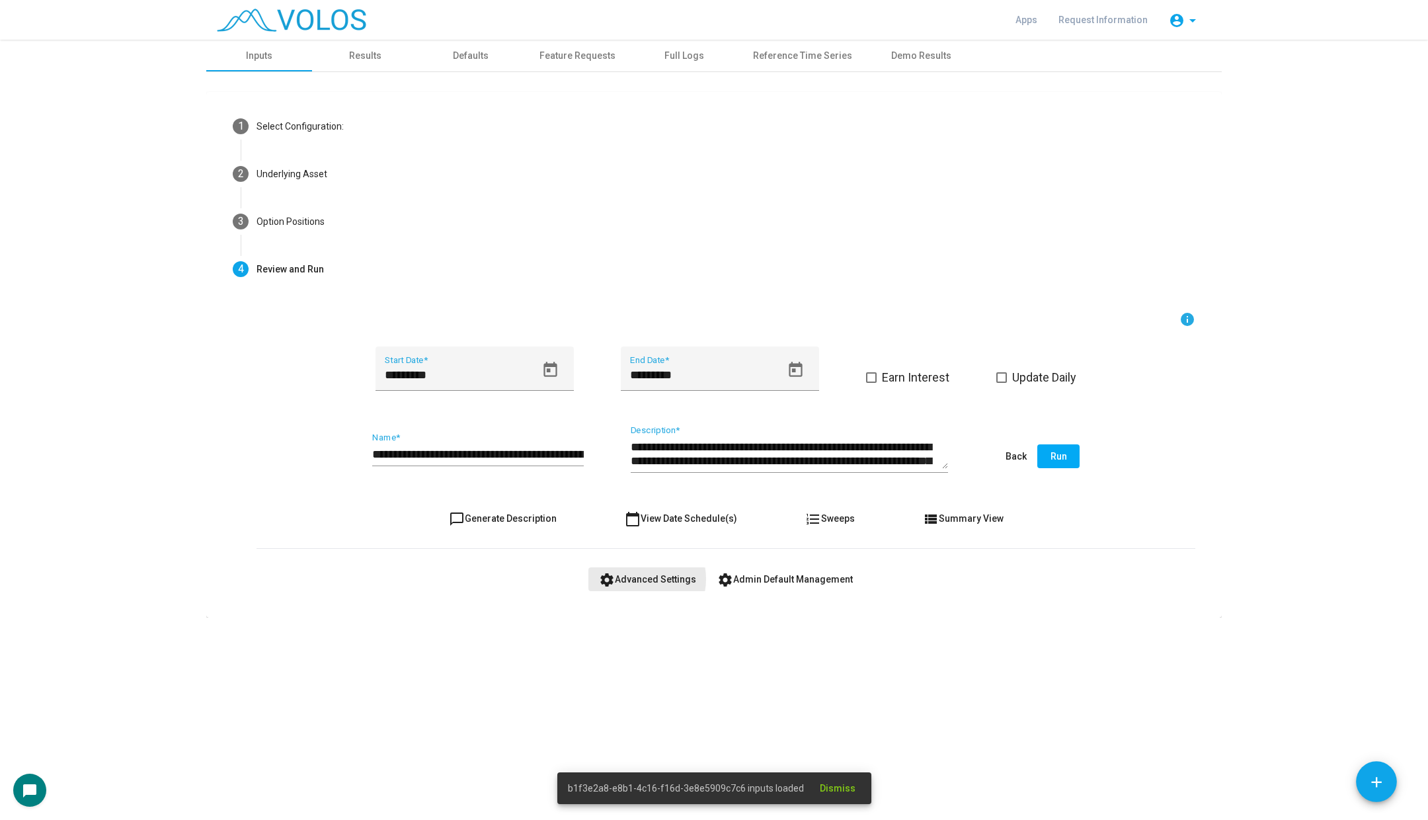
click at [635, 578] on span "settings Advanced Settings" at bounding box center [647, 579] width 97 height 11
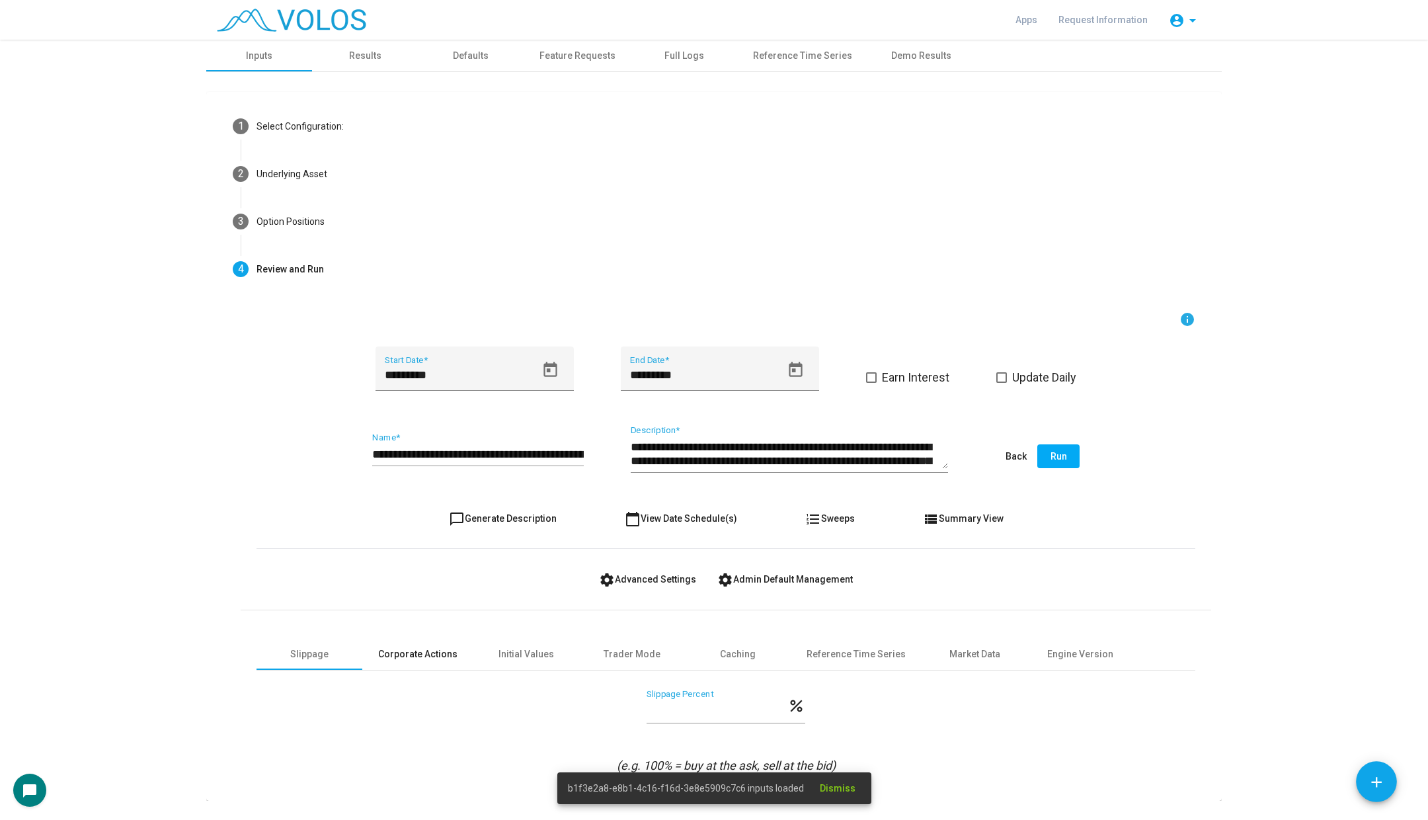
click at [414, 657] on div "Corporate Actions" at bounding box center [417, 654] width 79 height 14
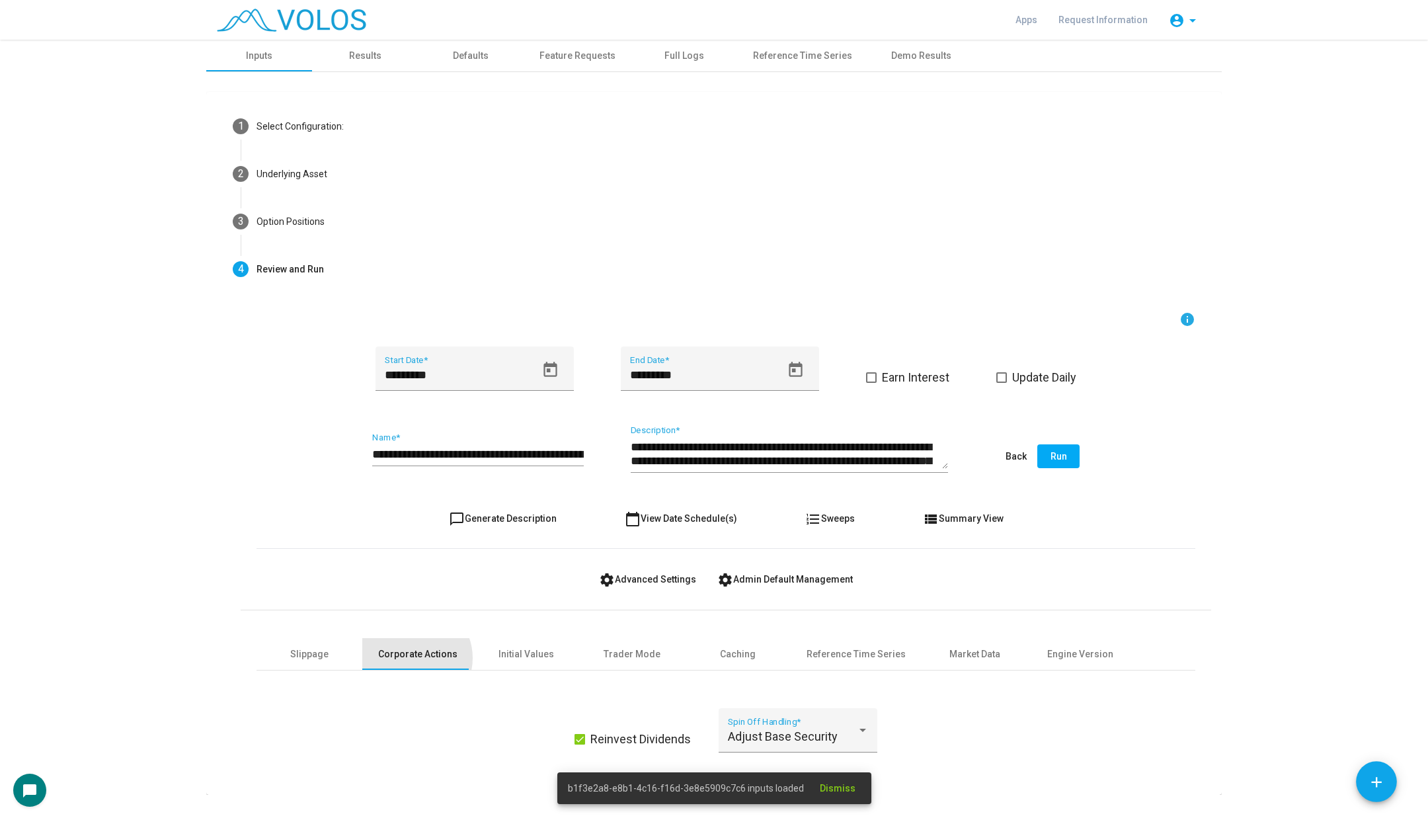
scroll to position [26, 0]
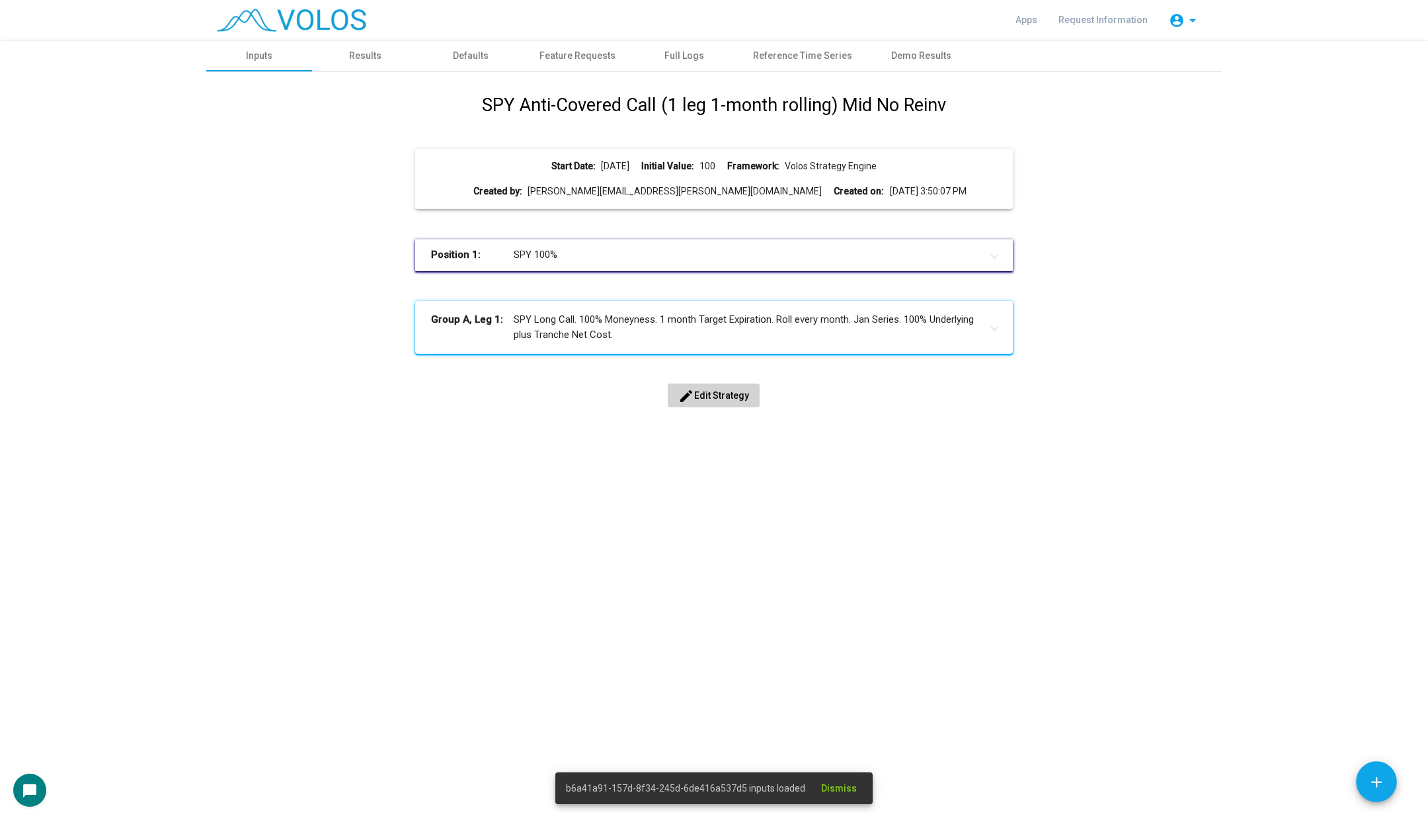
click at [724, 396] on span "edit Edit Strategy" at bounding box center [713, 395] width 71 height 11
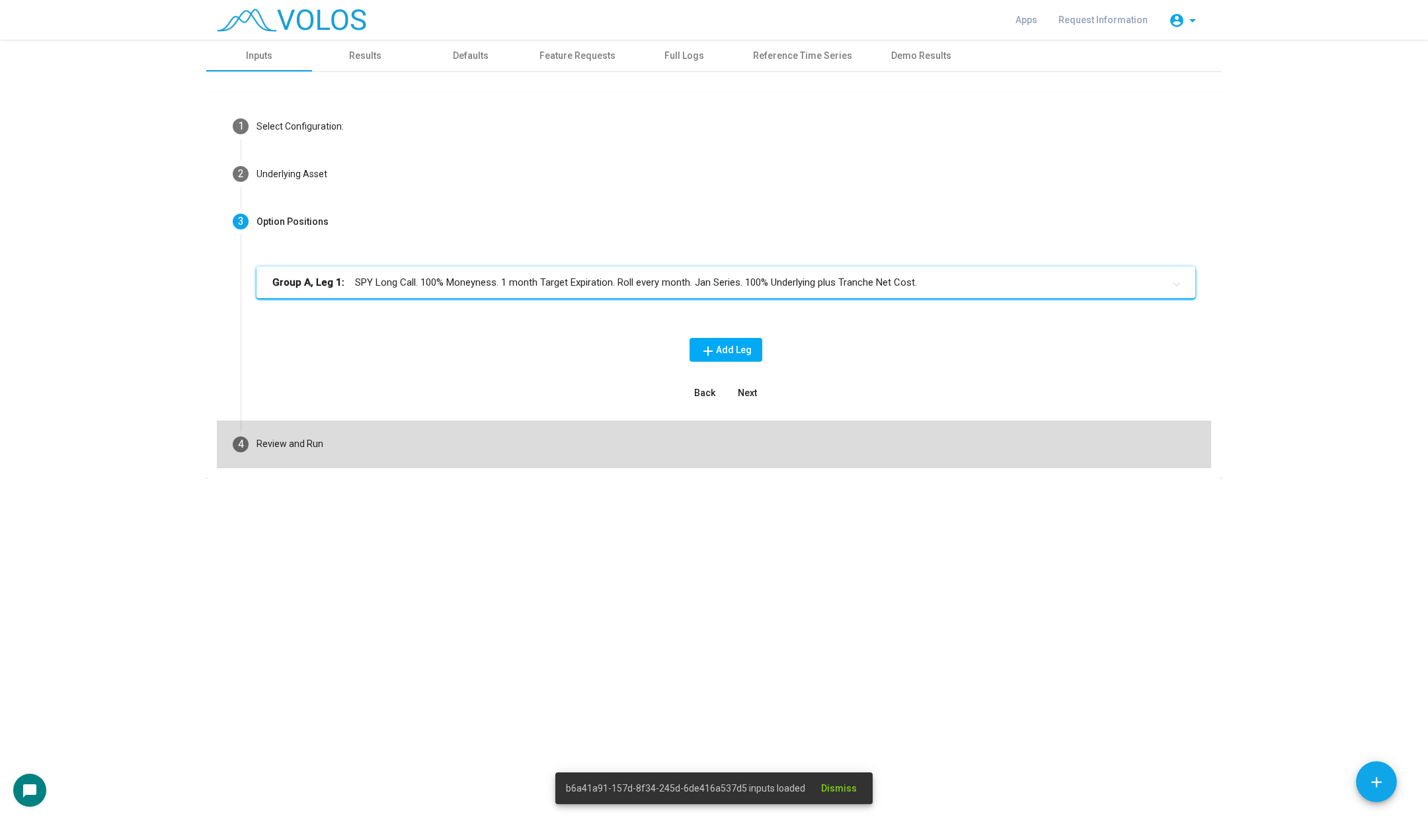
click at [442, 422] on mat-step-header "4 Review and Run" at bounding box center [714, 444] width 994 height 48
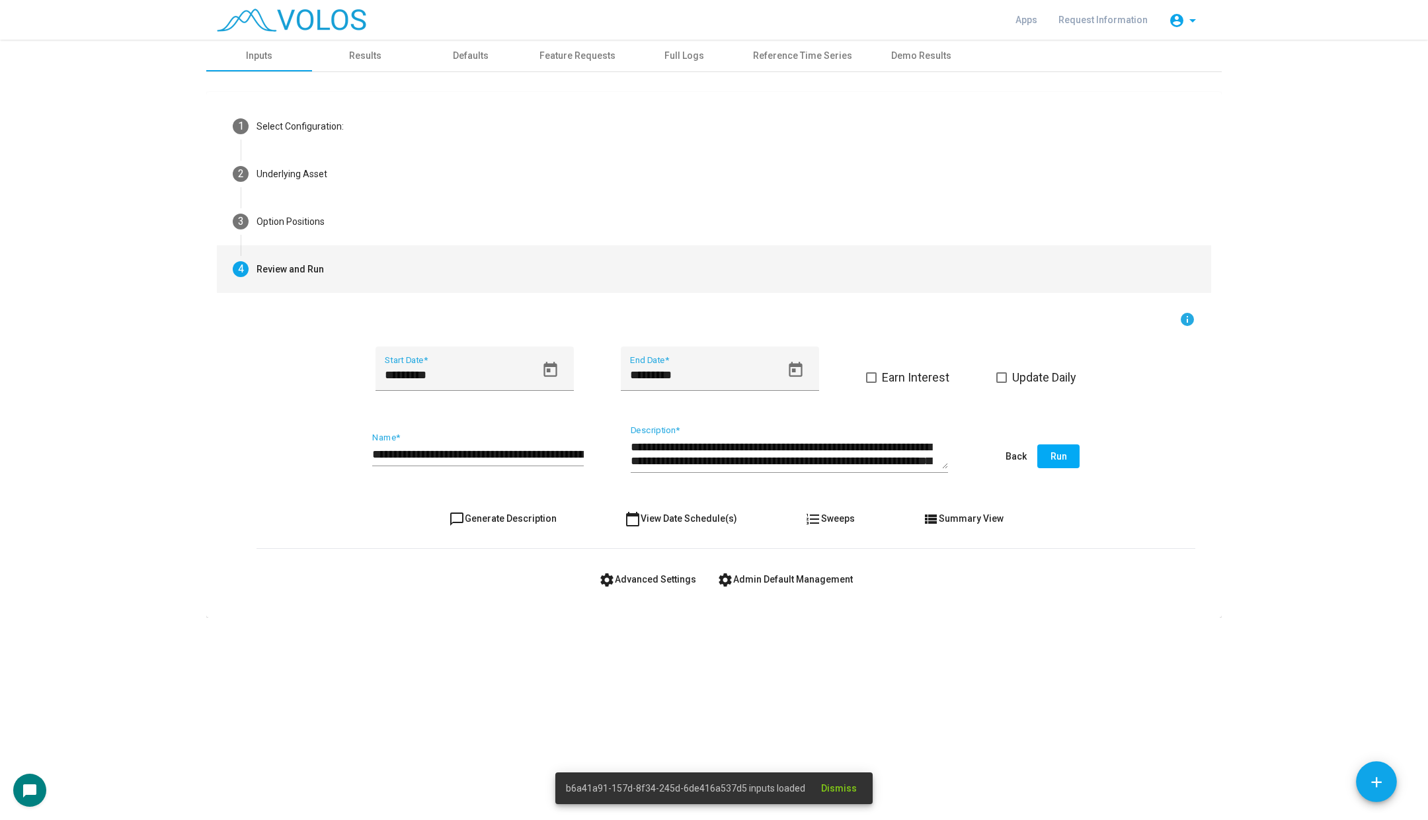
click at [633, 584] on button "settings Advanced Settings" at bounding box center [647, 579] width 118 height 24
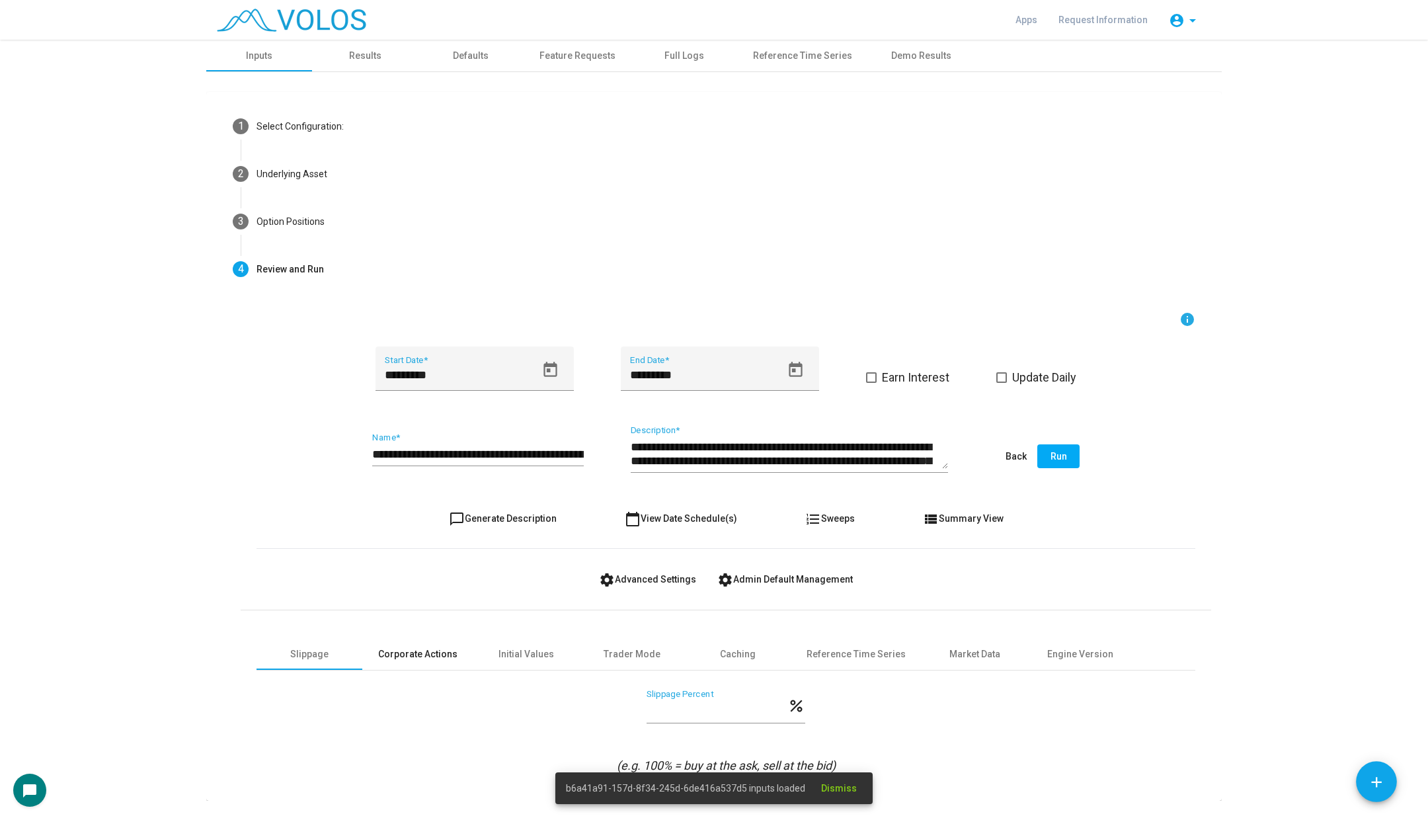
click at [410, 645] on div "Corporate Actions" at bounding box center [417, 654] width 111 height 32
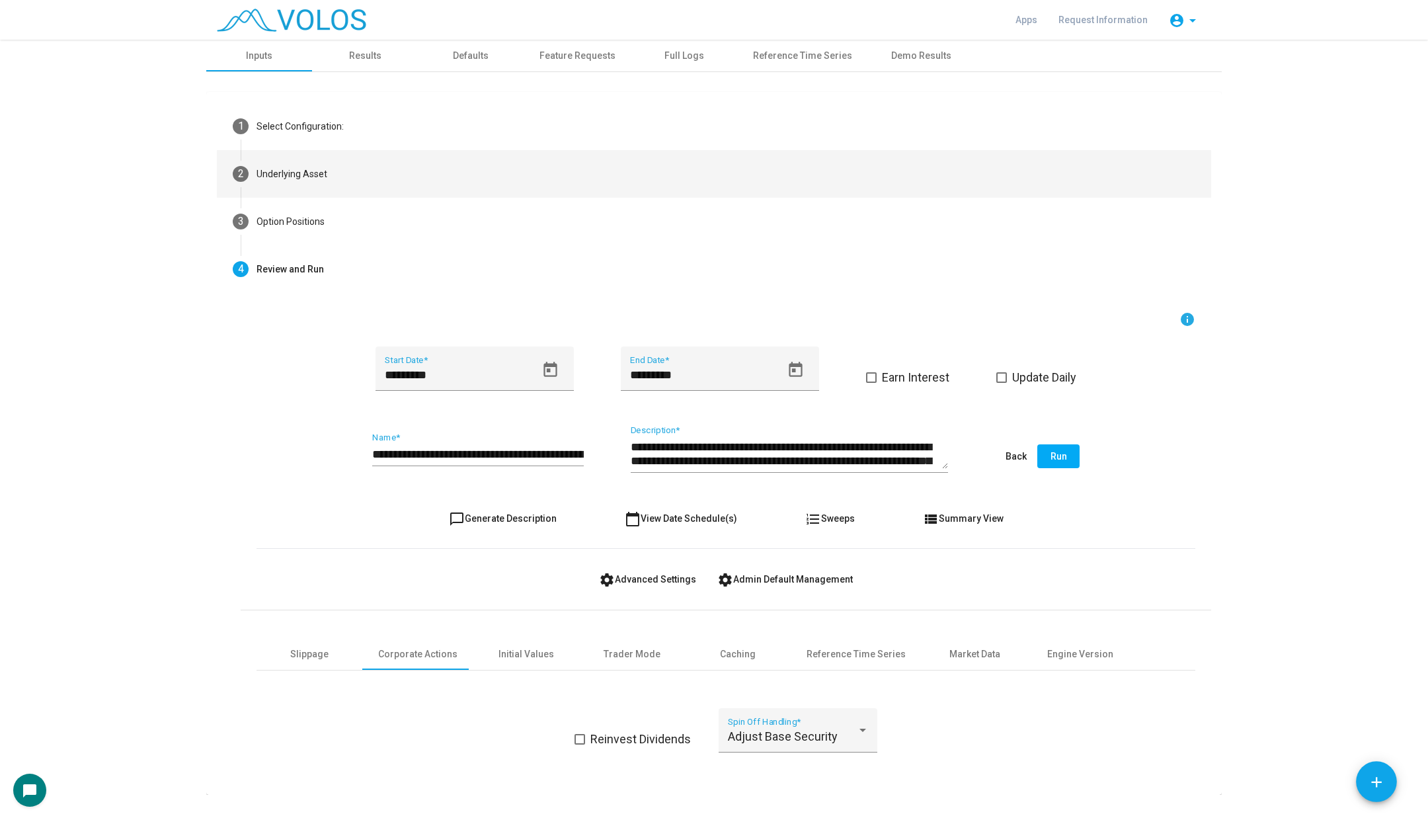
click at [372, 161] on mat-step-header "2 Underlying Asset" at bounding box center [714, 174] width 994 height 48
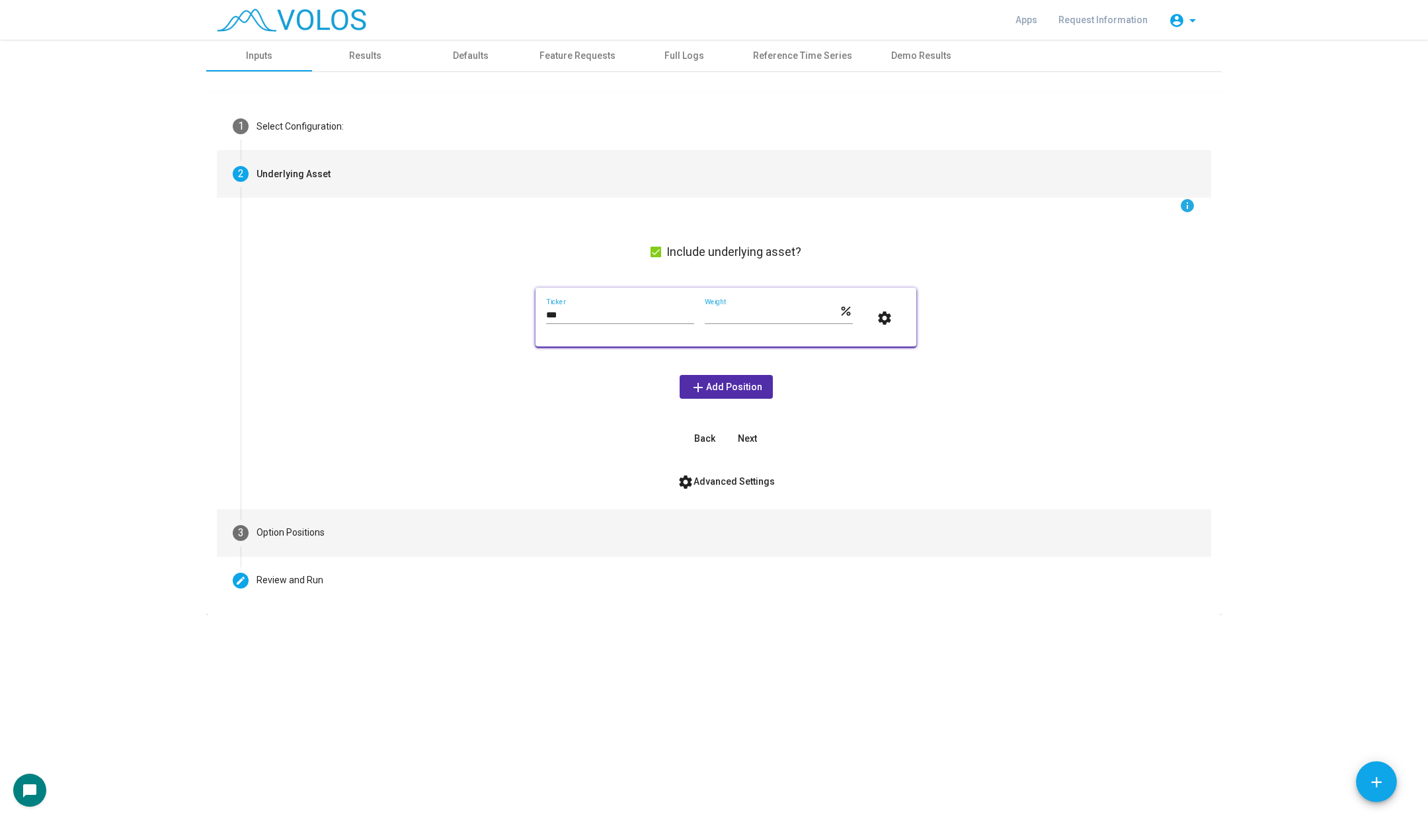
click at [399, 519] on mat-step-header "3 Option Positions" at bounding box center [714, 533] width 994 height 48
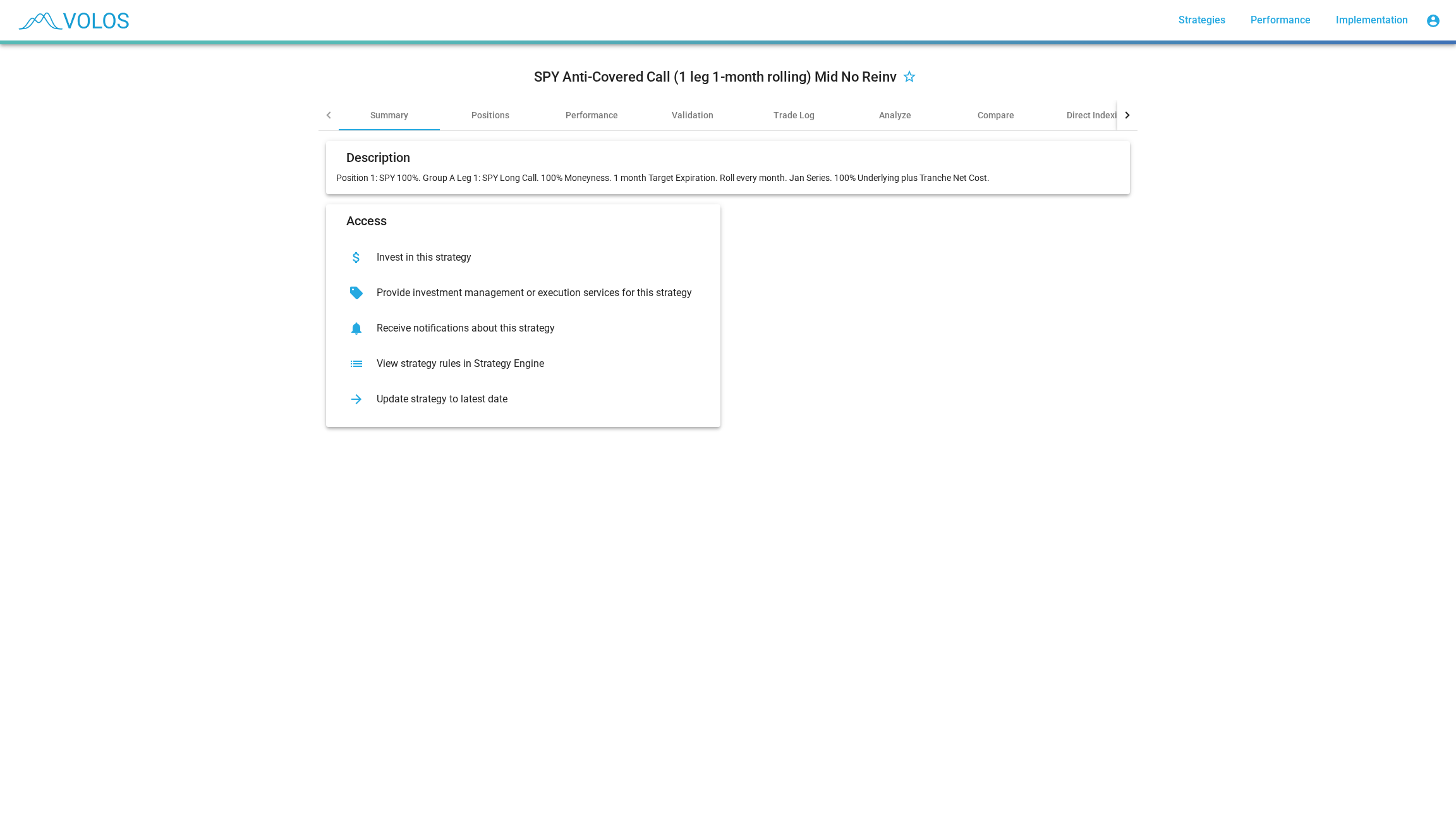
click at [482, 132] on div "Description Position 1: SPY 100%. Group A Leg 1: SPY Long Call. 100% Moneyness.…" at bounding box center [728, 278] width 819 height 296
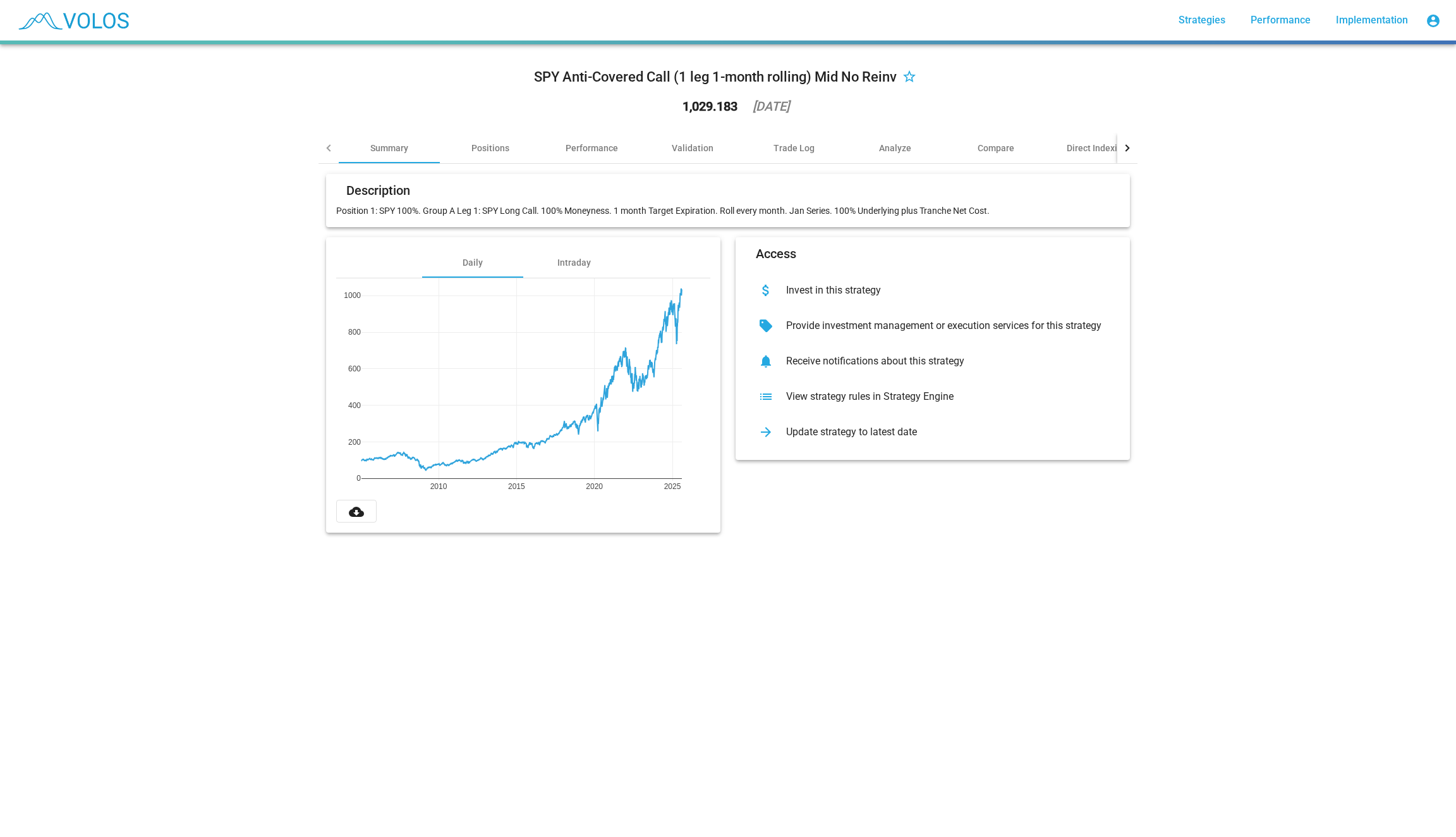
click at [488, 127] on div "SPY Anti-Covered Call (1 leg 1-month rolling) Mid No Reinv star_border 1,029.18…" at bounding box center [728, 94] width 819 height 78
click at [486, 144] on div "Positions" at bounding box center [490, 147] width 38 height 12
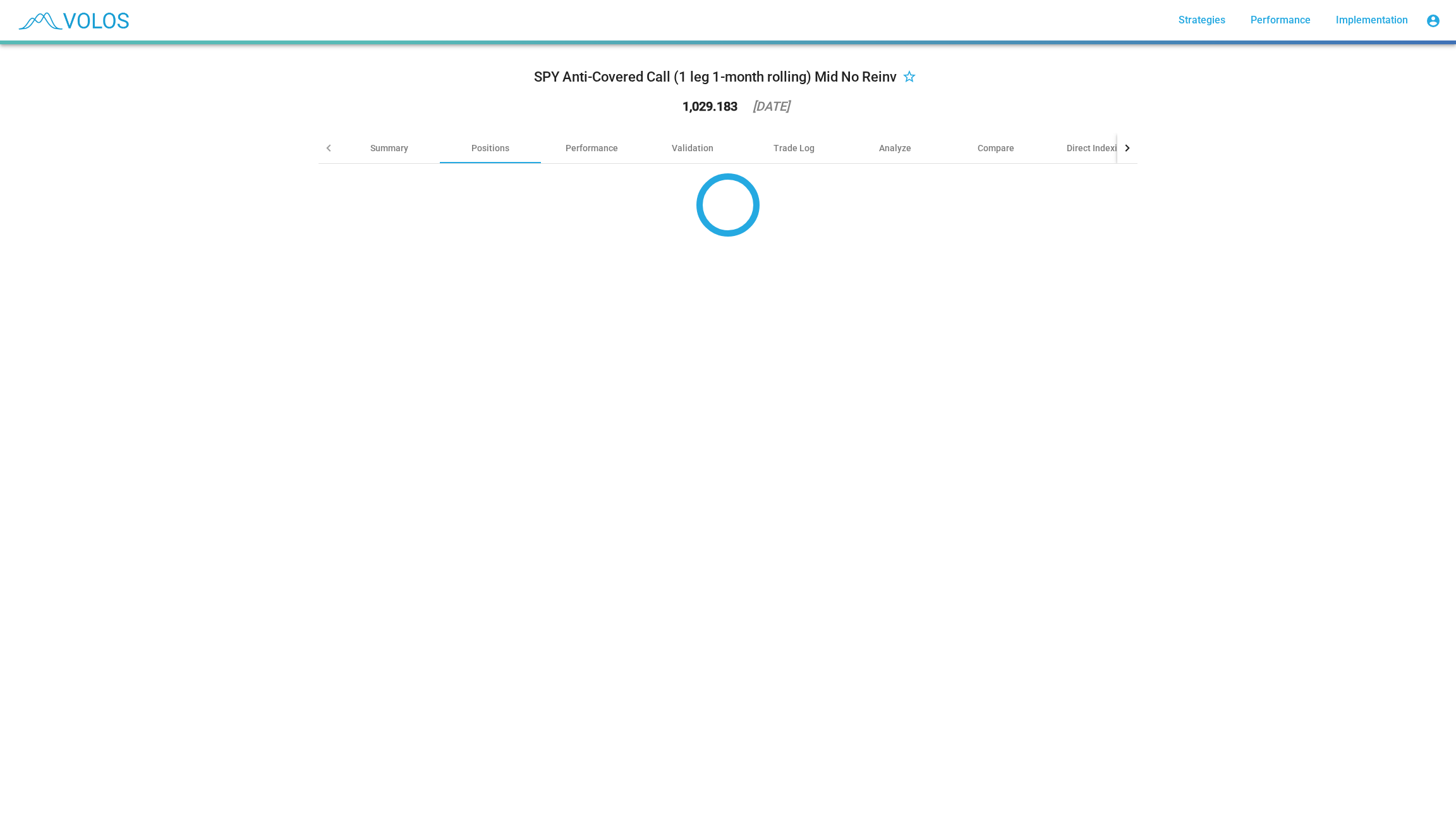
click at [779, 124] on div "SPY Anti-Covered Call (1 leg 1-month rolling) Mid No Reinv star_border 1,029.18…" at bounding box center [728, 94] width 819 height 78
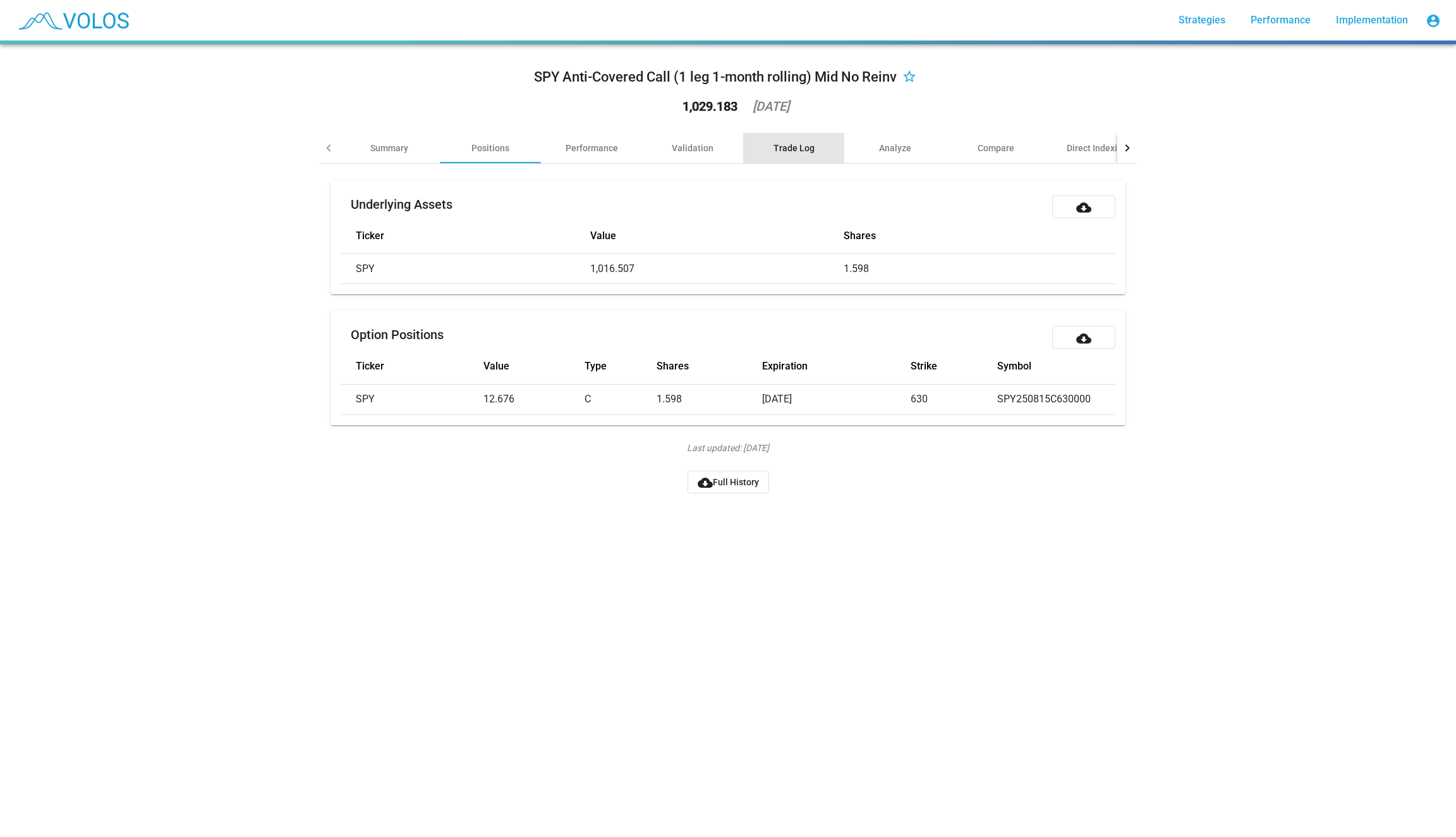
click at [786, 143] on div "Trade Log" at bounding box center [793, 147] width 41 height 12
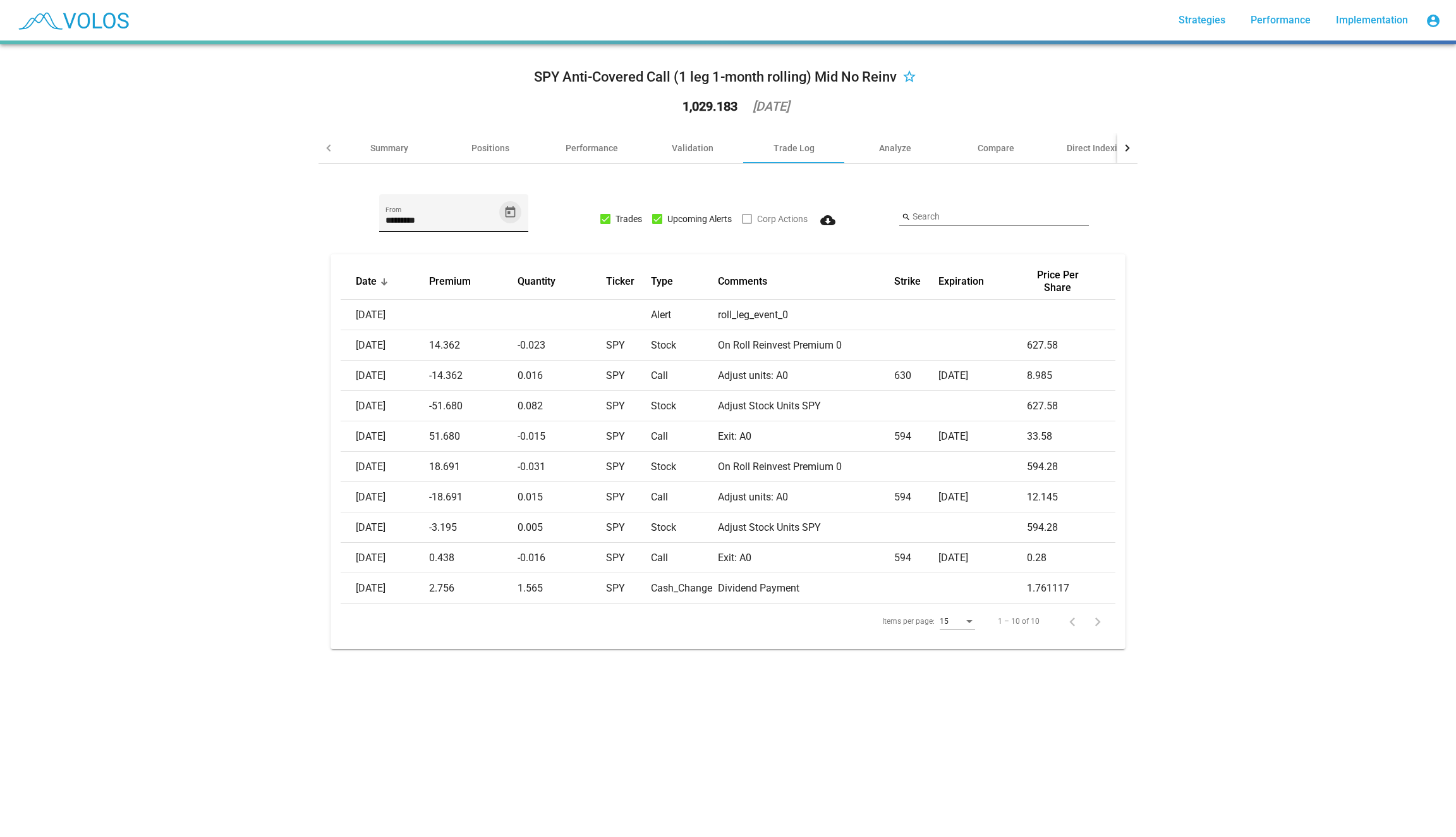
click at [514, 215] on icon "Open calendar" at bounding box center [511, 211] width 11 height 11
click at [419, 260] on span "JUN 2025" at bounding box center [411, 257] width 36 height 11
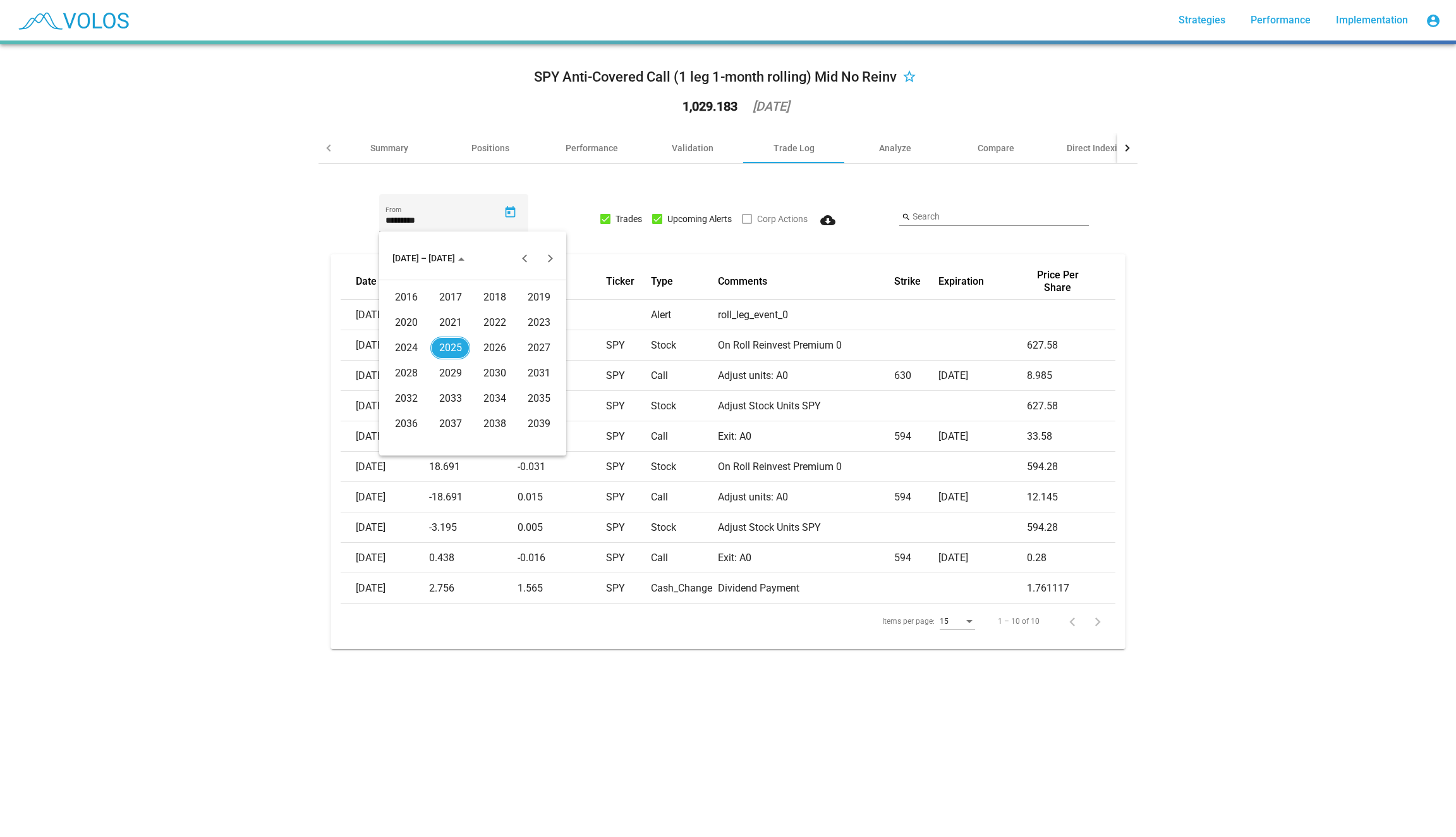
click at [404, 344] on div "2024" at bounding box center [406, 348] width 40 height 23
click at [405, 323] on div "JAN" at bounding box center [406, 322] width 40 height 23
click at [423, 335] on div "1" at bounding box center [423, 341] width 23 height 23
type input "********"
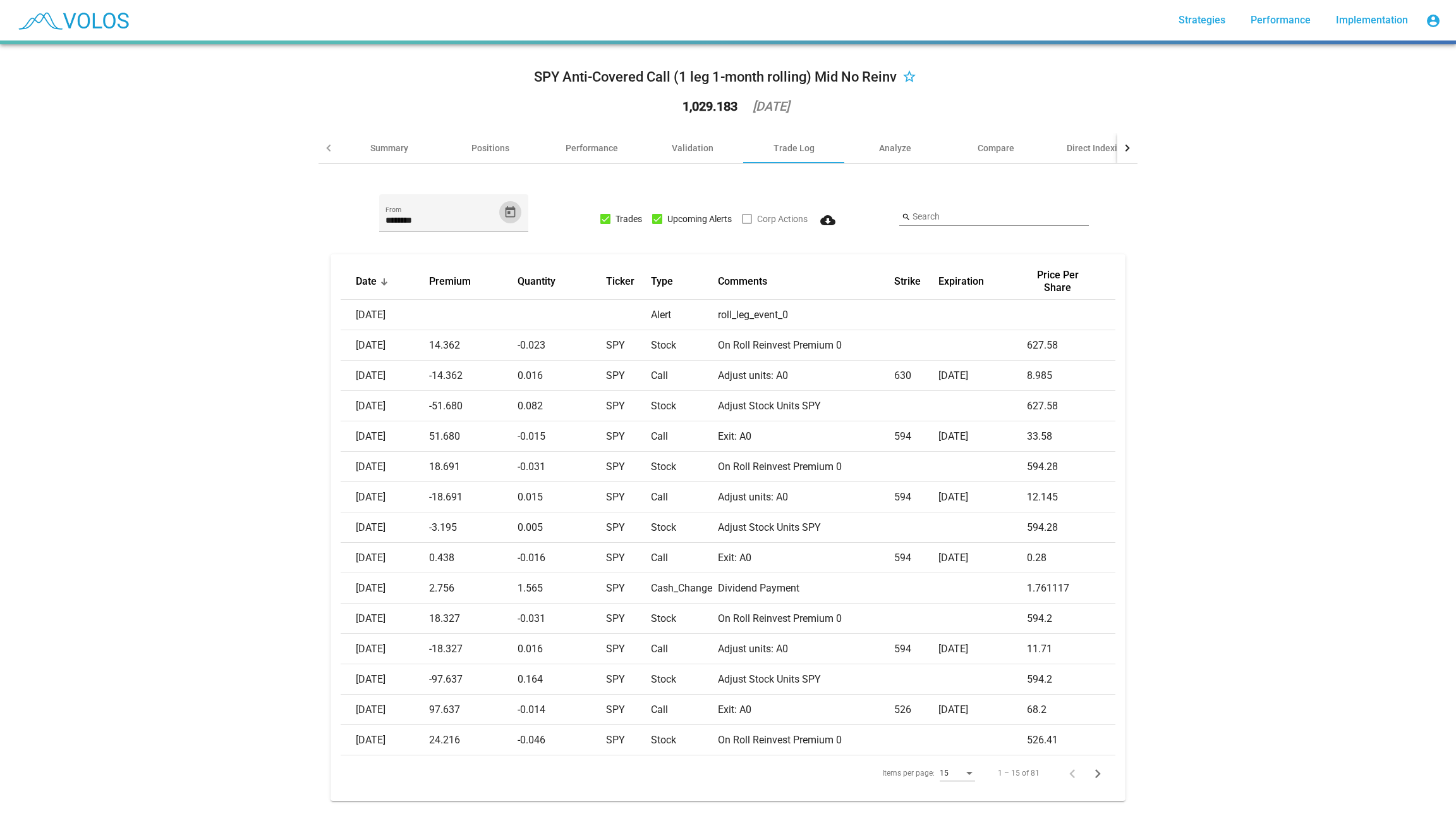
click at [943, 782] on div "15" at bounding box center [957, 775] width 35 height 31
click at [951, 775] on div "15" at bounding box center [951, 773] width 24 height 9
click at [956, 798] on span "20" at bounding box center [958, 796] width 35 height 23
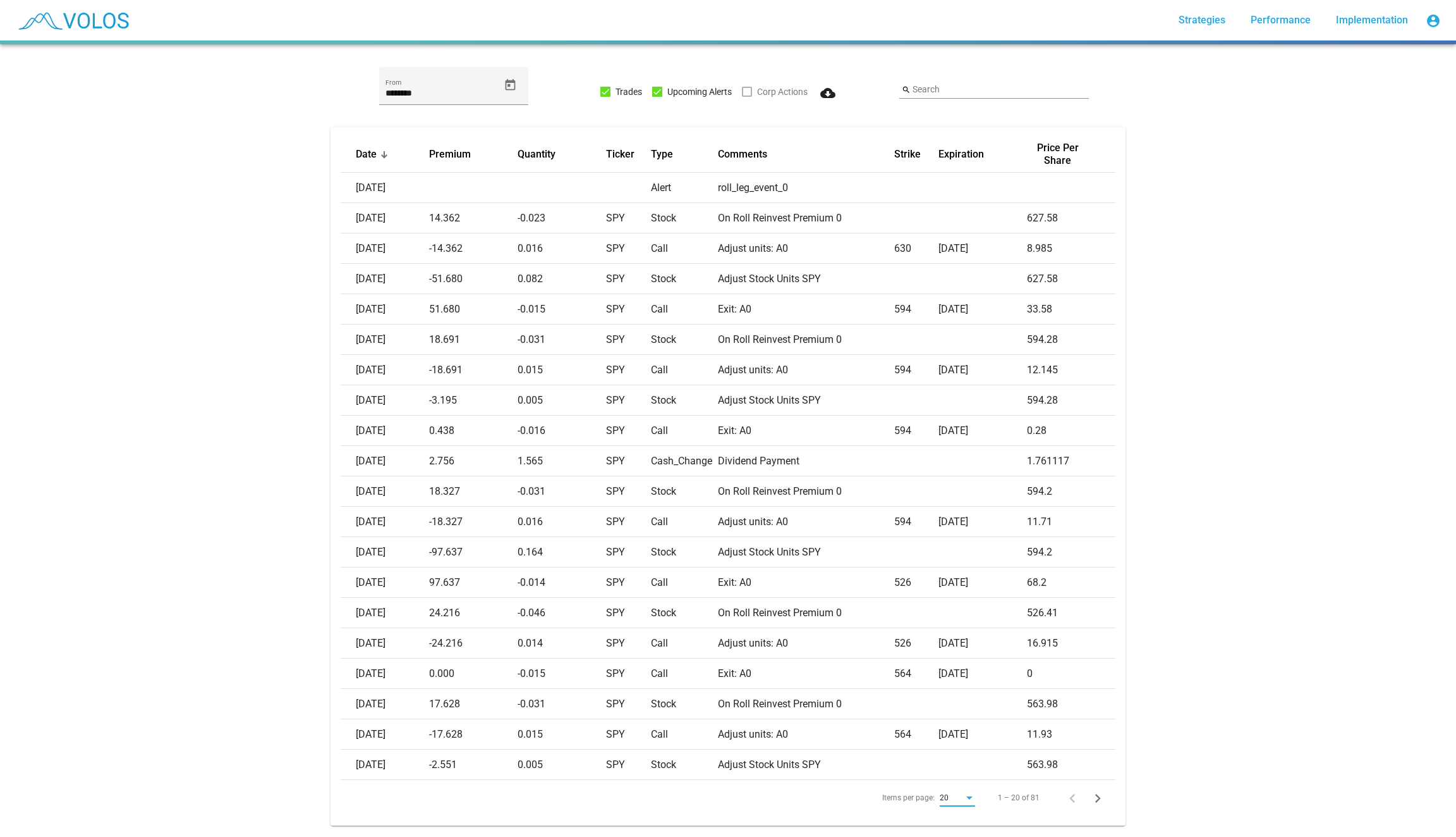
scroll to position [145, 0]
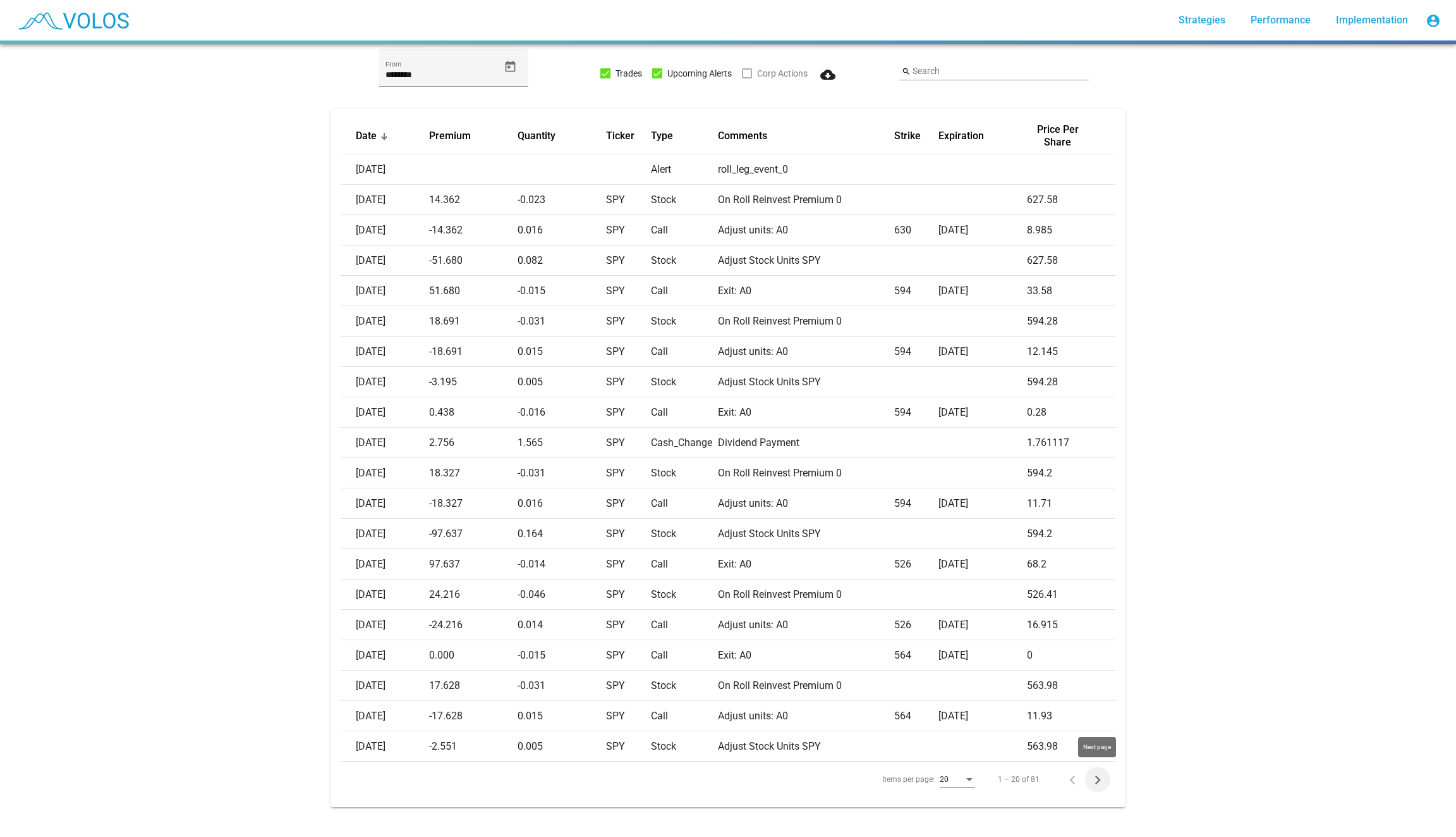
click at [1103, 772] on icon "Next page" at bounding box center [1097, 780] width 18 height 18
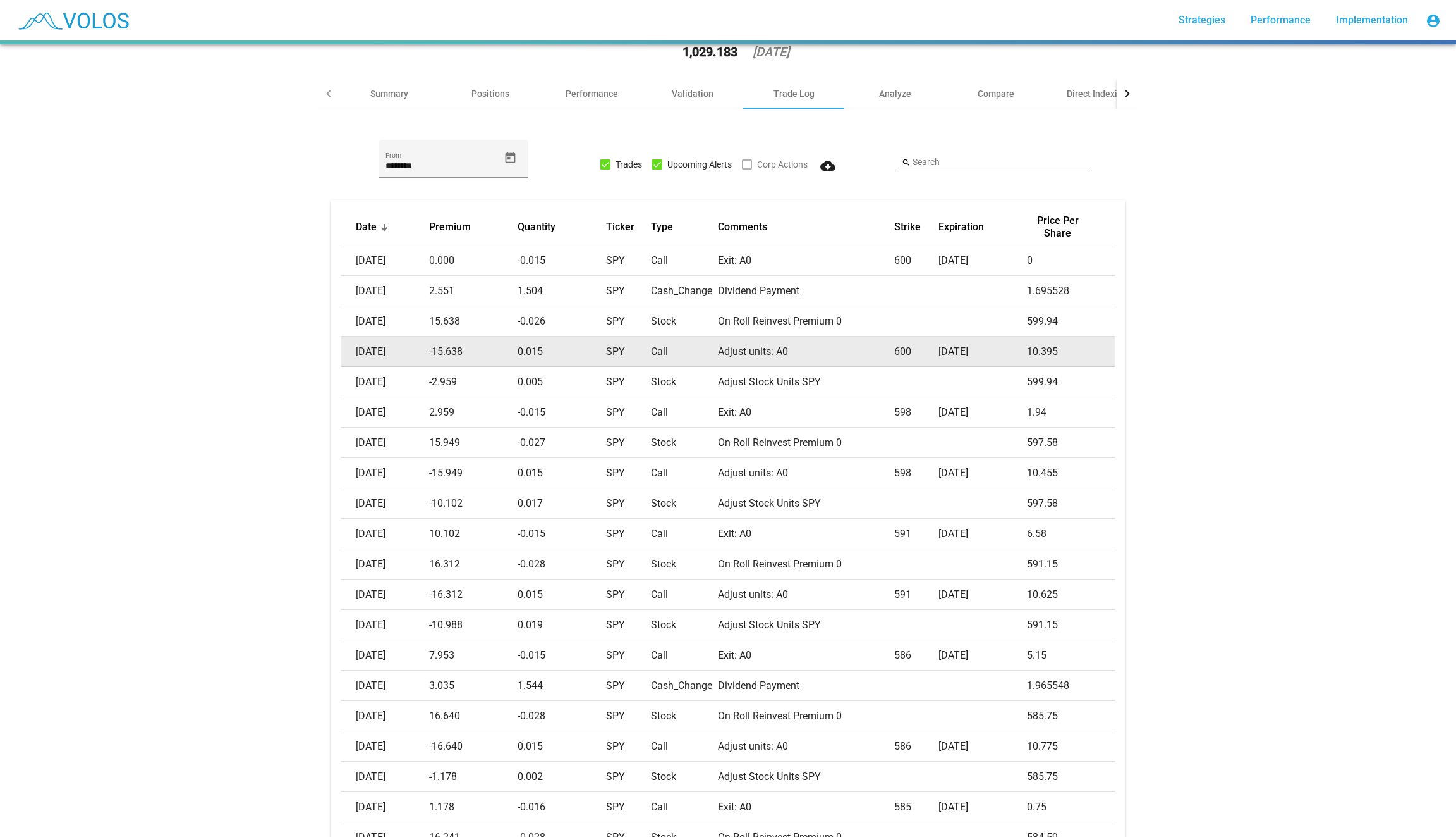
scroll to position [0, 0]
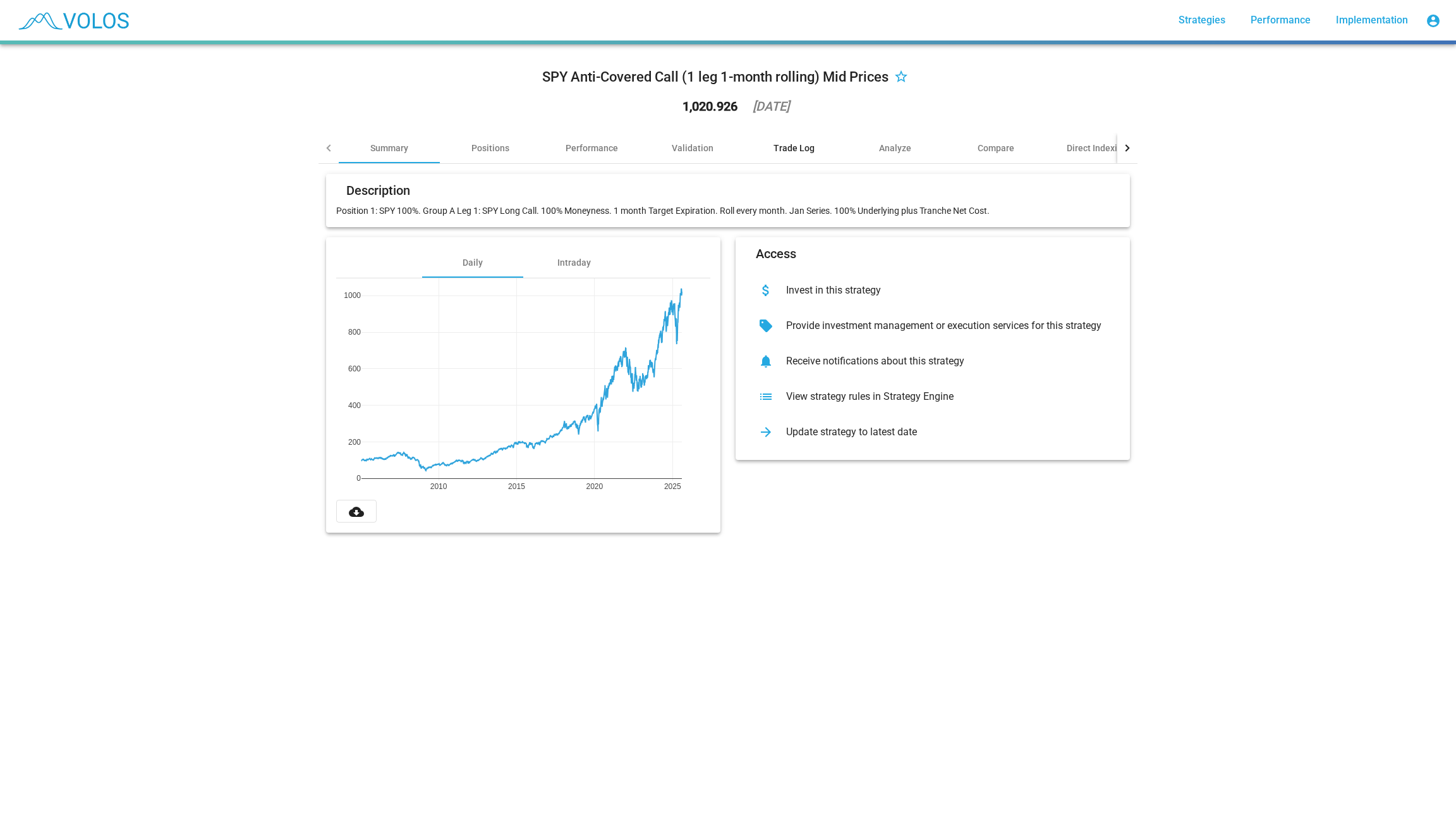
click at [792, 143] on div "Trade Log" at bounding box center [793, 147] width 41 height 12
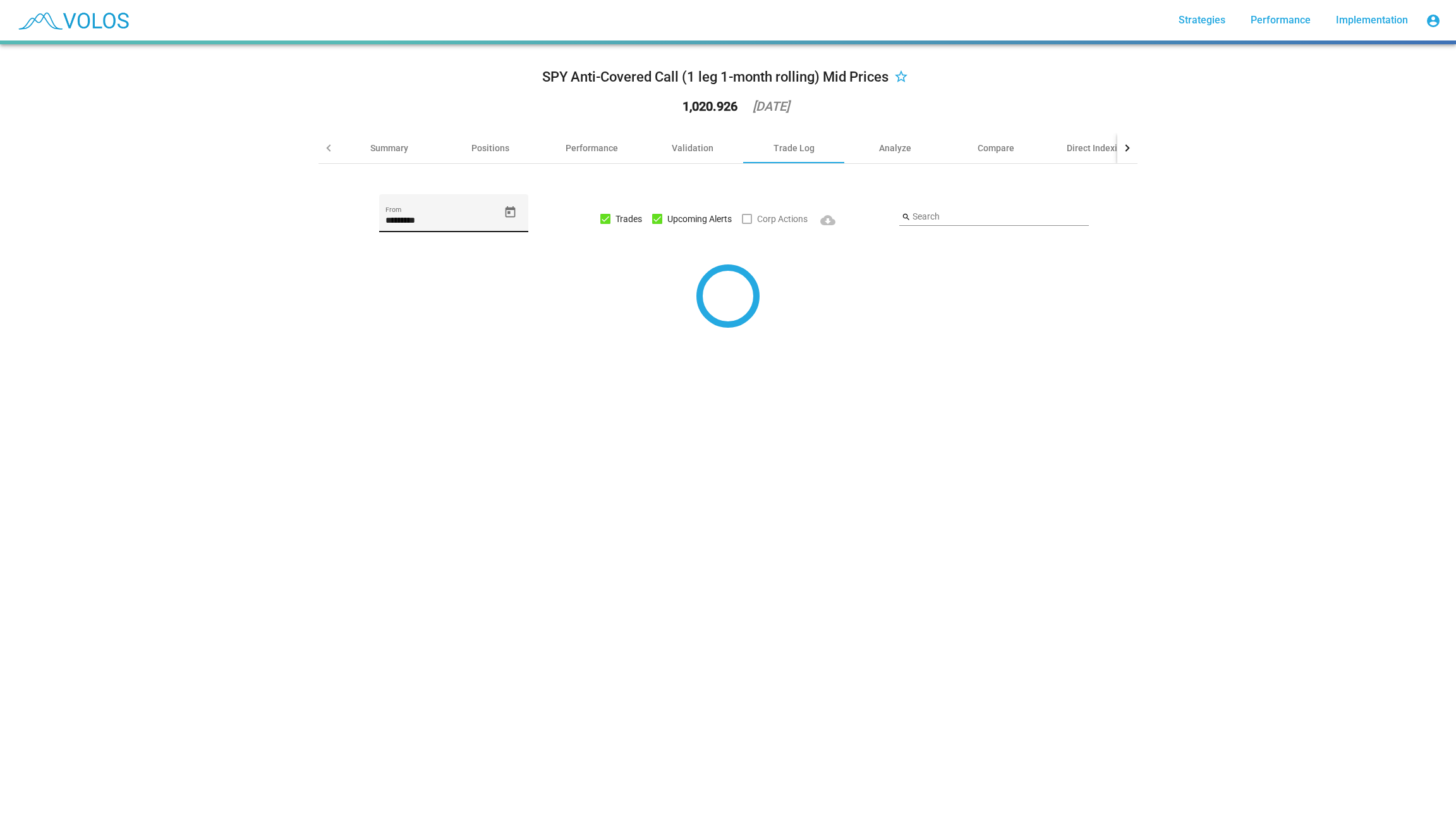
click at [509, 217] on icon "Open calendar" at bounding box center [511, 212] width 13 height 13
click at [425, 260] on span "JUN 2025" at bounding box center [411, 257] width 36 height 11
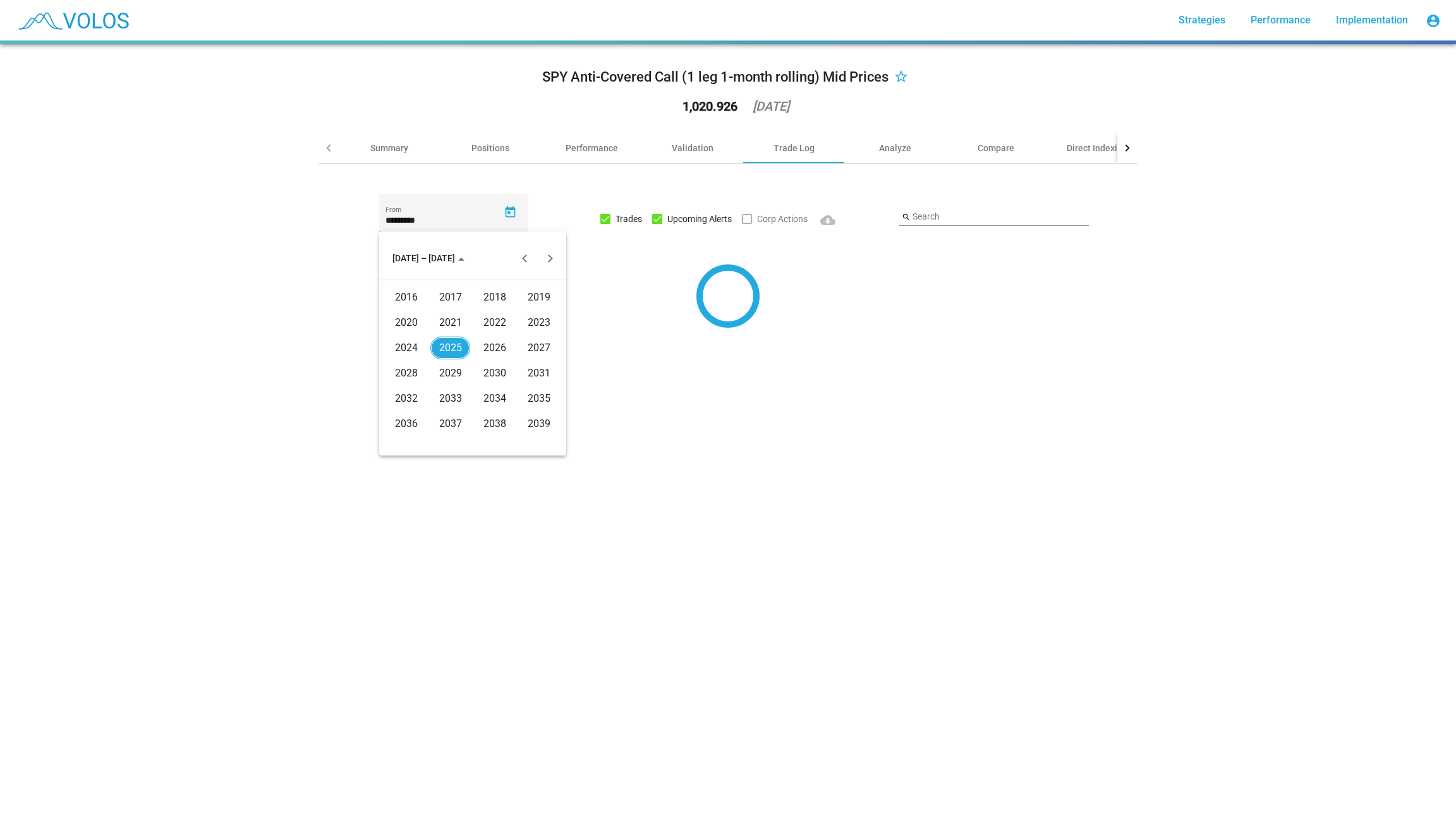
click at [411, 352] on div "2024" at bounding box center [406, 348] width 40 height 23
click at [407, 311] on td "JAN" at bounding box center [406, 322] width 44 height 25
click at [428, 341] on div "1" at bounding box center [423, 341] width 23 height 23
type input "********"
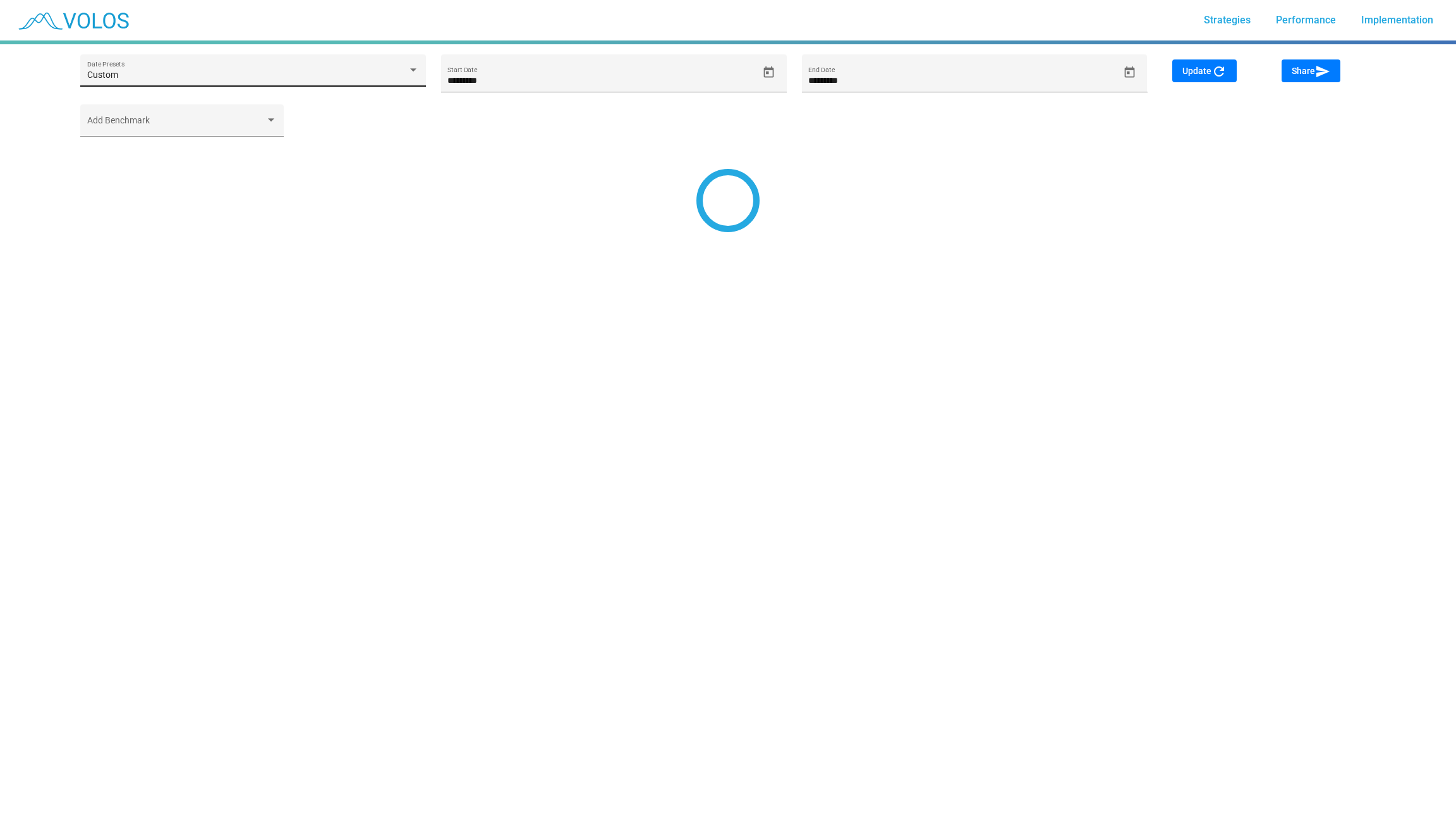
type input "*********"
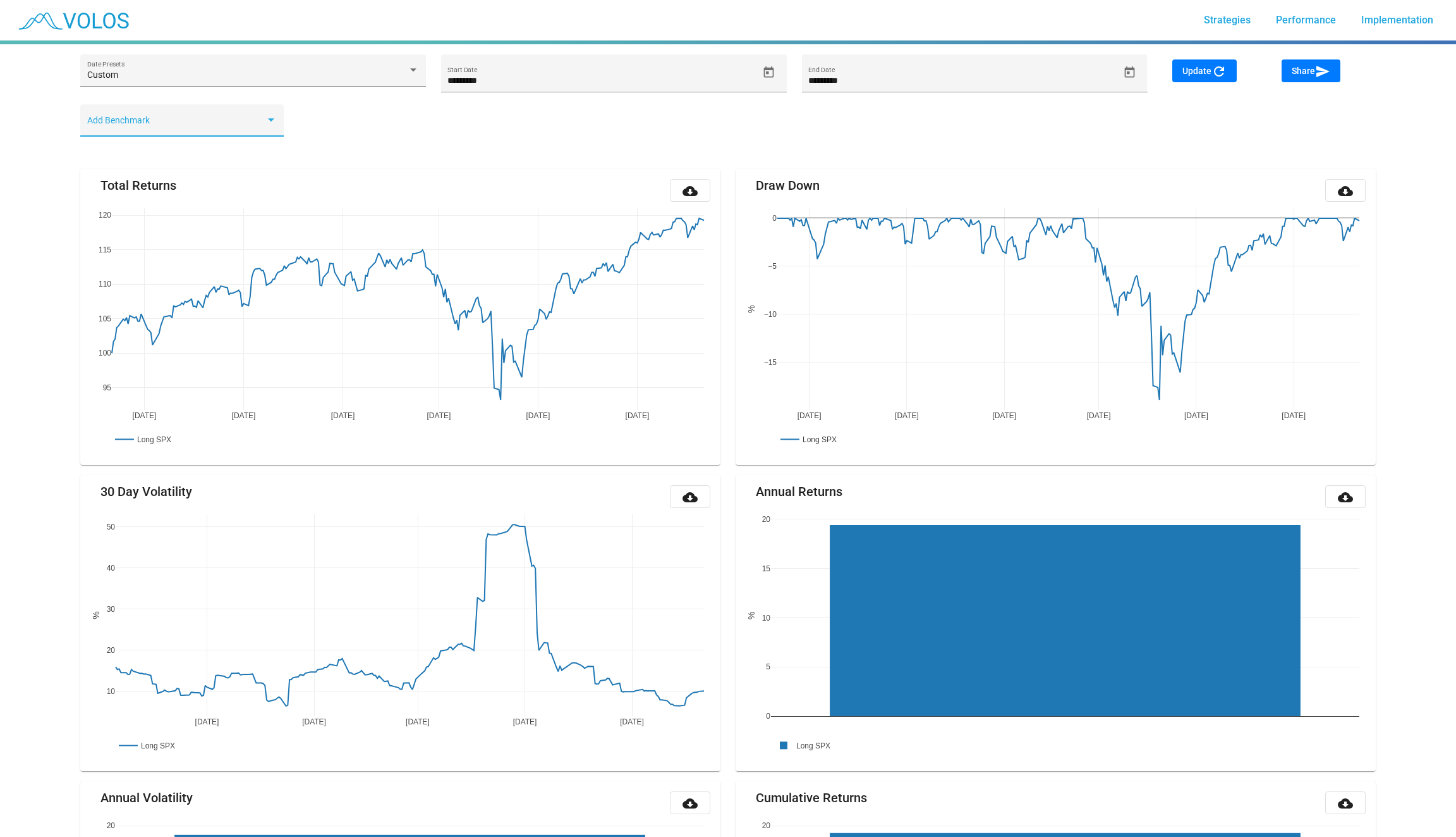
click at [191, 127] on span at bounding box center [176, 125] width 179 height 11
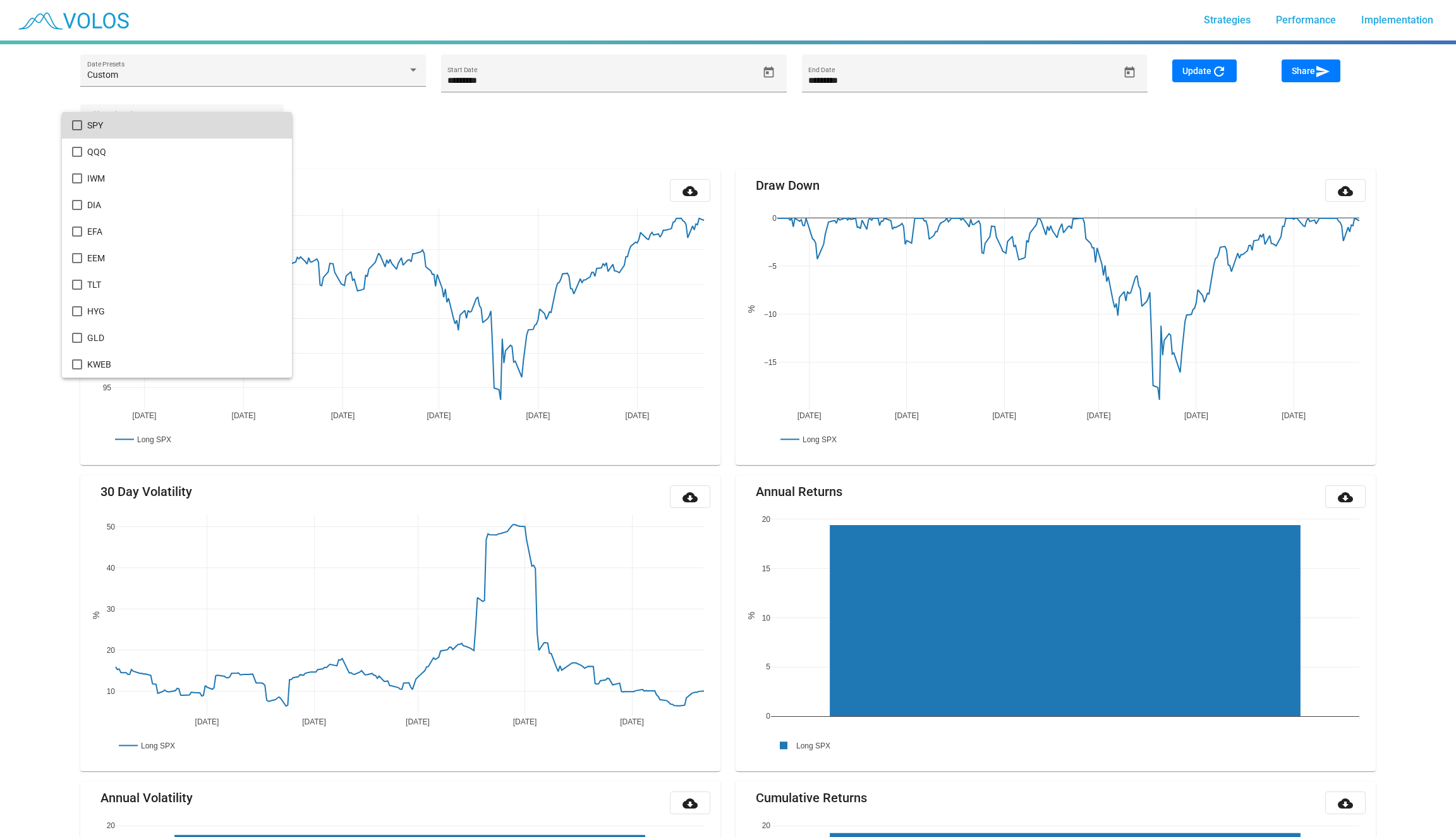
click at [189, 121] on span "SPY" at bounding box center [185, 125] width 195 height 27
click at [1200, 71] on div at bounding box center [728, 418] width 1456 height 837
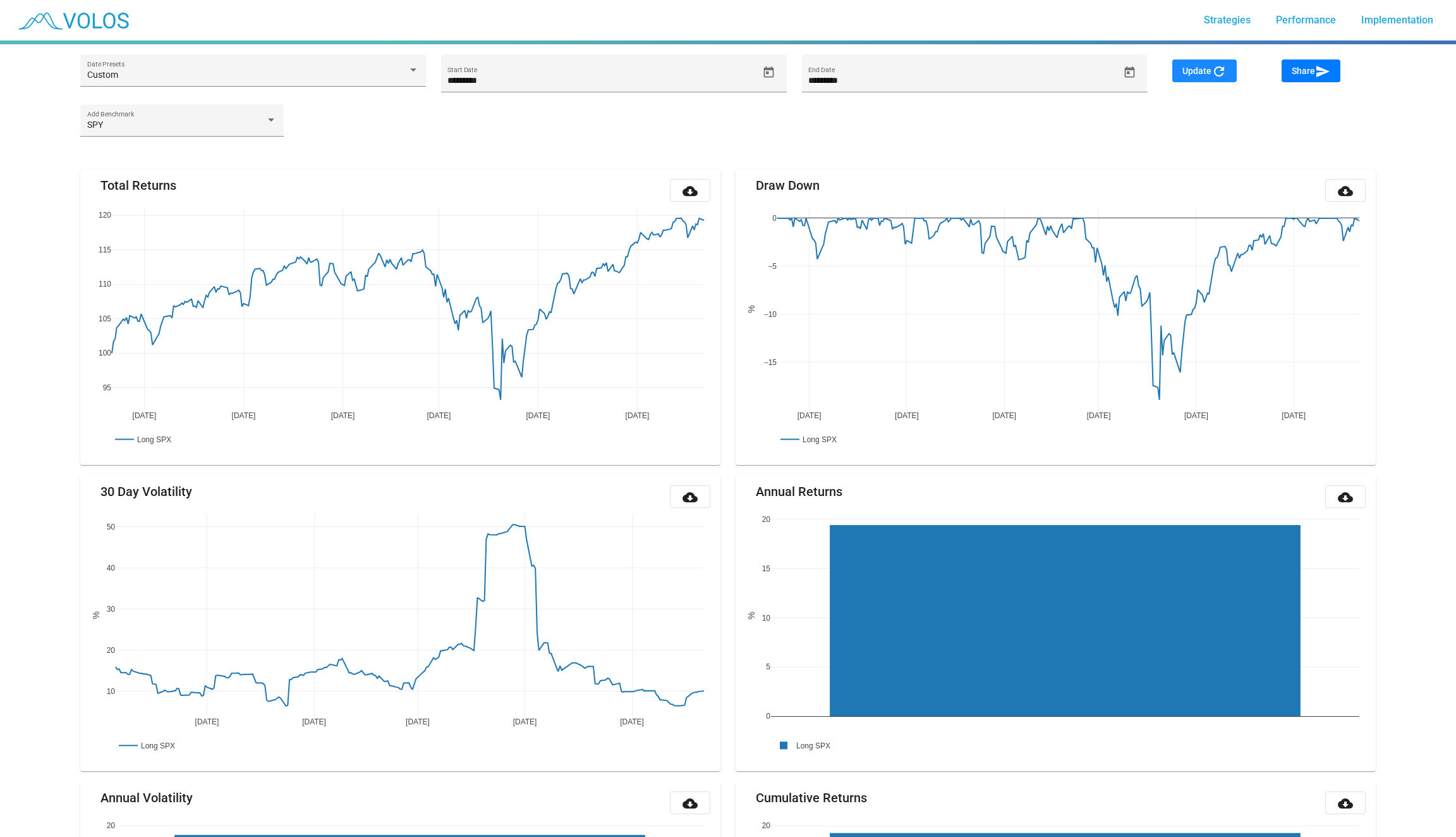
click at [1200, 71] on span "Update refresh" at bounding box center [1205, 71] width 44 height 11
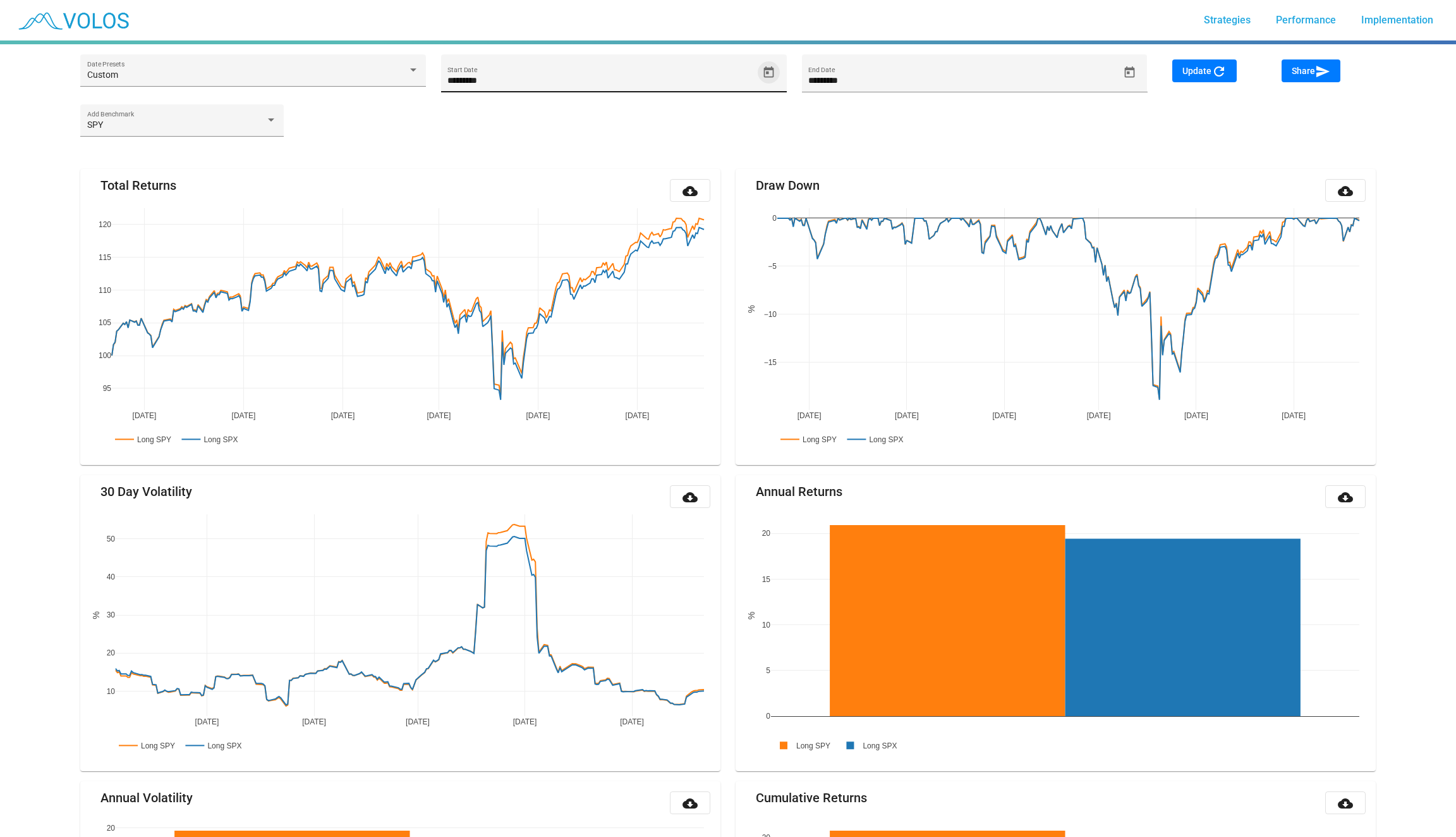
click at [771, 73] on icon "Open calendar" at bounding box center [769, 73] width 13 height 13
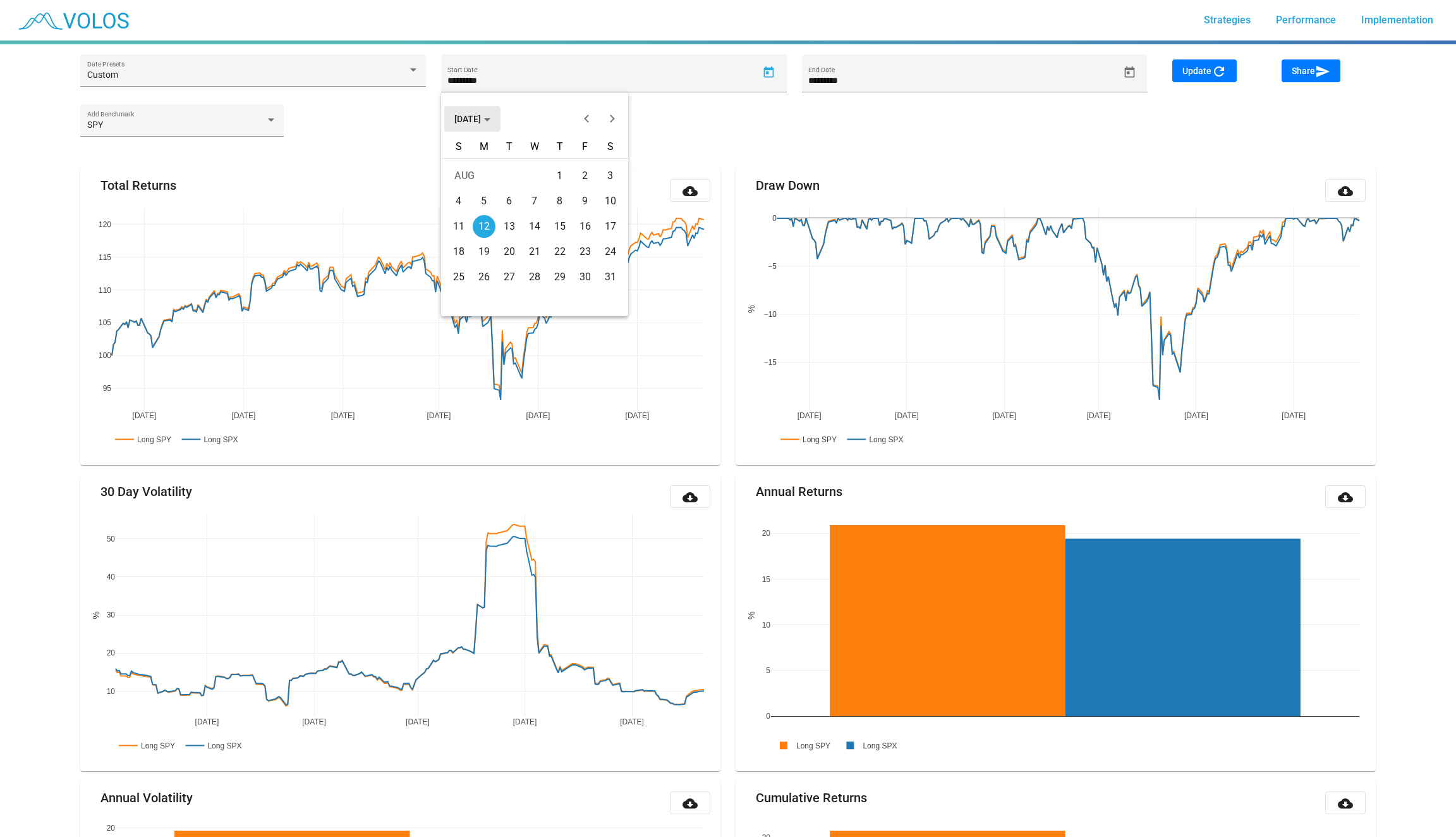
click at [450, 115] on button "[DATE]" at bounding box center [472, 119] width 56 height 25
click at [589, 121] on button "Previous 20 years" at bounding box center [587, 119] width 25 height 25
click at [508, 225] on div "2005" at bounding box center [512, 234] width 40 height 23
click at [465, 176] on div "JAN" at bounding box center [468, 184] width 40 height 23
click at [480, 198] on div "3" at bounding box center [484, 201] width 23 height 23
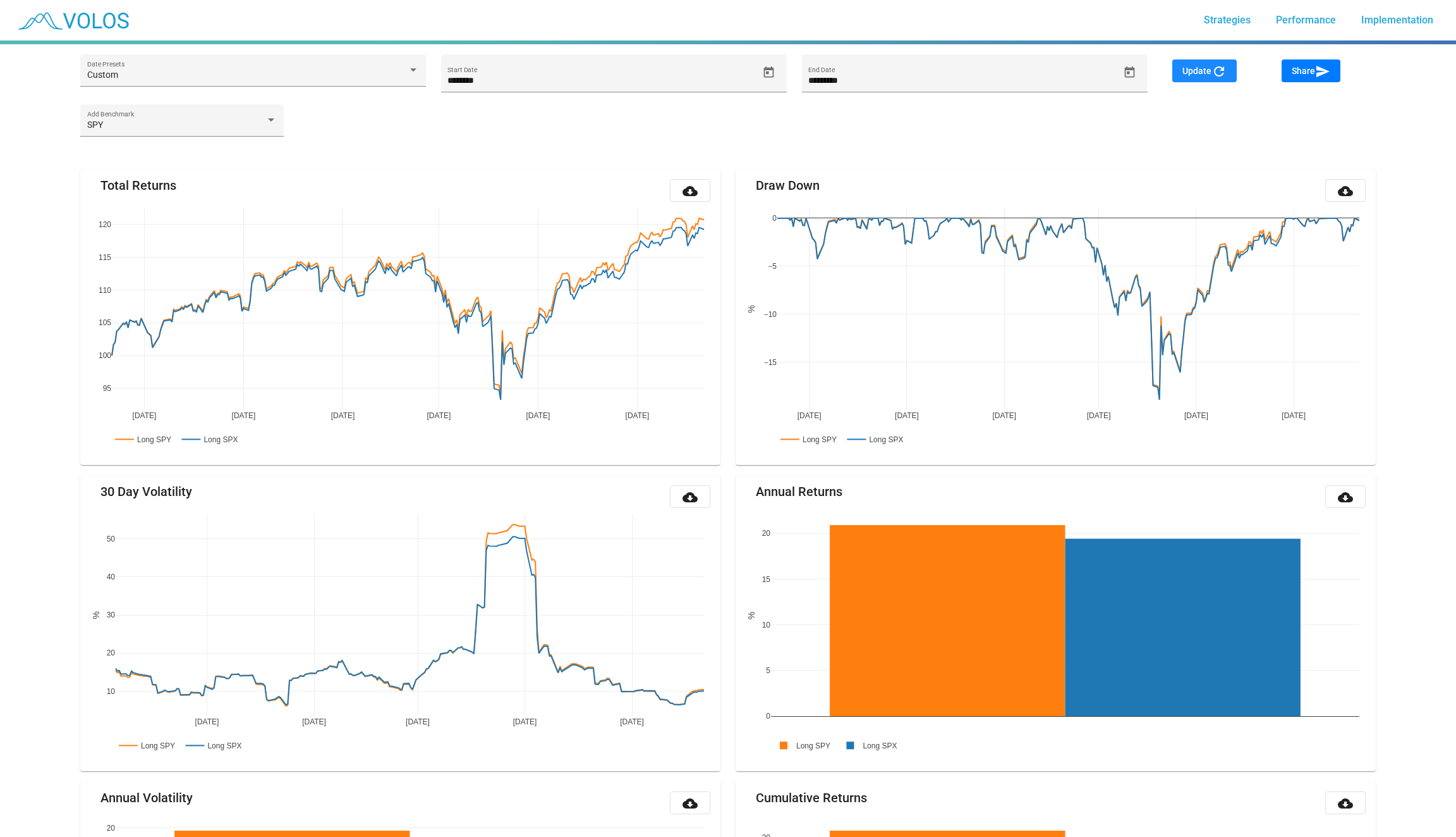
click at [1177, 72] on button "Update refresh" at bounding box center [1204, 71] width 64 height 23
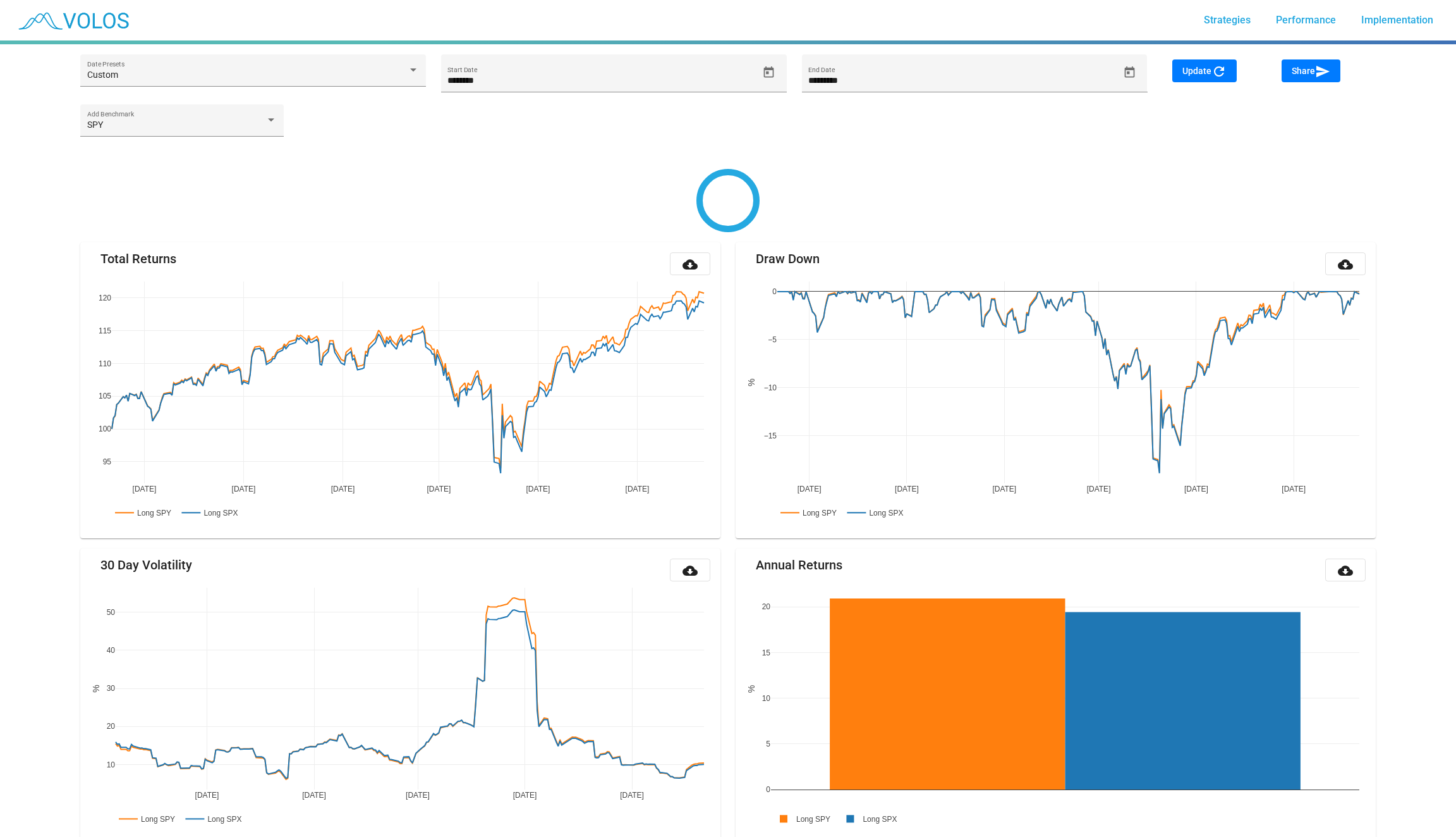
type input "*********"
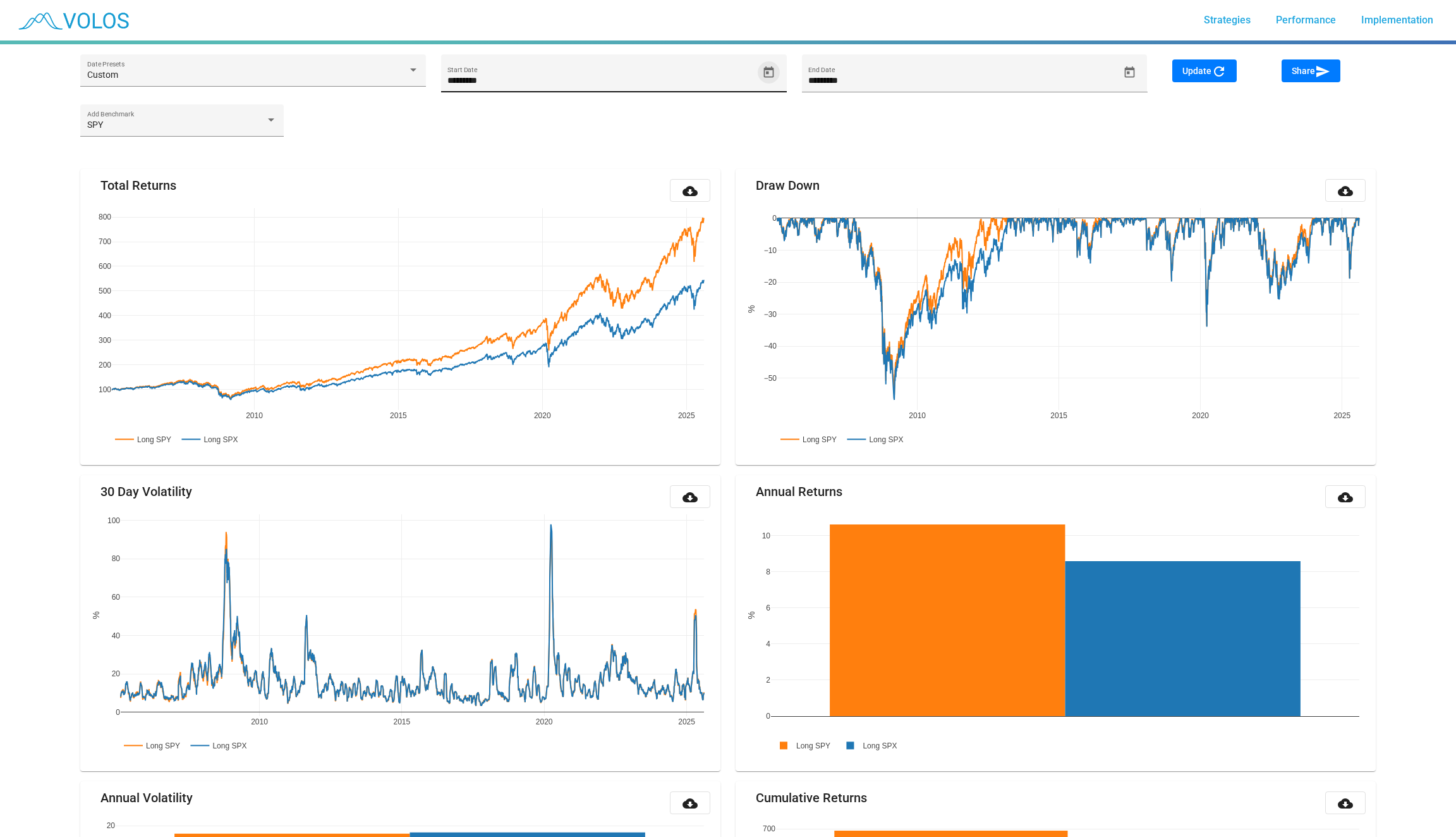
click at [770, 63] on button "Open calendar" at bounding box center [769, 72] width 22 height 22
click at [489, 121] on span "JAN 2005" at bounding box center [472, 119] width 36 height 11
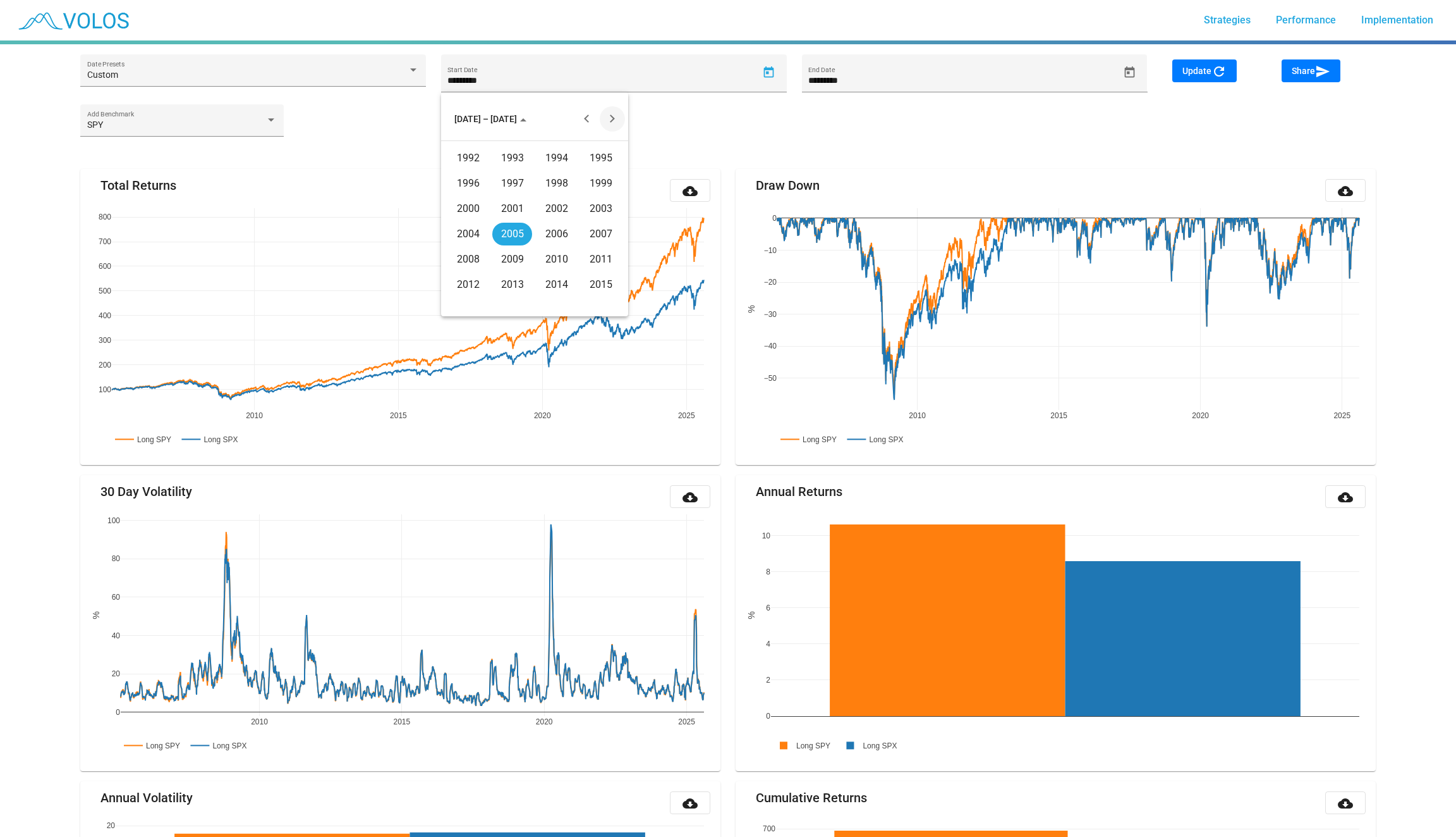
click at [621, 115] on button "Next 20 years" at bounding box center [612, 119] width 25 height 25
click at [484, 181] on div "2020" at bounding box center [468, 184] width 40 height 23
click at [475, 180] on div "JAN" at bounding box center [468, 184] width 40 height 23
click at [847, 109] on div at bounding box center [728, 418] width 1456 height 837
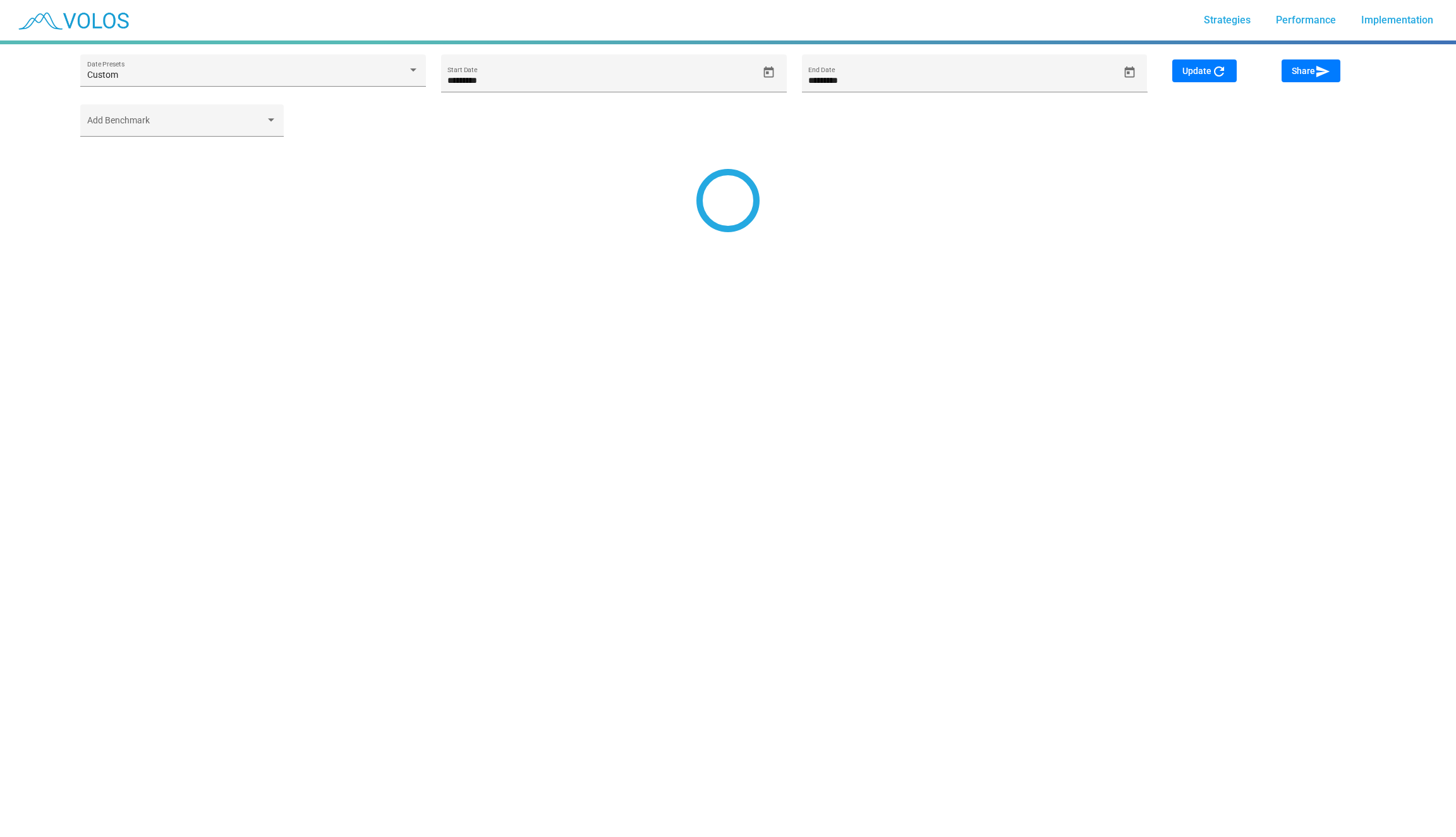
type input "********"
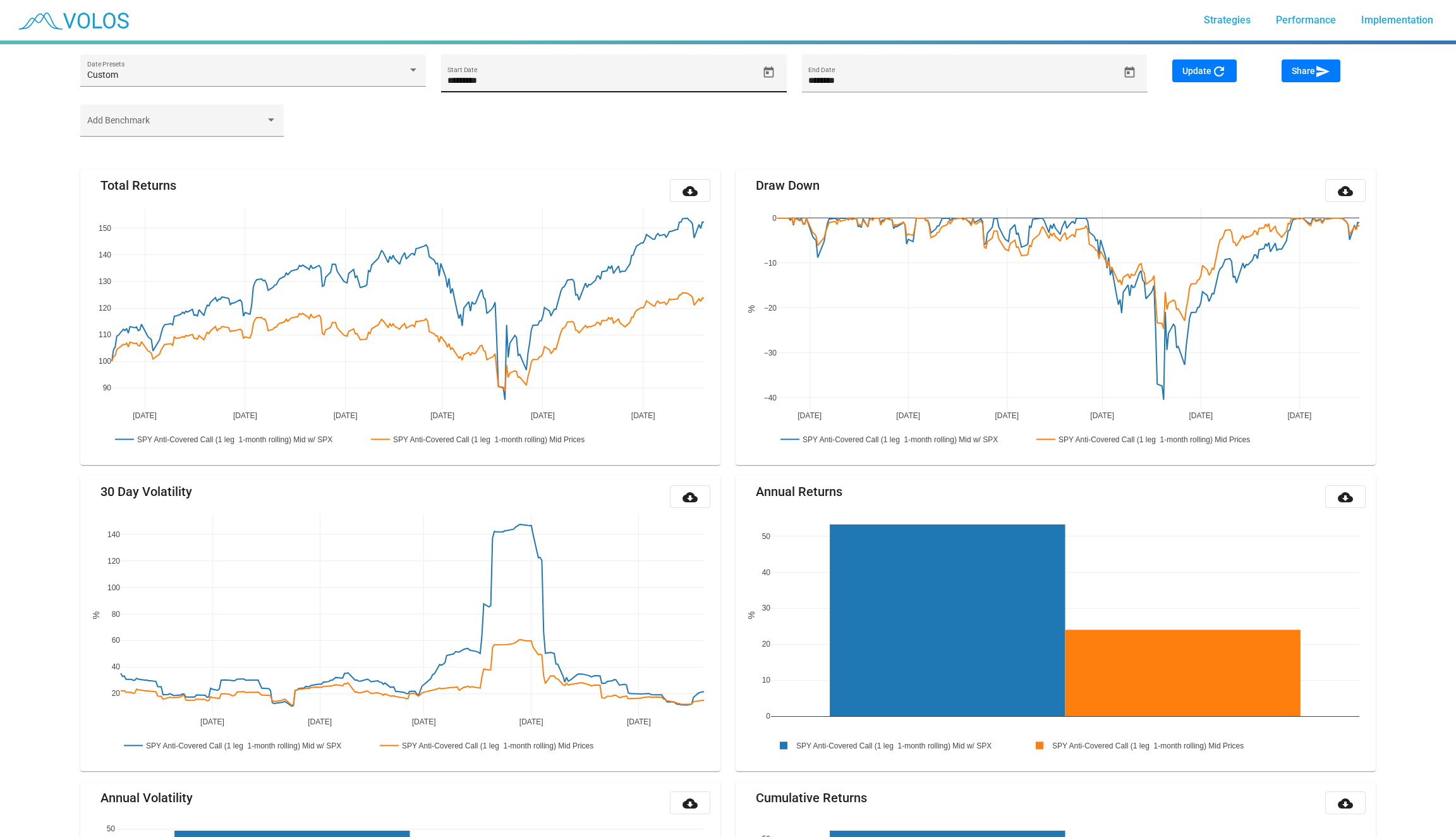
click at [772, 71] on icon "Open calendar" at bounding box center [769, 72] width 11 height 11
click at [479, 118] on span "[DATE]" at bounding box center [472, 119] width 36 height 11
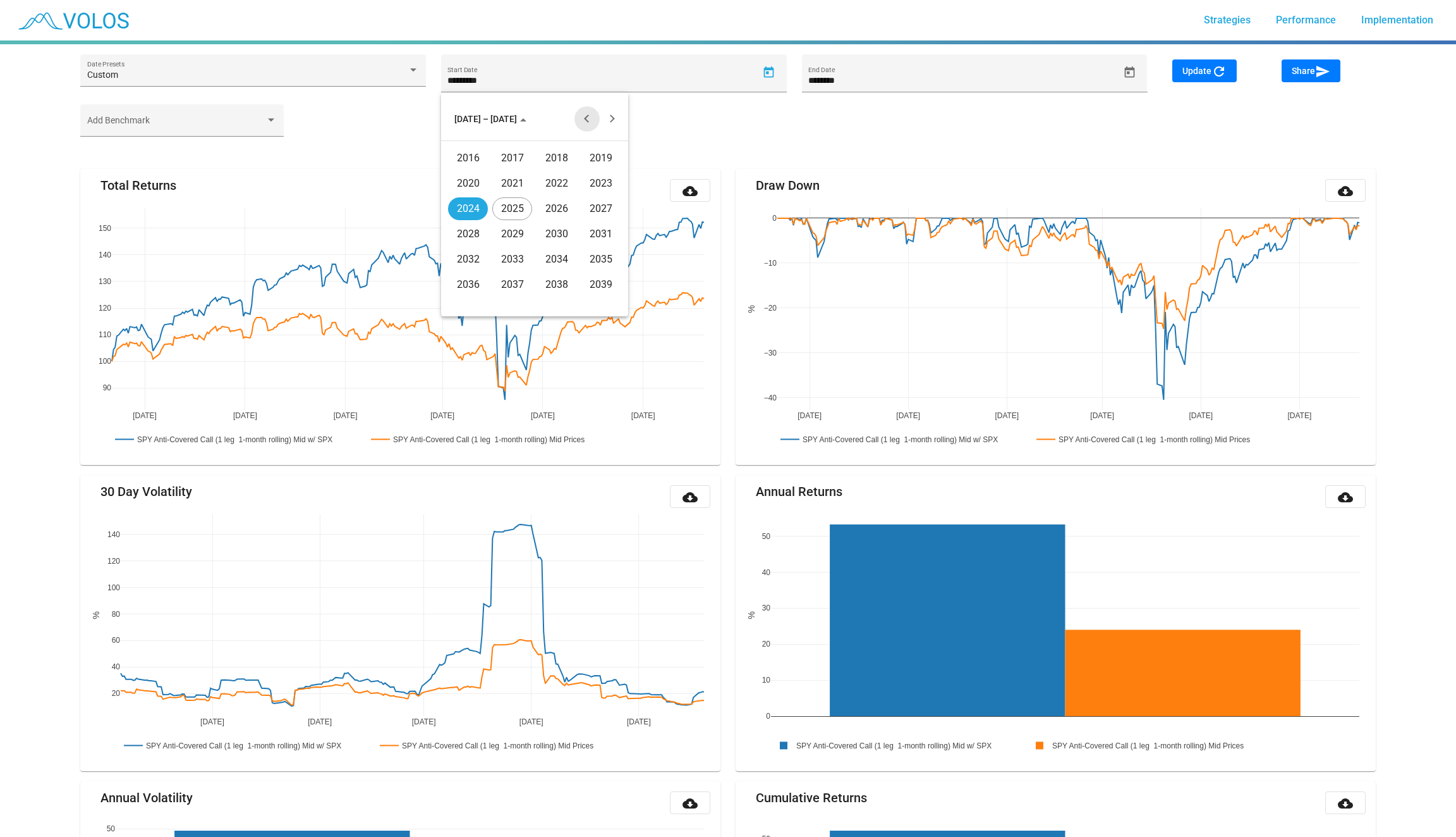
click at [583, 117] on button "Previous 20 years" at bounding box center [587, 119] width 25 height 25
click at [511, 231] on div "2005" at bounding box center [512, 234] width 40 height 23
click at [469, 175] on div "JAN" at bounding box center [468, 184] width 40 height 23
click at [605, 166] on div "1" at bounding box center [611, 176] width 23 height 23
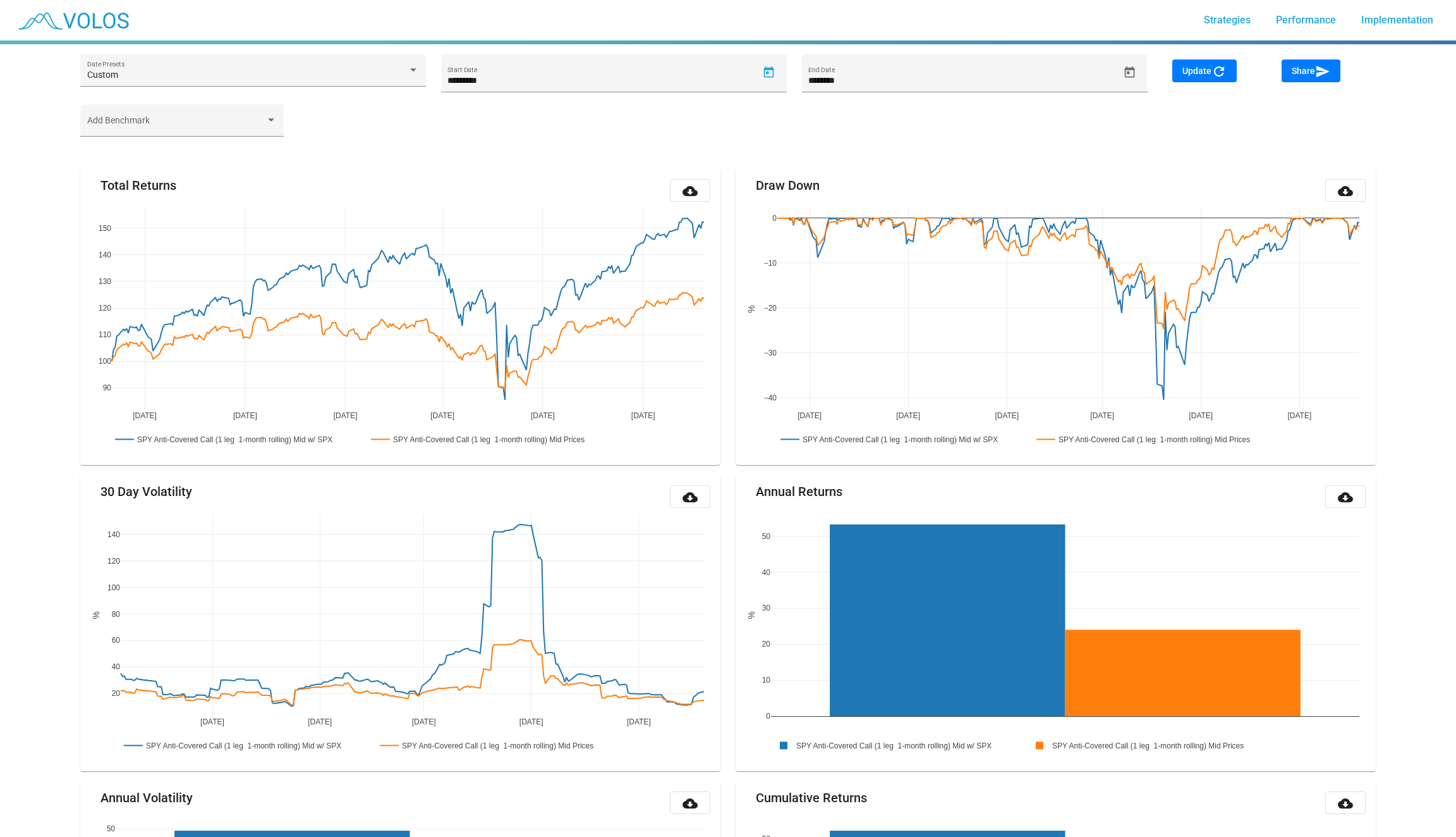
type input "********"
click at [1186, 72] on span "Update refresh" at bounding box center [1205, 71] width 44 height 11
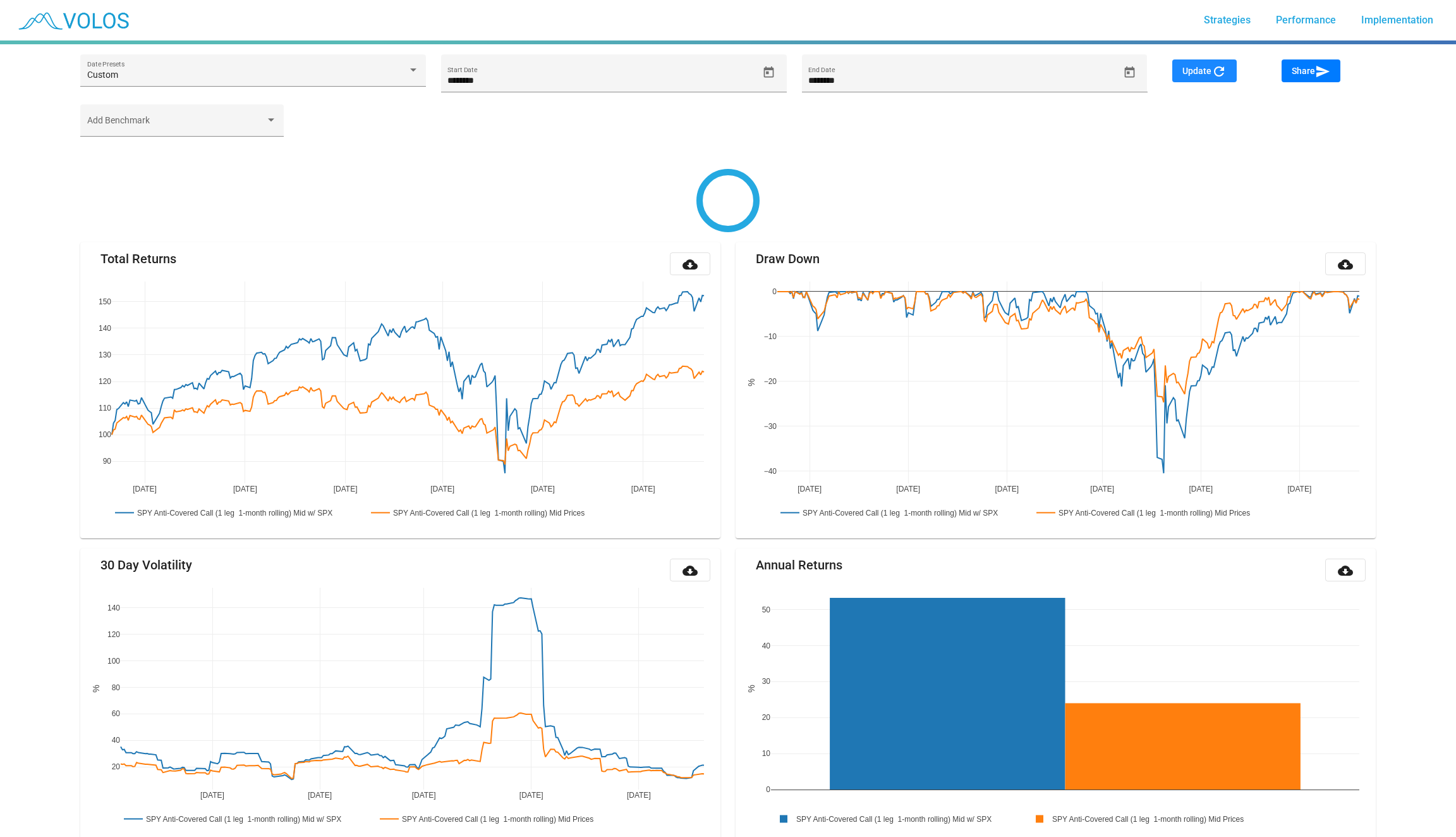
click at [1187, 69] on span "Update refresh" at bounding box center [1205, 71] width 44 height 11
click at [1185, 77] on button "Update refresh" at bounding box center [1204, 71] width 64 height 23
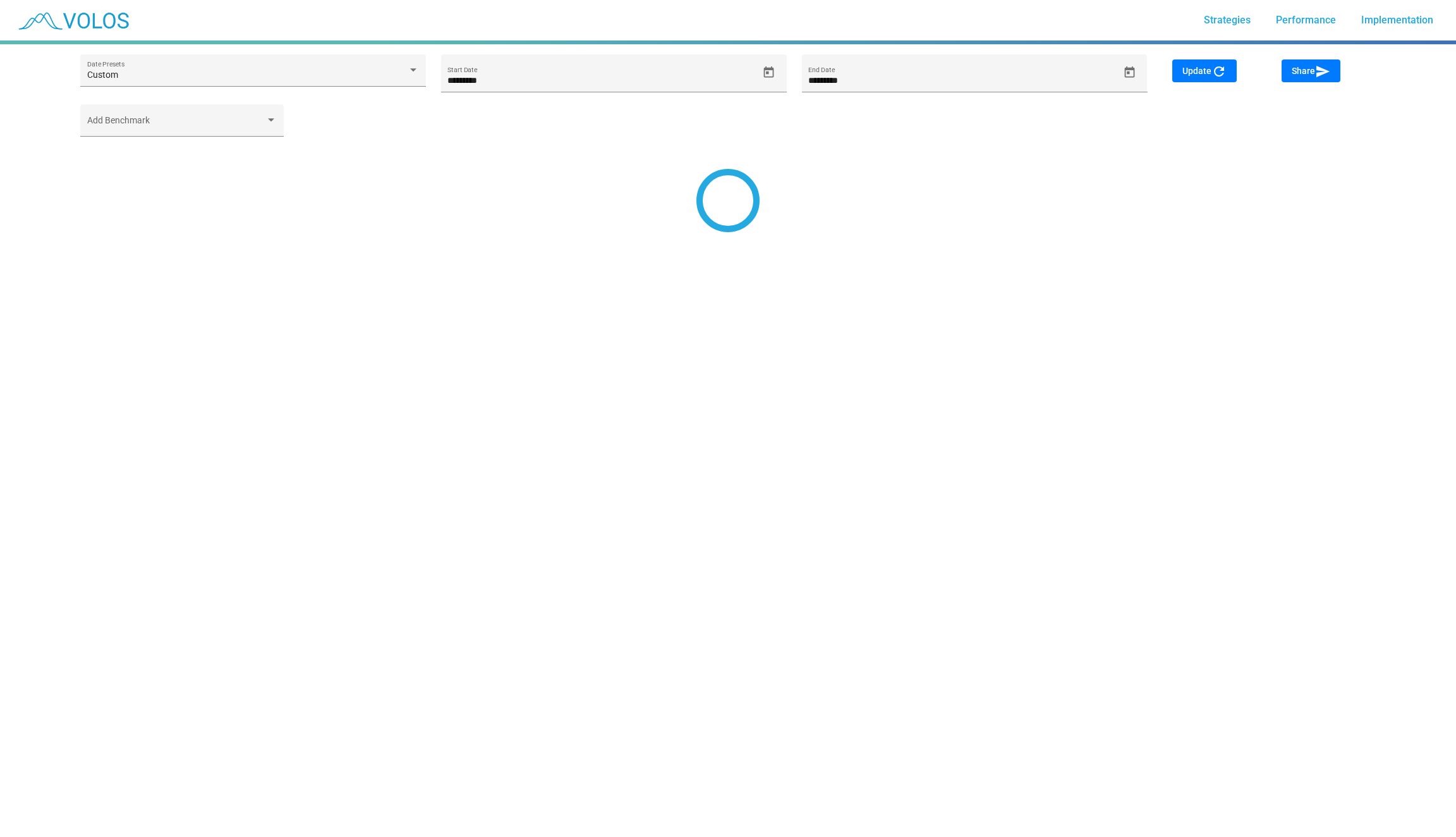
type input "********"
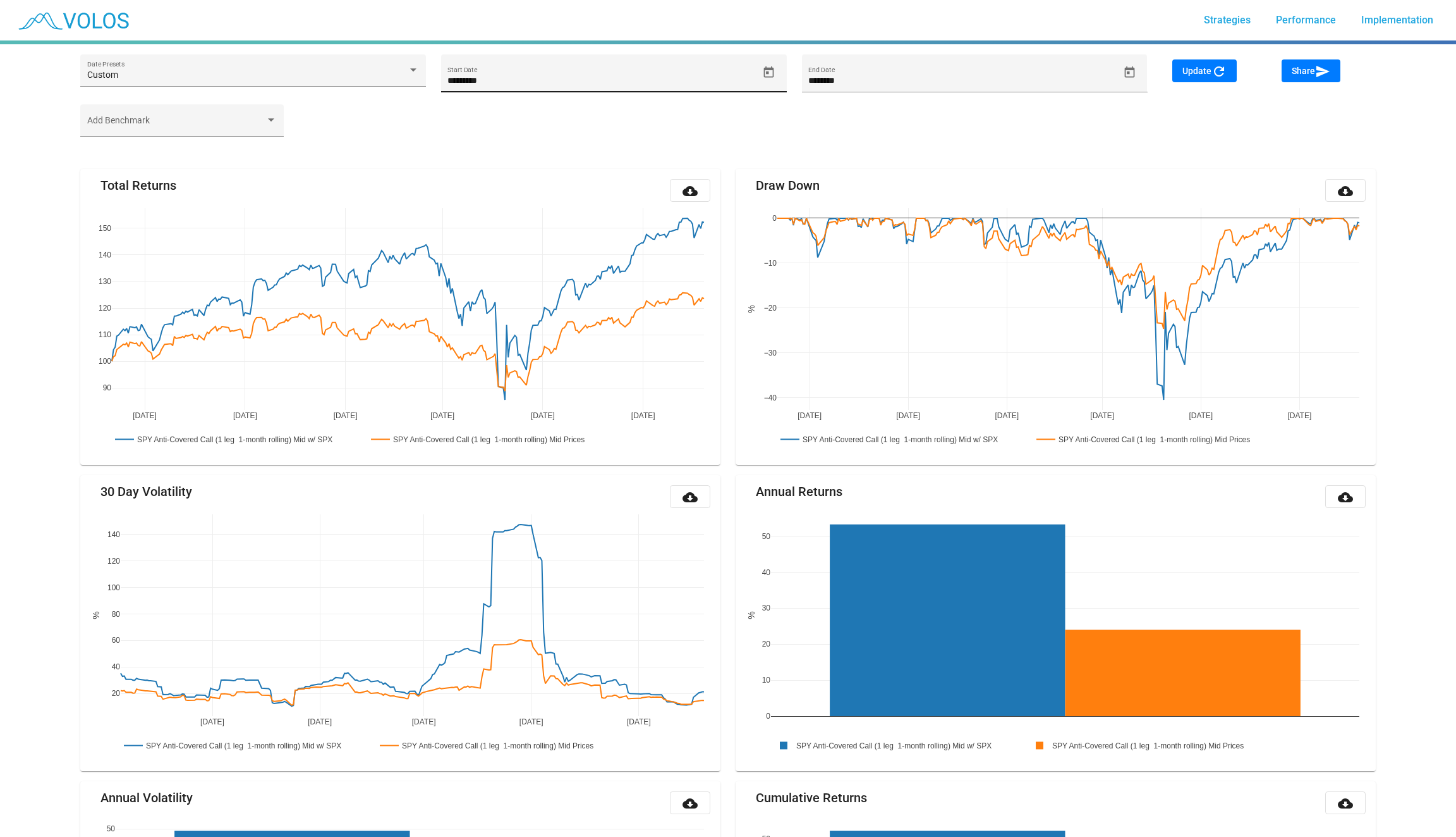
click at [768, 72] on icon "Open calendar" at bounding box center [769, 72] width 11 height 11
click at [470, 113] on button "[DATE]" at bounding box center [472, 119] width 56 height 25
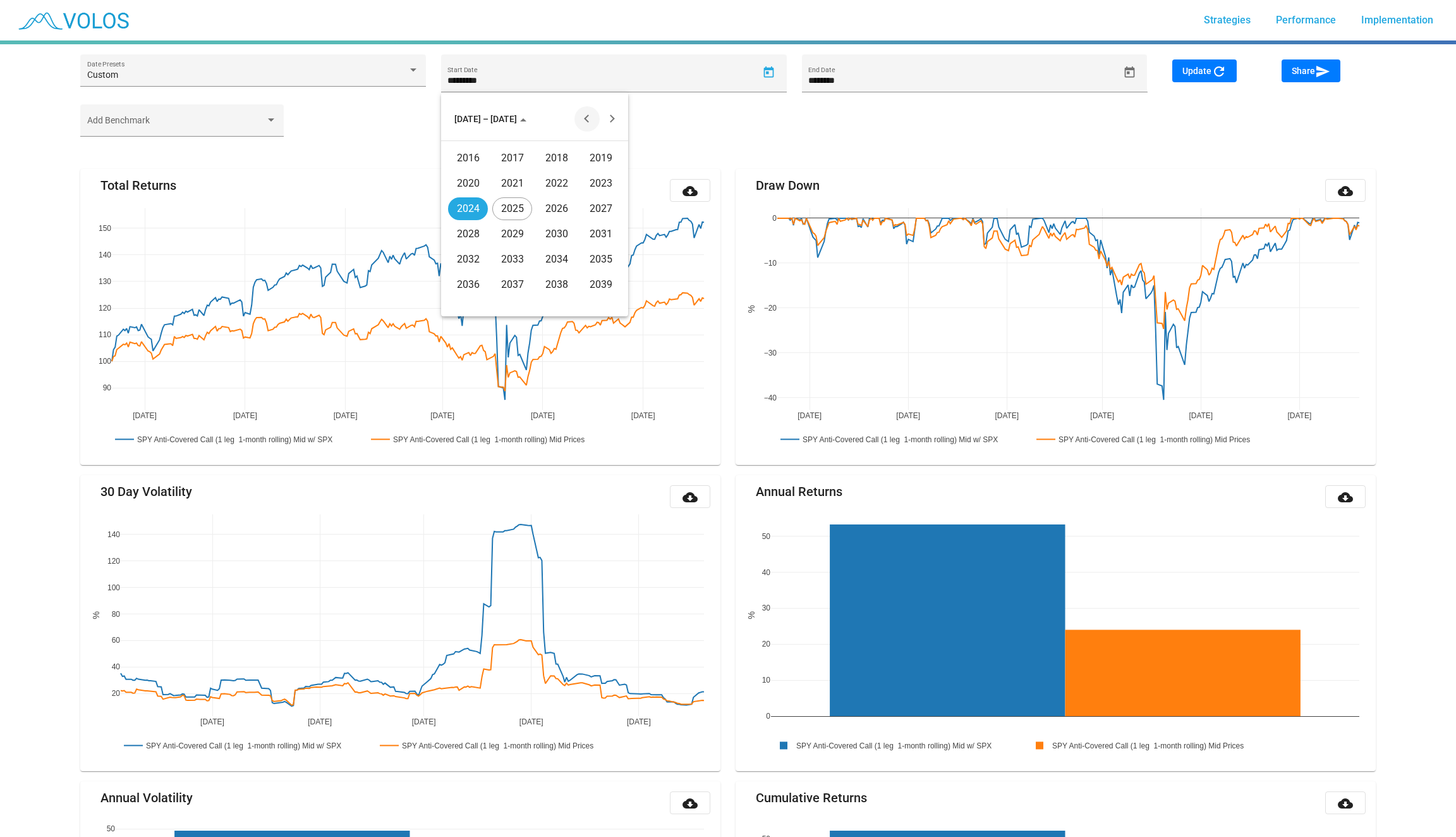
click at [590, 112] on button "Previous 20 years" at bounding box center [587, 119] width 25 height 25
click at [525, 227] on div "2005" at bounding box center [512, 234] width 40 height 23
click at [464, 179] on div "JAN" at bounding box center [468, 184] width 40 height 23
click at [517, 193] on div "4" at bounding box center [510, 201] width 23 height 23
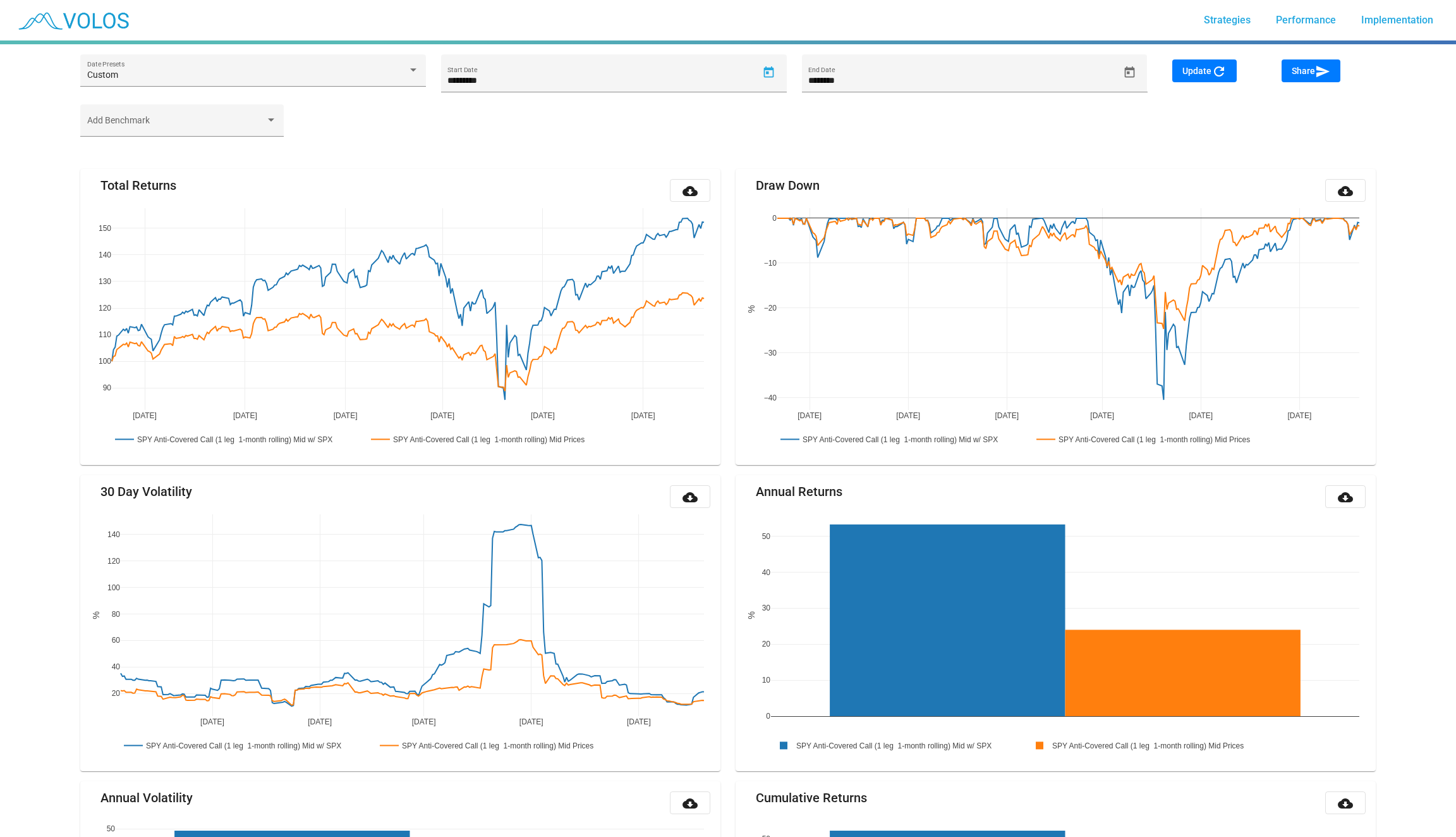
type input "********"
click at [1198, 77] on button "Update refresh" at bounding box center [1204, 71] width 64 height 23
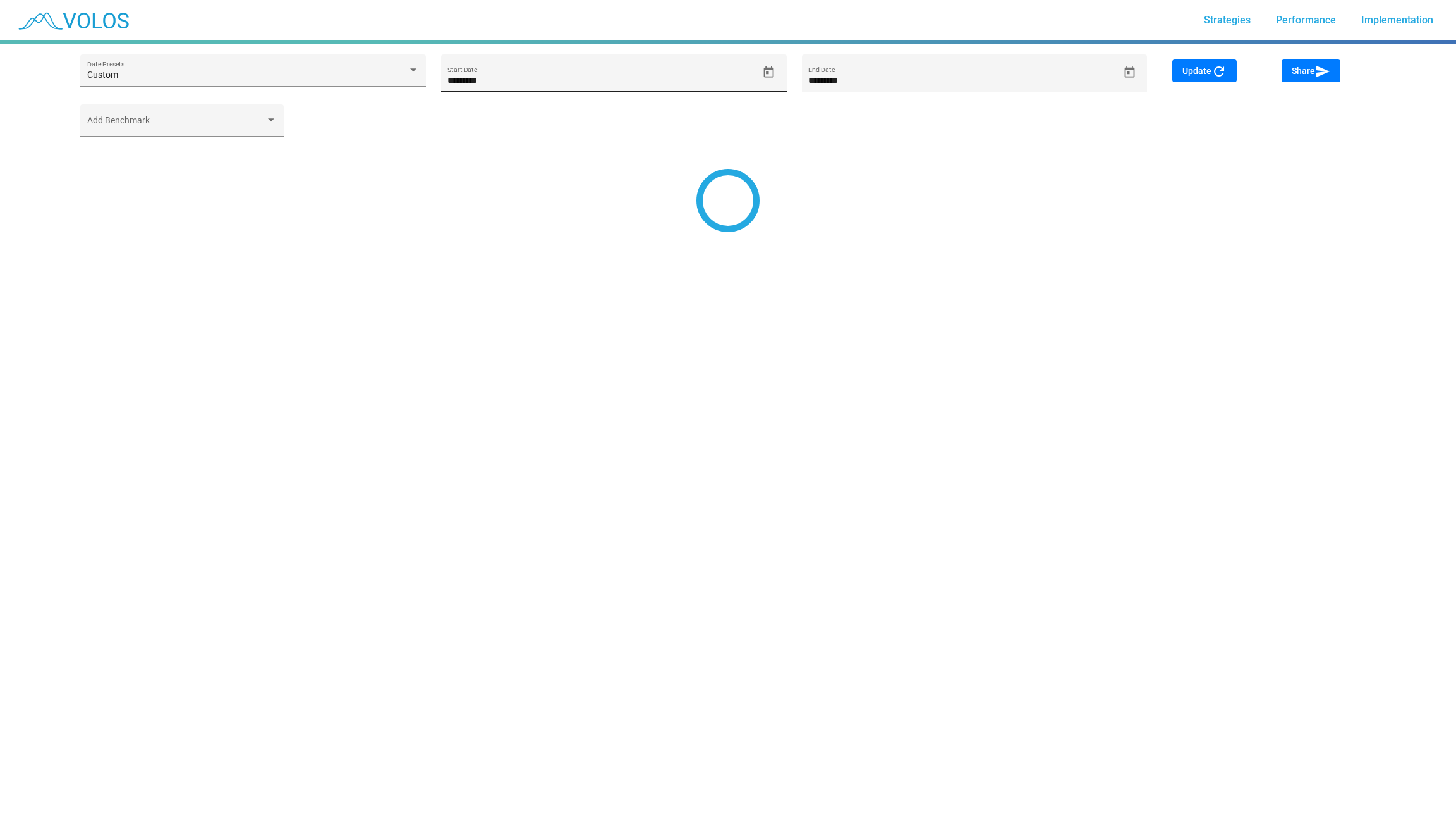
type input "********"
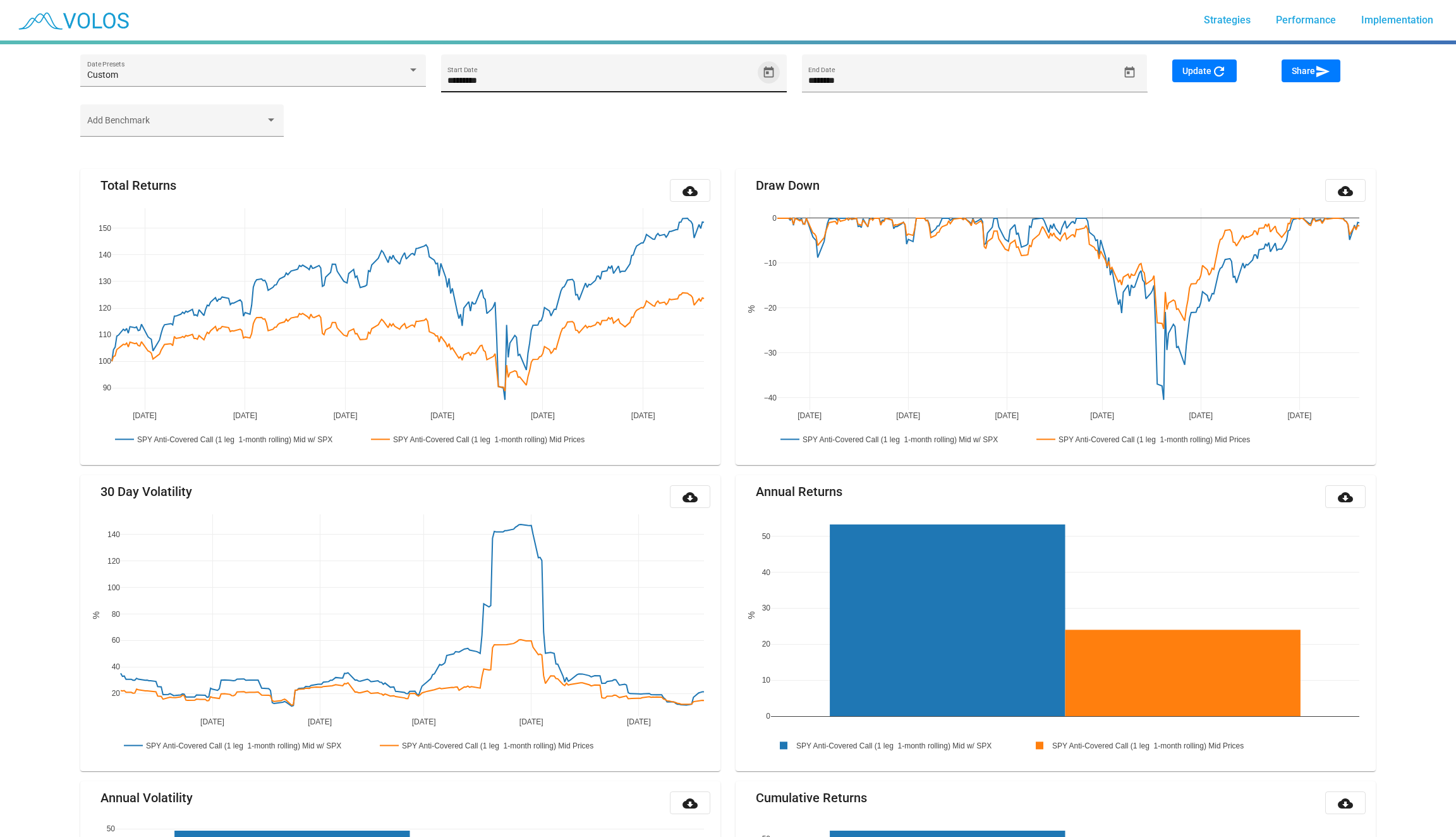
click at [771, 66] on icon "Open calendar" at bounding box center [769, 73] width 13 height 13
click at [478, 123] on span "AUG 2024" at bounding box center [472, 119] width 36 height 11
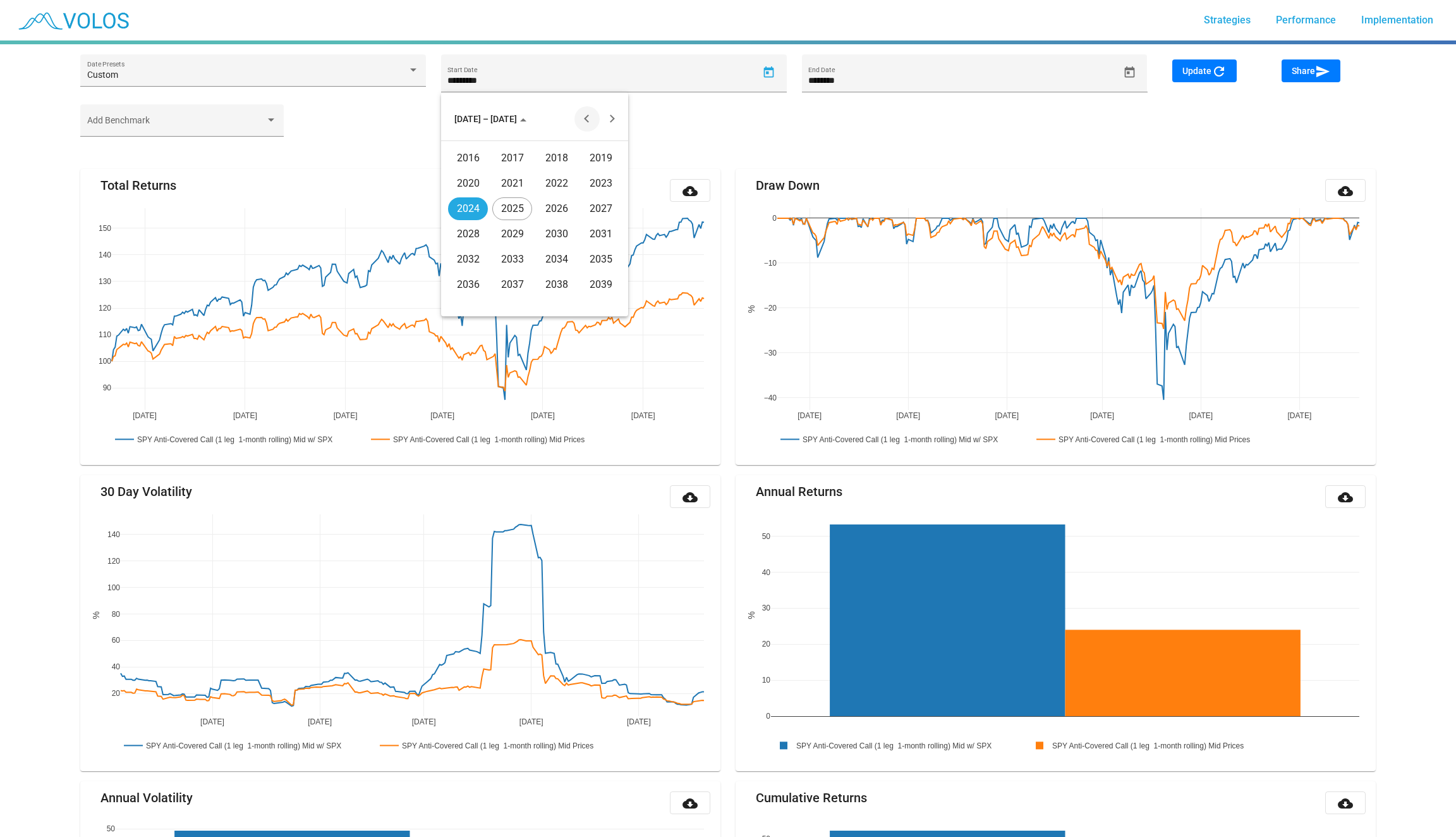
click at [595, 122] on button "Previous 20 years" at bounding box center [587, 119] width 25 height 25
click at [615, 295] on td "2015" at bounding box center [601, 284] width 44 height 25
click at [597, 235] on div "DEC" at bounding box center [601, 234] width 40 height 23
click at [552, 296] on div "31" at bounding box center [560, 302] width 23 height 23
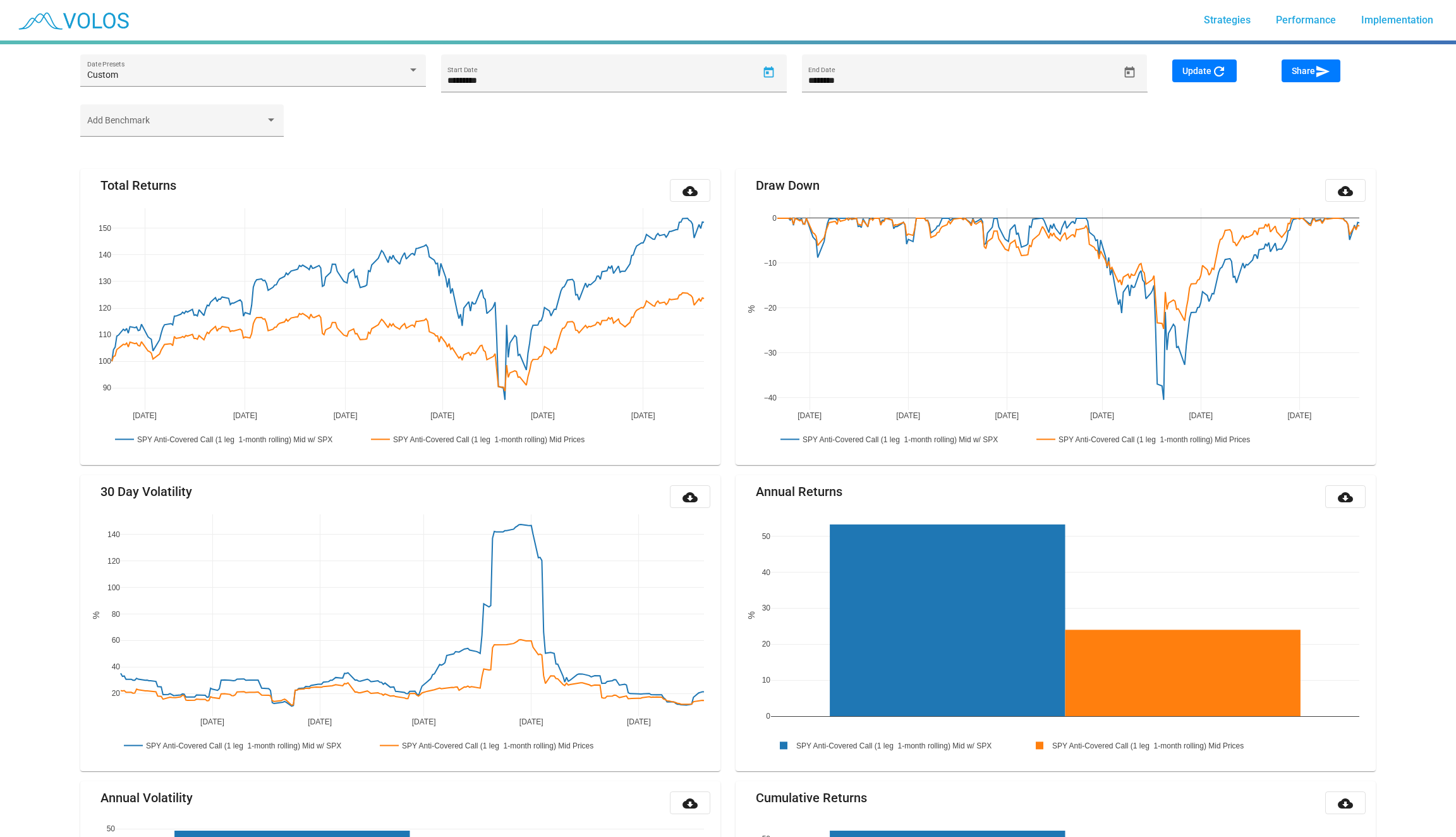
type input "**********"
click at [1196, 75] on span "Update refresh" at bounding box center [1205, 71] width 44 height 11
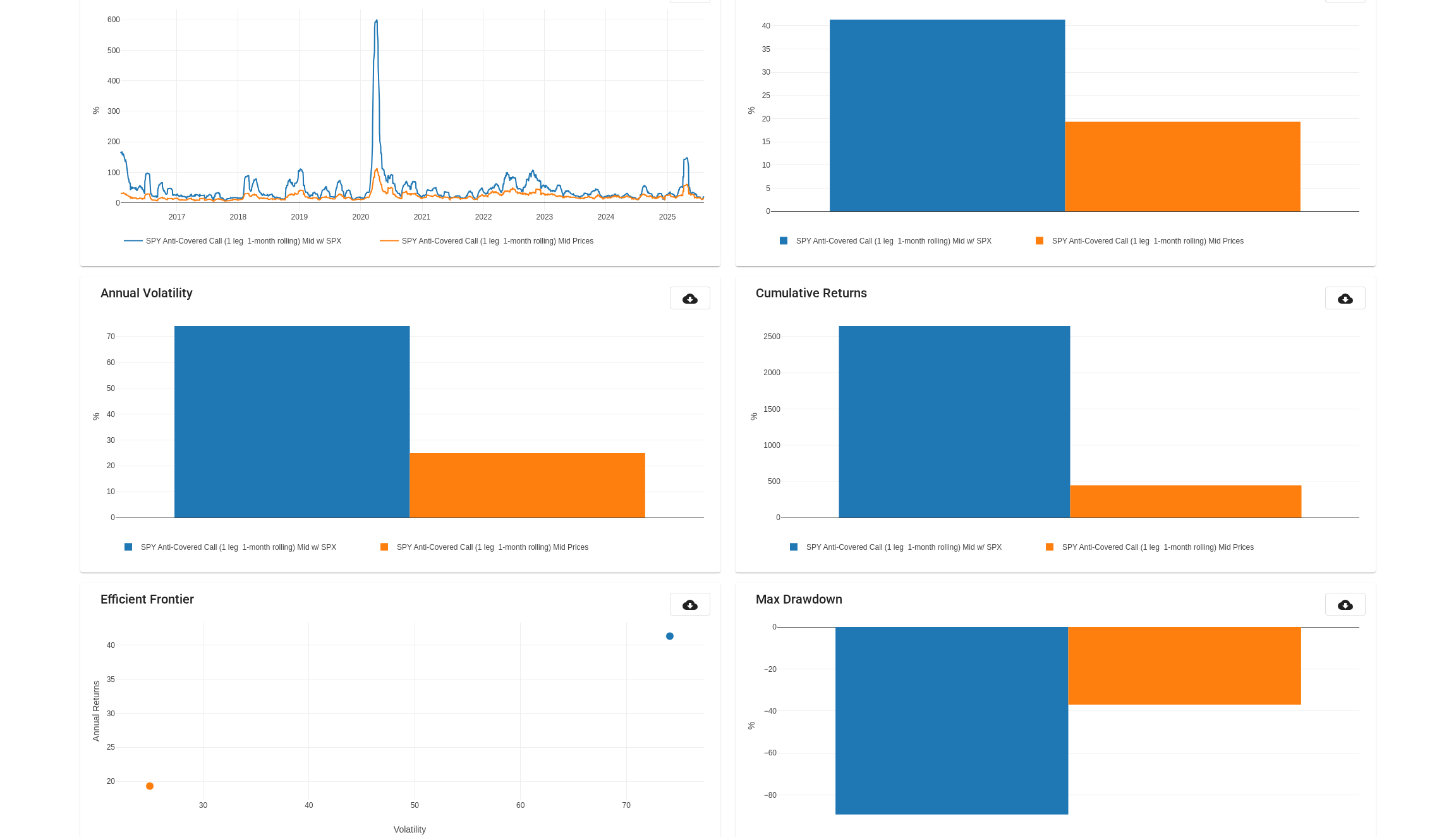
scroll to position [1020, 0]
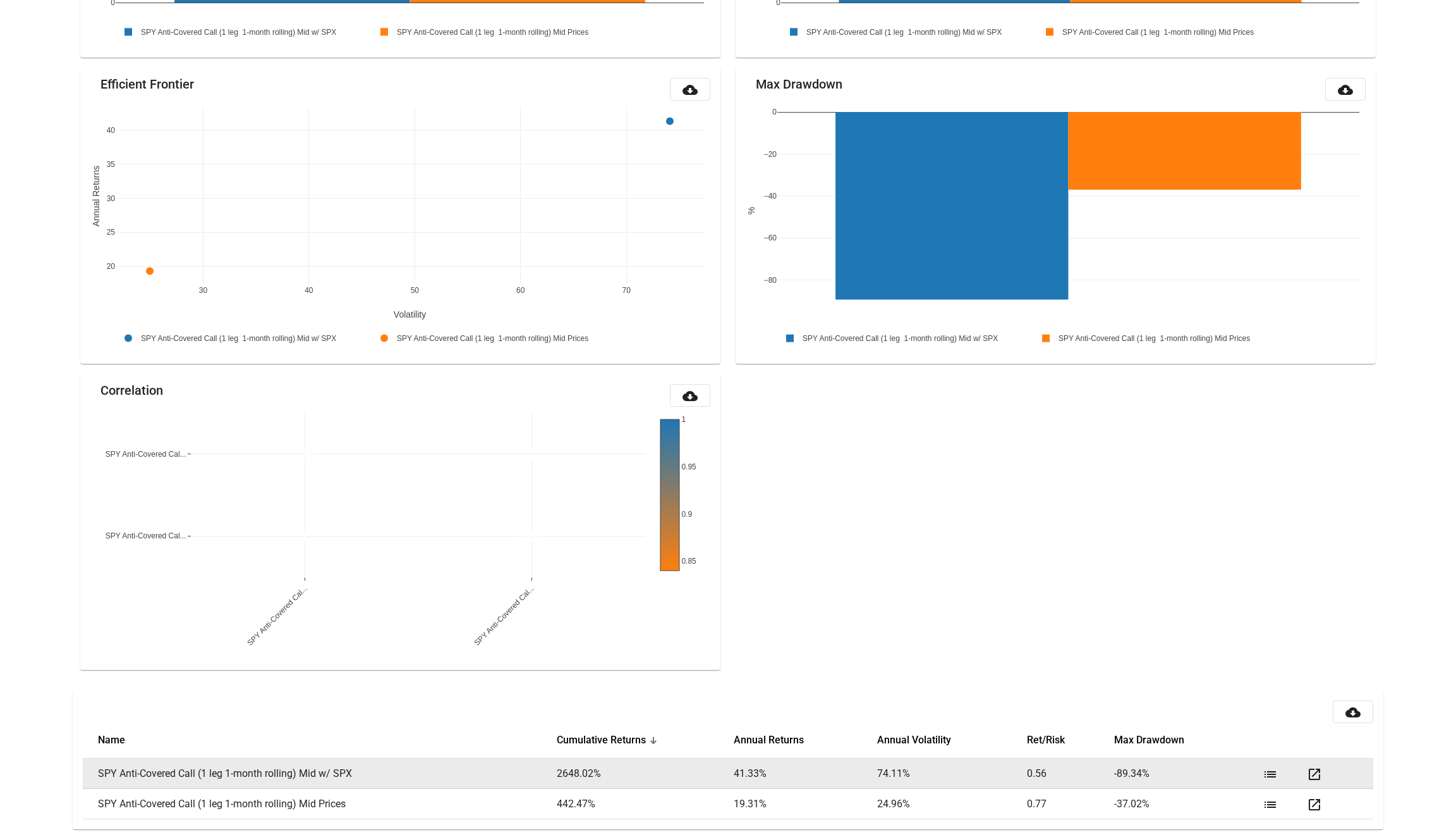
click at [1319, 773] on mat-icon "open_in_new" at bounding box center [1315, 774] width 15 height 15
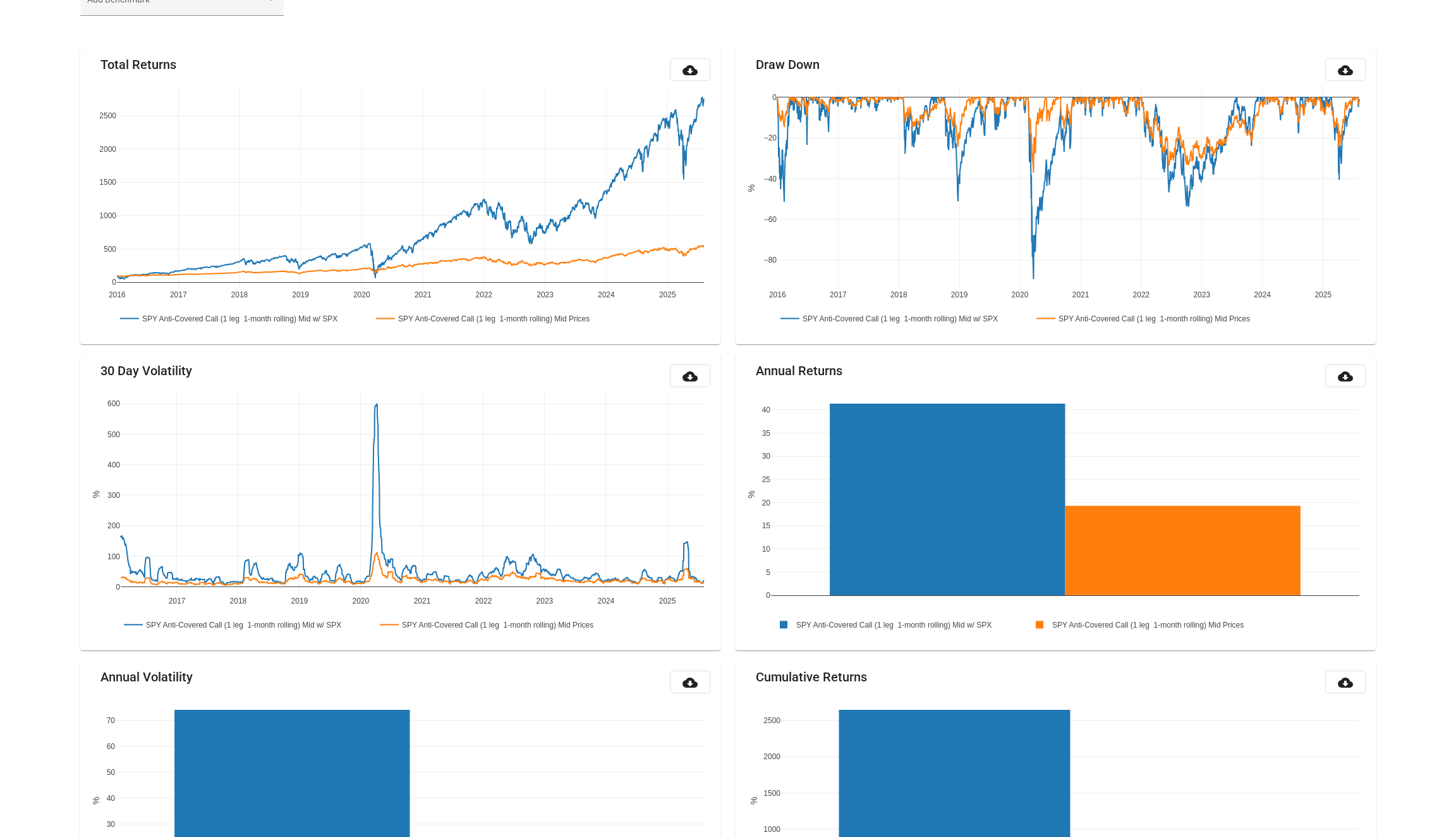
scroll to position [0, 0]
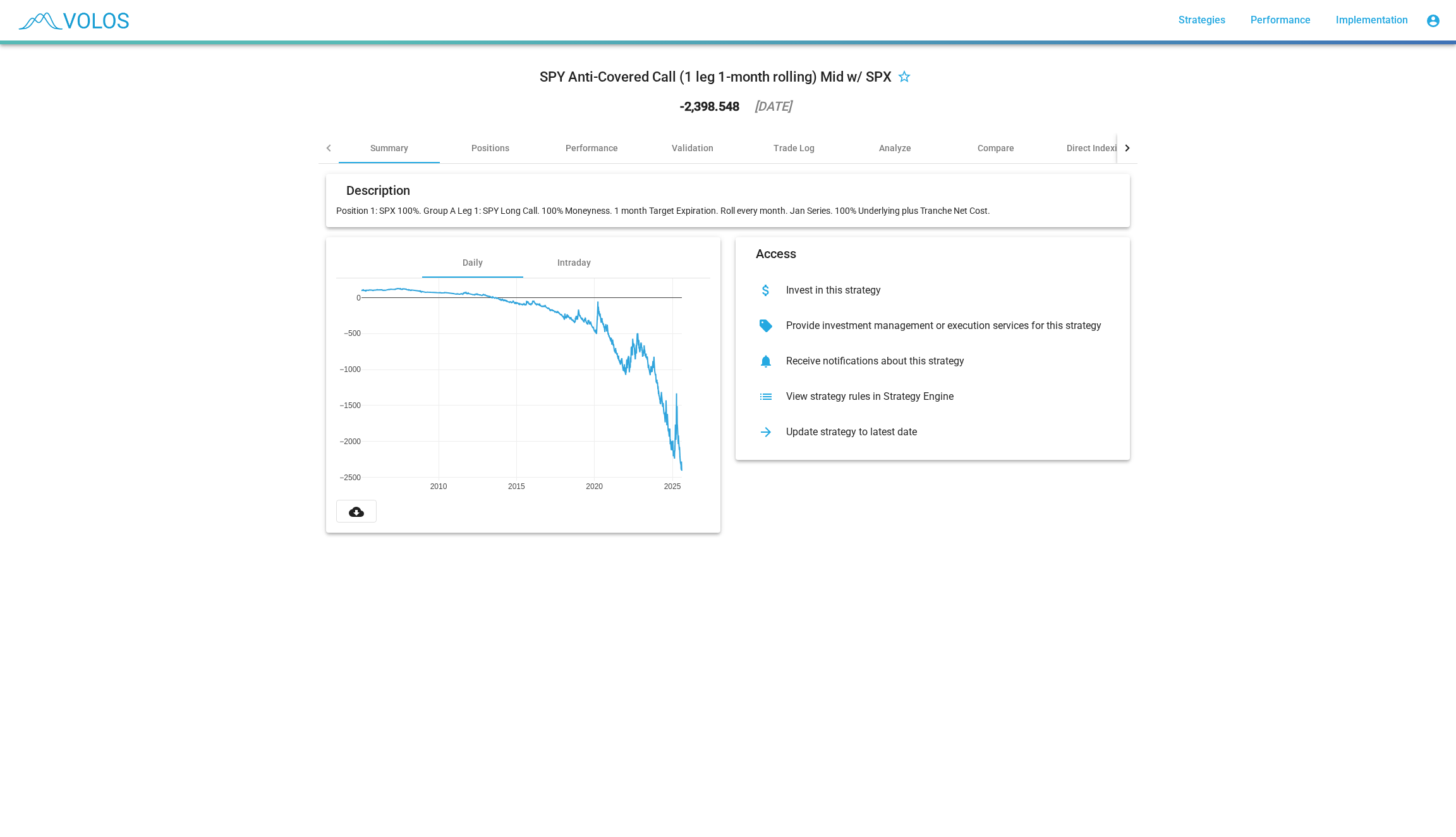
click at [875, 402] on div "list View strategy rules in Strategy Engine" at bounding box center [932, 396] width 374 height 35
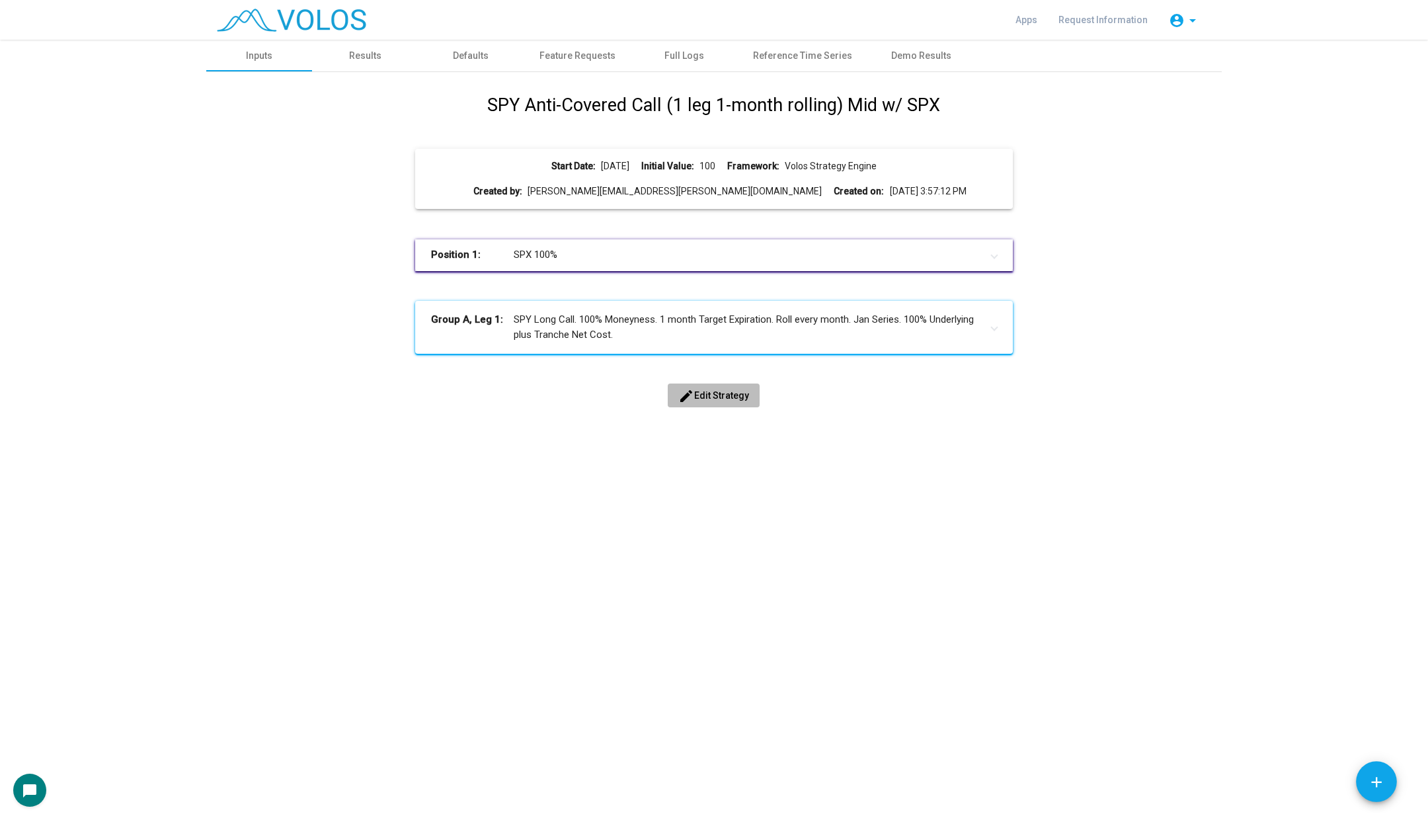
click at [707, 395] on span "edit Edit Strategy" at bounding box center [713, 395] width 71 height 11
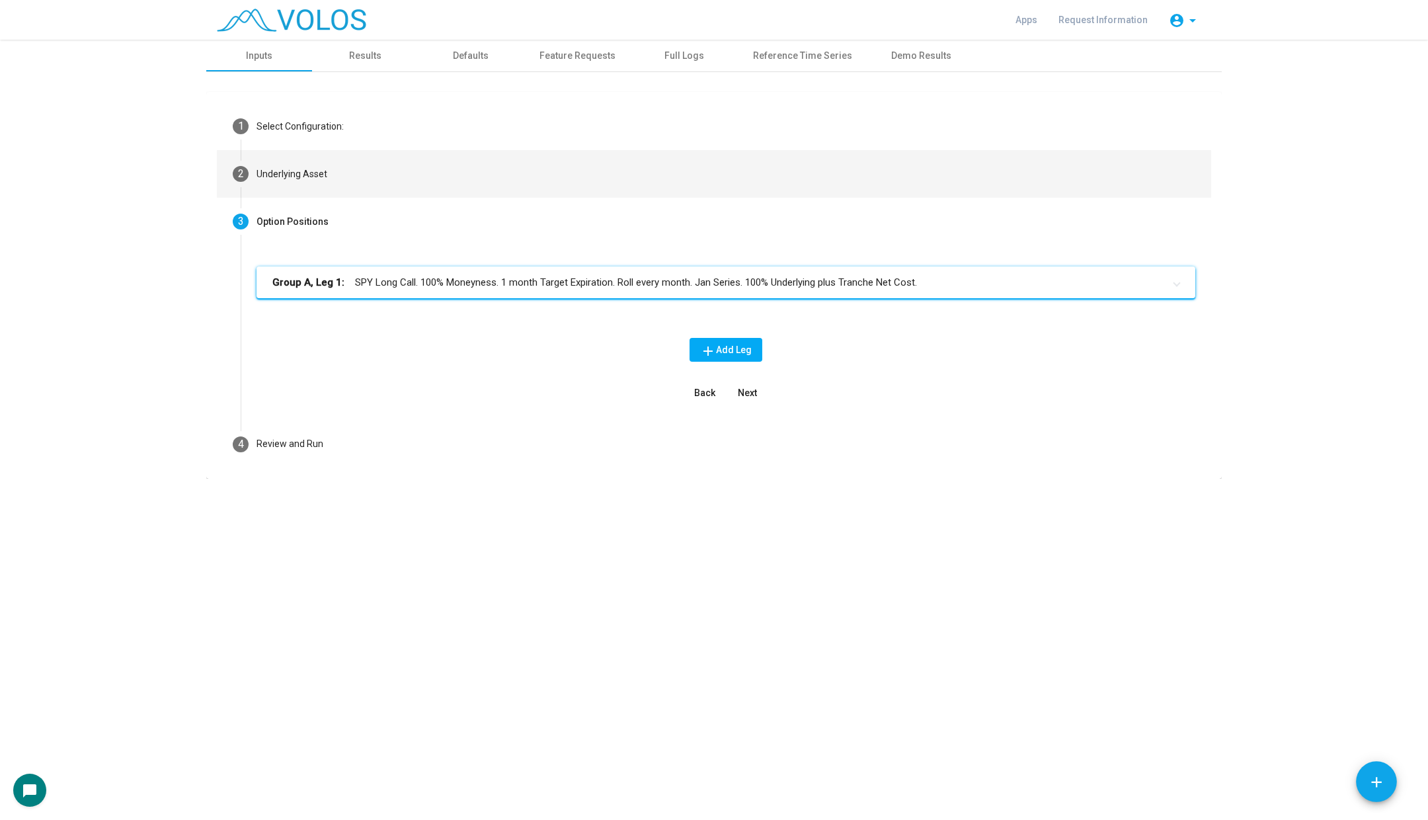
click at [547, 177] on mat-step-header "2 Underlying Asset" at bounding box center [714, 174] width 994 height 48
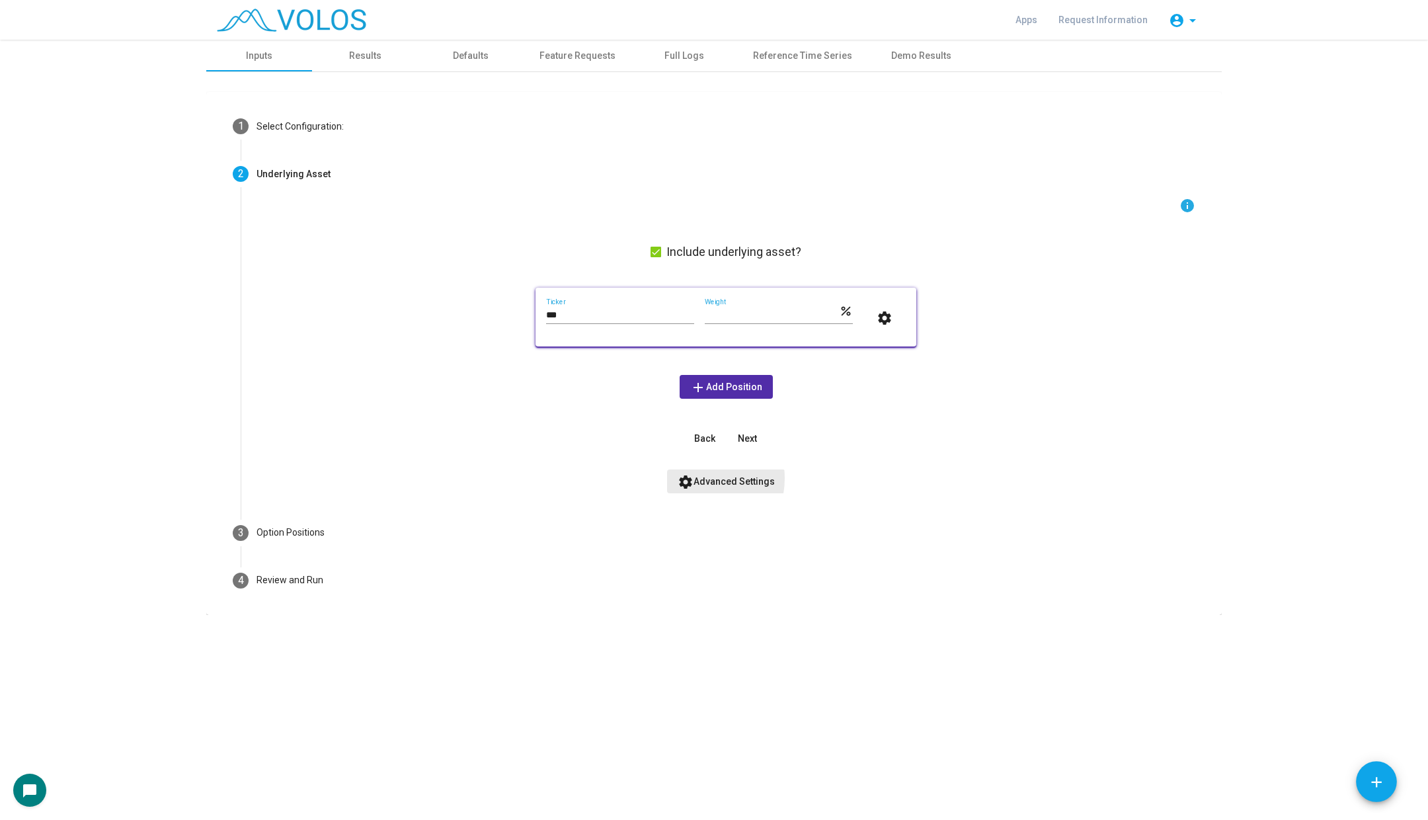
click at [699, 478] on span "settings Advanced Settings" at bounding box center [726, 481] width 97 height 11
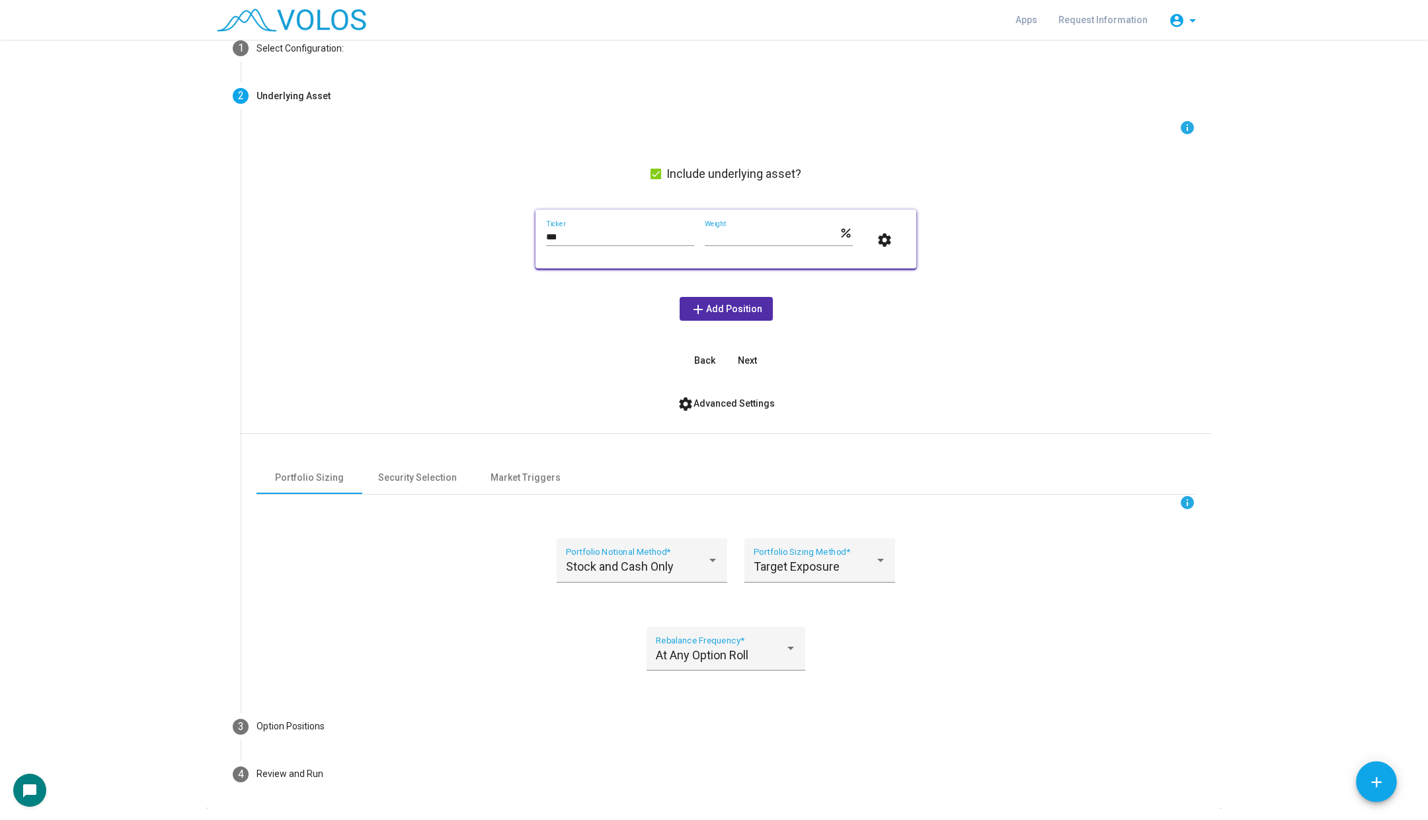
scroll to position [118, 0]
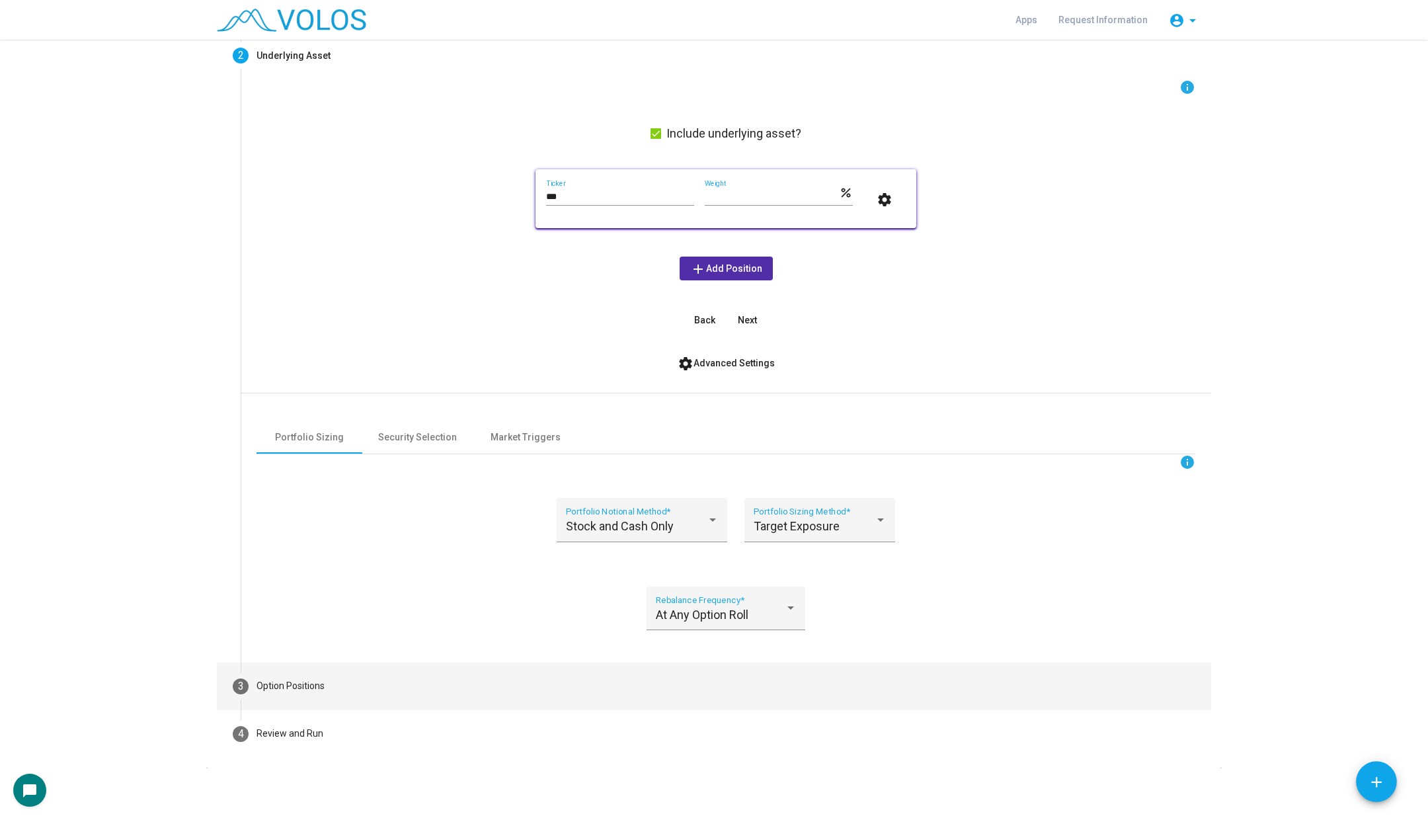
click at [391, 680] on mat-step-header "3 Option Positions" at bounding box center [714, 686] width 994 height 48
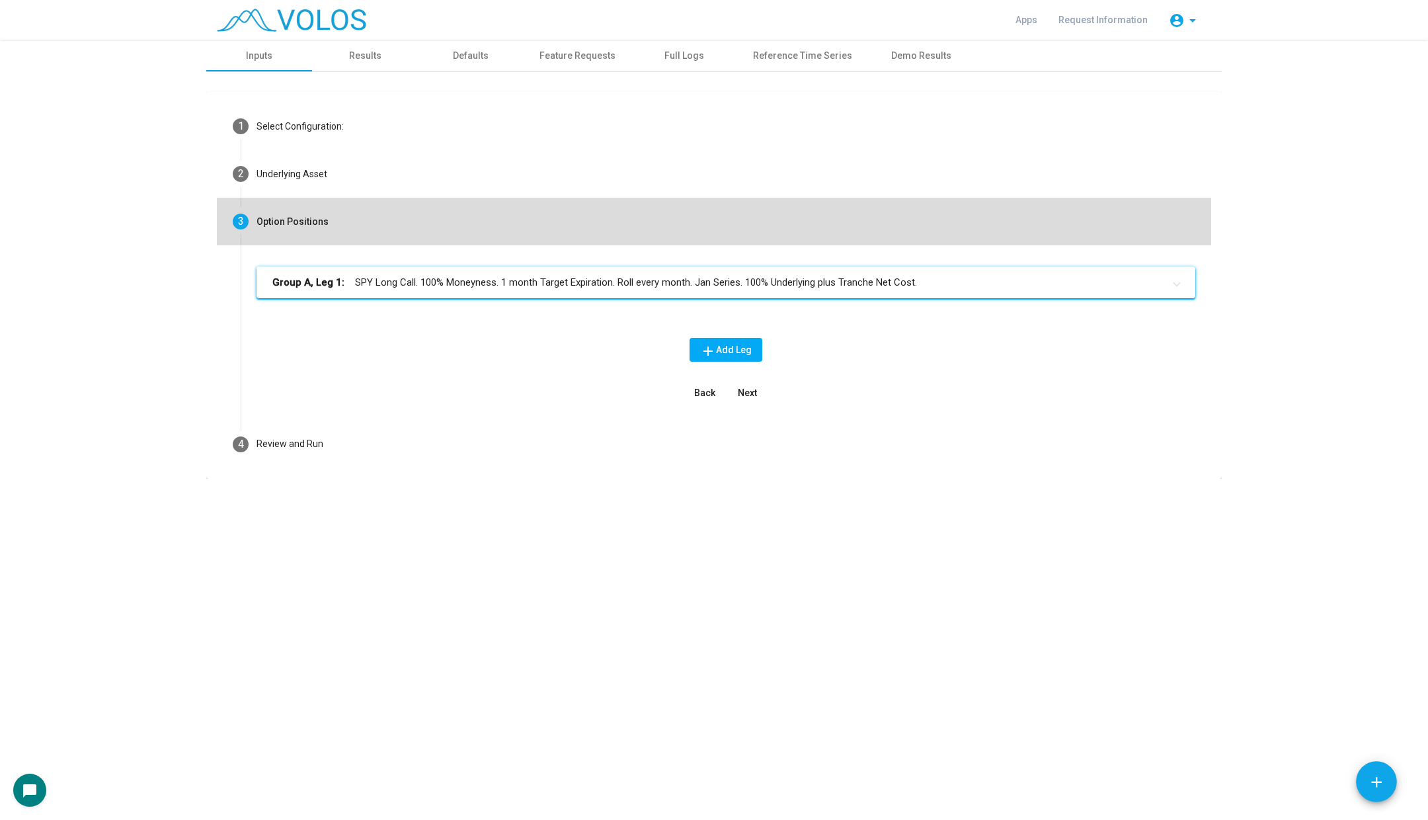
scroll to position [0, 0]
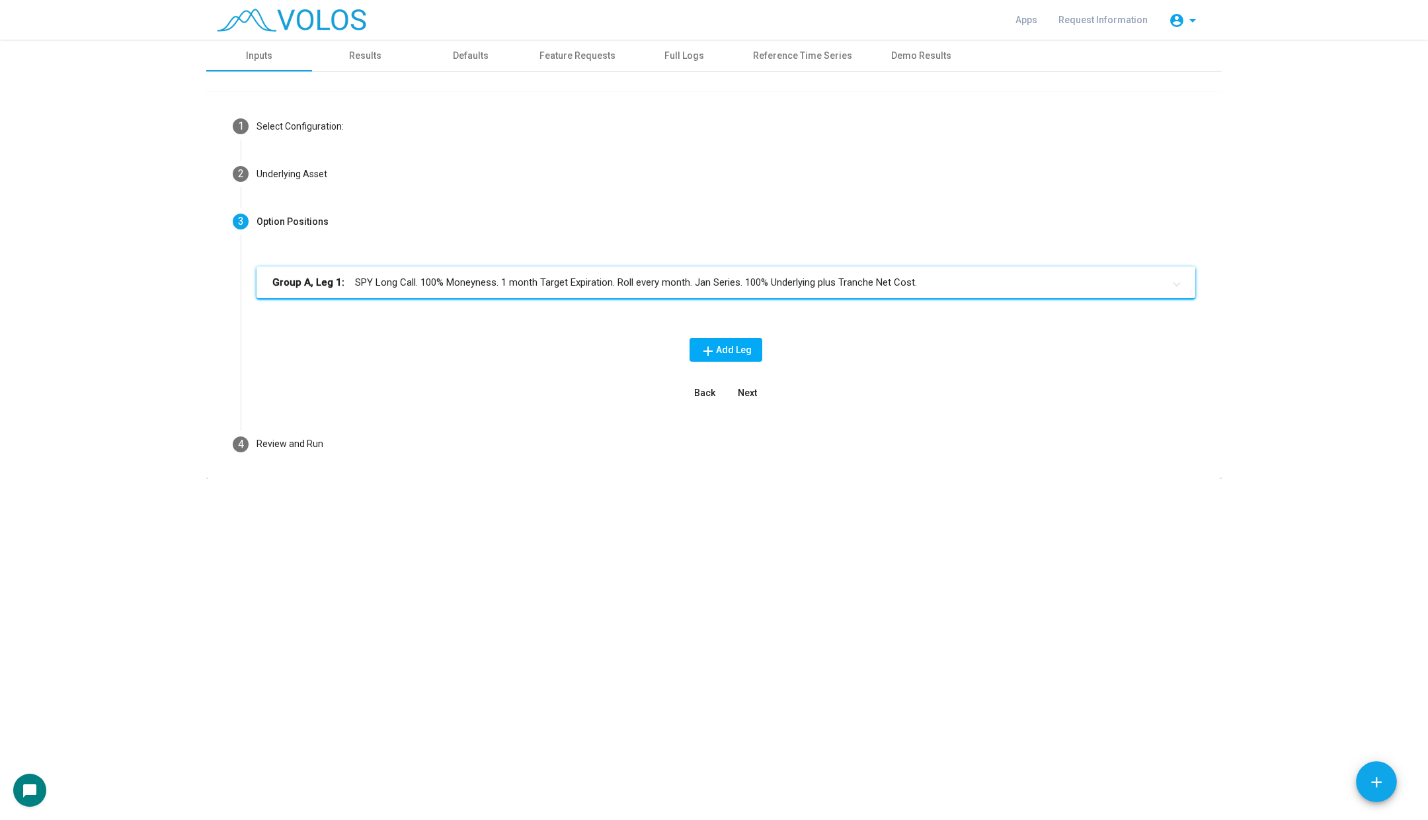
click at [504, 290] on mat-expansion-panel-header "Group A, Leg 1: SPY Long Call. 100% Moneyness. 1 month Target Expiration. Roll …" at bounding box center [725, 282] width 939 height 32
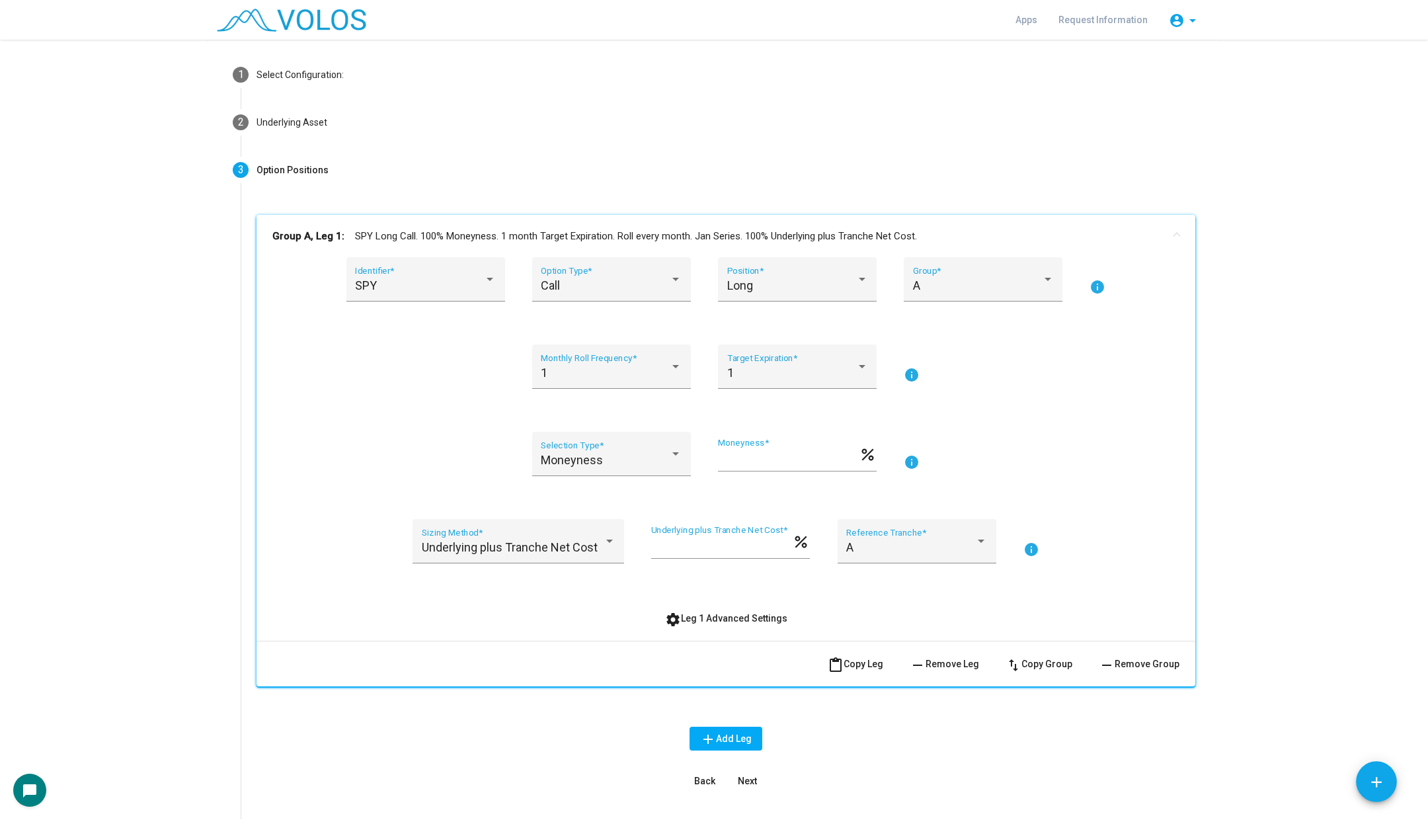
scroll to position [50, 0]
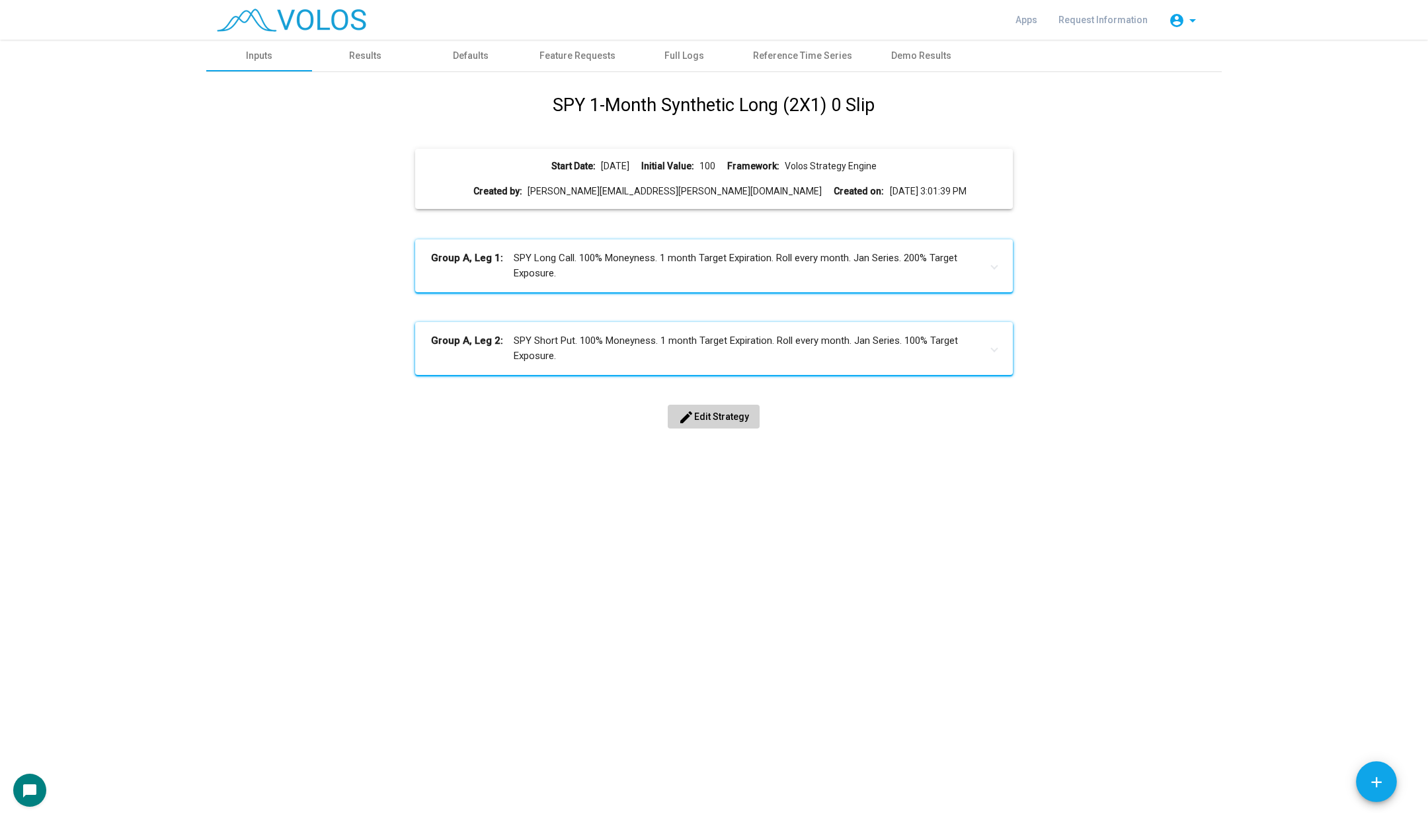
click at [695, 403] on div "SPY 1-Month Synthetic Long (2X1) 0 Slip Start Date: [DATE] Initial Value: 100 F…" at bounding box center [713, 275] width 995 height 366
click at [709, 413] on span "edit Edit Strategy" at bounding box center [713, 416] width 71 height 11
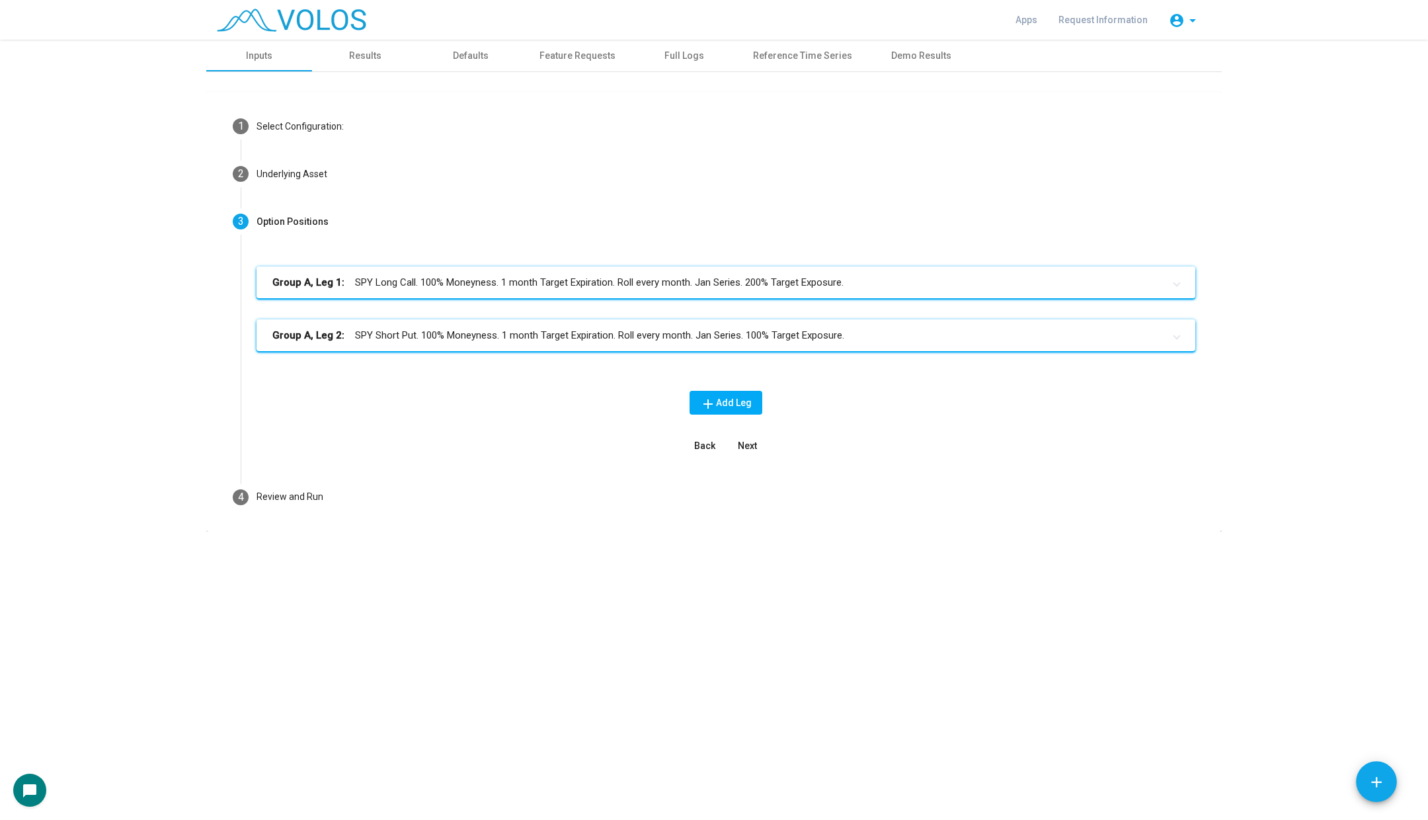
click at [479, 289] on mat-panel-title "Group A, Leg 1: SPY Long Call. 100% Moneyness. 1 month Target Expiration. Roll …" at bounding box center [717, 282] width 891 height 15
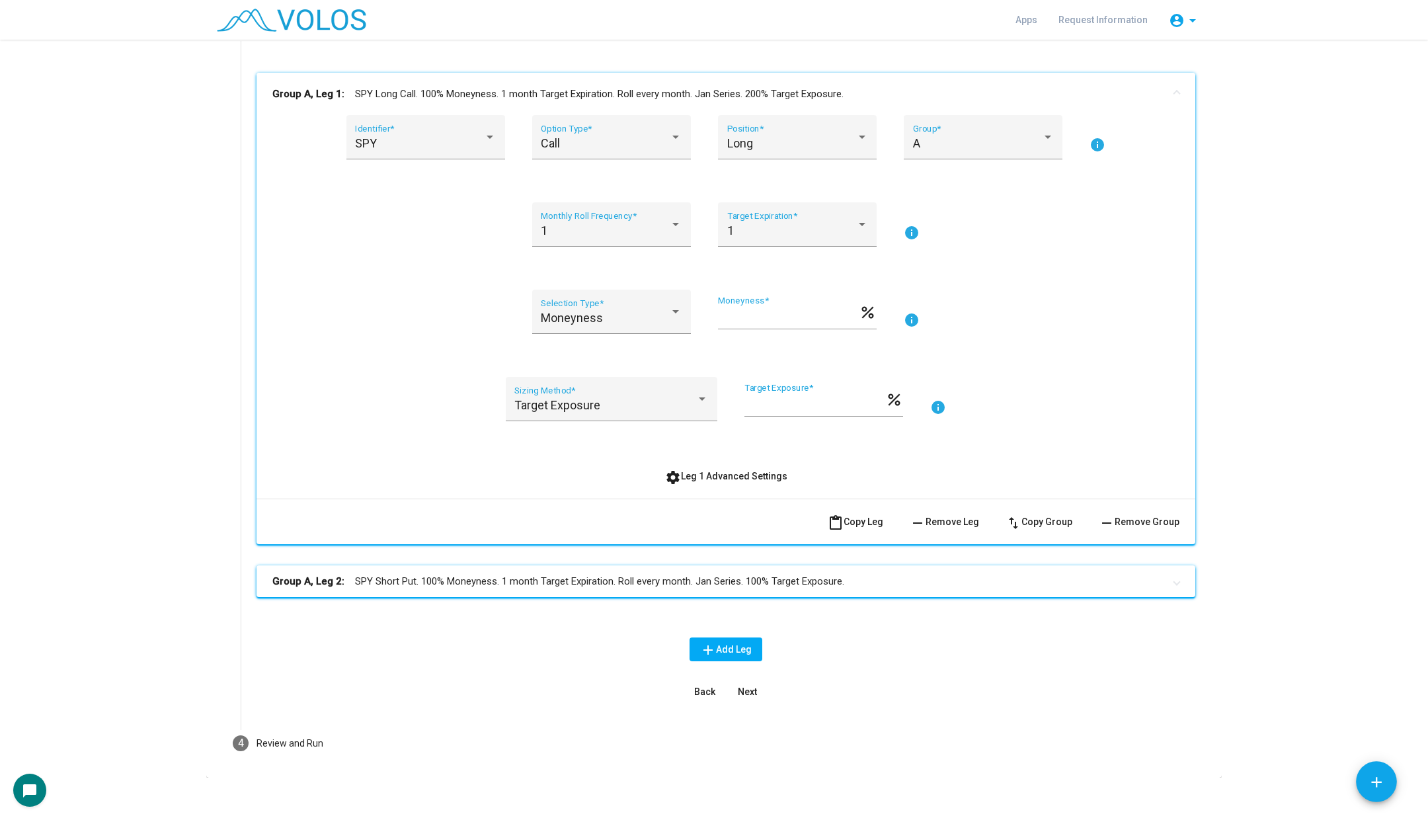
scroll to position [204, 0]
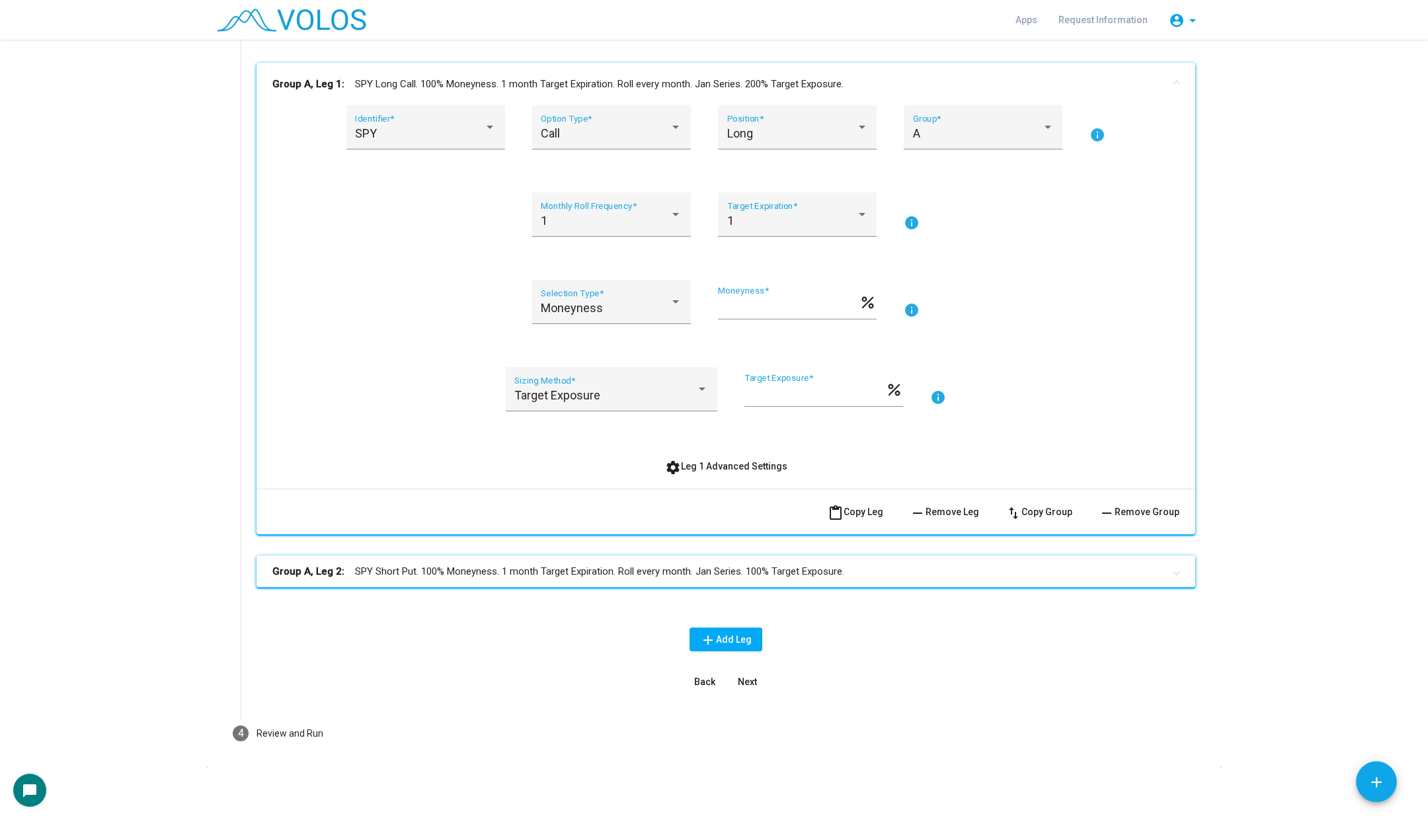
click at [752, 393] on input "***" at bounding box center [814, 394] width 141 height 13
type input "***"
click at [864, 514] on span "content_paste Copy Leg" at bounding box center [856, 511] width 56 height 11
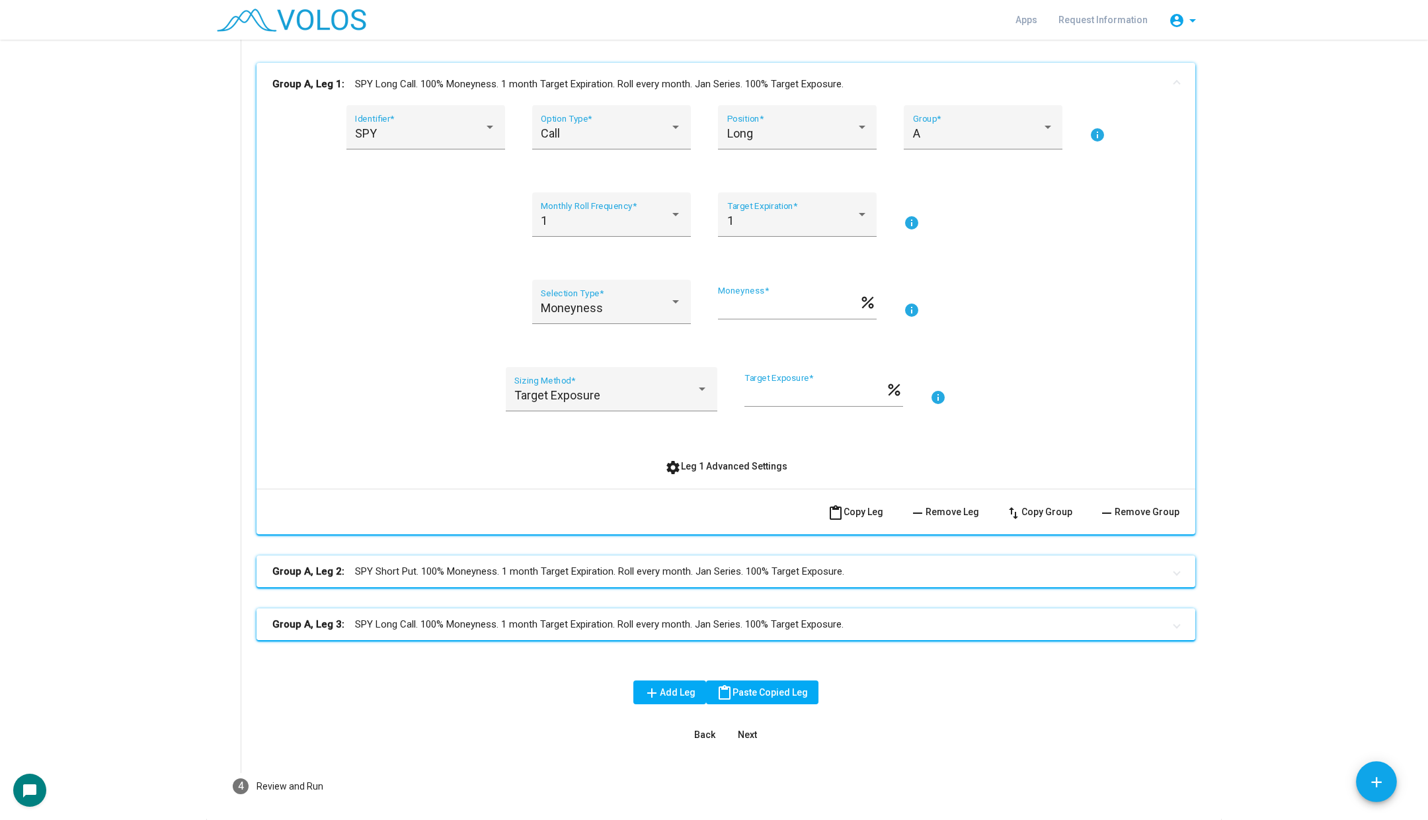
click at [864, 626] on mat-panel-title "Group A, Leg 3: SPY Long Call. 100% Moneyness. 1 month Target Expiration. Roll …" at bounding box center [717, 624] width 891 height 15
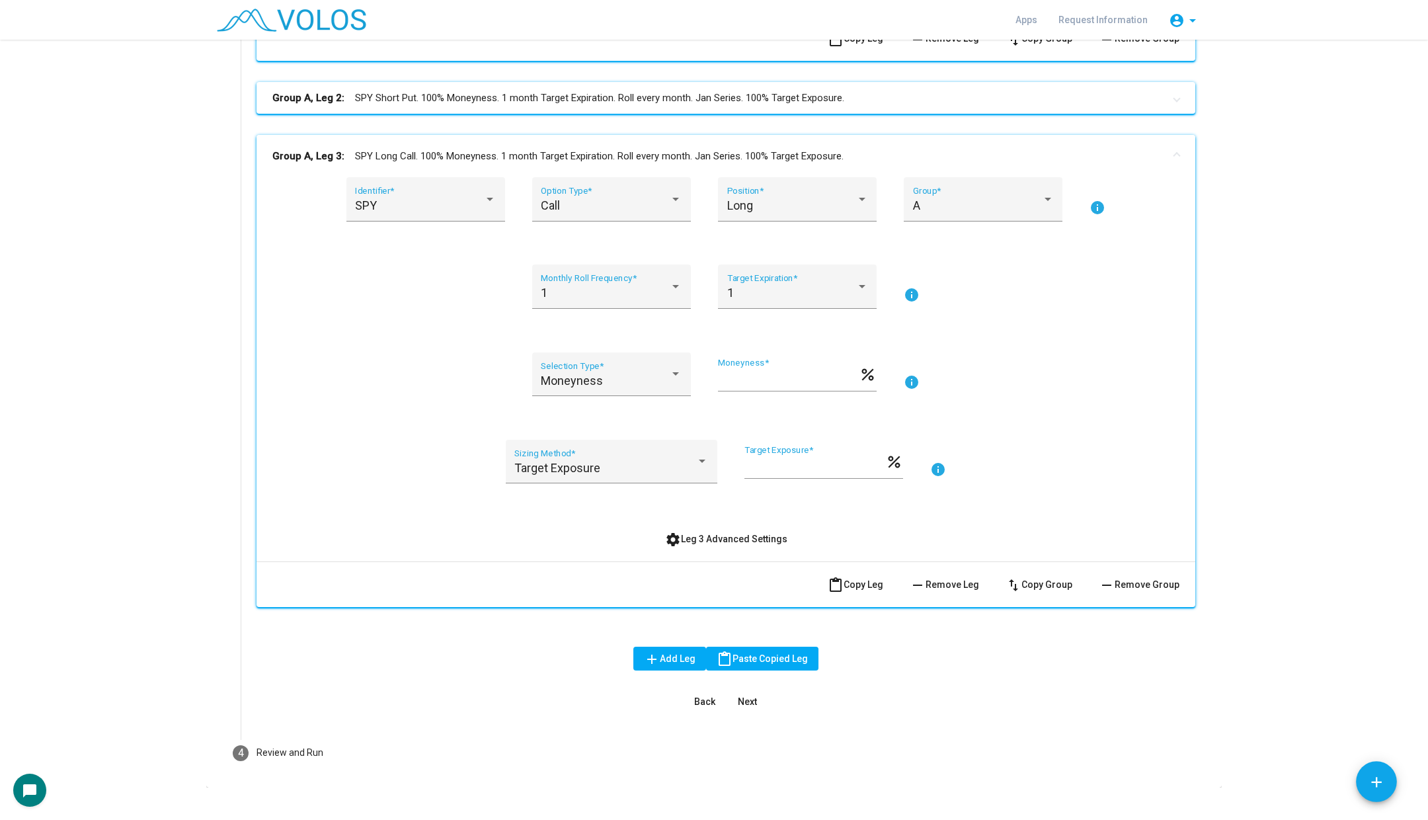
scroll to position [687, 0]
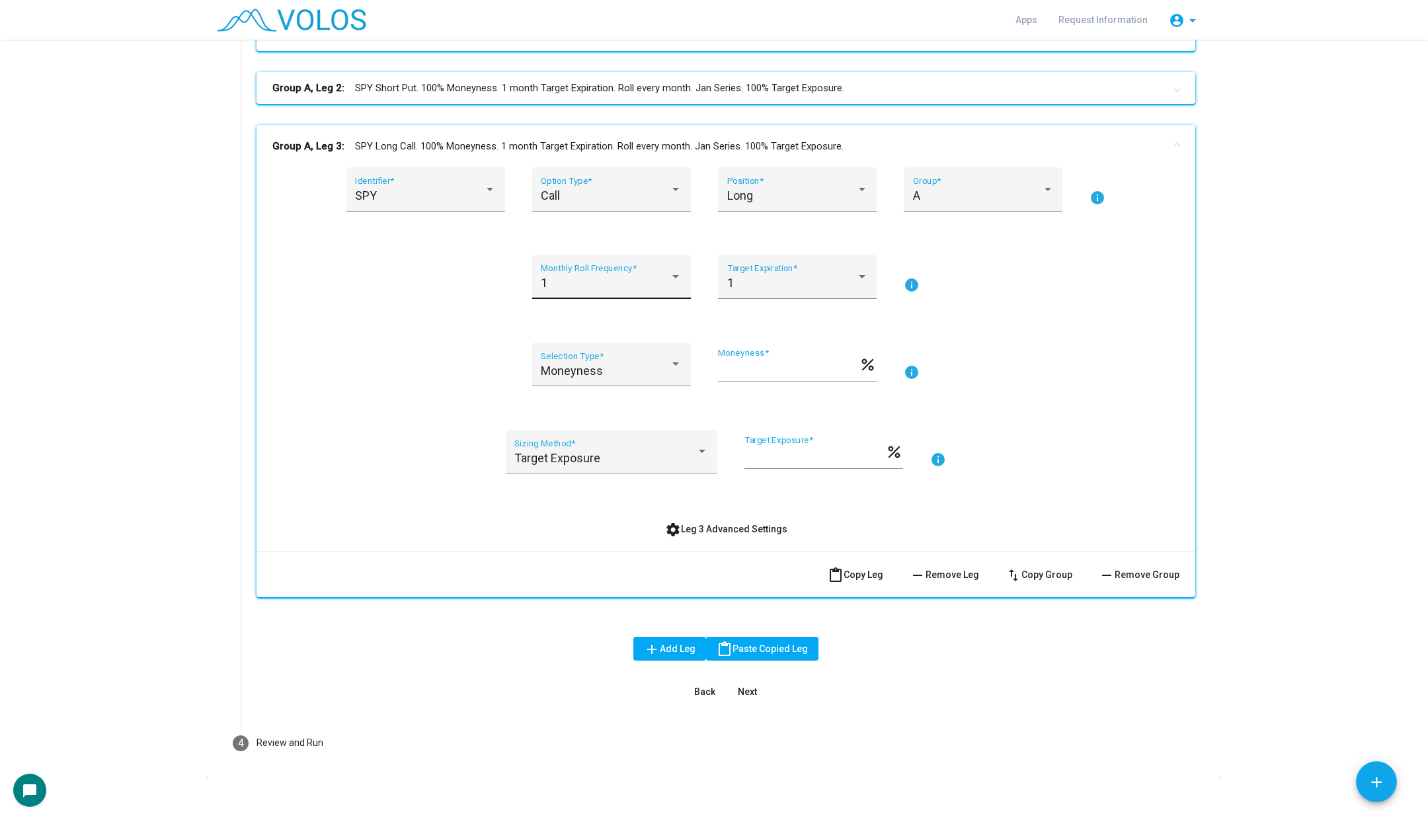
click at [626, 276] on div "1" at bounding box center [605, 282] width 129 height 13
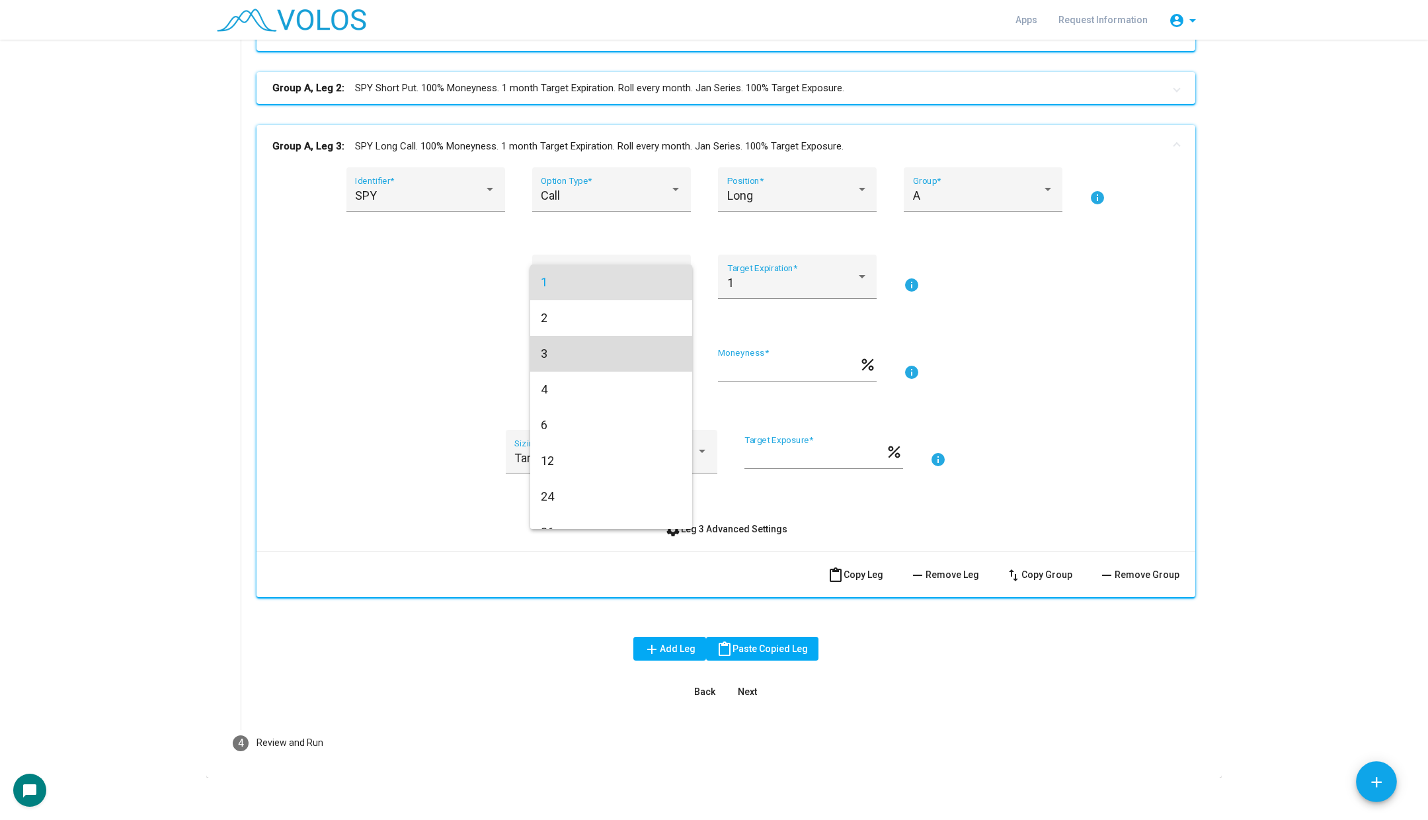
click at [621, 349] on span "3" at bounding box center [611, 354] width 141 height 36
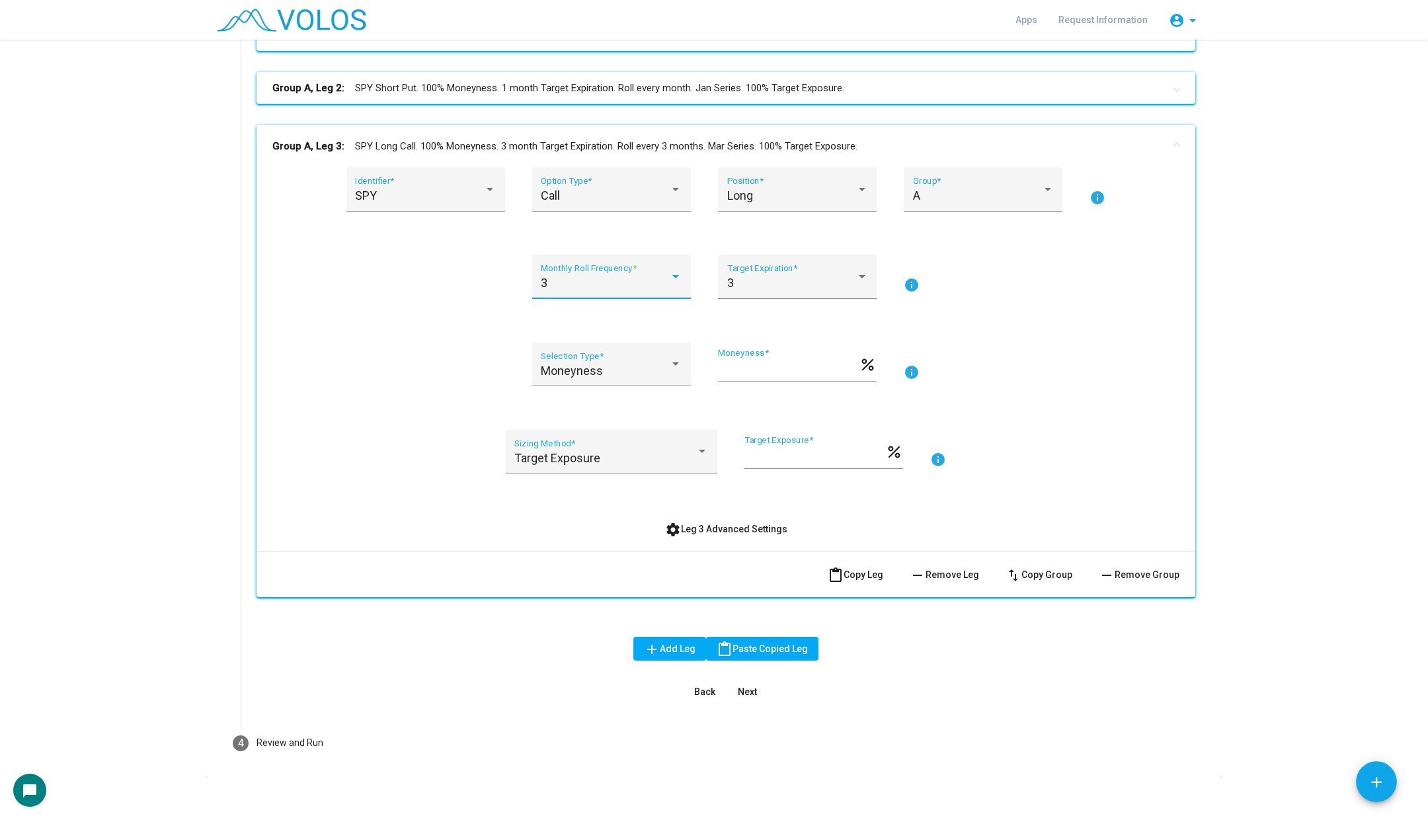
click at [657, 91] on mat-panel-title "Group A, Leg 2: SPY Short Put. 100% Moneyness. 1 month Target Expiration. Roll …" at bounding box center [717, 88] width 891 height 15
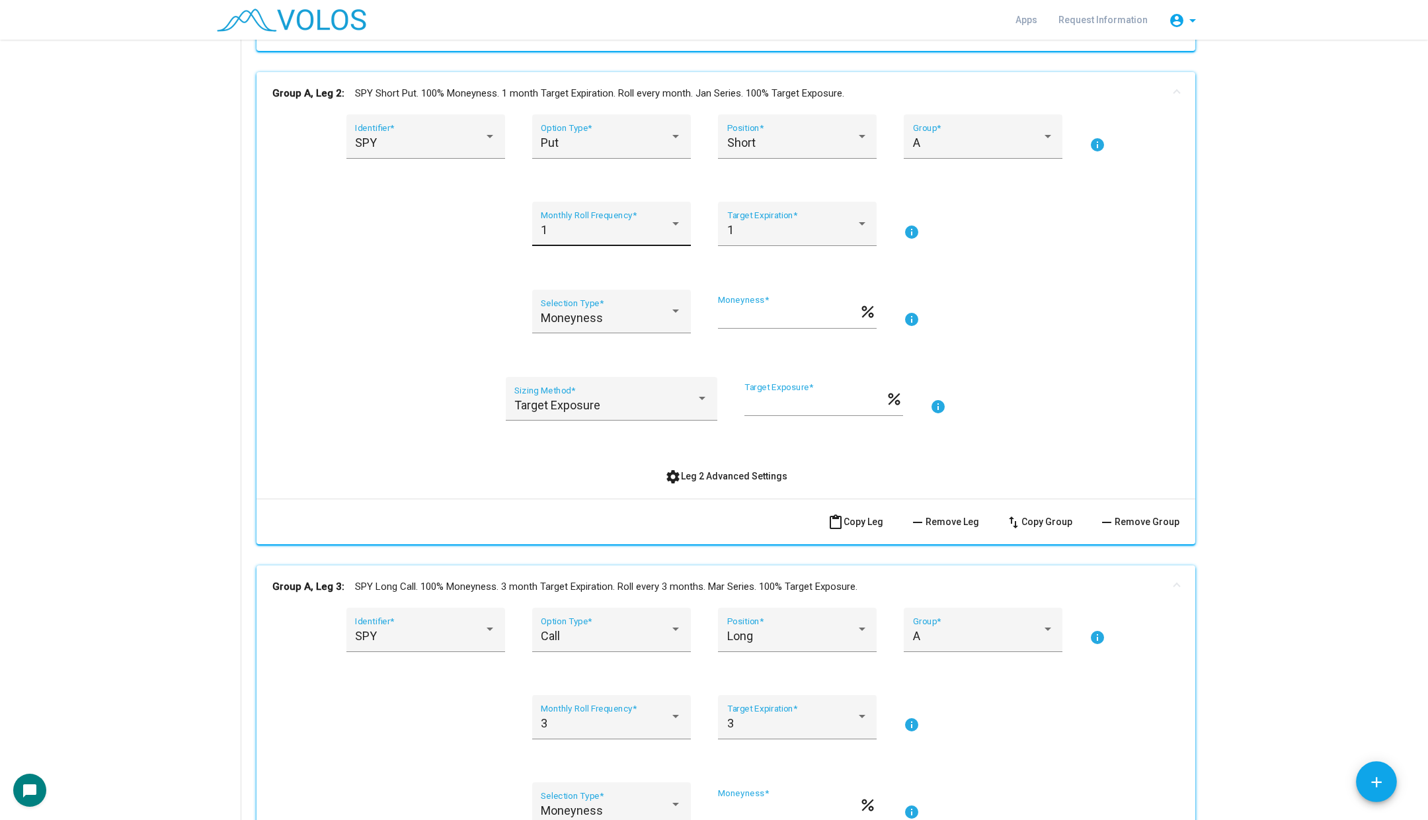
click at [650, 225] on div "1" at bounding box center [605, 229] width 129 height 13
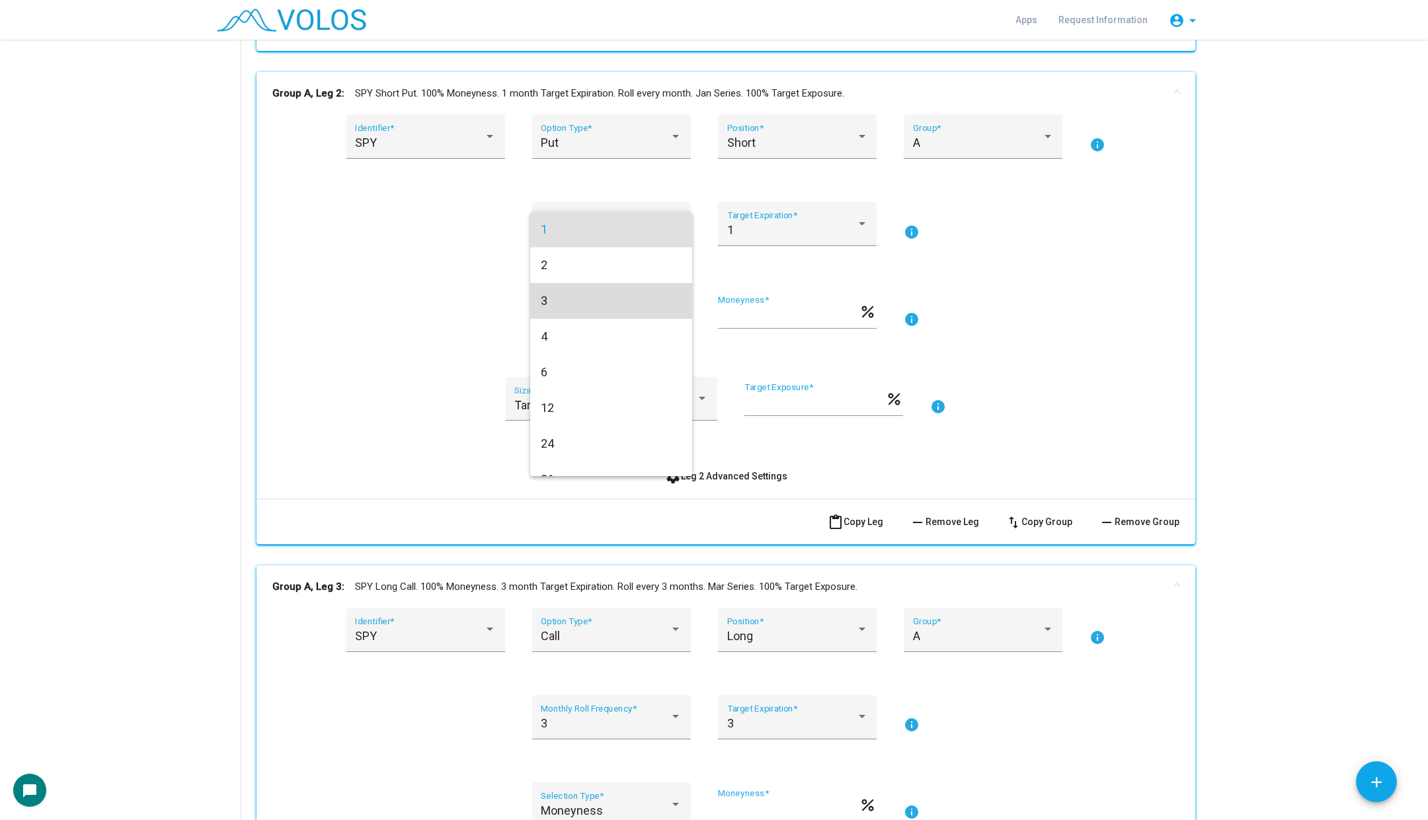
click at [652, 308] on span "3" at bounding box center [611, 301] width 141 height 36
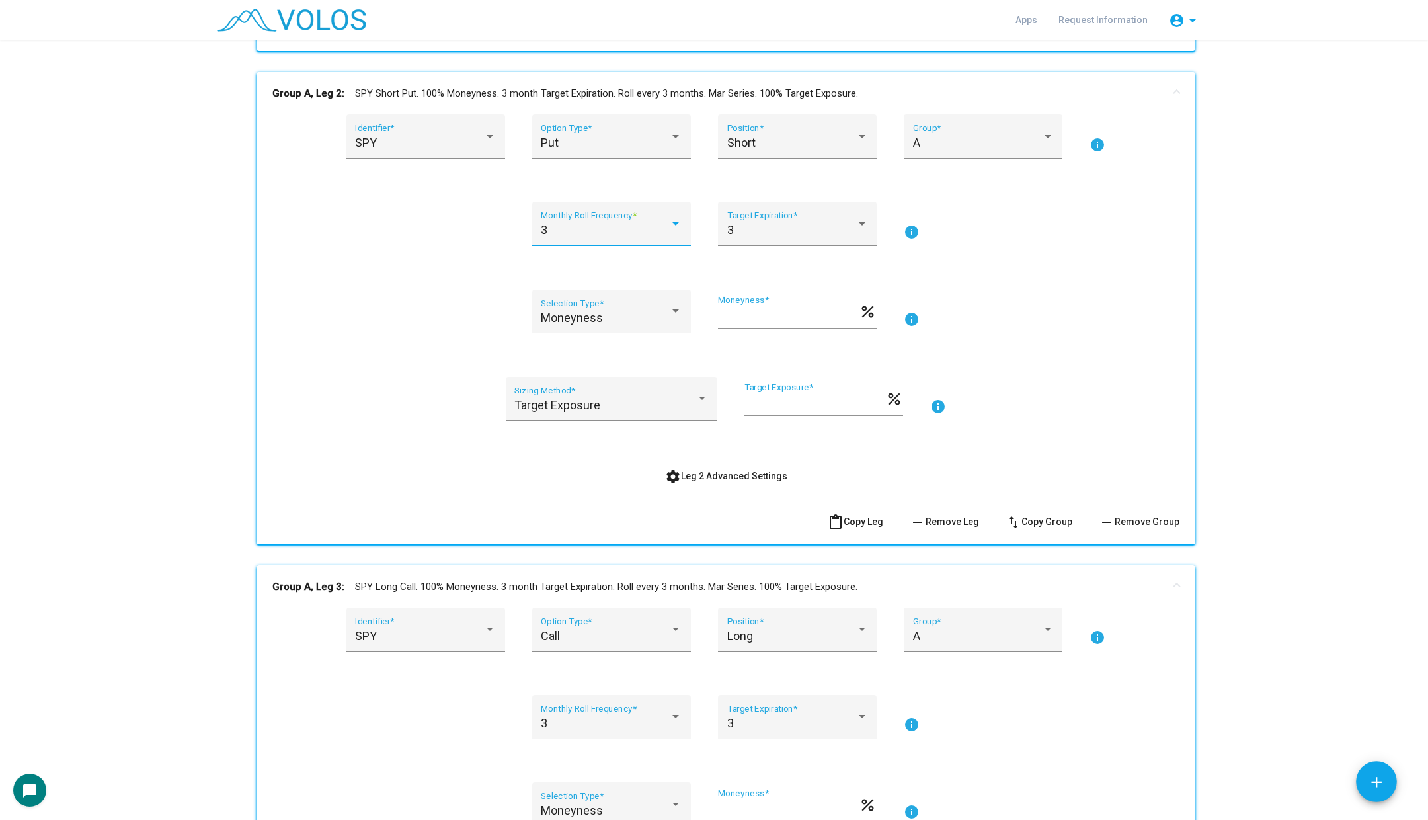
click at [564, 94] on mat-panel-title "Group A, Leg 2: SPY Short Put. 100% Moneyness. 3 month Target Expiration. Roll …" at bounding box center [717, 93] width 891 height 15
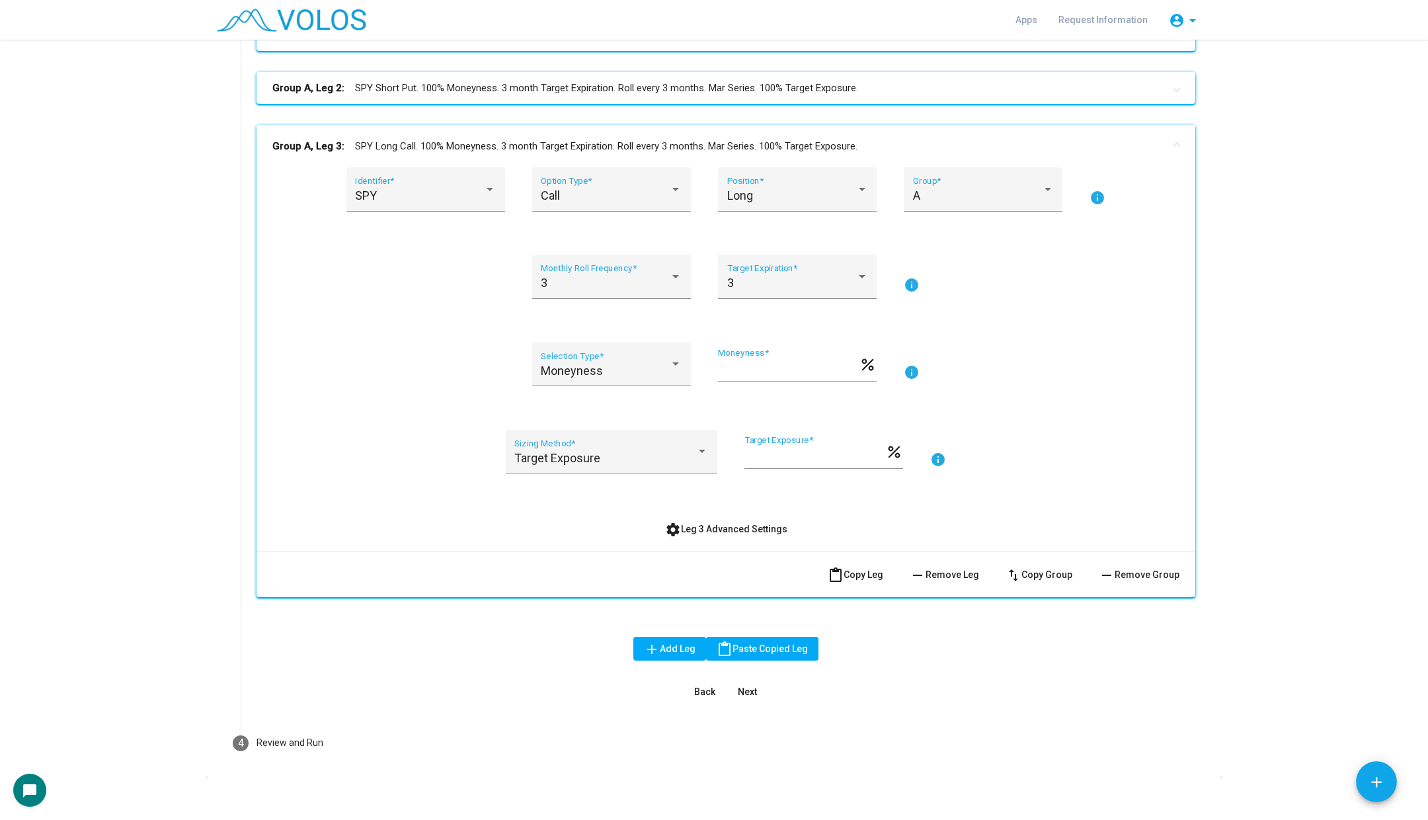
click at [529, 147] on mat-panel-title "Group A, Leg 3: SPY Long Call. 100% Moneyness. 3 month Target Expiration. Roll …" at bounding box center [717, 146] width 891 height 15
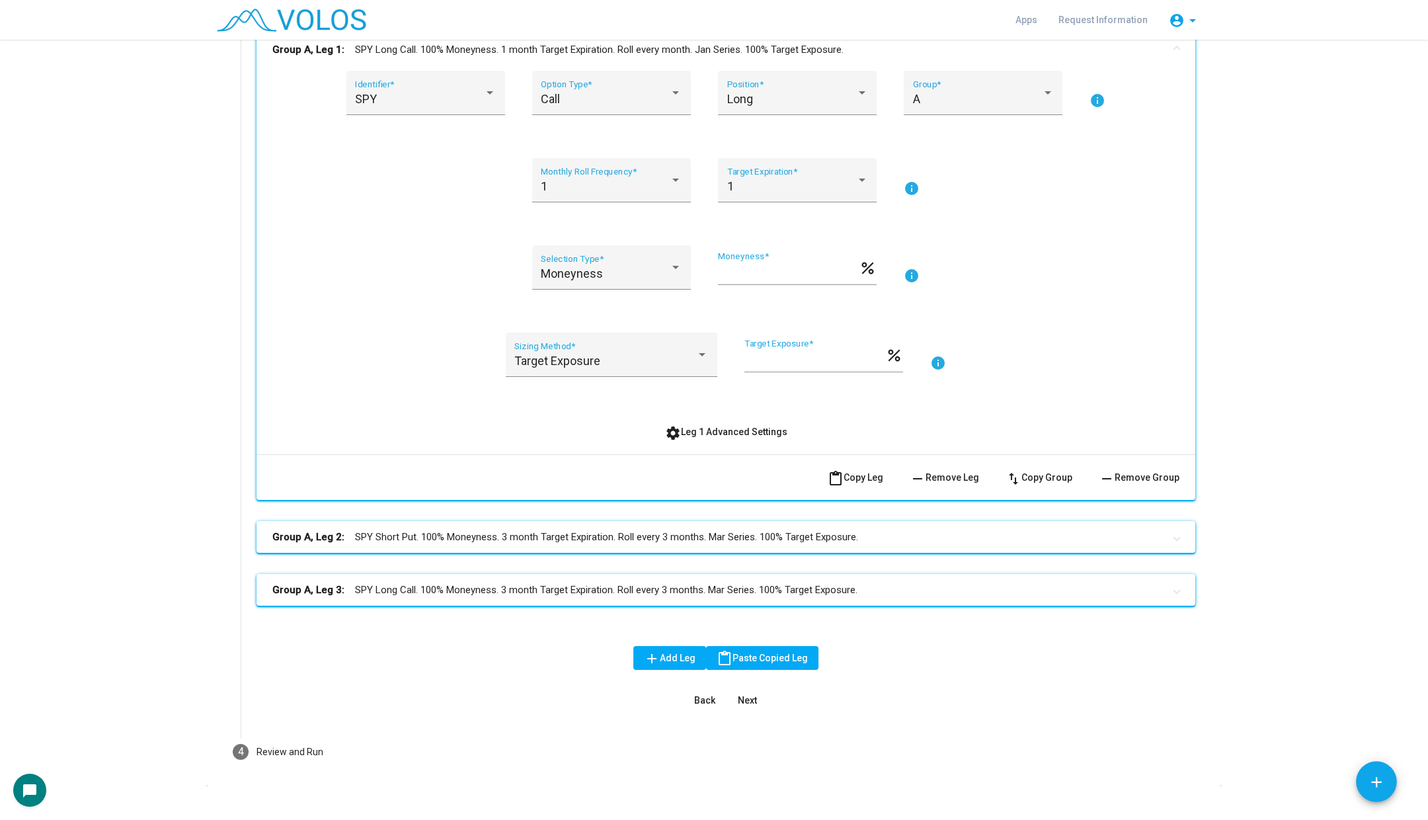
scroll to position [256, 0]
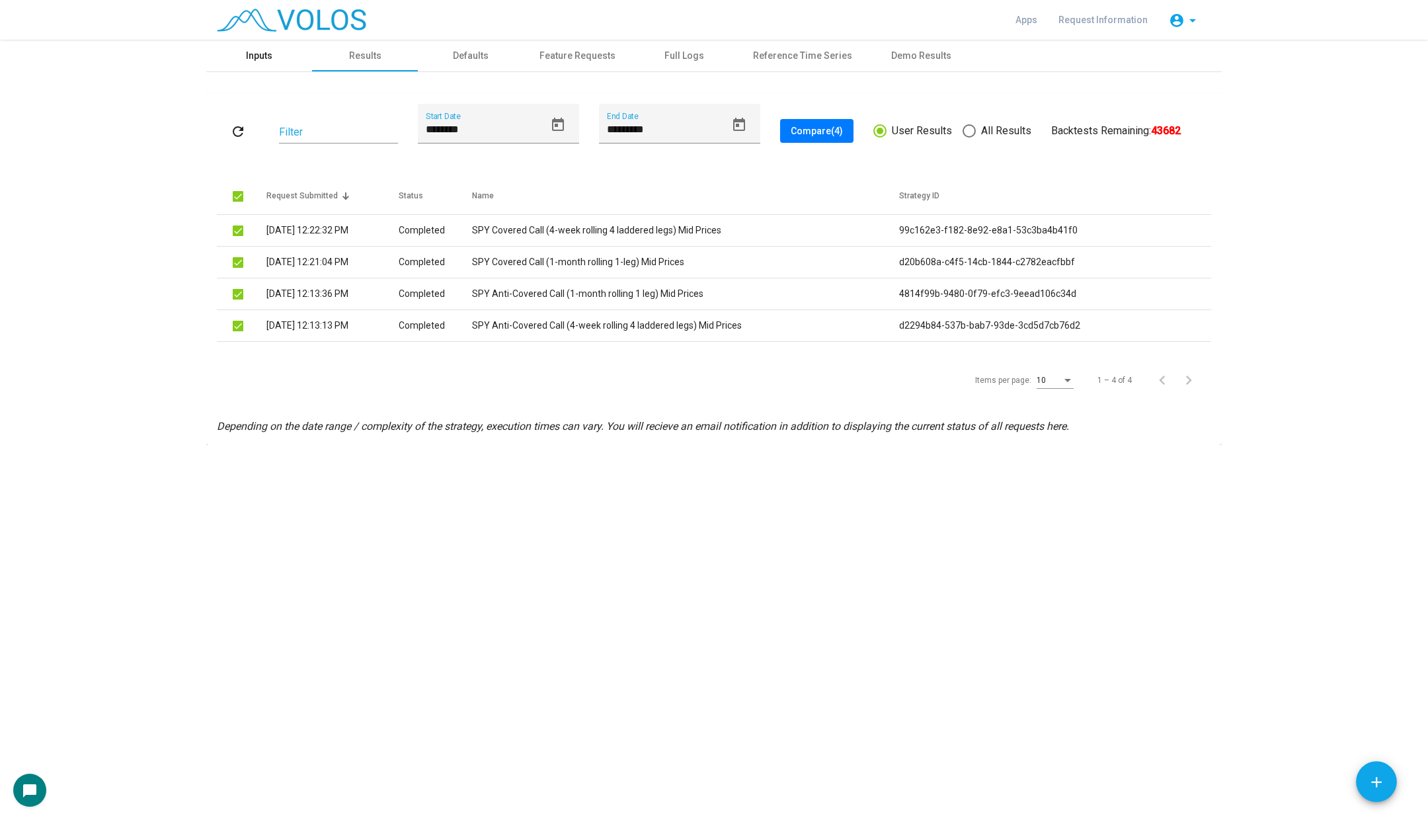
click at [242, 41] on div "Inputs" at bounding box center [259, 56] width 106 height 32
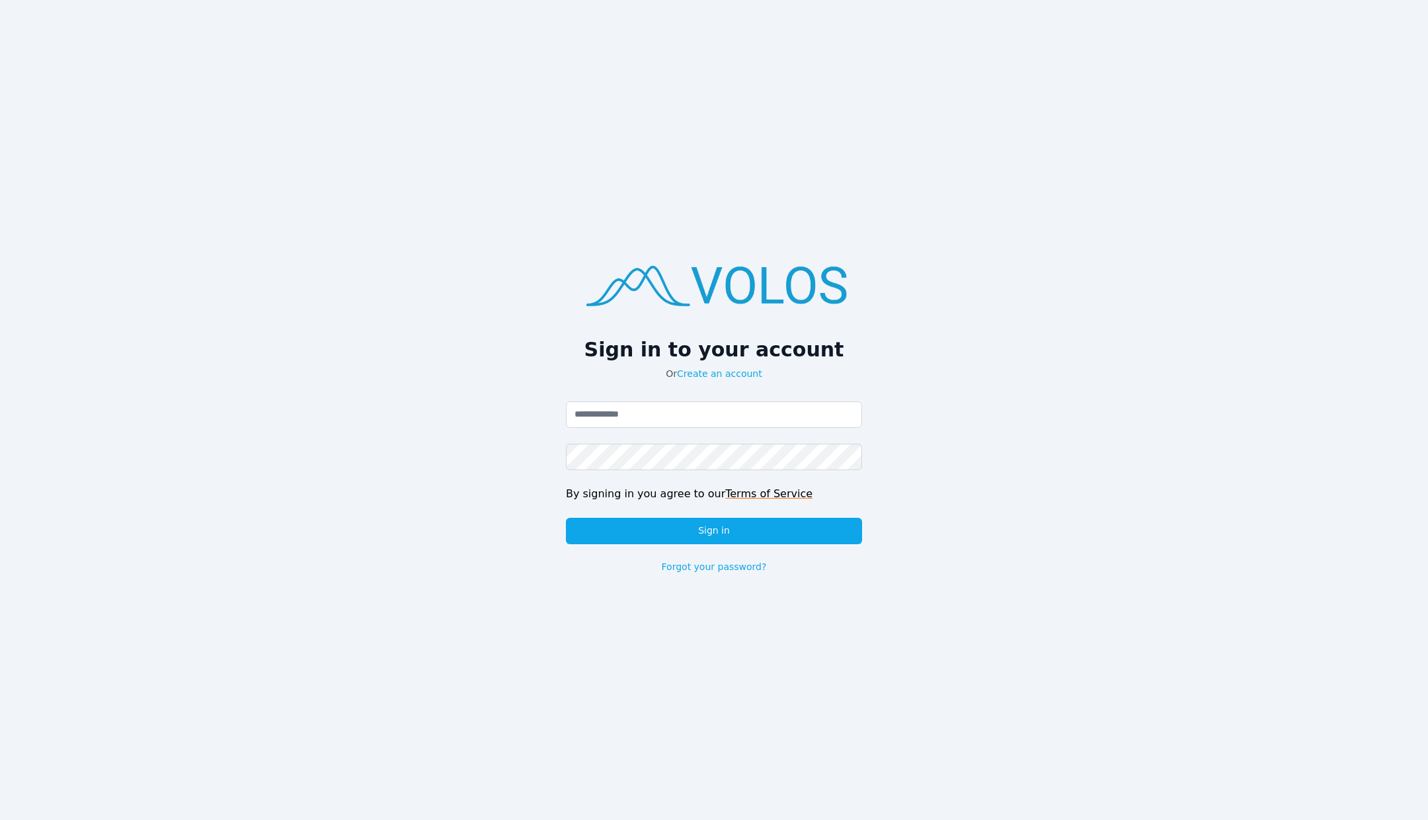
type input "**********"
